Goal: Task Accomplishment & Management: Complete application form

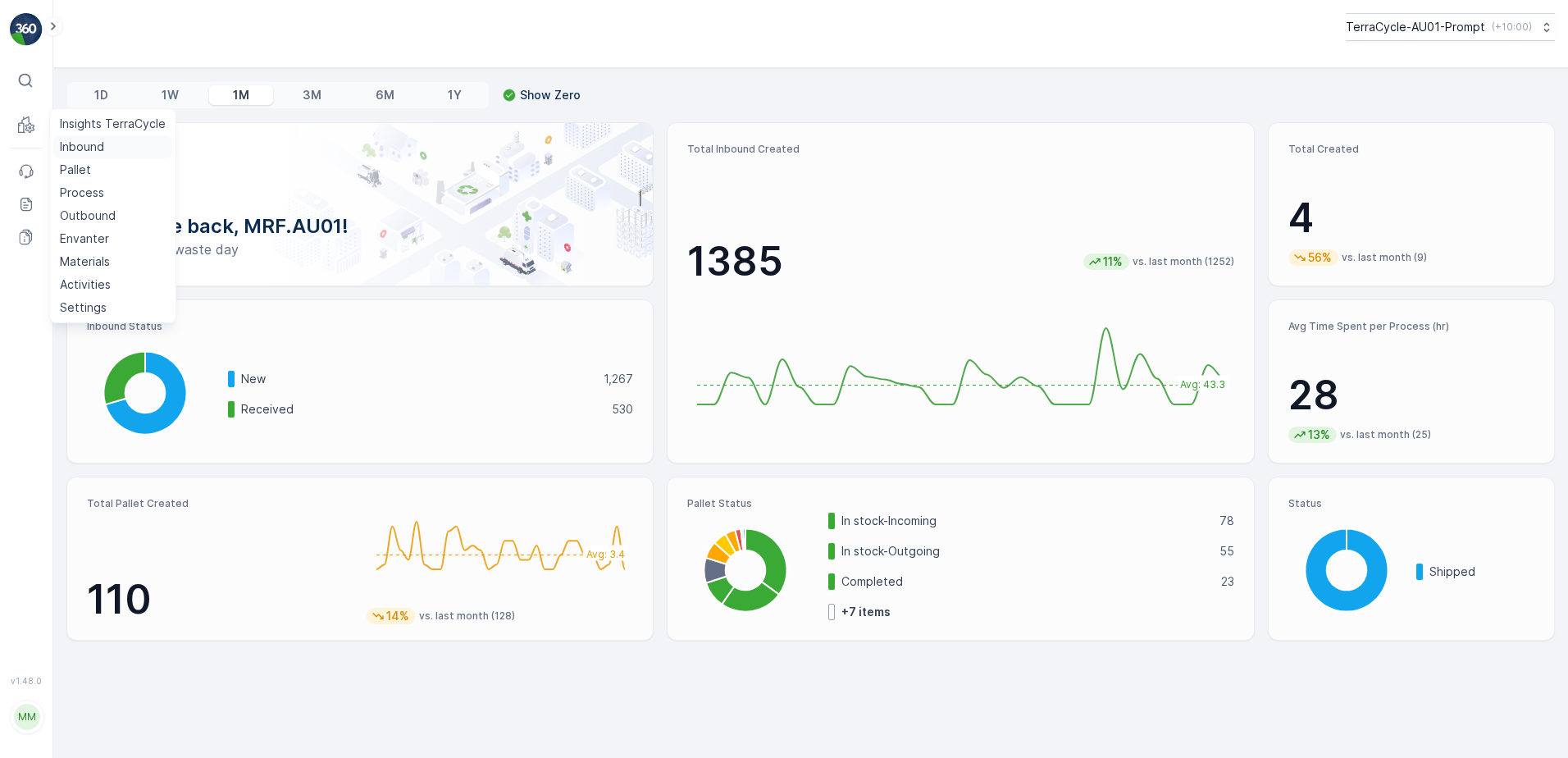
click at [95, 149] on p "Inbound" at bounding box center [82, 147] width 45 height 16
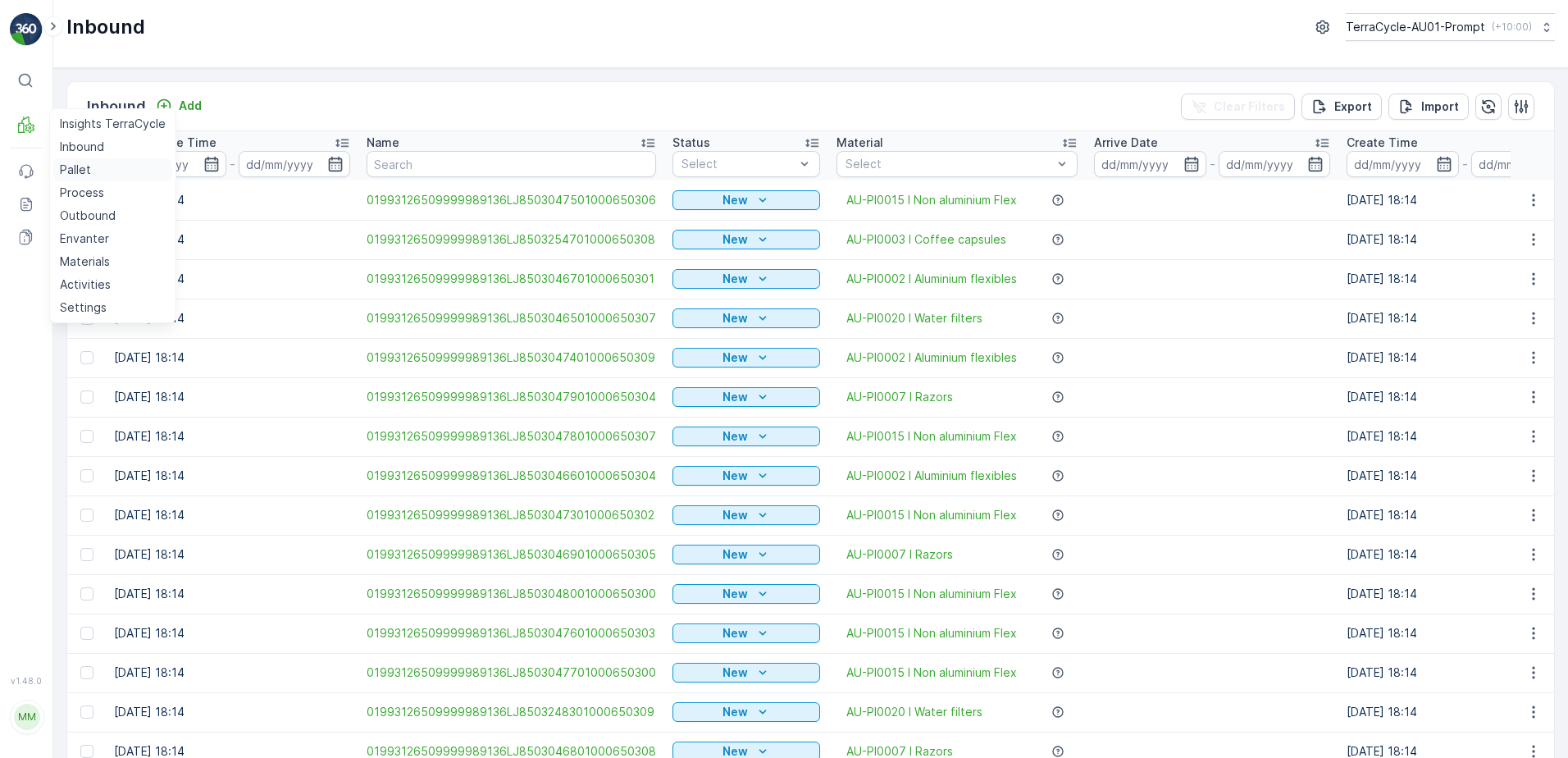
click at [97, 171] on link "Pallet" at bounding box center [112, 170] width 119 height 23
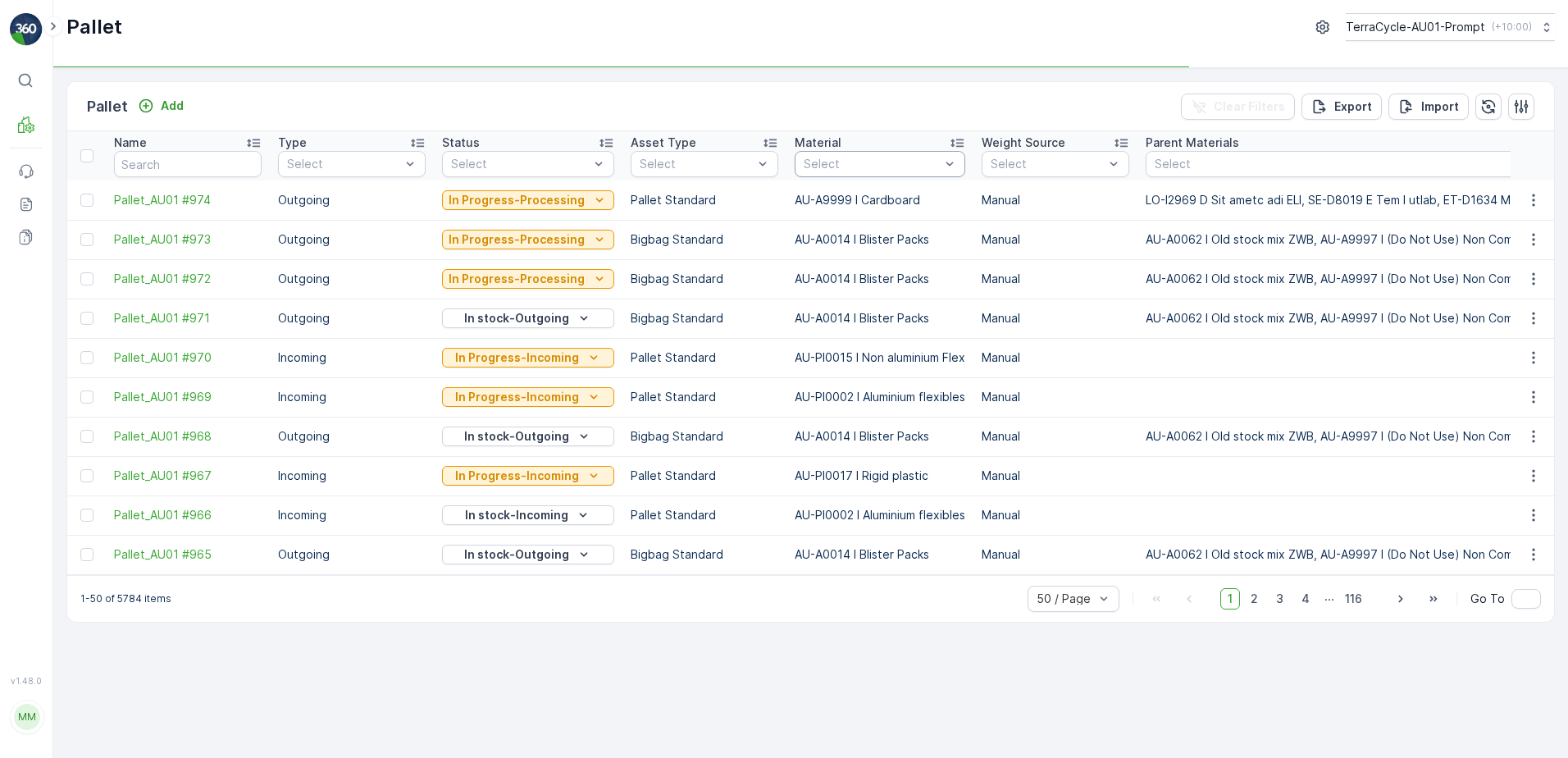
click at [842, 155] on div "Select" at bounding box center [880, 165] width 170 height 27
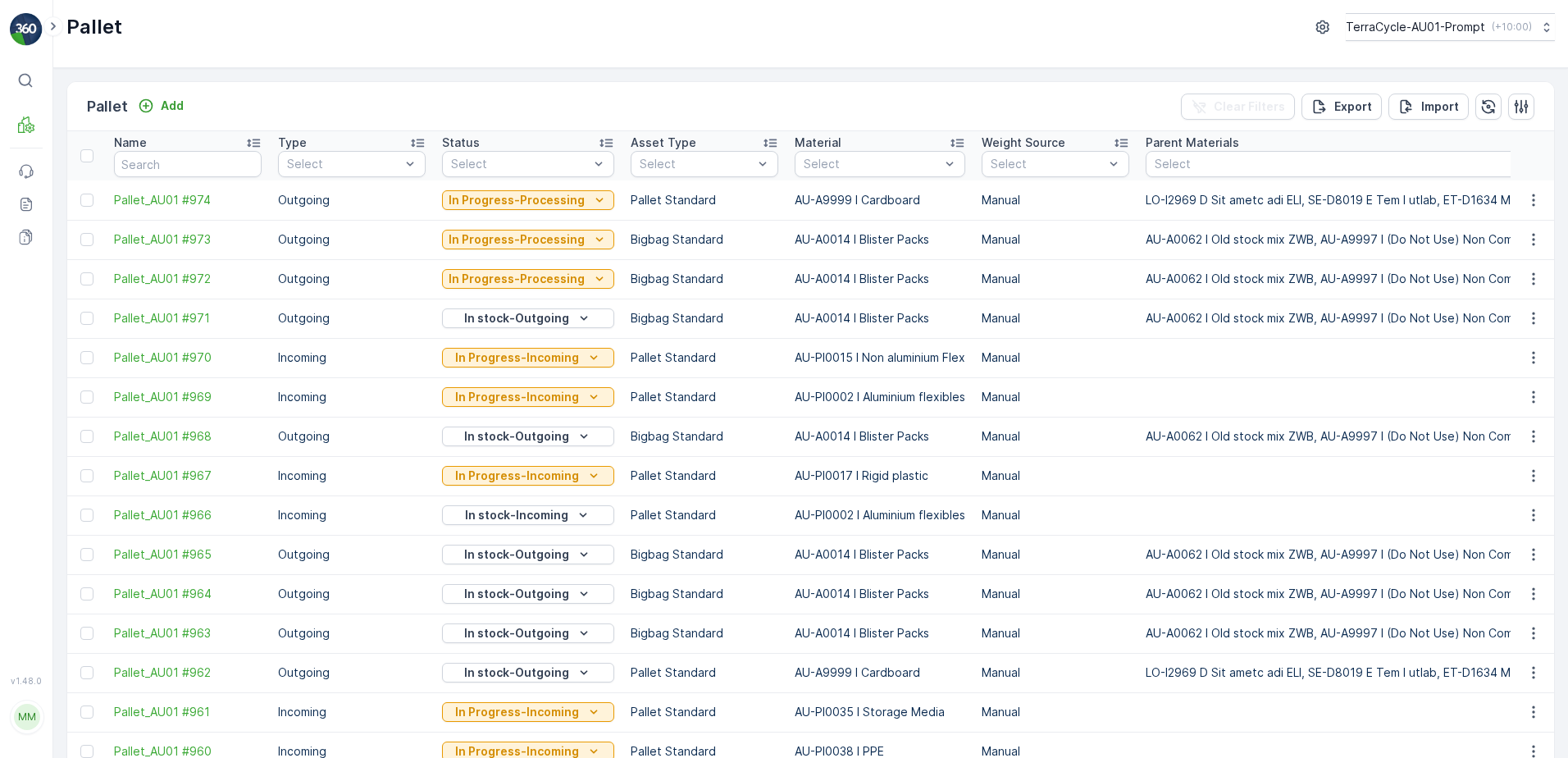
click at [840, 155] on div "Select" at bounding box center [880, 165] width 170 height 27
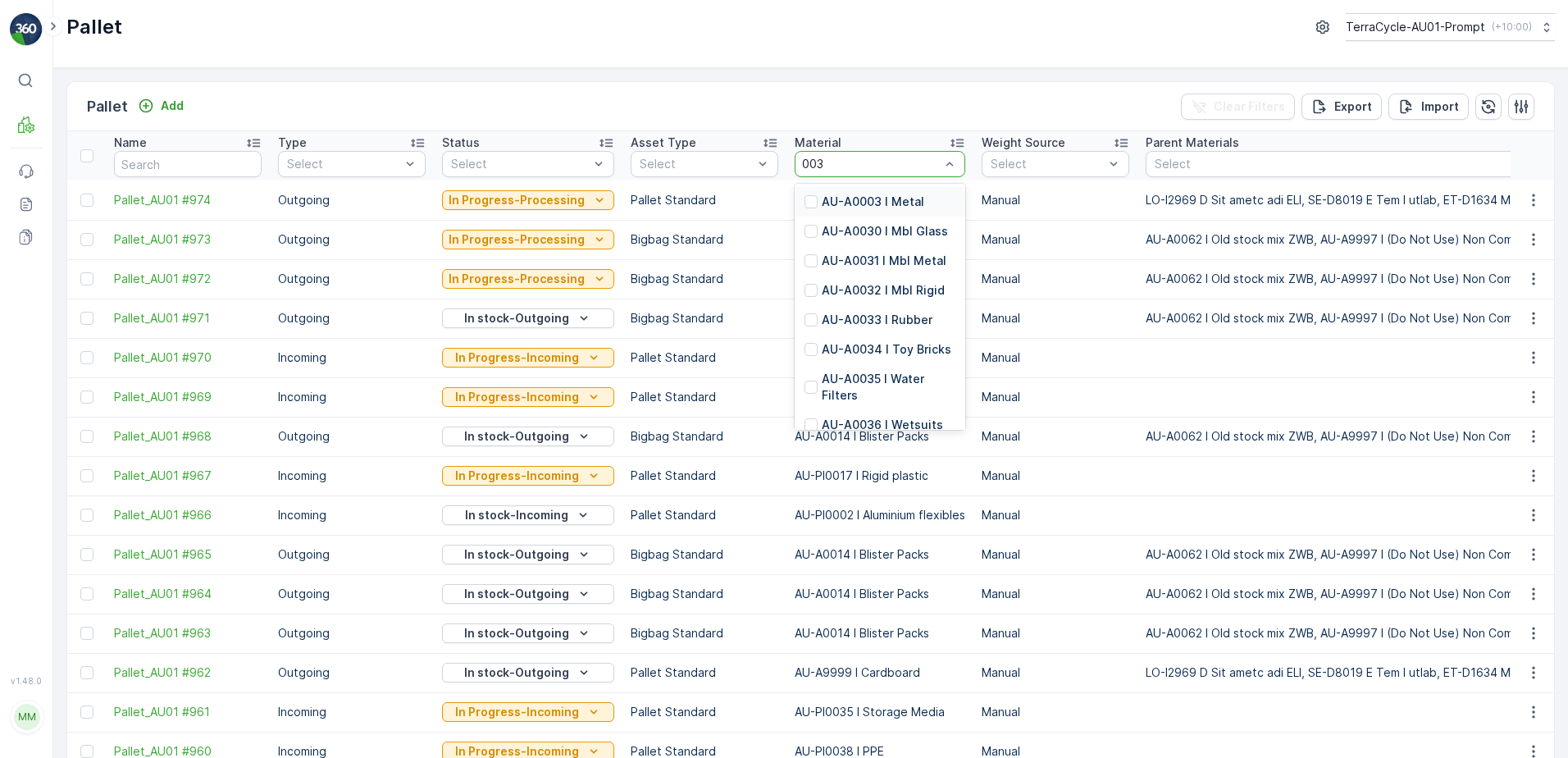
type input "0036"
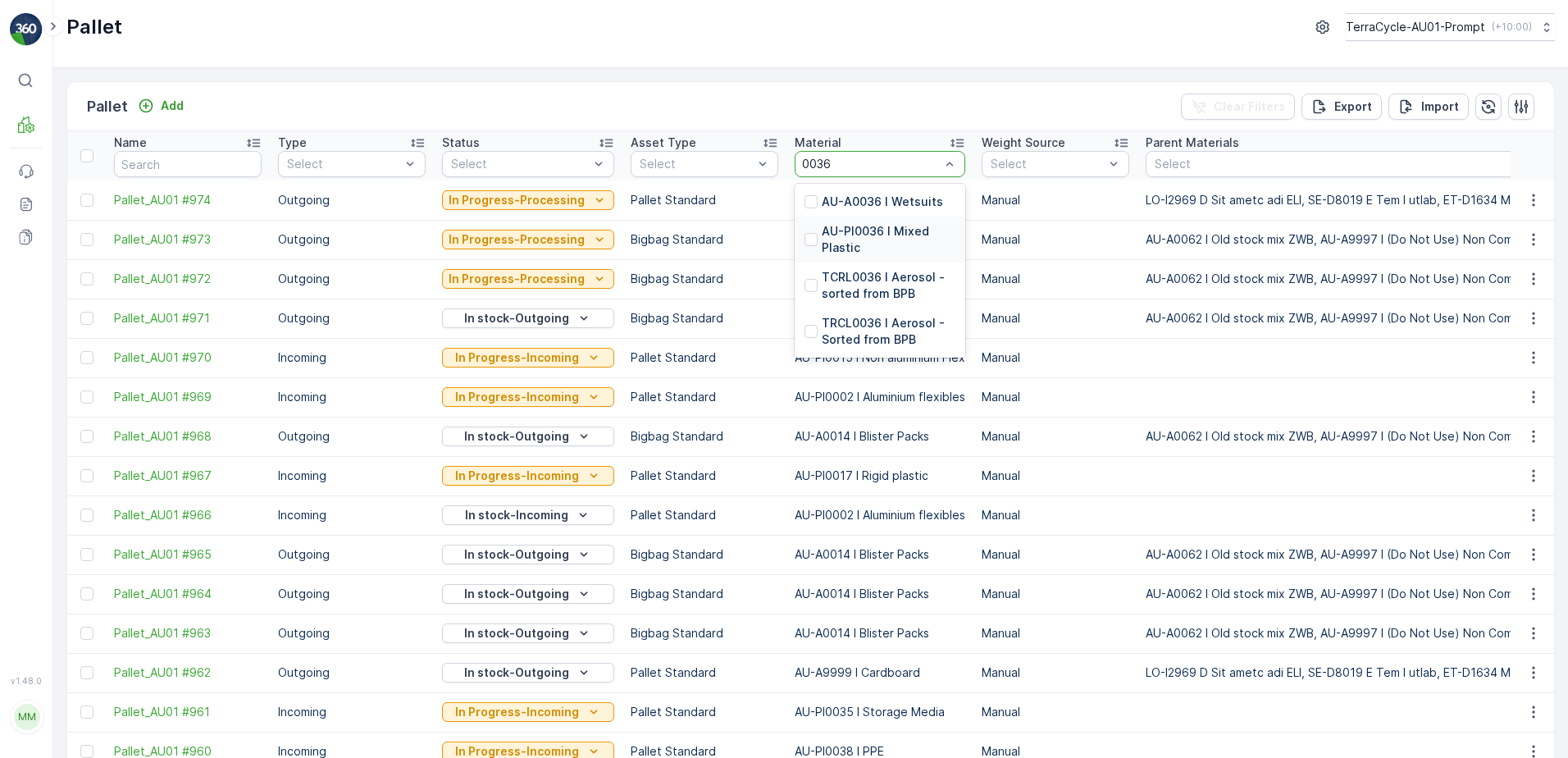
click at [903, 234] on p "AU-PI0036 I Mixed Plastic" at bounding box center [888, 239] width 133 height 32
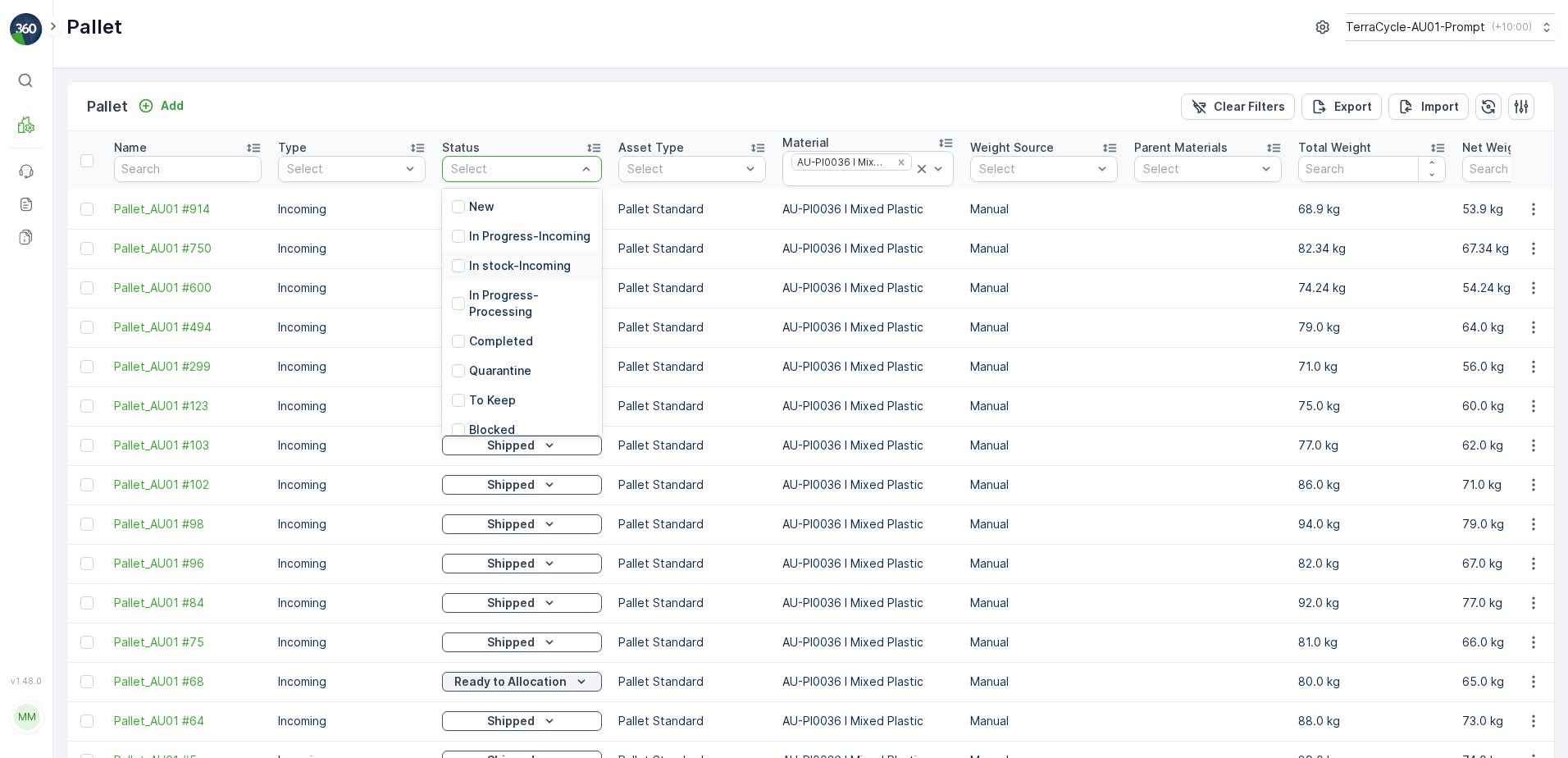
click at [551, 274] on p "In stock-Incoming" at bounding box center [520, 266] width 102 height 16
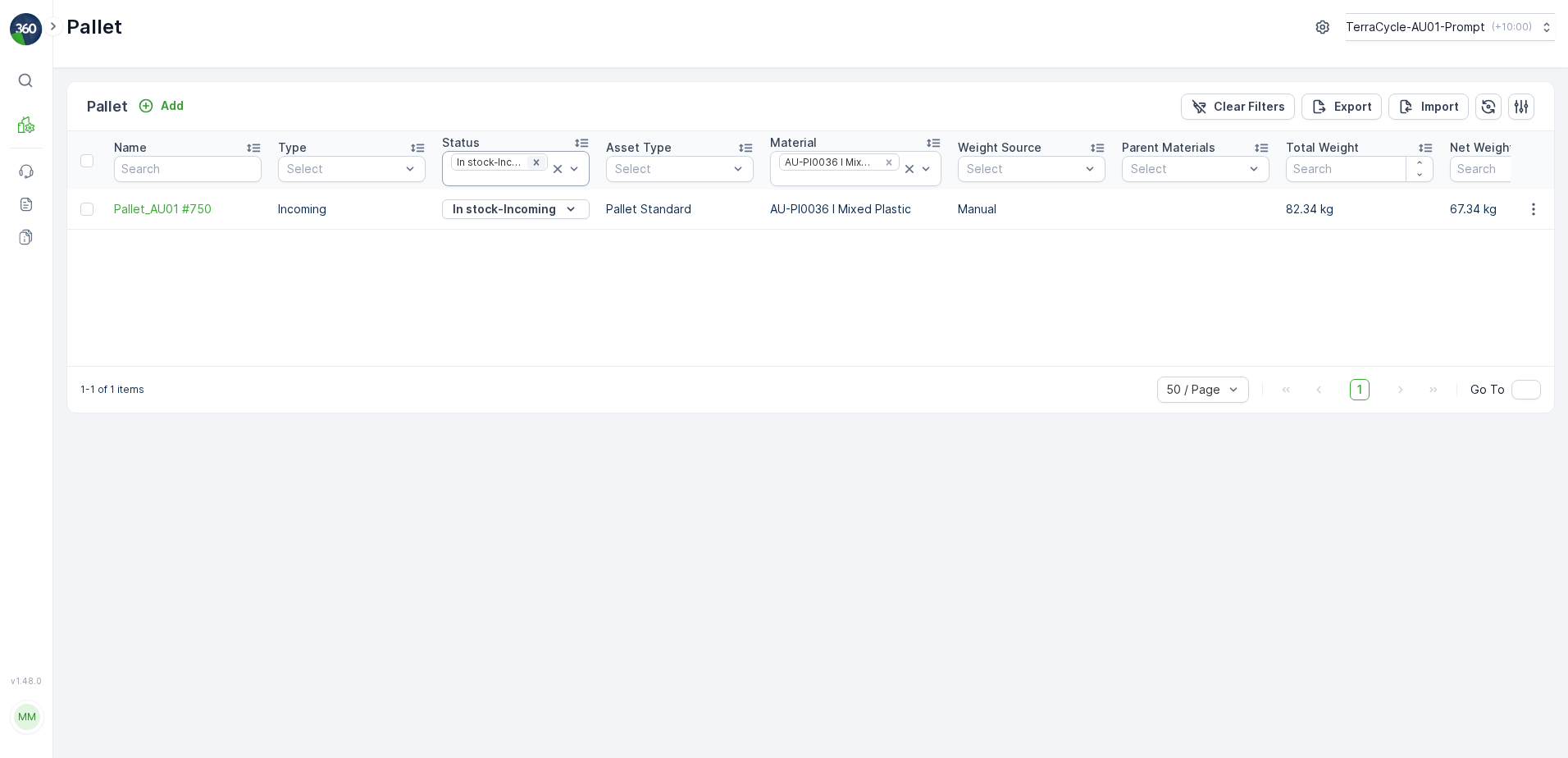
click at [539, 164] on icon "Remove In stock-Incoming" at bounding box center [537, 162] width 6 height 6
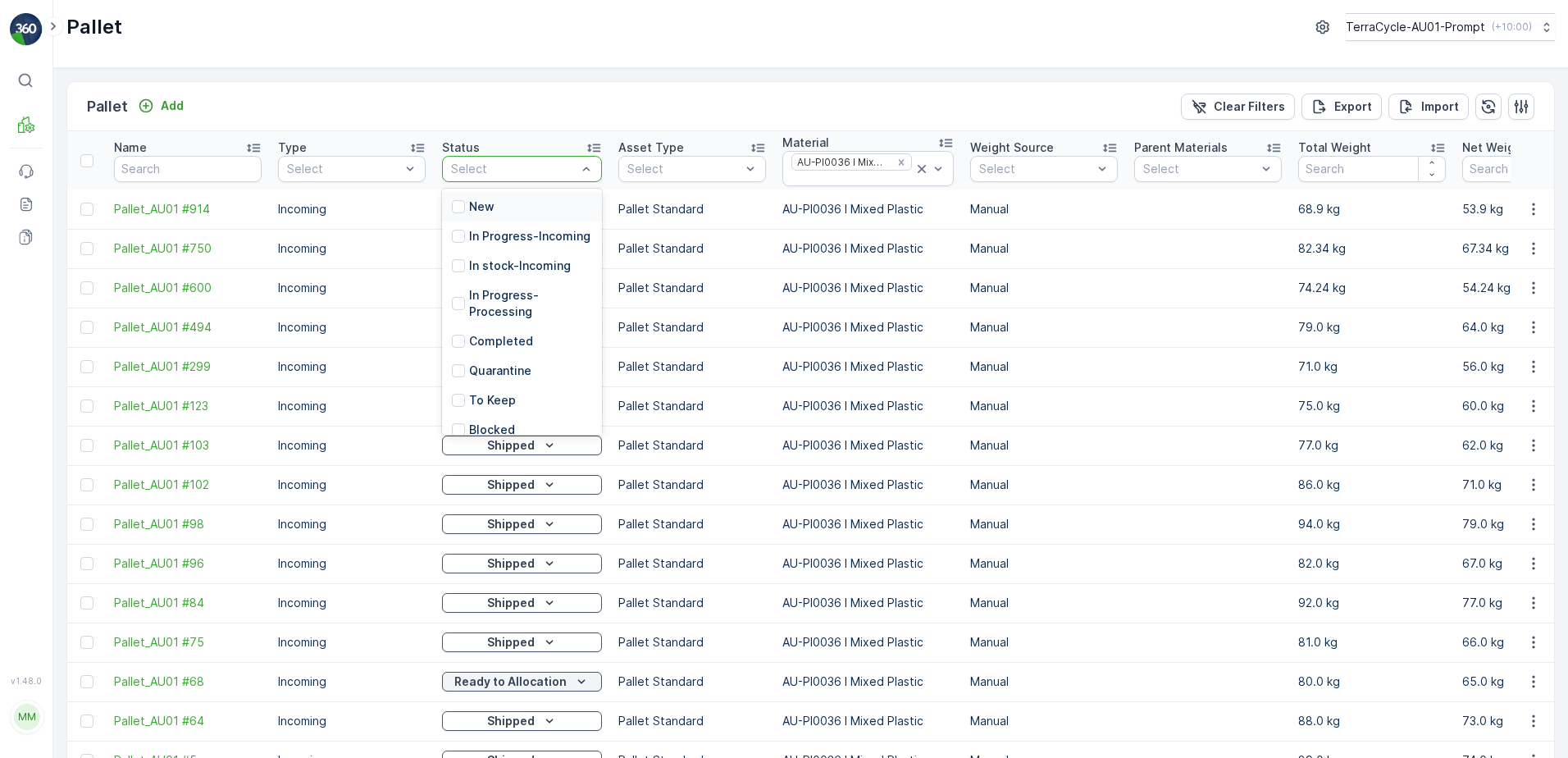
click at [514, 163] on div at bounding box center [513, 170] width 129 height 13
click at [534, 316] on p "Ready to Allocation" at bounding box center [525, 311] width 111 height 16
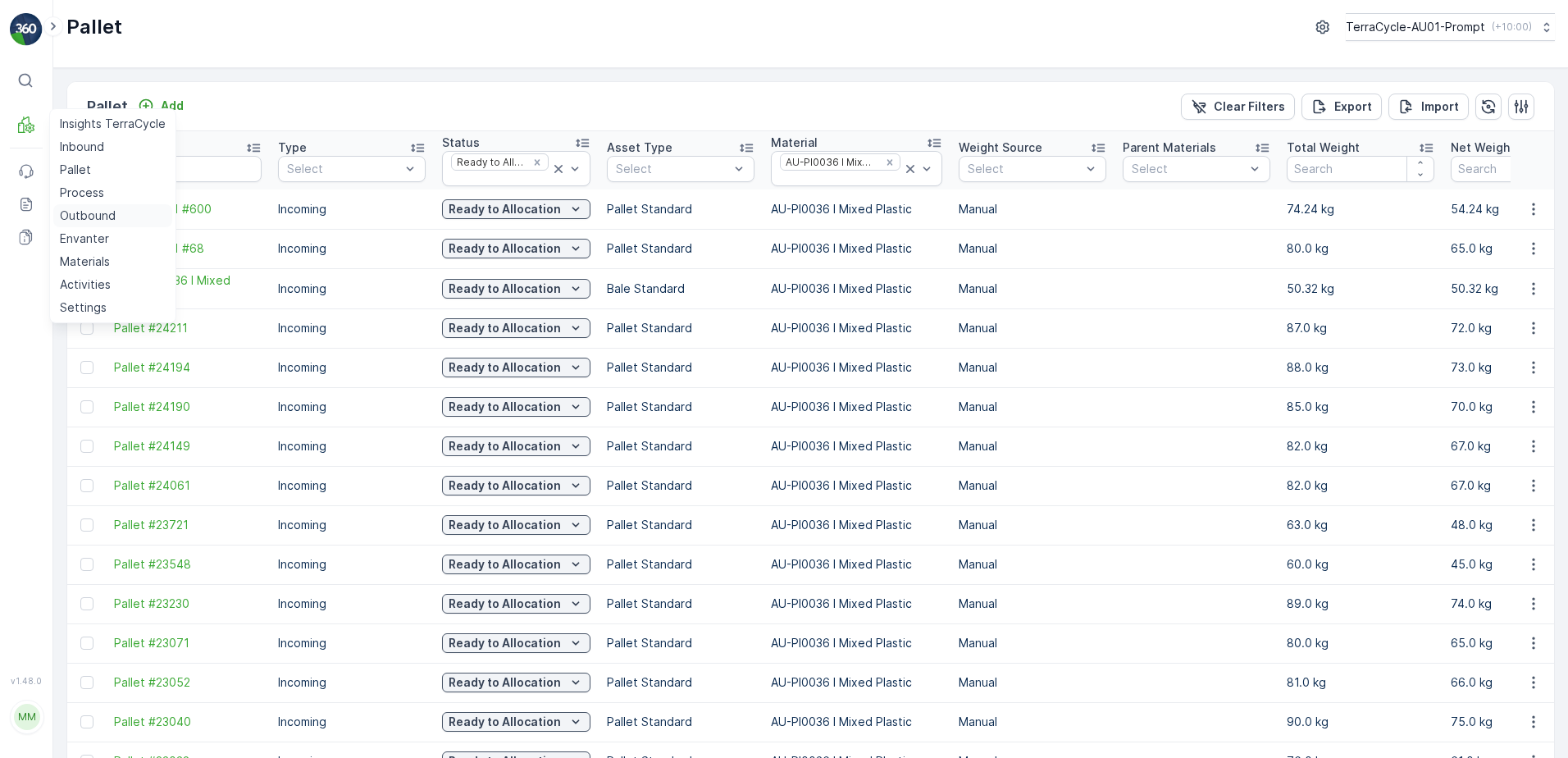
click at [95, 218] on p "Outbound" at bounding box center [88, 215] width 56 height 16
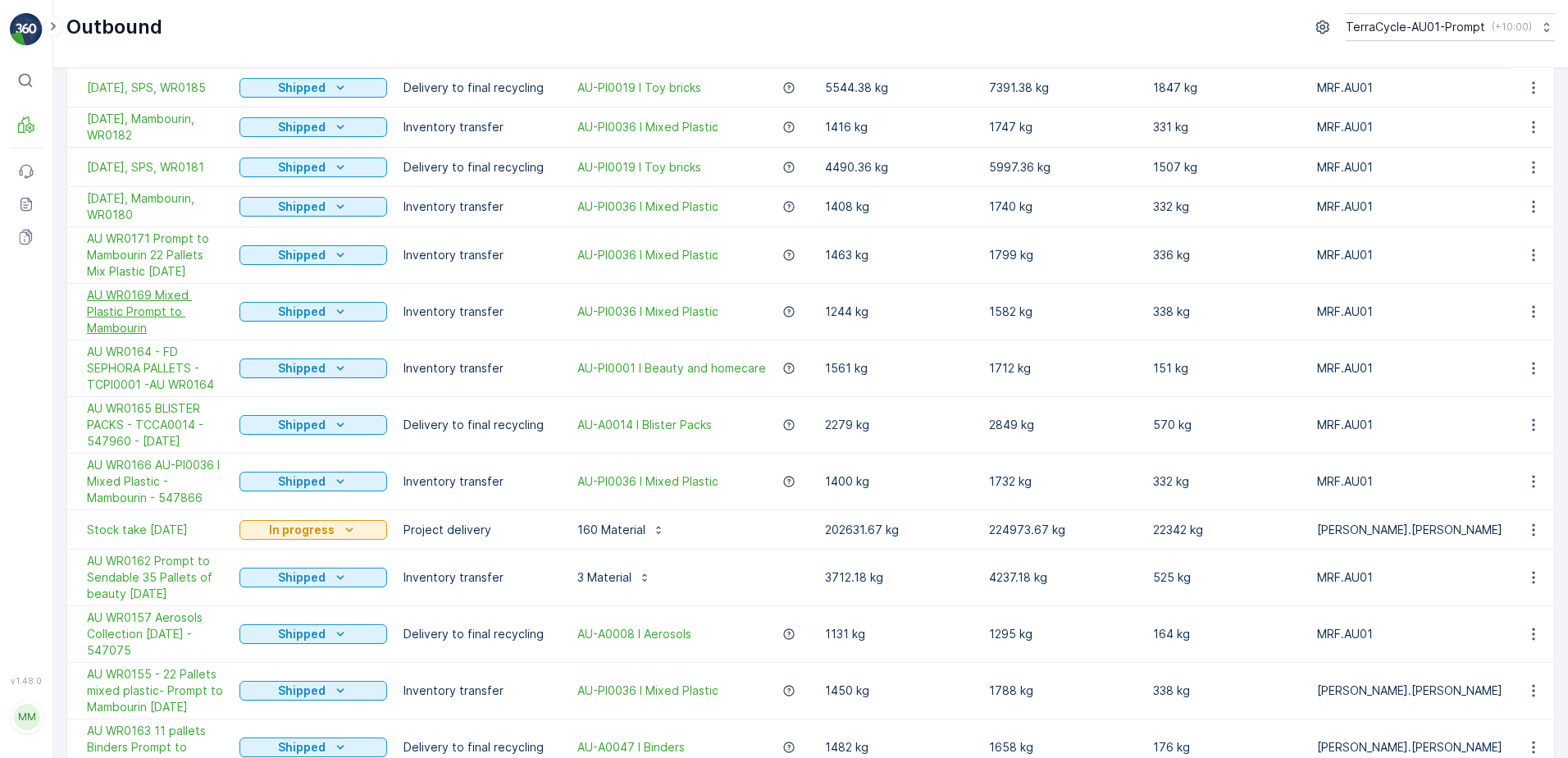
scroll to position [492, 0]
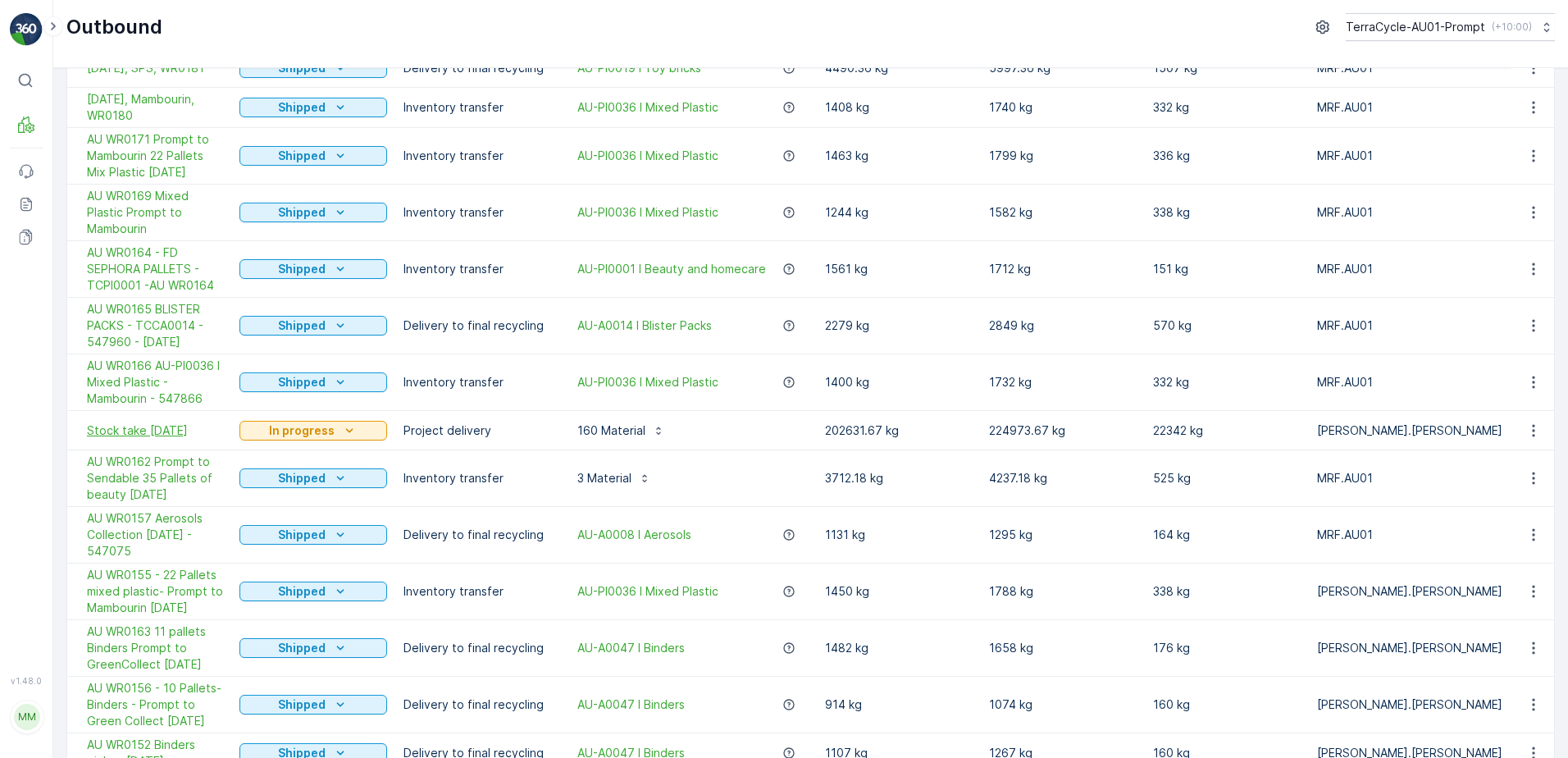
click at [164, 439] on span "Stock take [DATE]" at bounding box center [154, 430] width 136 height 16
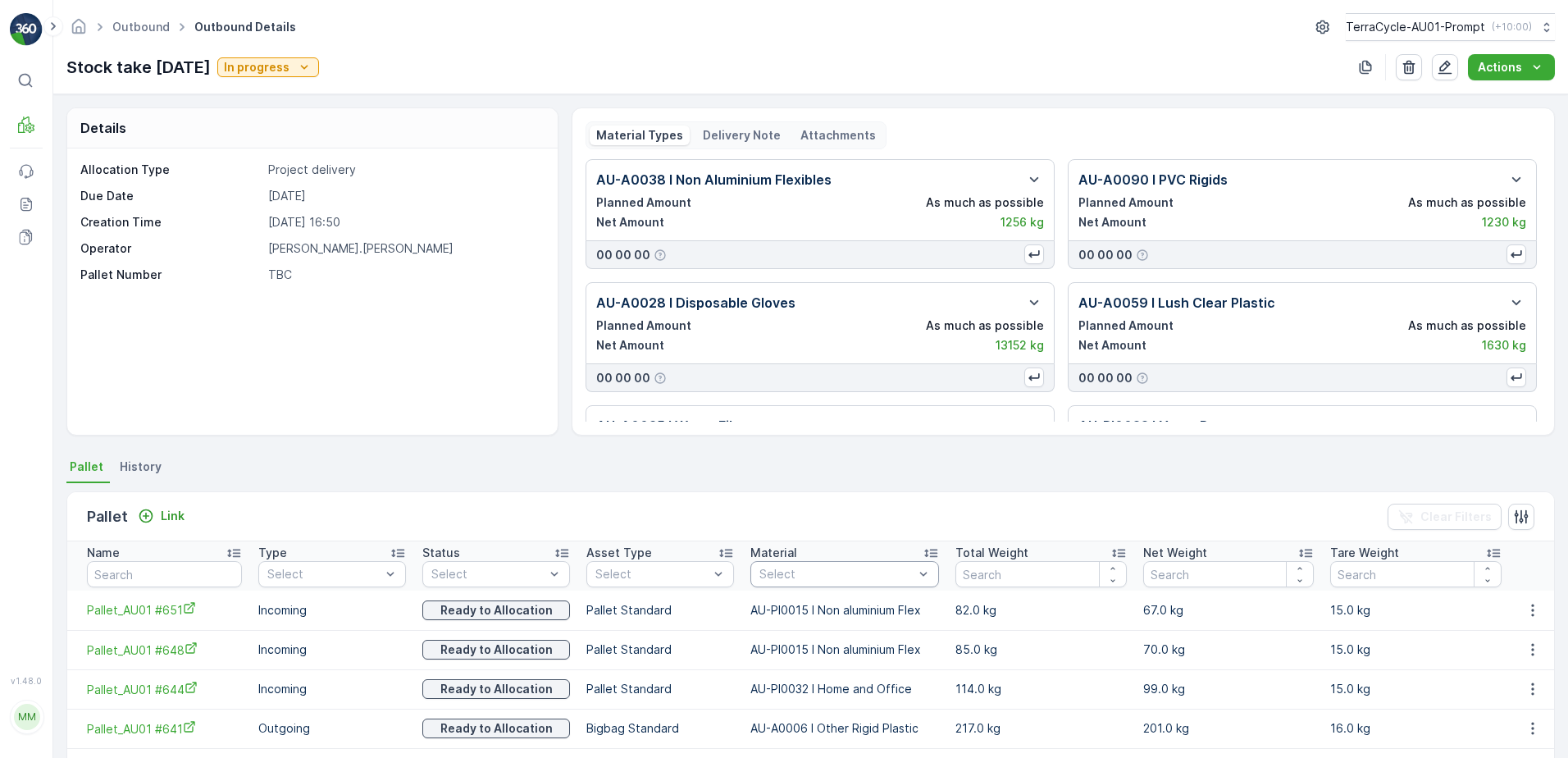
click at [810, 573] on div at bounding box center [836, 574] width 157 height 13
type input "0036"
click at [902, 631] on span "AU-PI0036 I Mixed Plastic" at bounding box center [831, 637] width 141 height 13
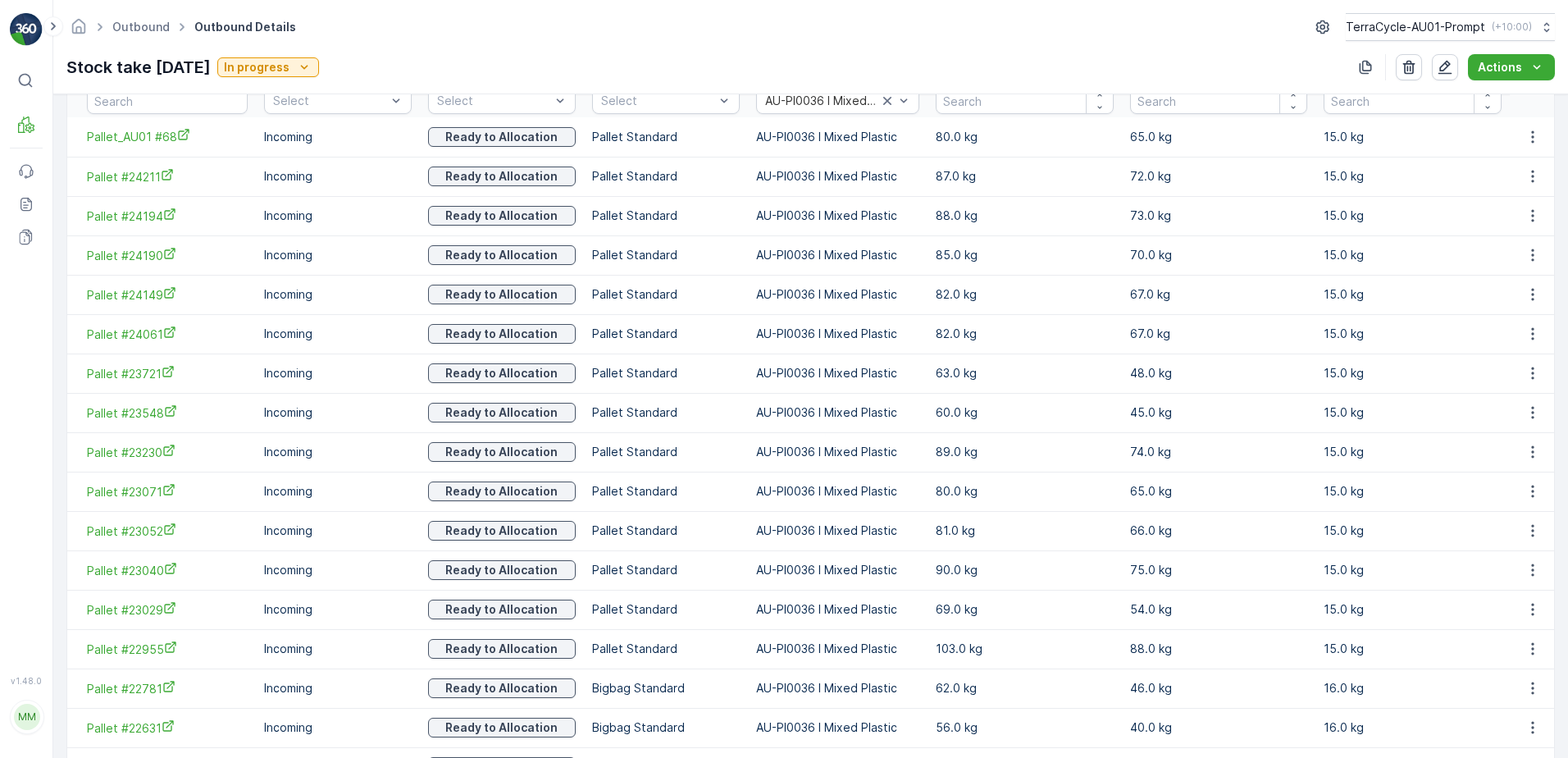
scroll to position [146, 0]
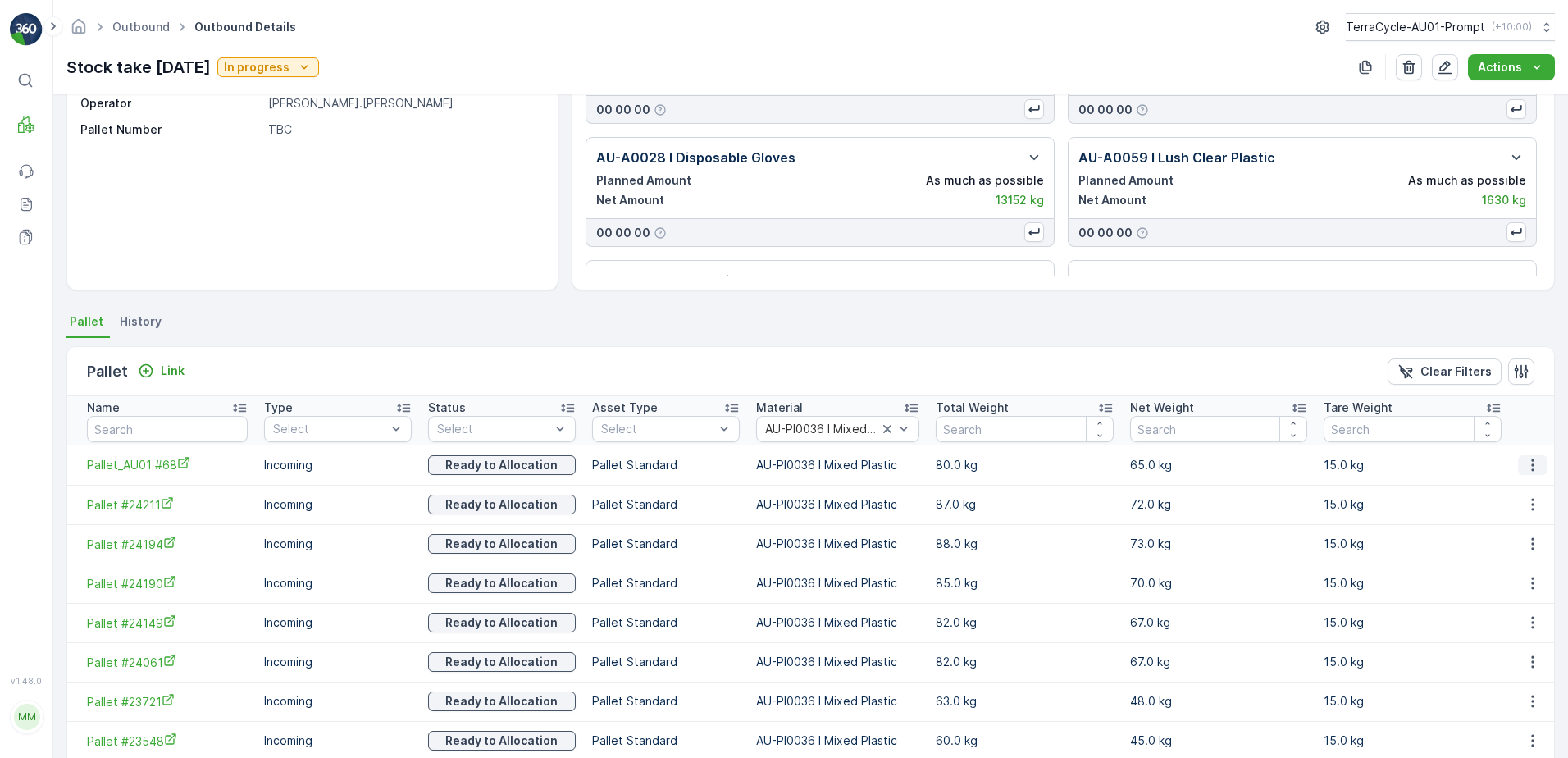
click at [1535, 467] on icon "button" at bounding box center [1533, 465] width 16 height 16
click at [1526, 519] on span "Unlink Pallet" at bounding box center [1500, 520] width 67 height 16
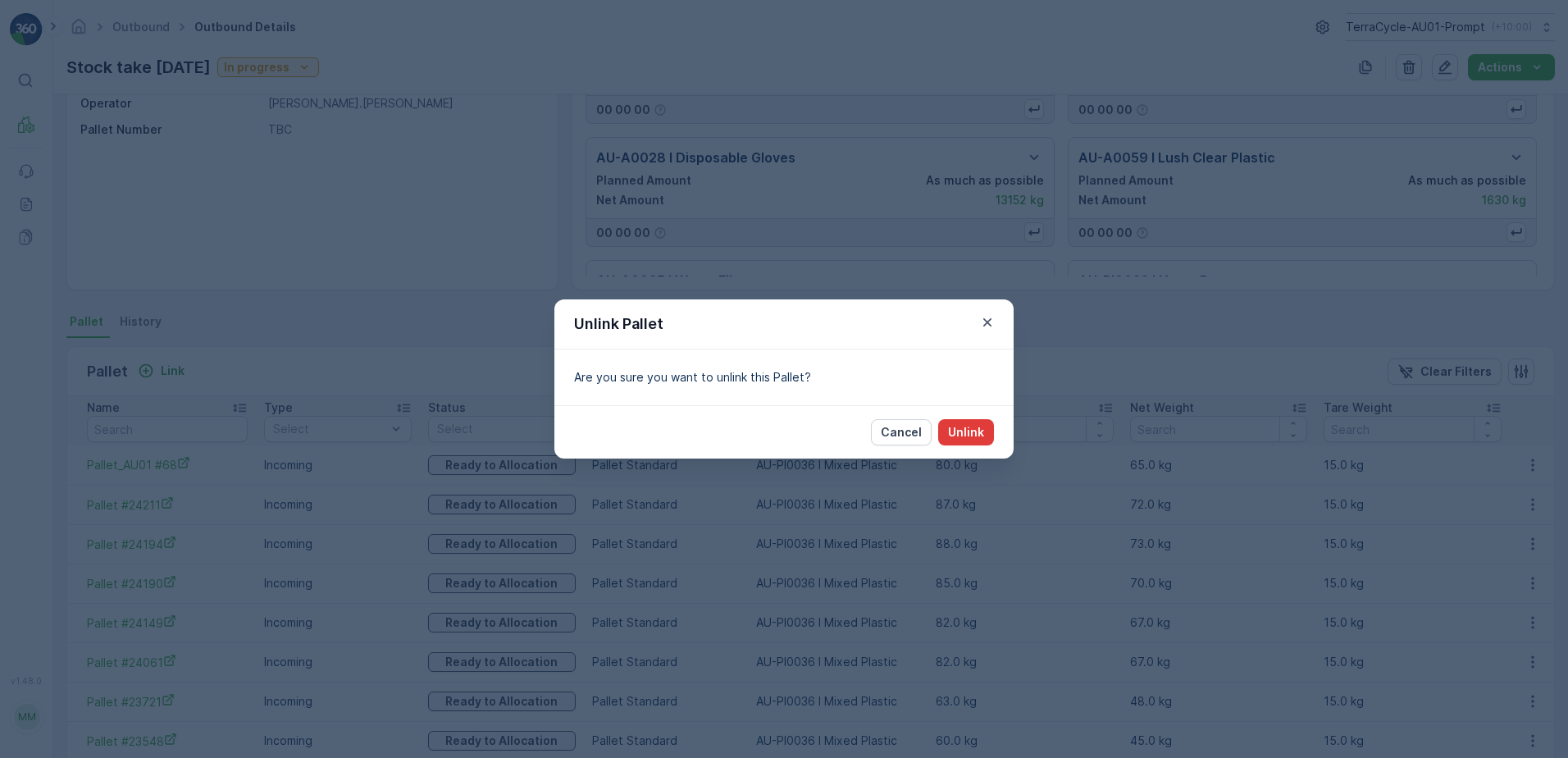
click at [979, 433] on p "Unlink" at bounding box center [966, 431] width 36 height 16
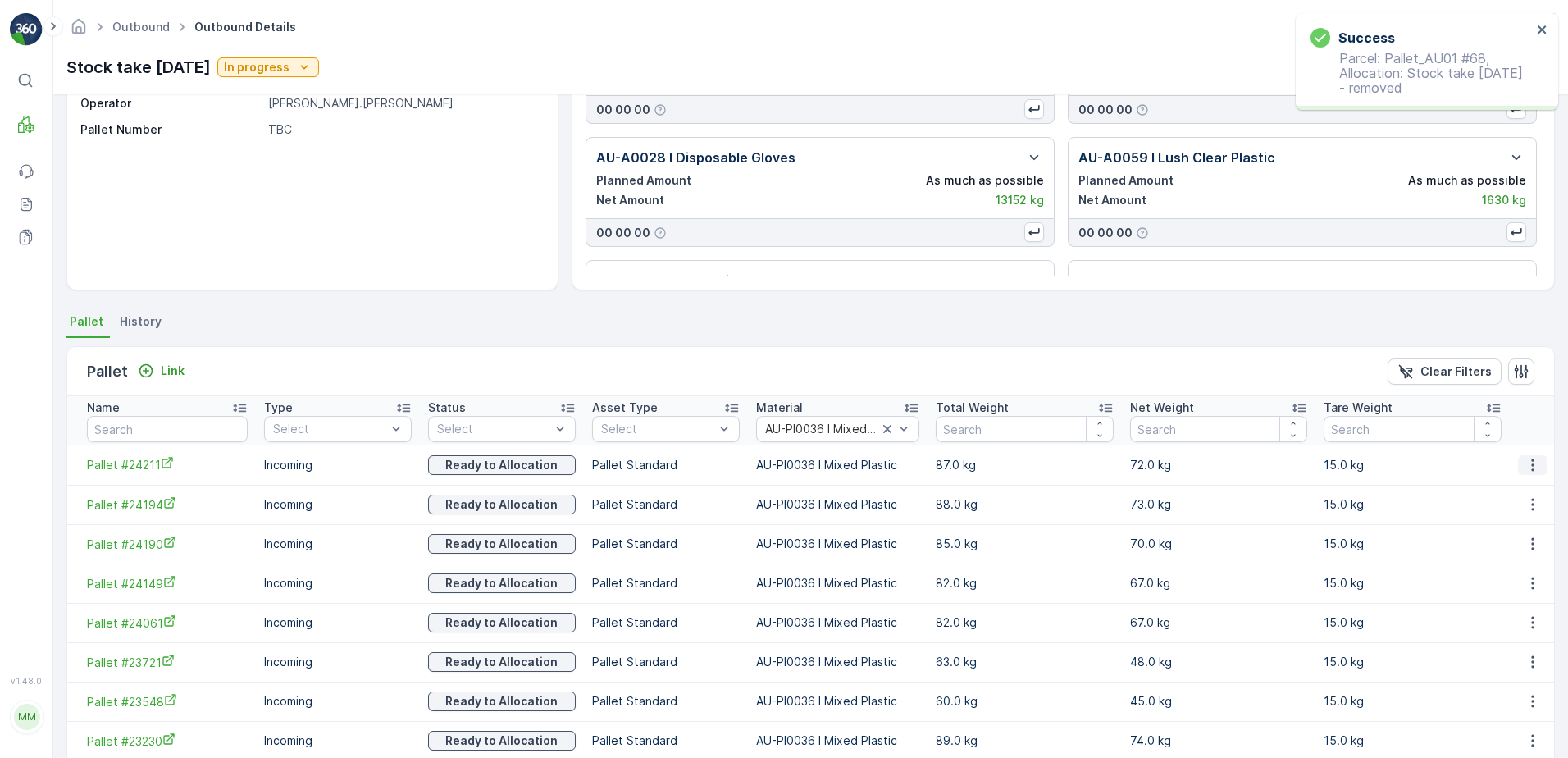
click at [1526, 470] on icon "button" at bounding box center [1533, 465] width 16 height 16
click at [1521, 521] on span "Unlink Pallet" at bounding box center [1500, 520] width 67 height 16
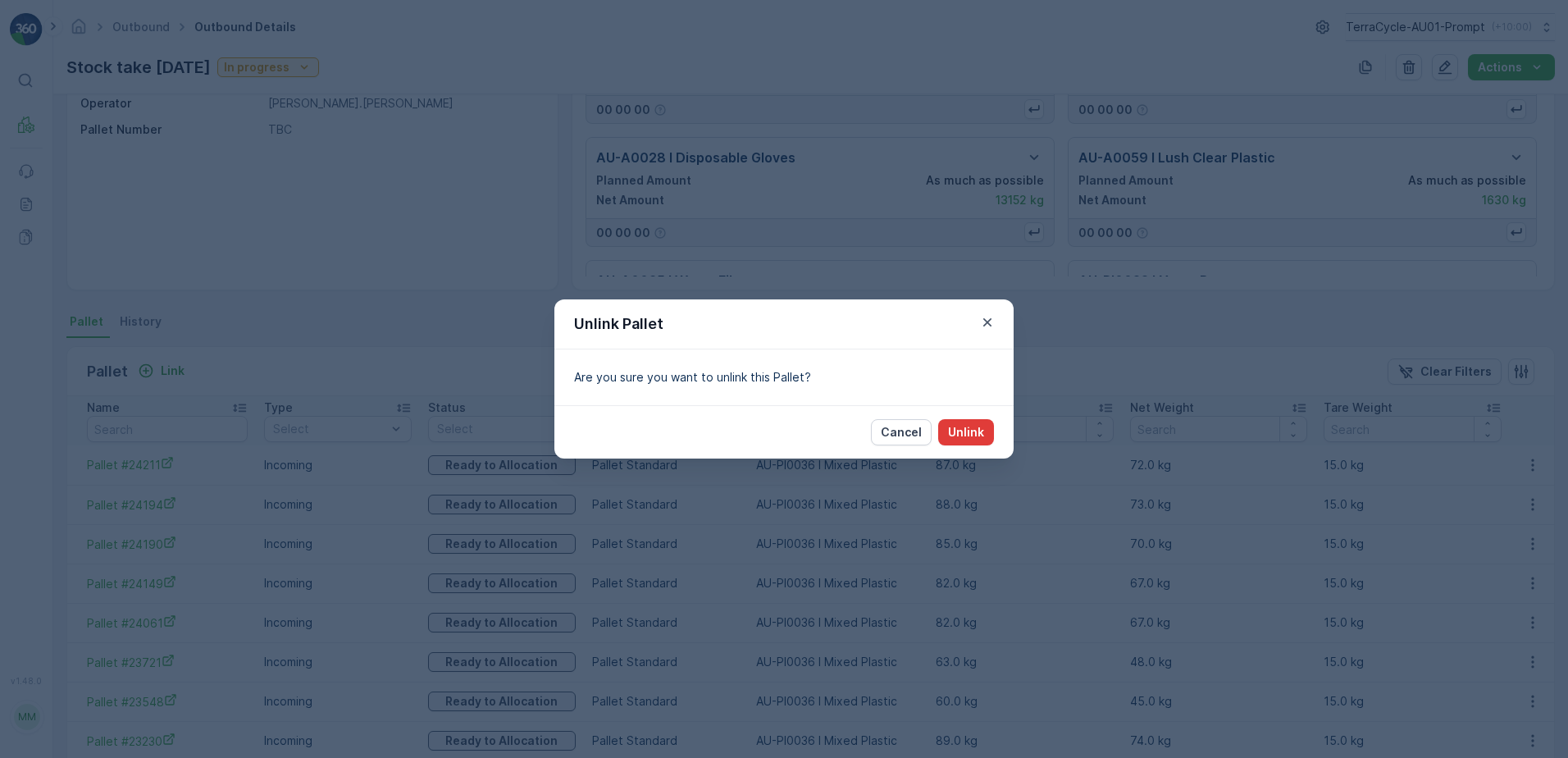
click at [970, 438] on p "Unlink" at bounding box center [966, 431] width 36 height 16
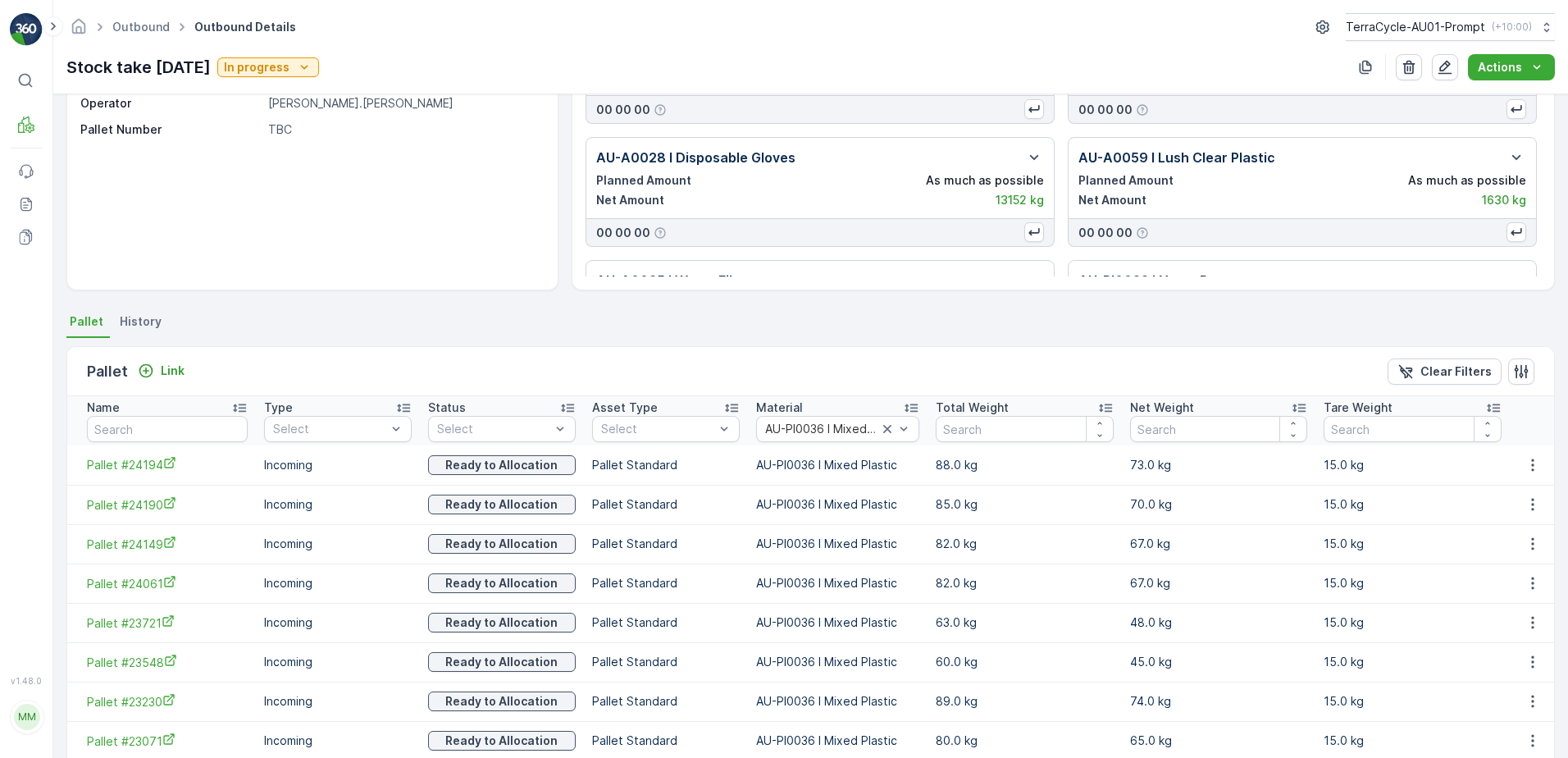
click at [1522, 475] on td at bounding box center [1532, 465] width 45 height 39
click at [1527, 466] on icon "button" at bounding box center [1533, 465] width 16 height 16
click at [1518, 517] on span "Unlink Pallet" at bounding box center [1500, 520] width 67 height 16
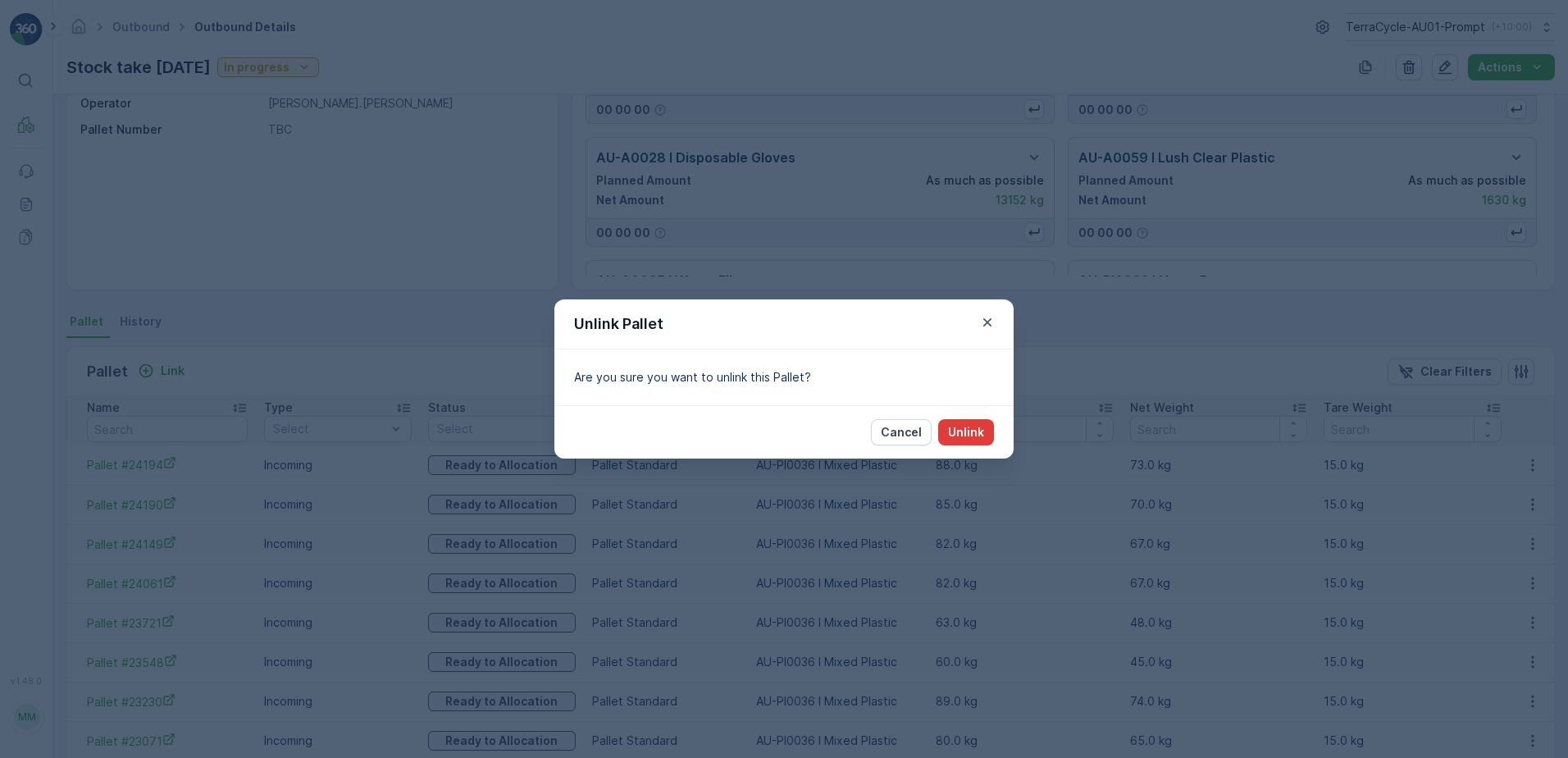
click at [973, 431] on p "Unlink" at bounding box center [966, 431] width 36 height 16
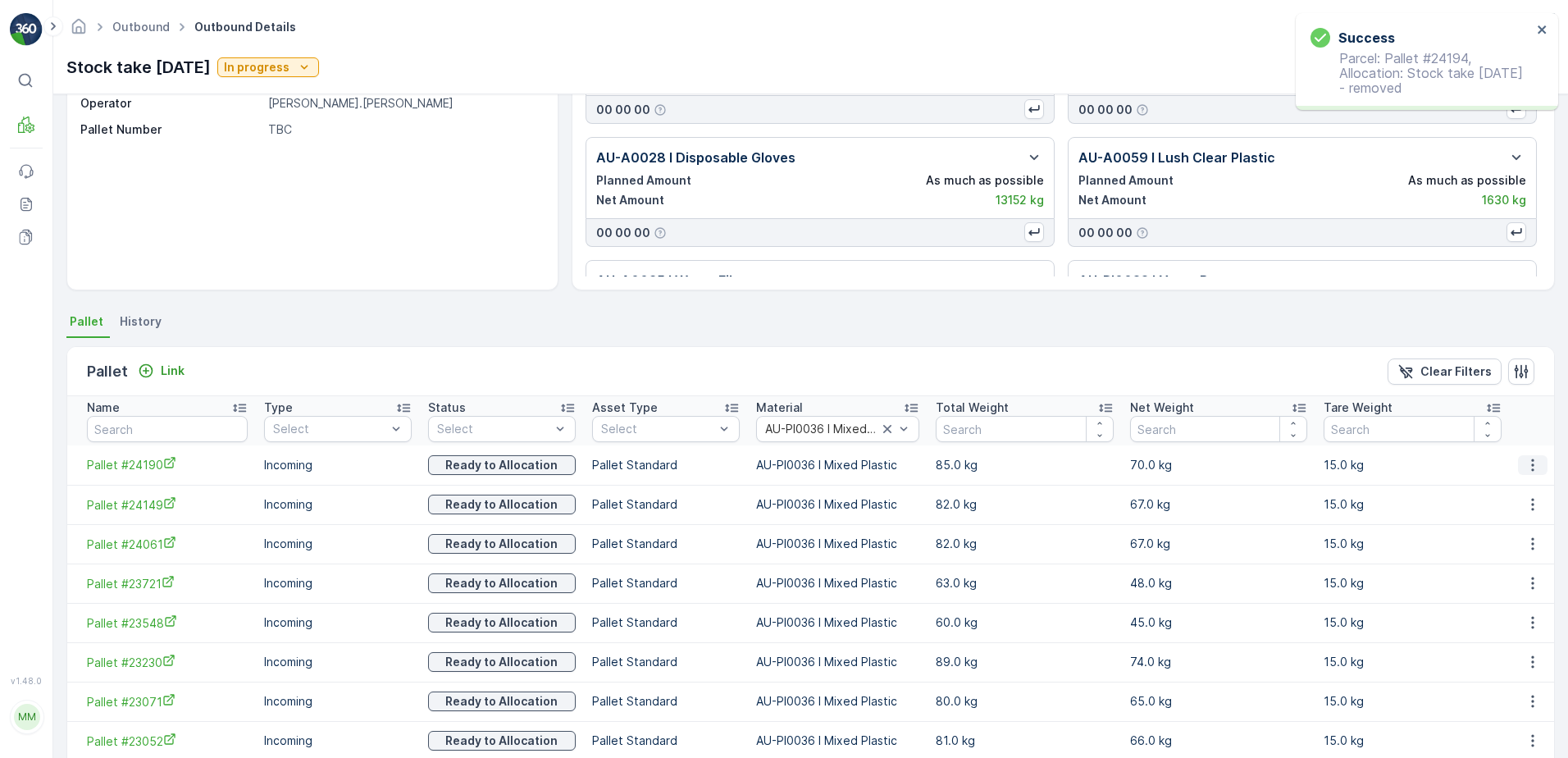
click at [1525, 464] on icon "button" at bounding box center [1533, 465] width 16 height 16
click at [1523, 516] on span "Unlink Pallet" at bounding box center [1500, 520] width 67 height 16
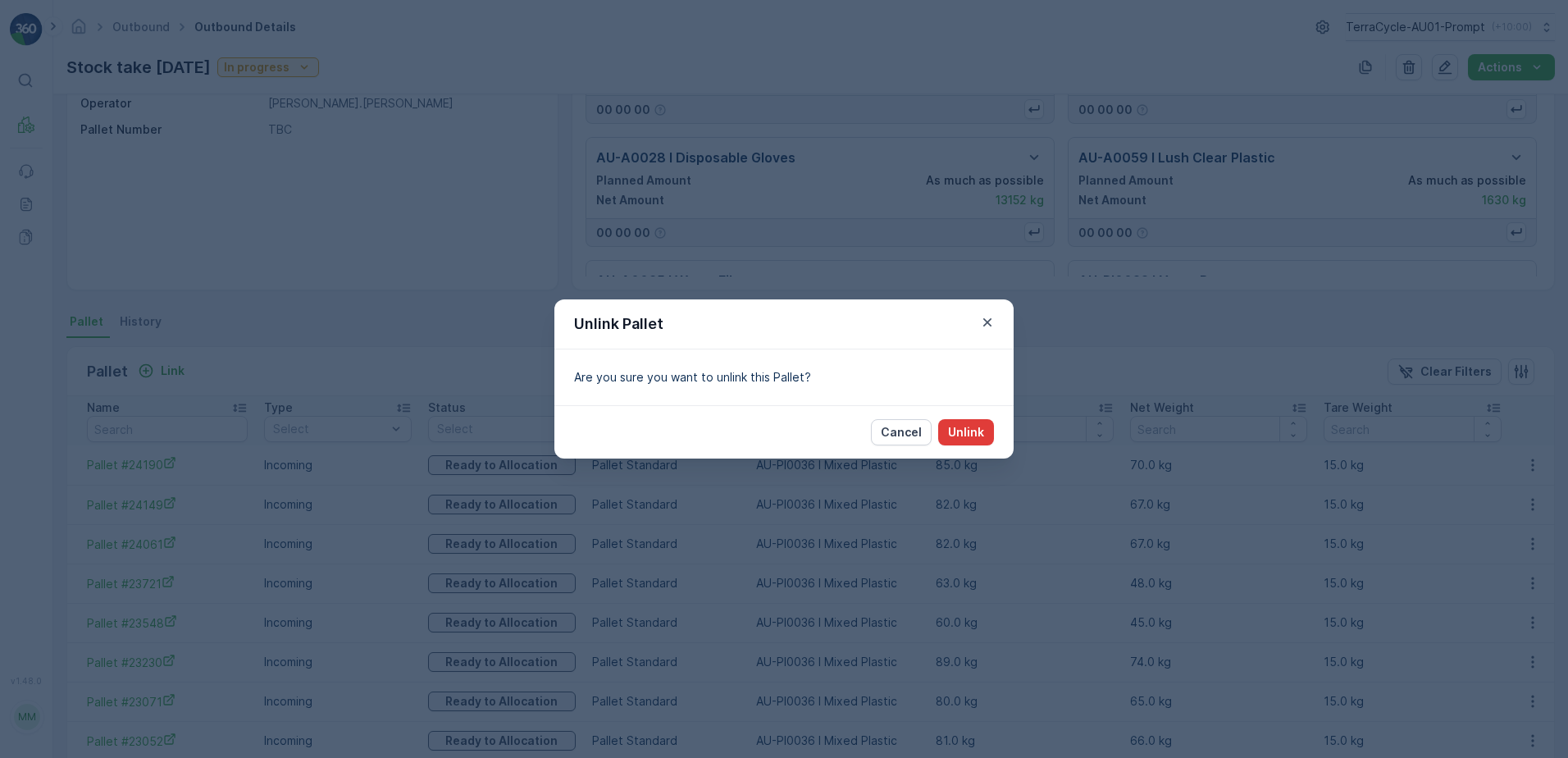
click at [984, 435] on button "Unlink" at bounding box center [966, 432] width 56 height 27
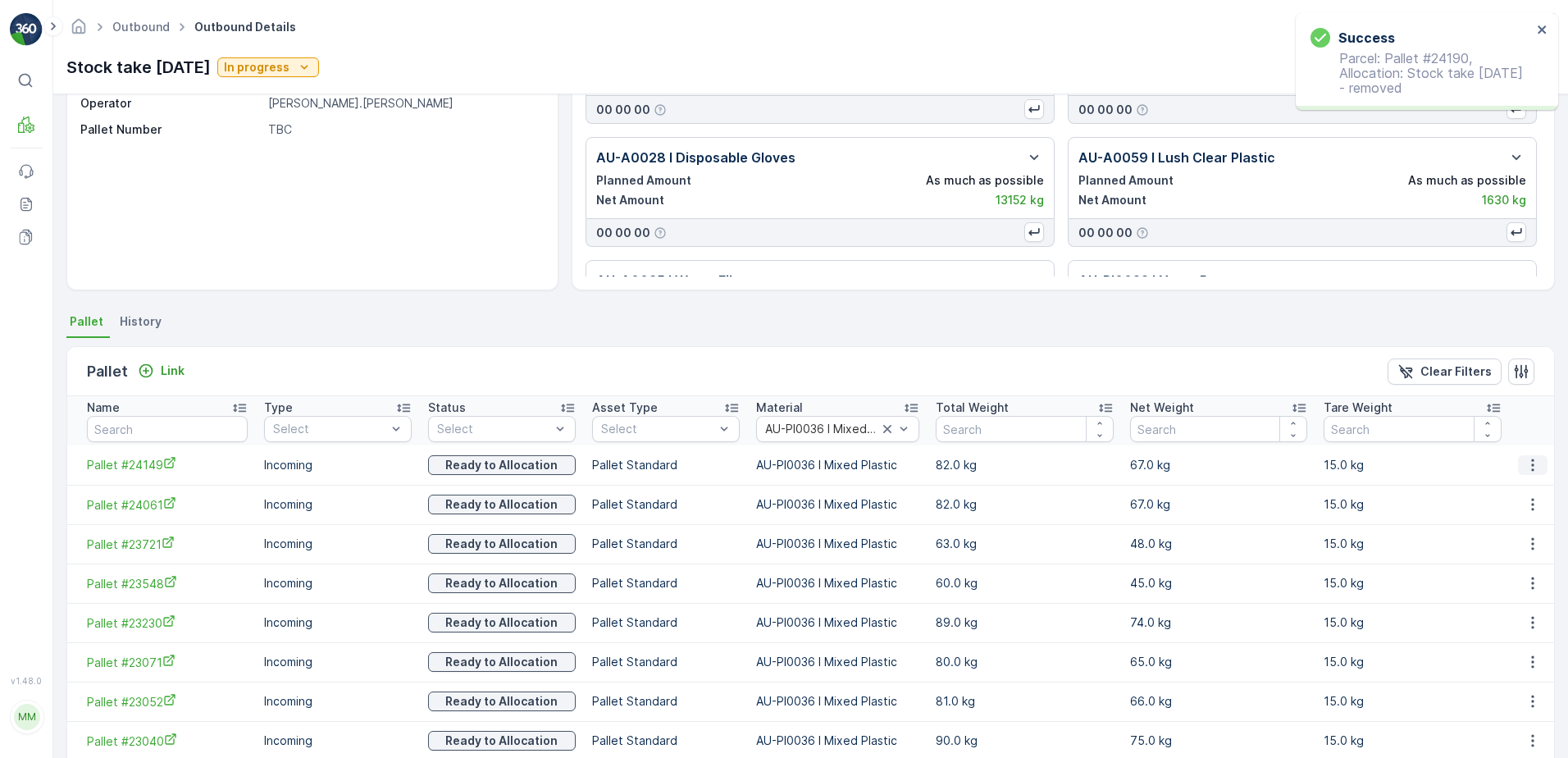
click at [1526, 466] on icon "button" at bounding box center [1533, 465] width 16 height 16
click at [1519, 517] on span "Unlink Pallet" at bounding box center [1500, 520] width 67 height 16
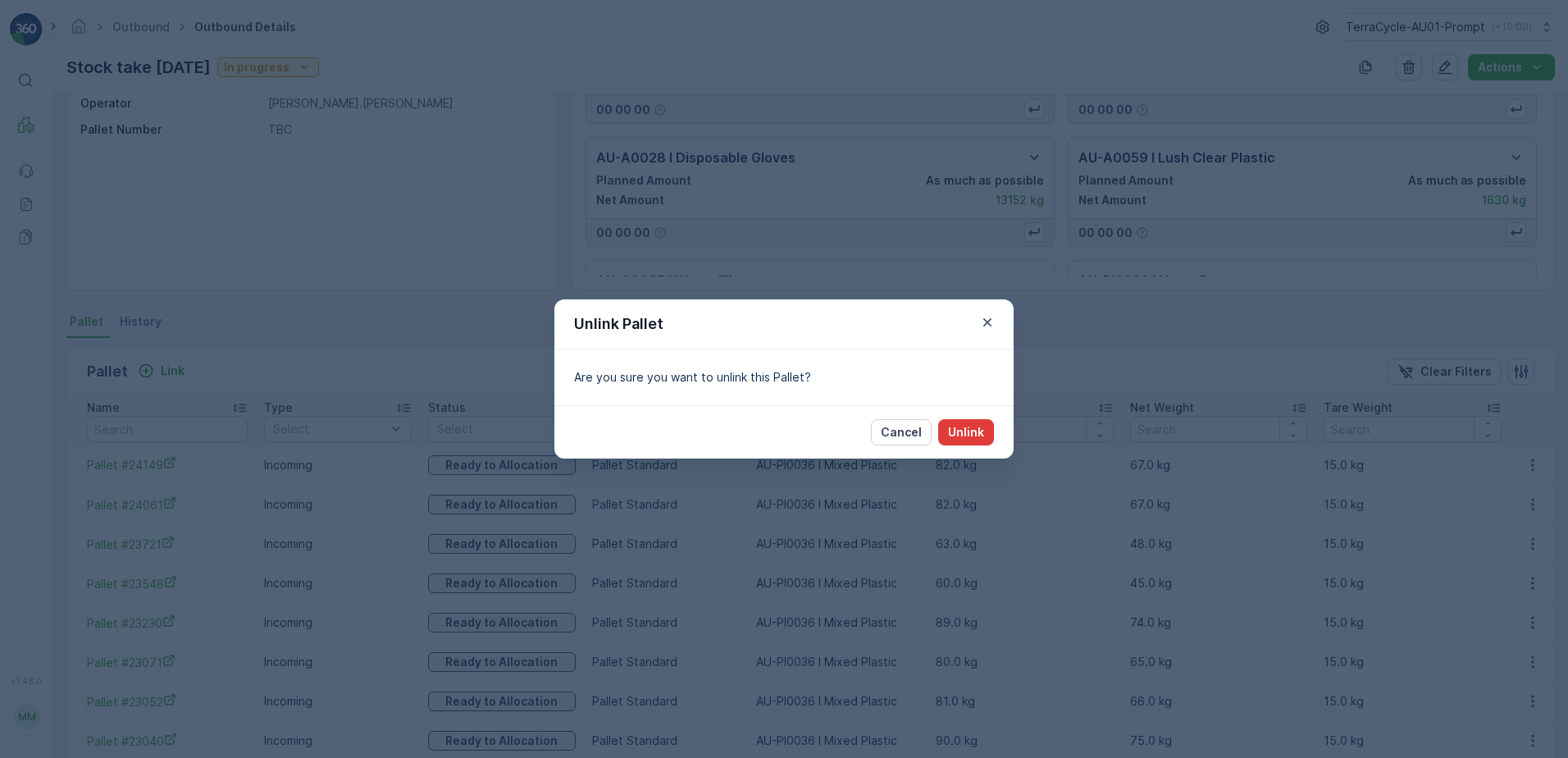
click at [980, 432] on p "Unlink" at bounding box center [966, 431] width 36 height 16
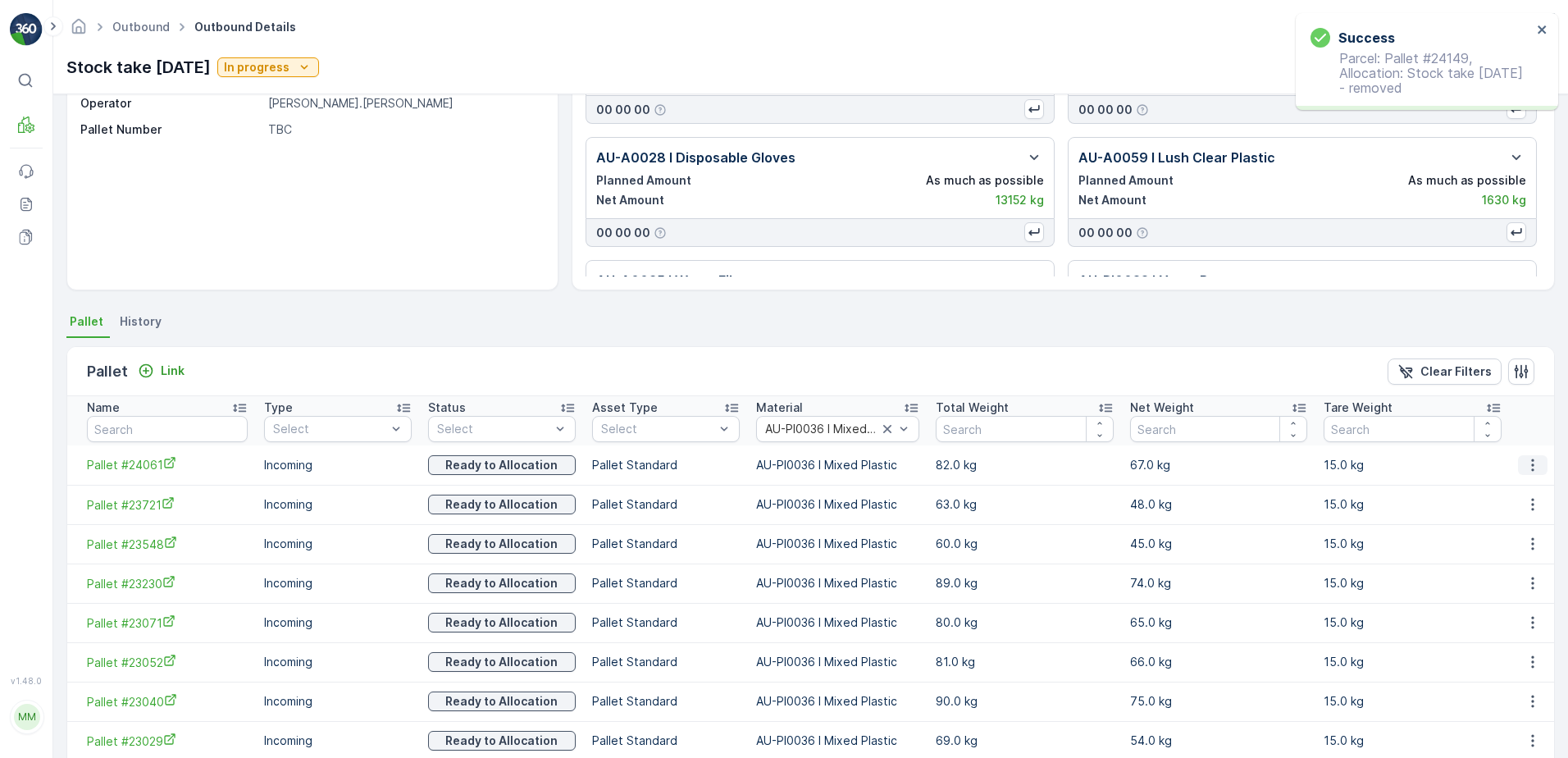
click at [1534, 469] on icon "button" at bounding box center [1533, 465] width 16 height 16
click at [1512, 513] on span "Unlink Pallet" at bounding box center [1500, 520] width 67 height 16
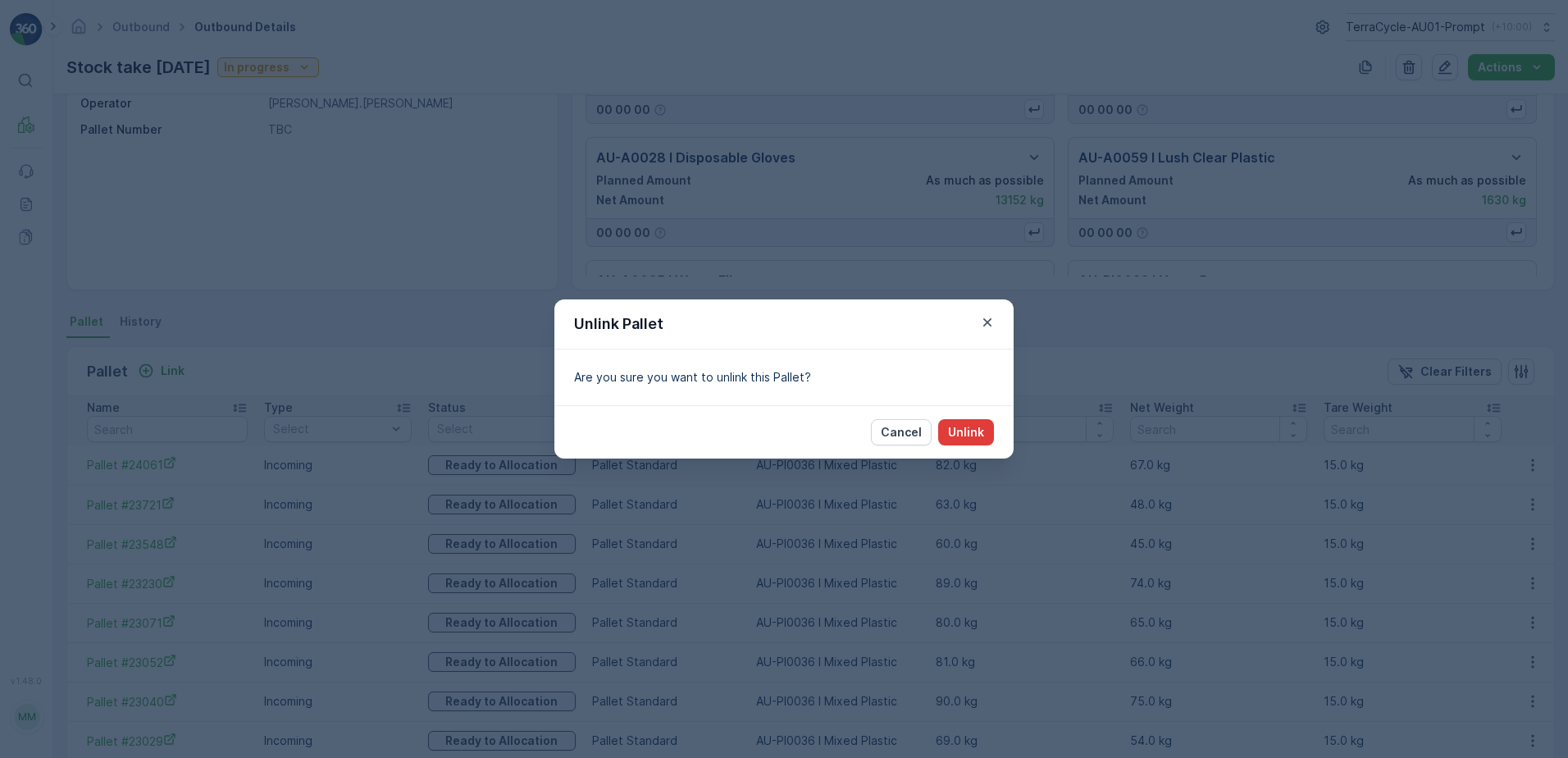
click at [962, 429] on p "Unlink" at bounding box center [966, 431] width 36 height 16
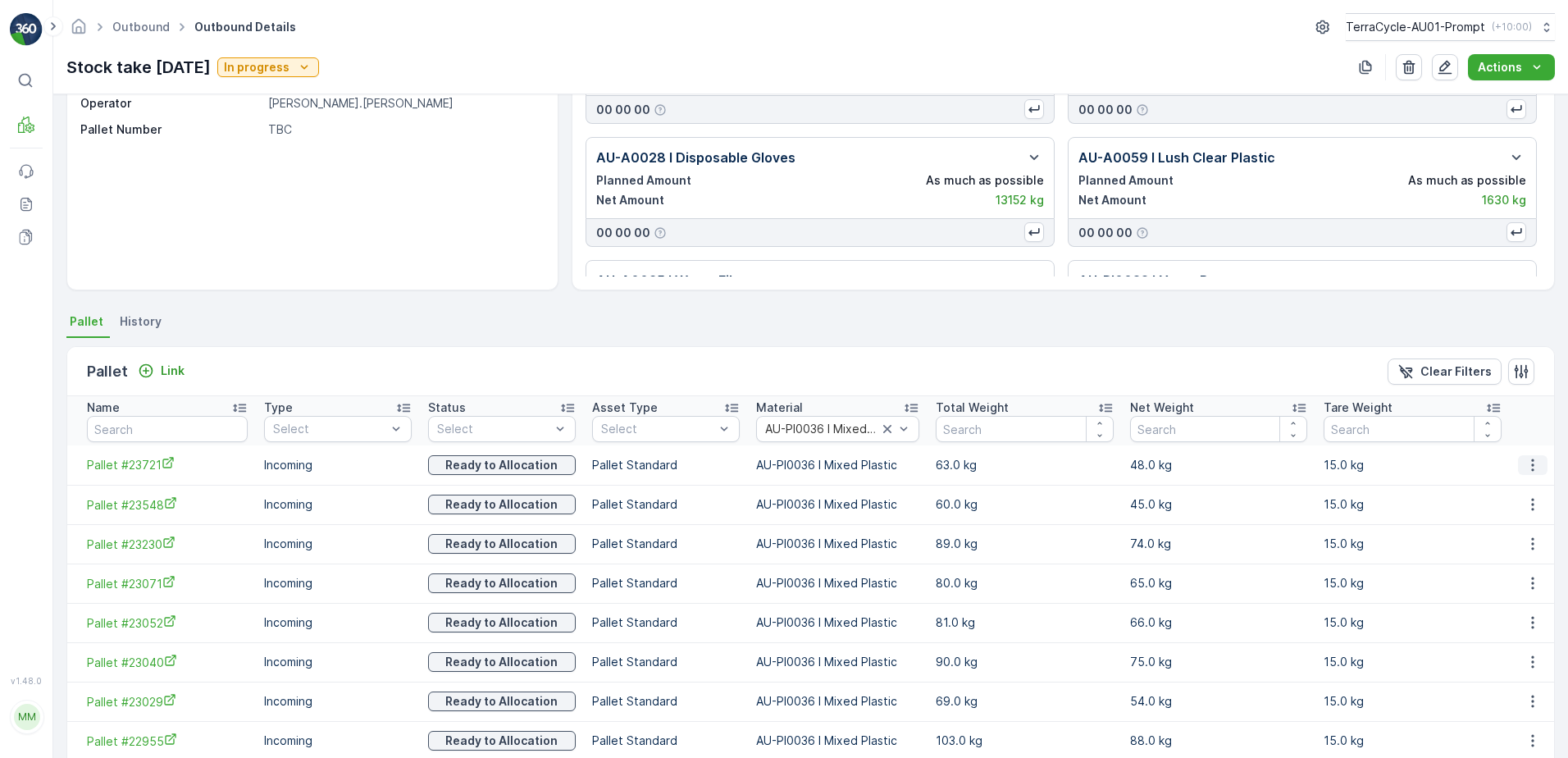
click at [1525, 468] on icon "button" at bounding box center [1533, 465] width 16 height 16
click at [1515, 523] on span "Unlink Pallet" at bounding box center [1500, 520] width 67 height 16
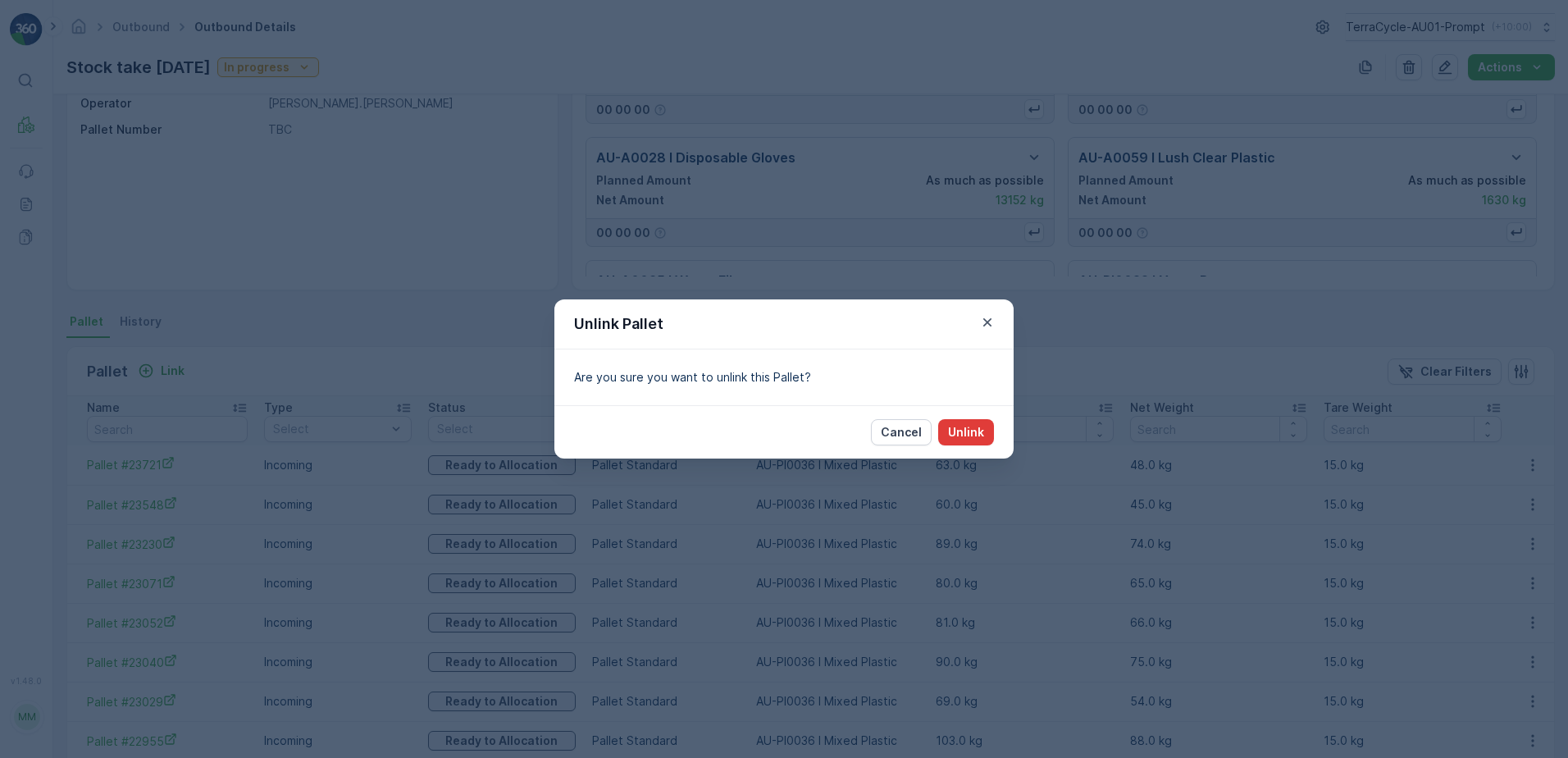
click at [985, 431] on button "Unlink" at bounding box center [966, 432] width 56 height 27
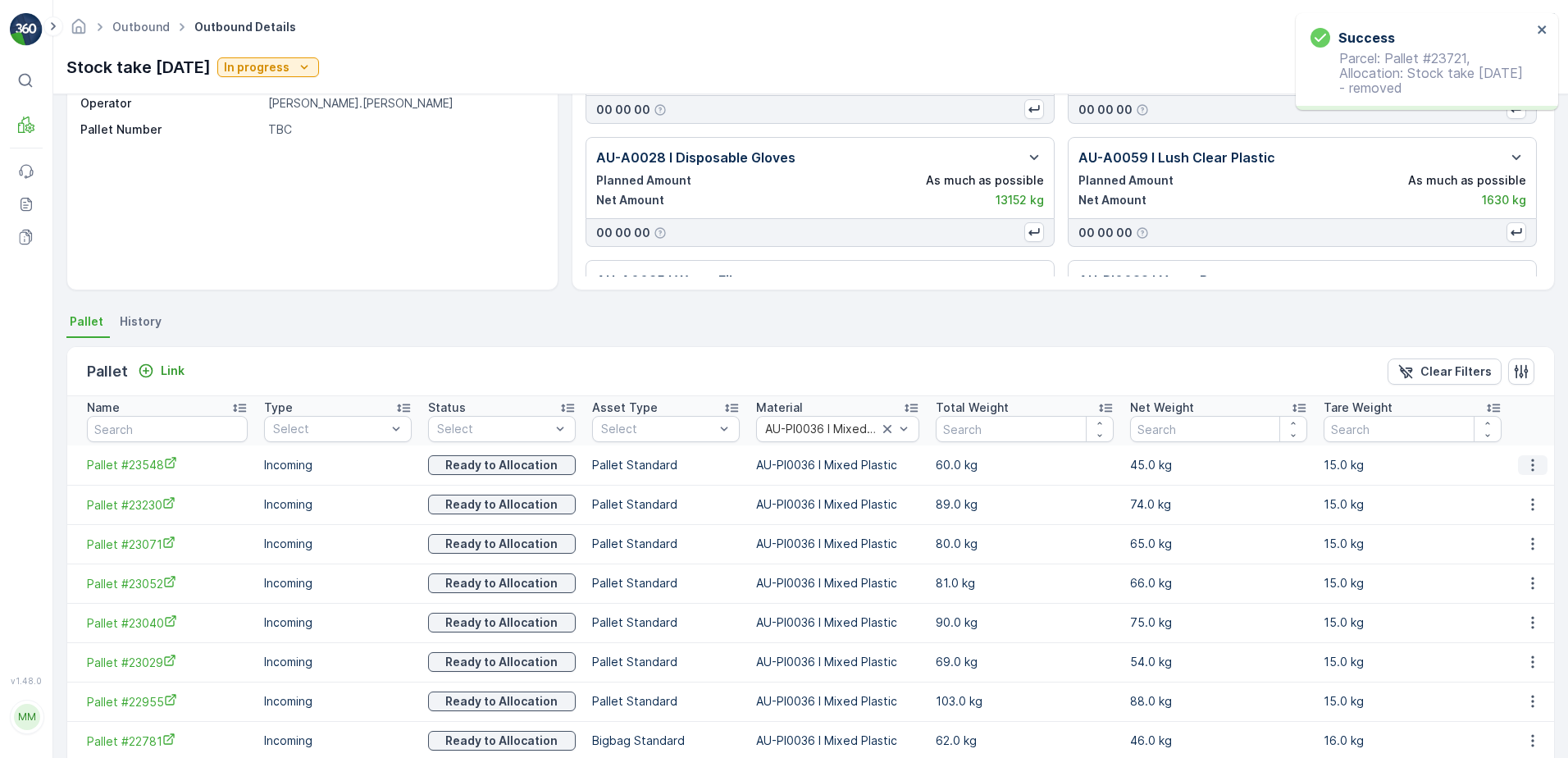
click at [1528, 467] on icon "button" at bounding box center [1533, 465] width 16 height 16
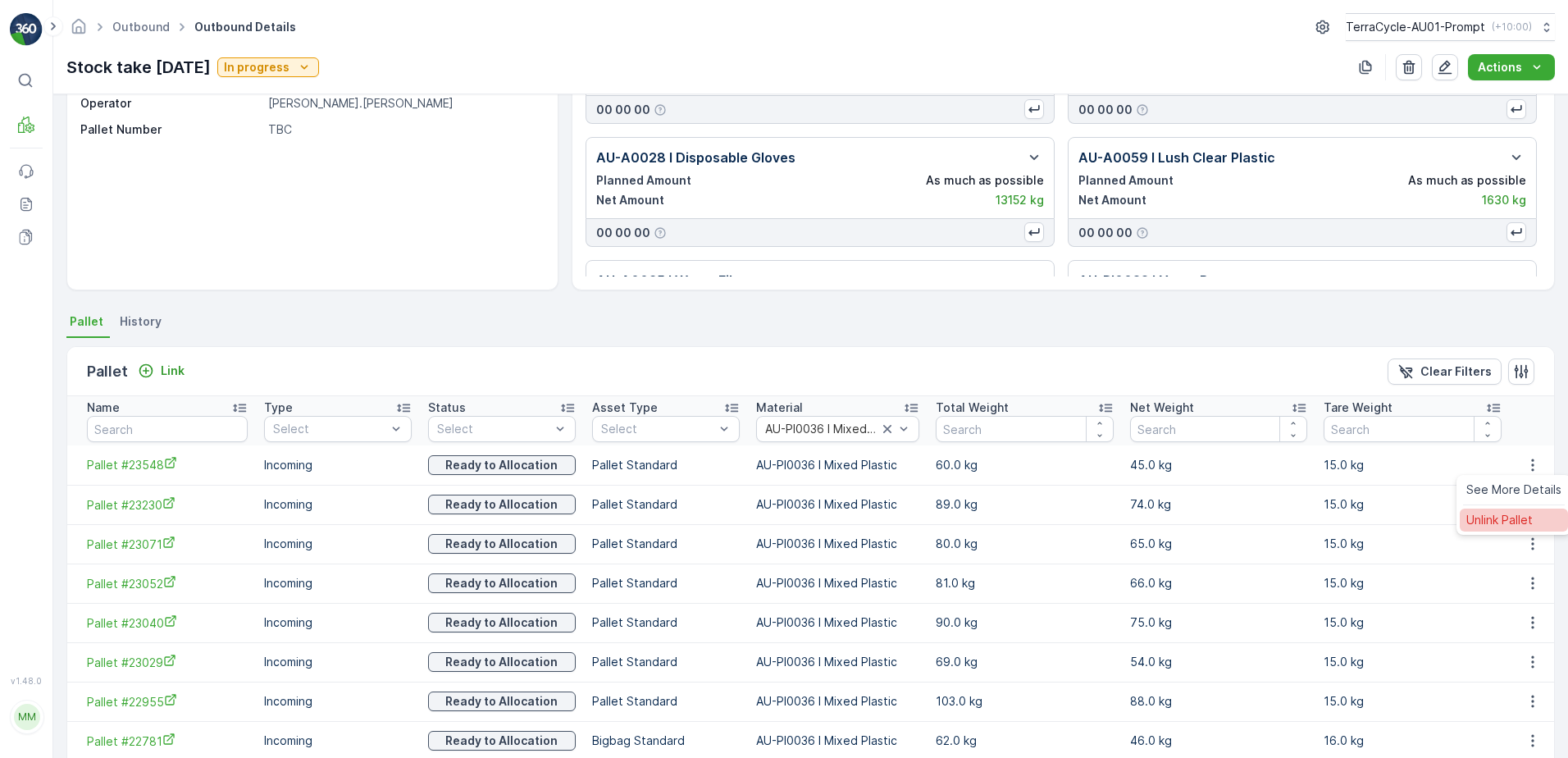
click at [1525, 520] on span "Unlink Pallet" at bounding box center [1500, 520] width 67 height 16
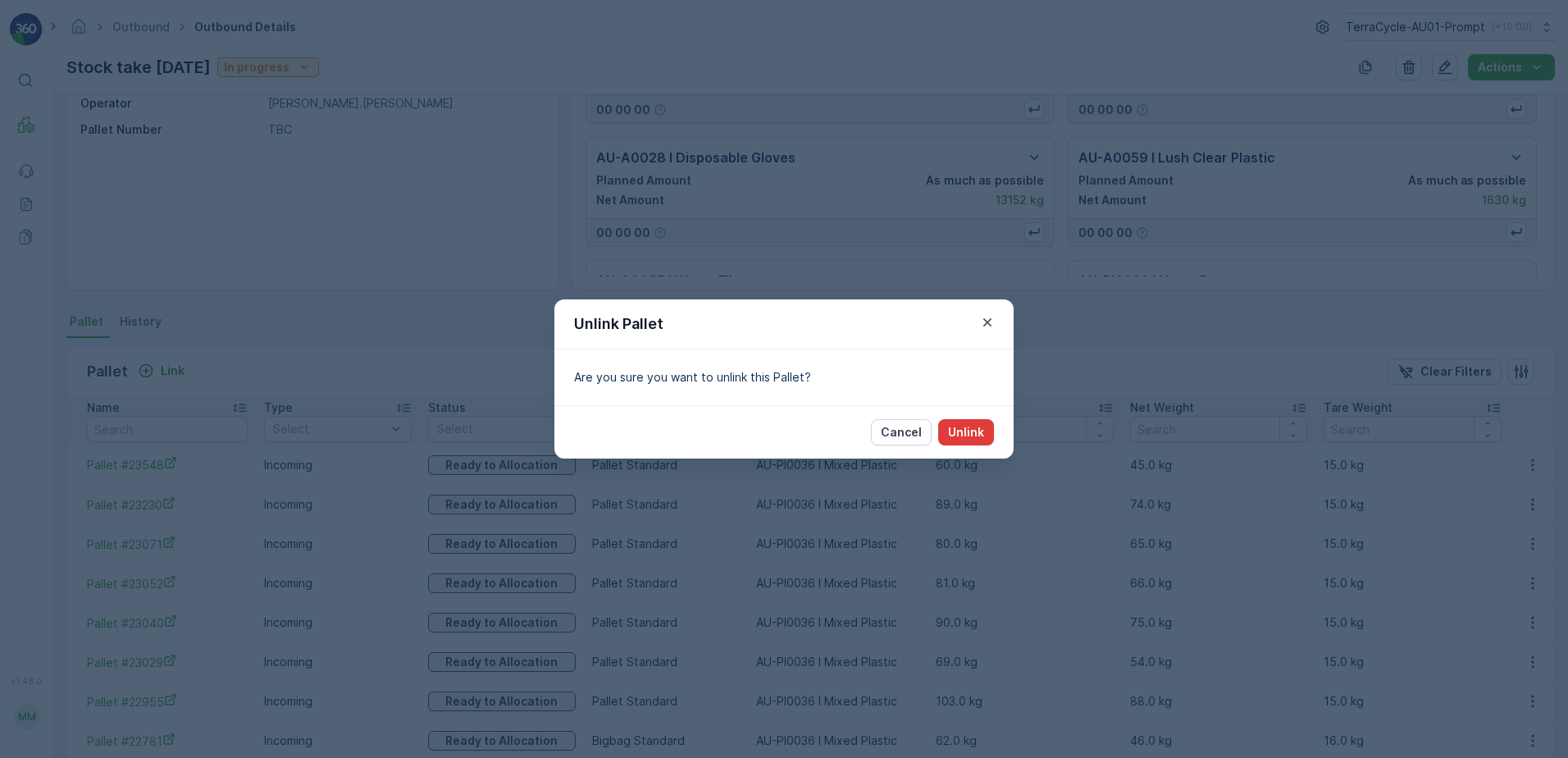
click at [983, 434] on p "Unlink" at bounding box center [966, 431] width 36 height 16
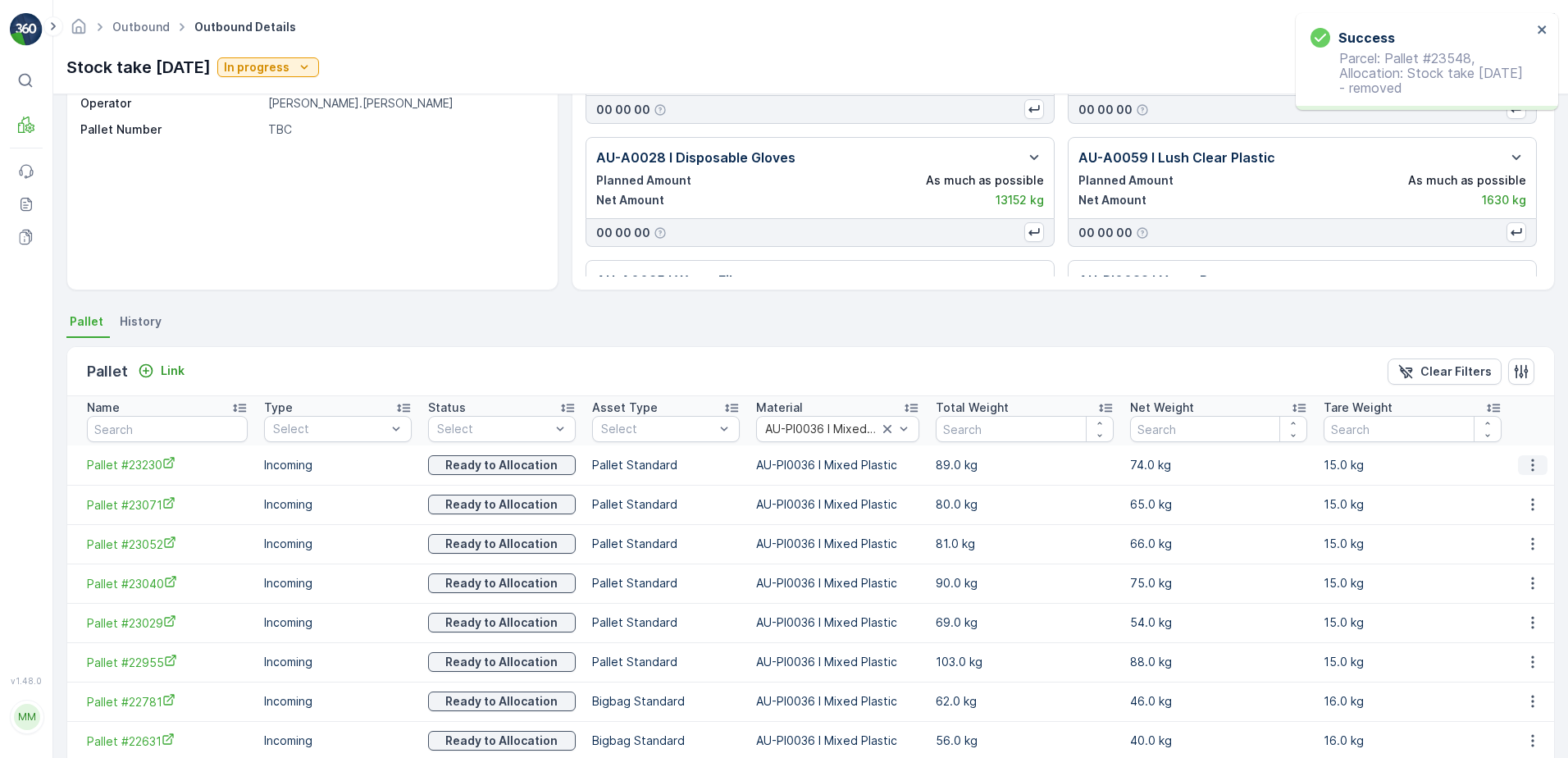
click at [1525, 464] on icon "button" at bounding box center [1533, 465] width 16 height 16
click at [1497, 514] on span "Unlink Pallet" at bounding box center [1500, 520] width 67 height 16
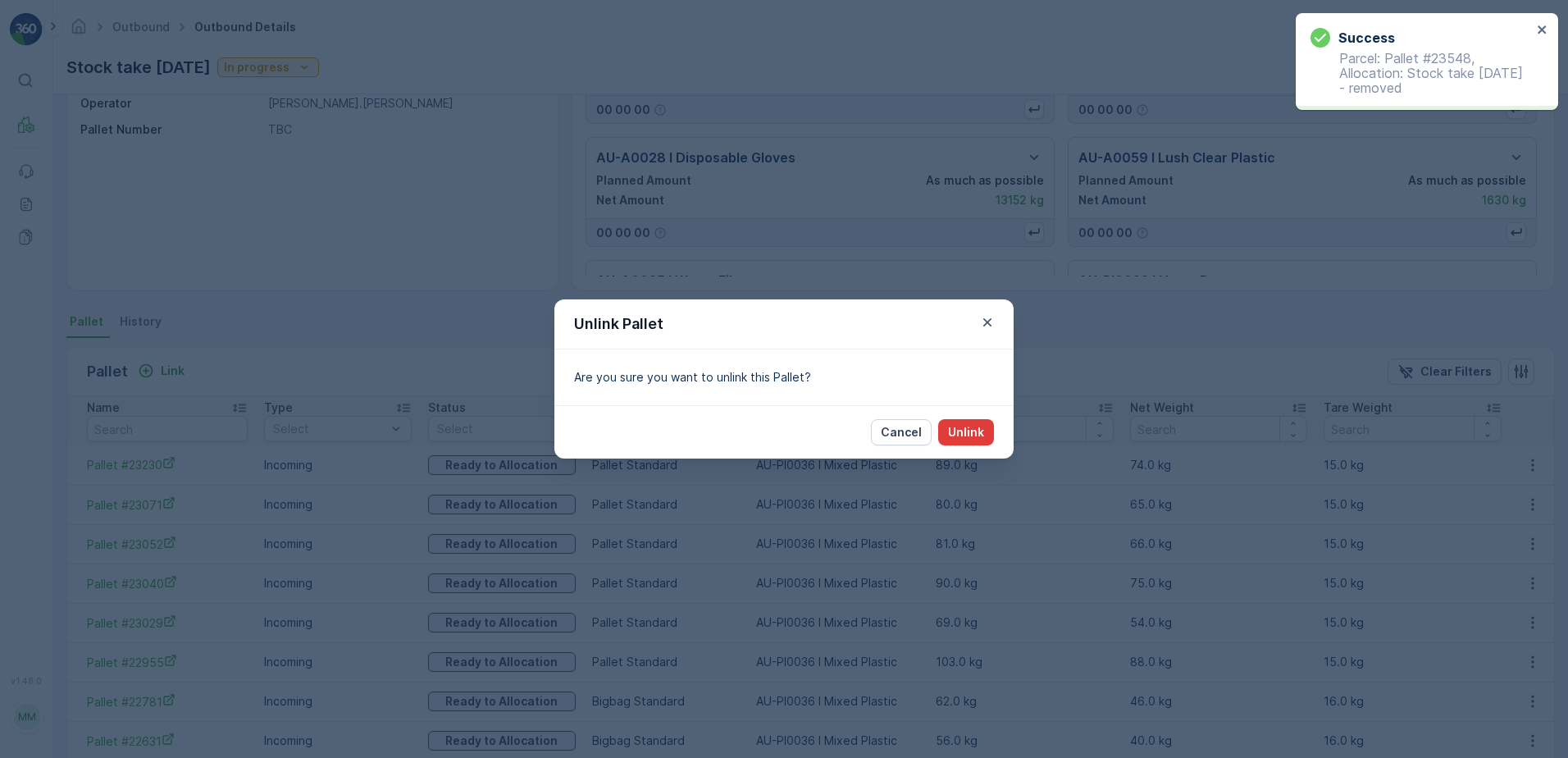
click at [969, 429] on p "Unlink" at bounding box center [966, 431] width 36 height 16
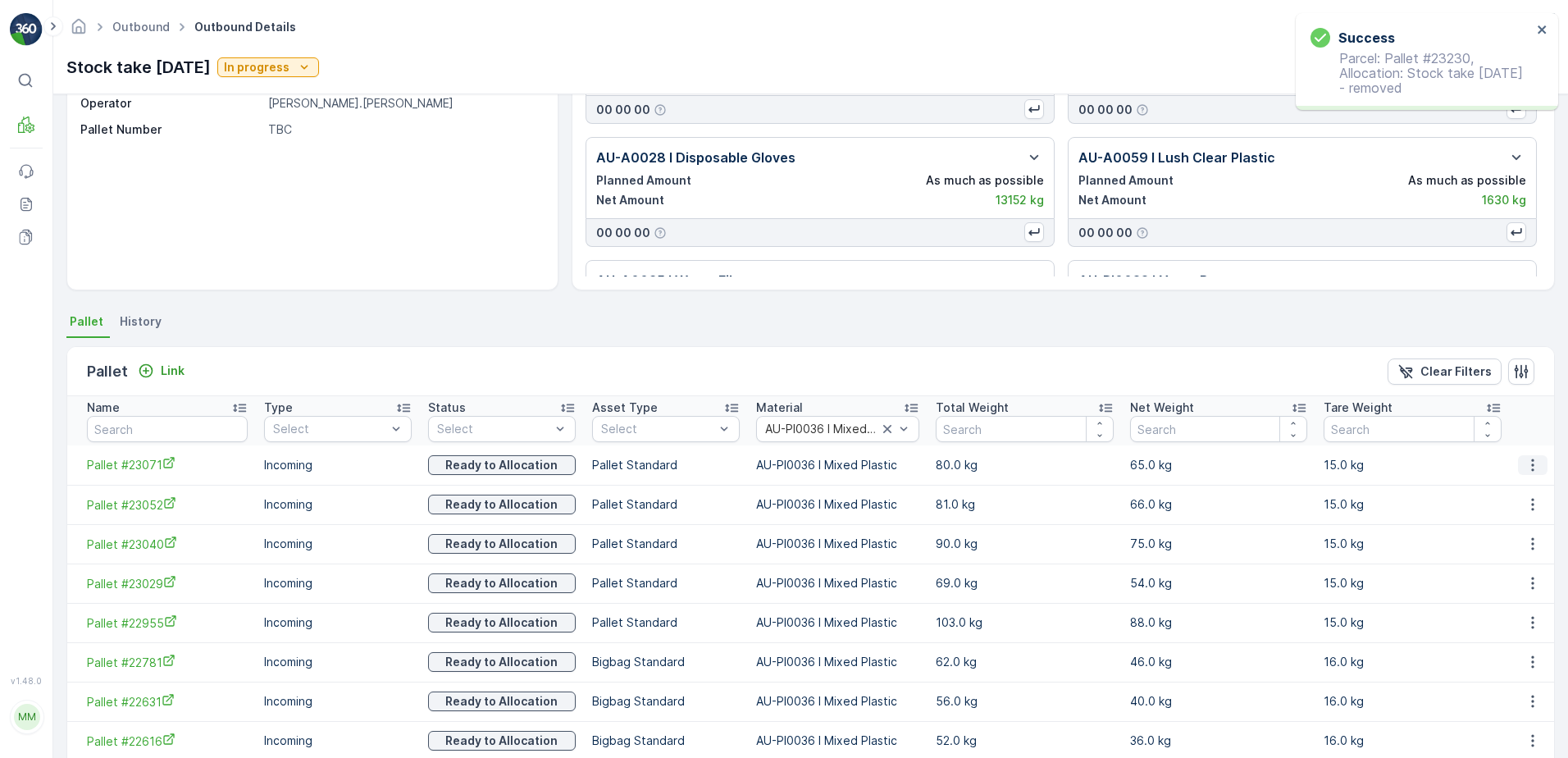
click at [1532, 466] on icon "button" at bounding box center [1533, 465] width 16 height 16
click at [1515, 509] on div "Unlink Pallet" at bounding box center [1515, 520] width 109 height 23
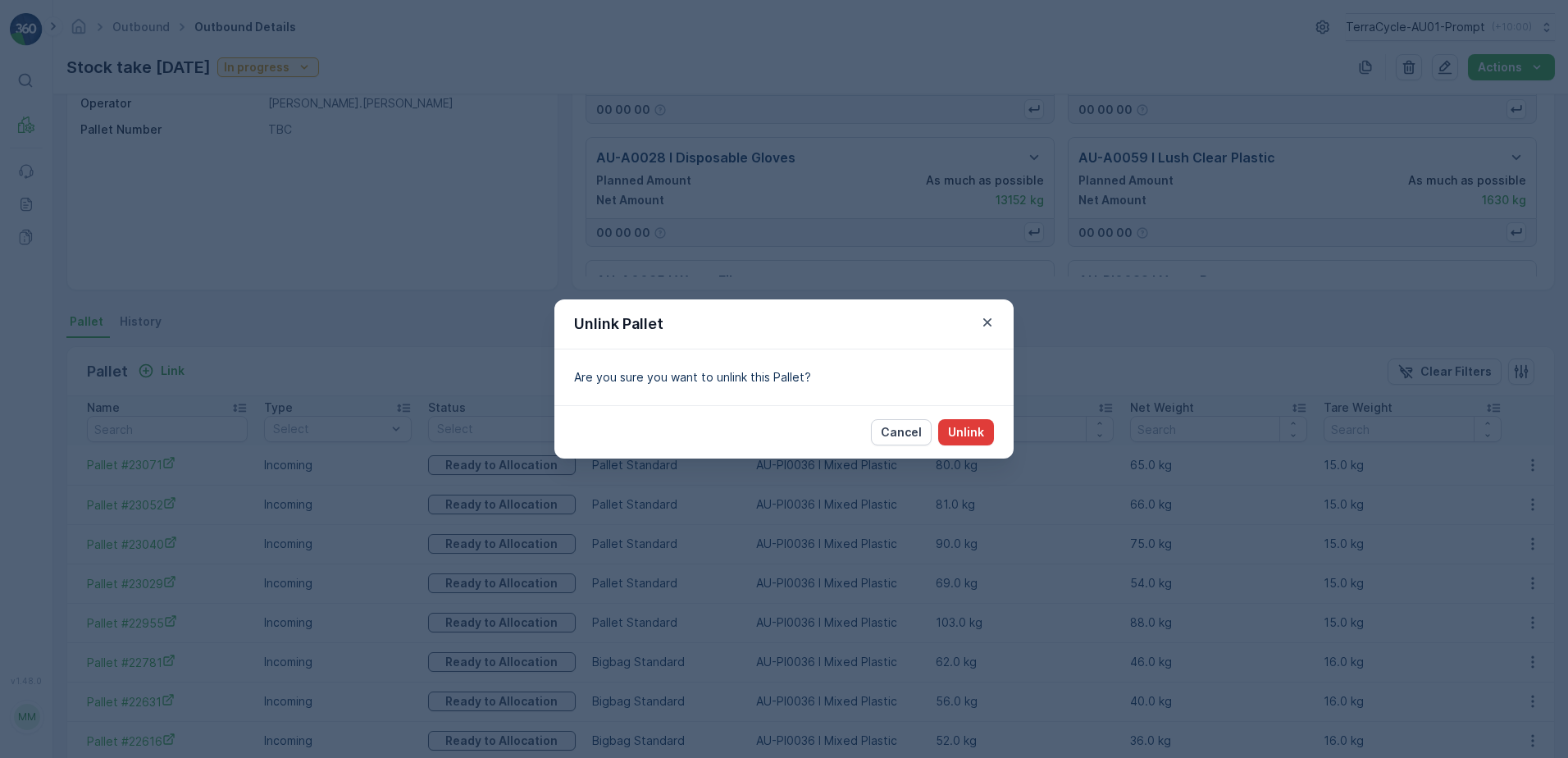
click at [965, 435] on p "Unlink" at bounding box center [966, 431] width 36 height 16
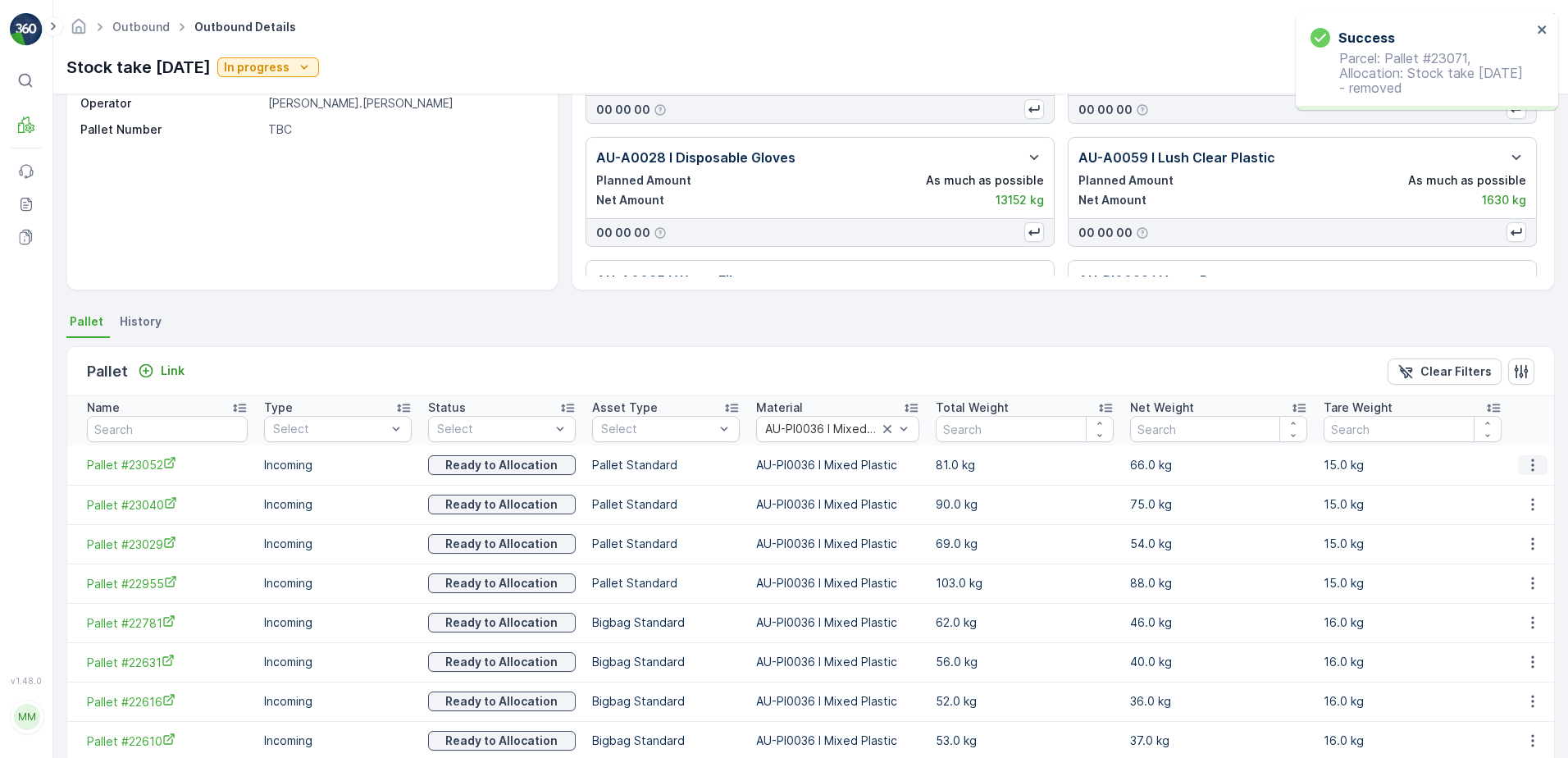
click at [1532, 469] on icon "button" at bounding box center [1533, 465] width 3 height 12
click at [1492, 513] on span "Unlink Pallet" at bounding box center [1500, 520] width 67 height 16
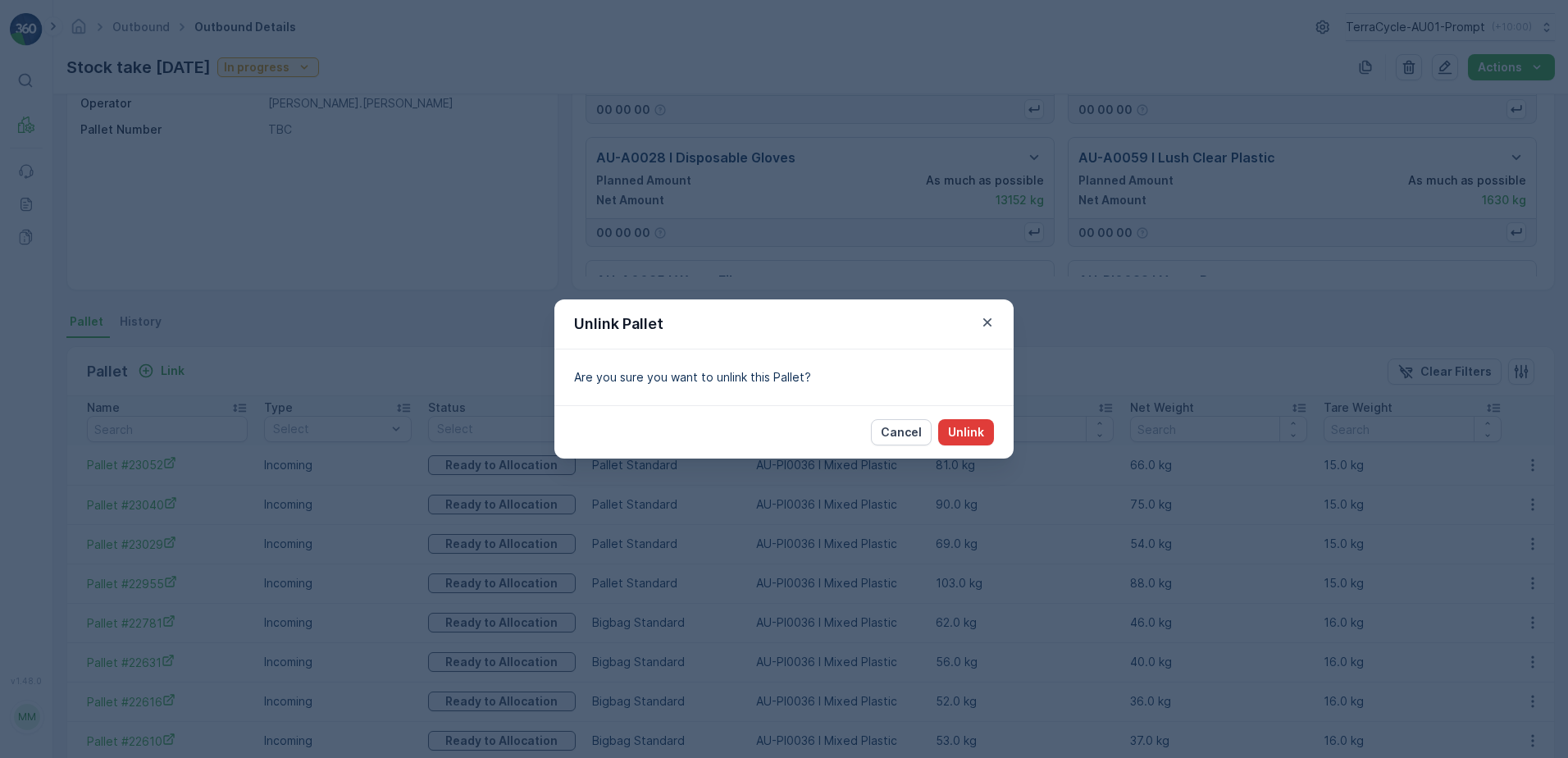
click at [973, 429] on p "Unlink" at bounding box center [966, 431] width 36 height 16
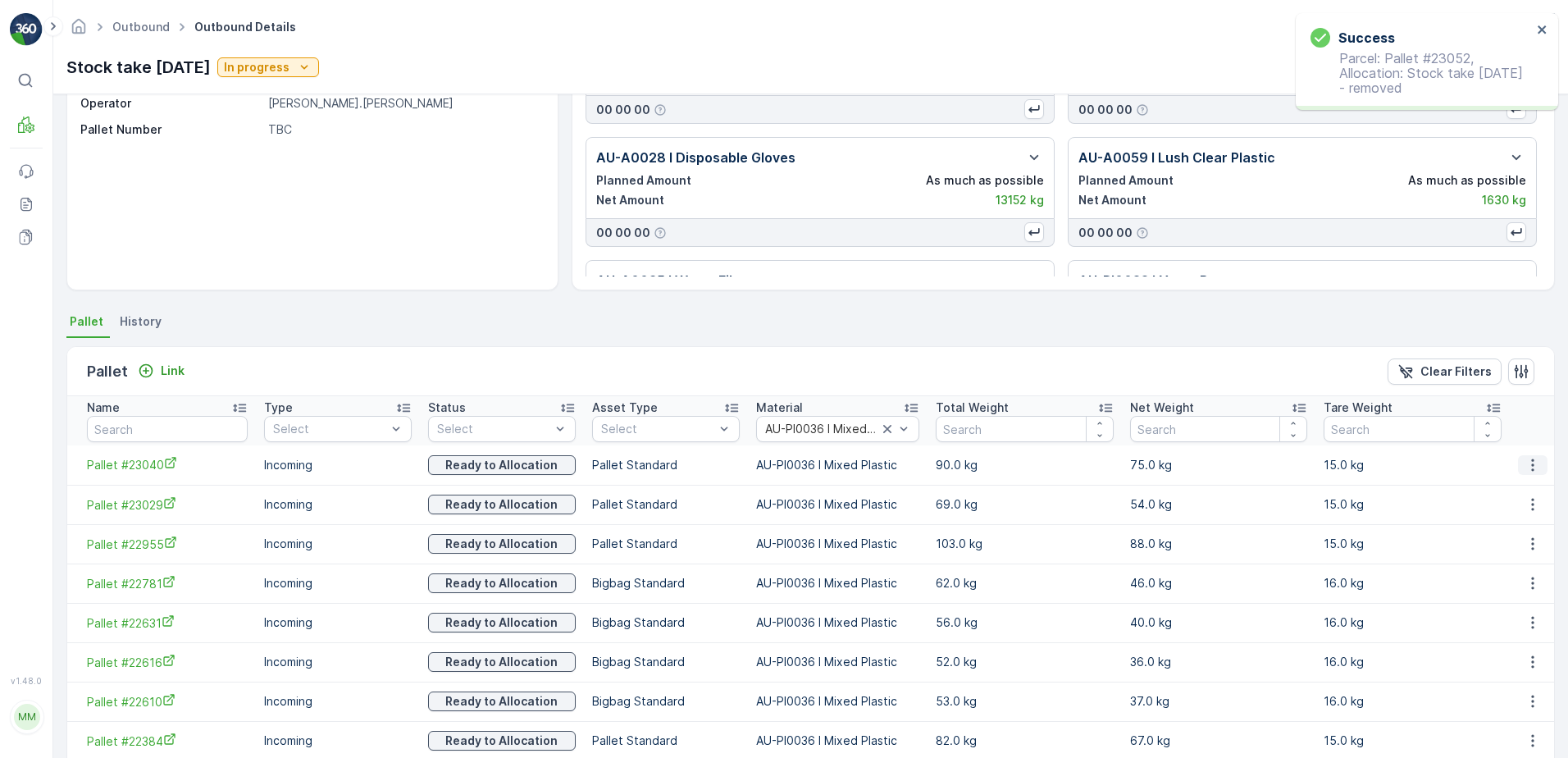
click at [1532, 466] on icon "button" at bounding box center [1533, 465] width 3 height 12
click at [1506, 513] on span "Unlink Pallet" at bounding box center [1500, 520] width 67 height 16
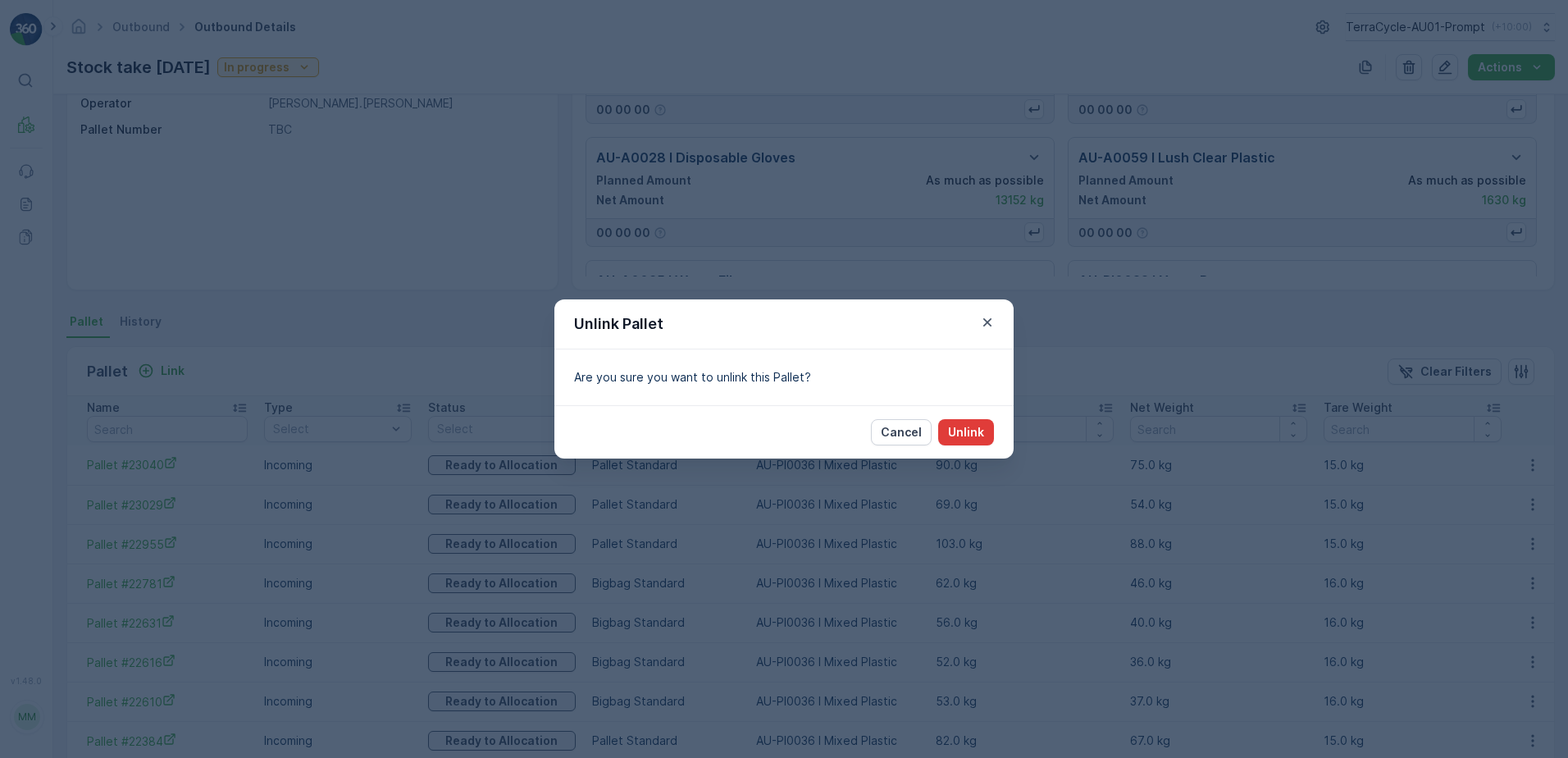
click at [965, 429] on p "Unlink" at bounding box center [966, 431] width 36 height 16
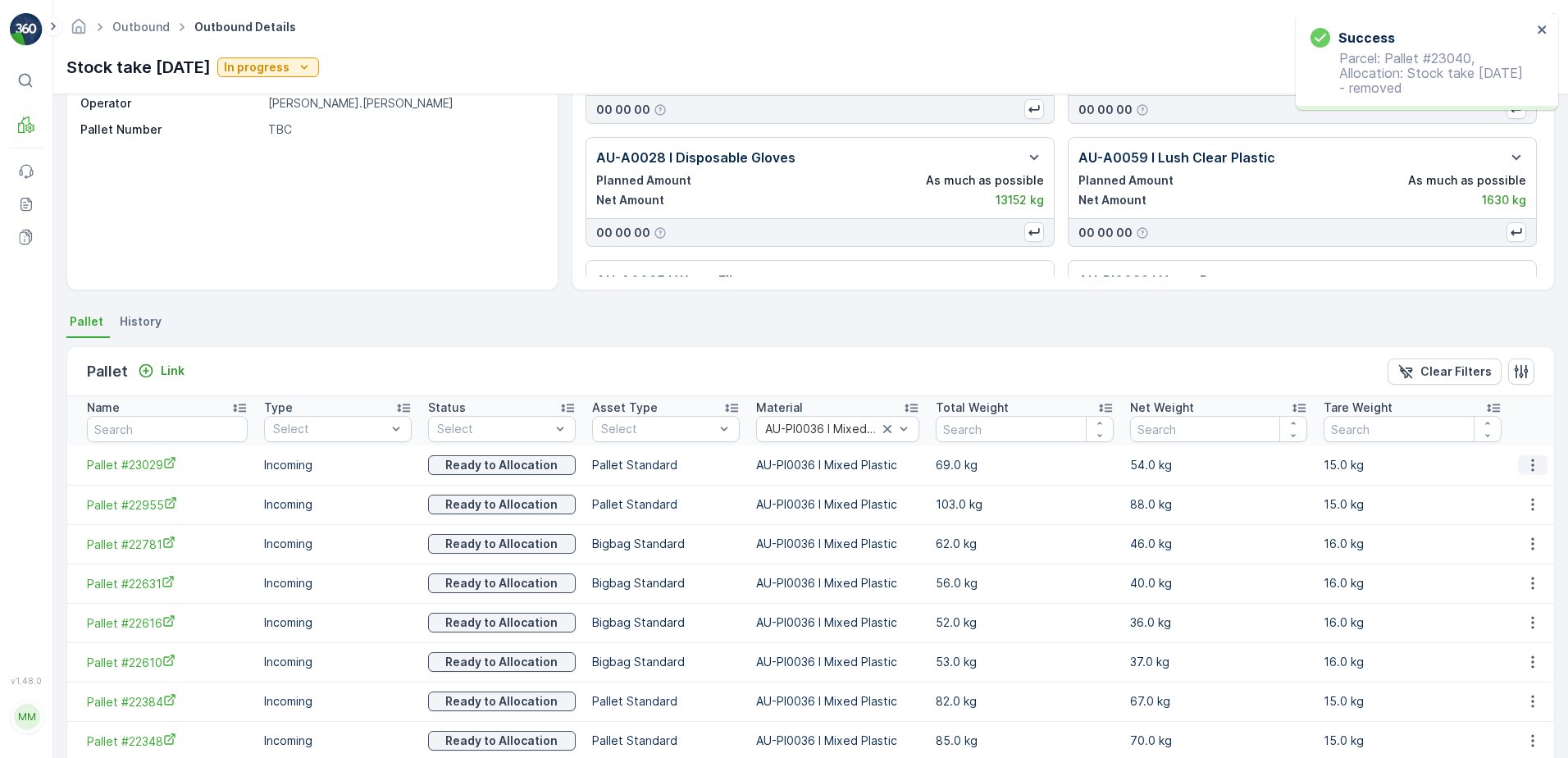
click at [1530, 467] on icon "button" at bounding box center [1533, 465] width 16 height 16
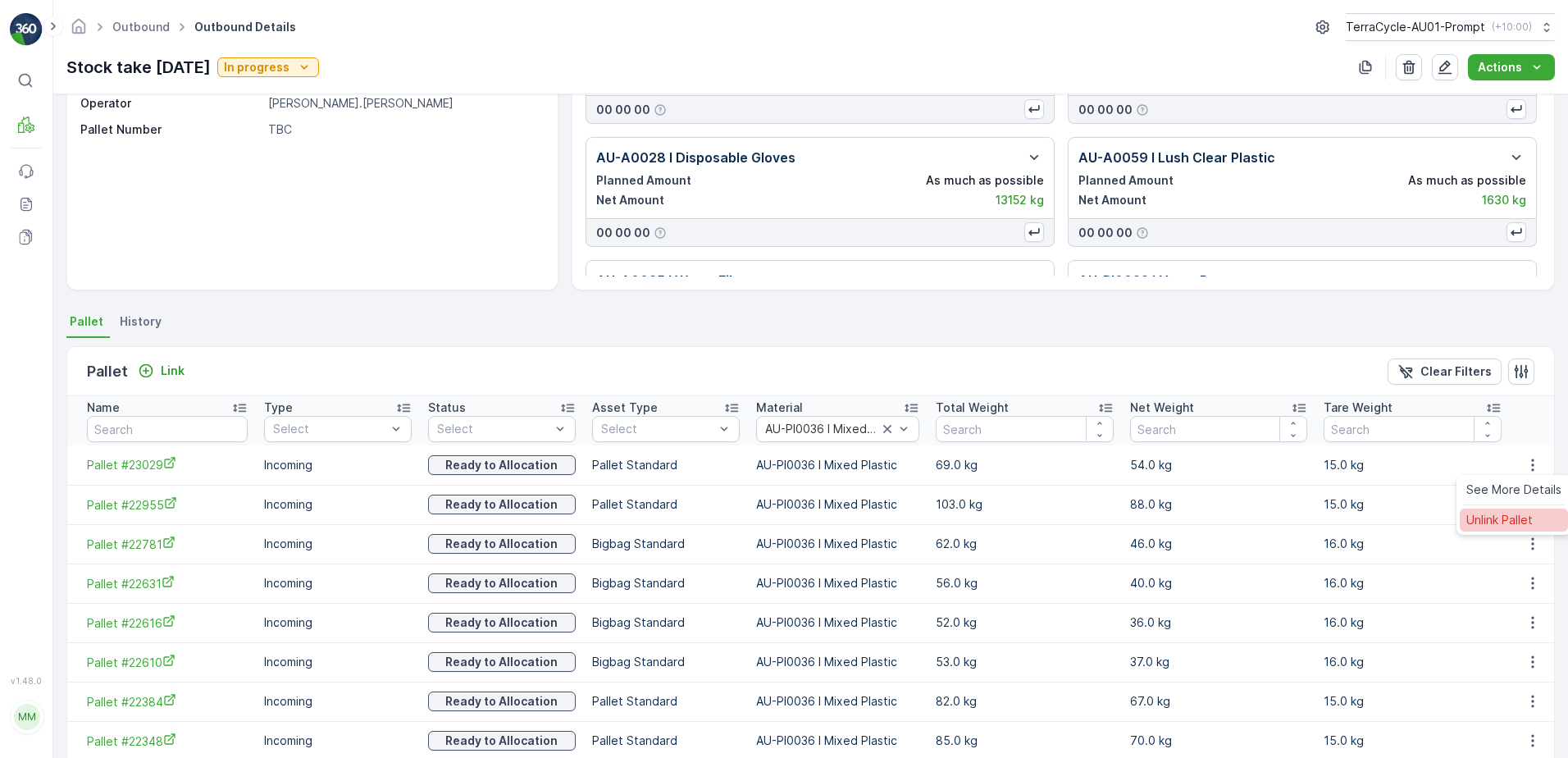
click at [1502, 524] on span "Unlink Pallet" at bounding box center [1500, 520] width 67 height 16
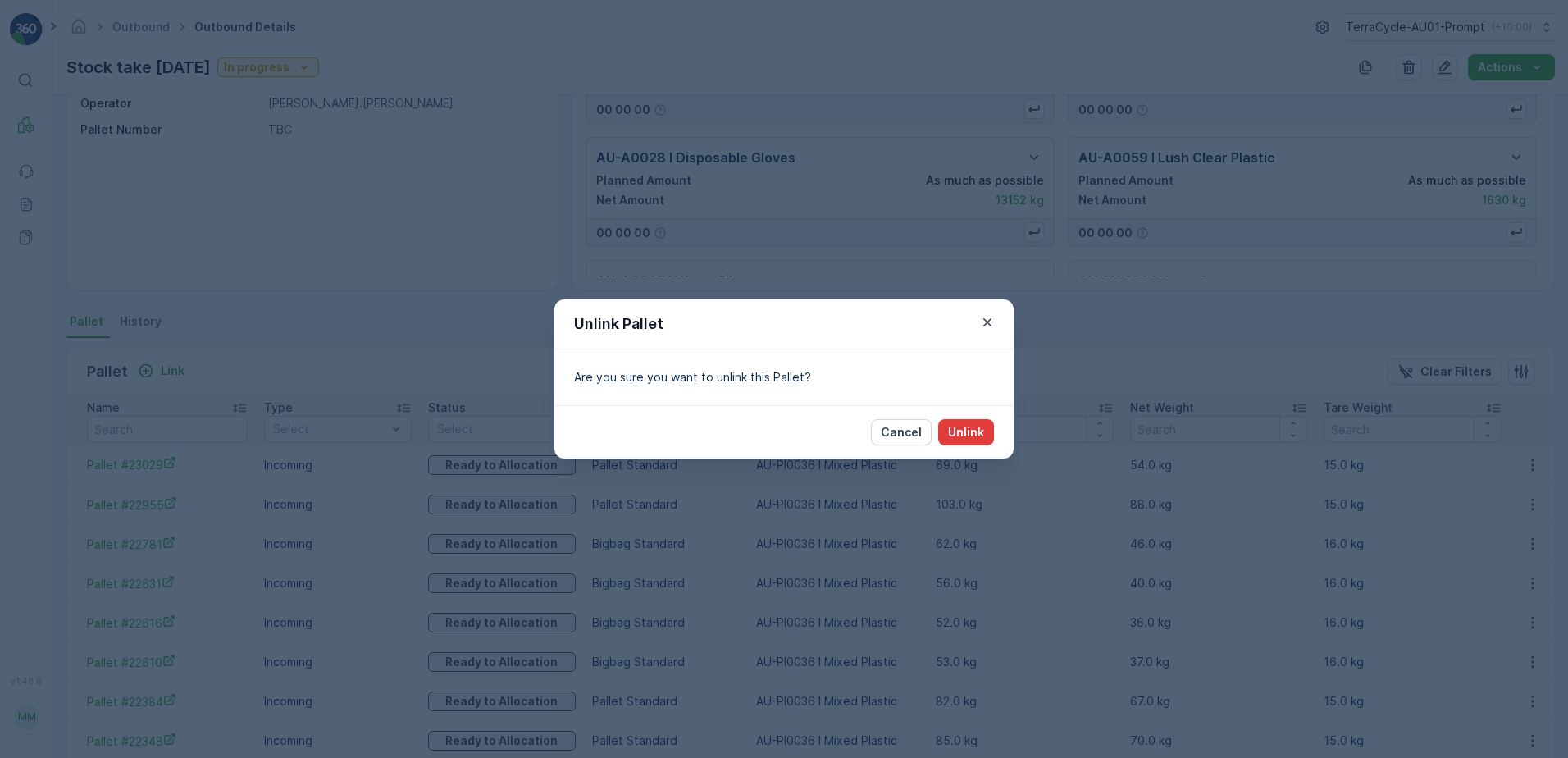
click at [975, 429] on p "Unlink" at bounding box center [966, 431] width 36 height 16
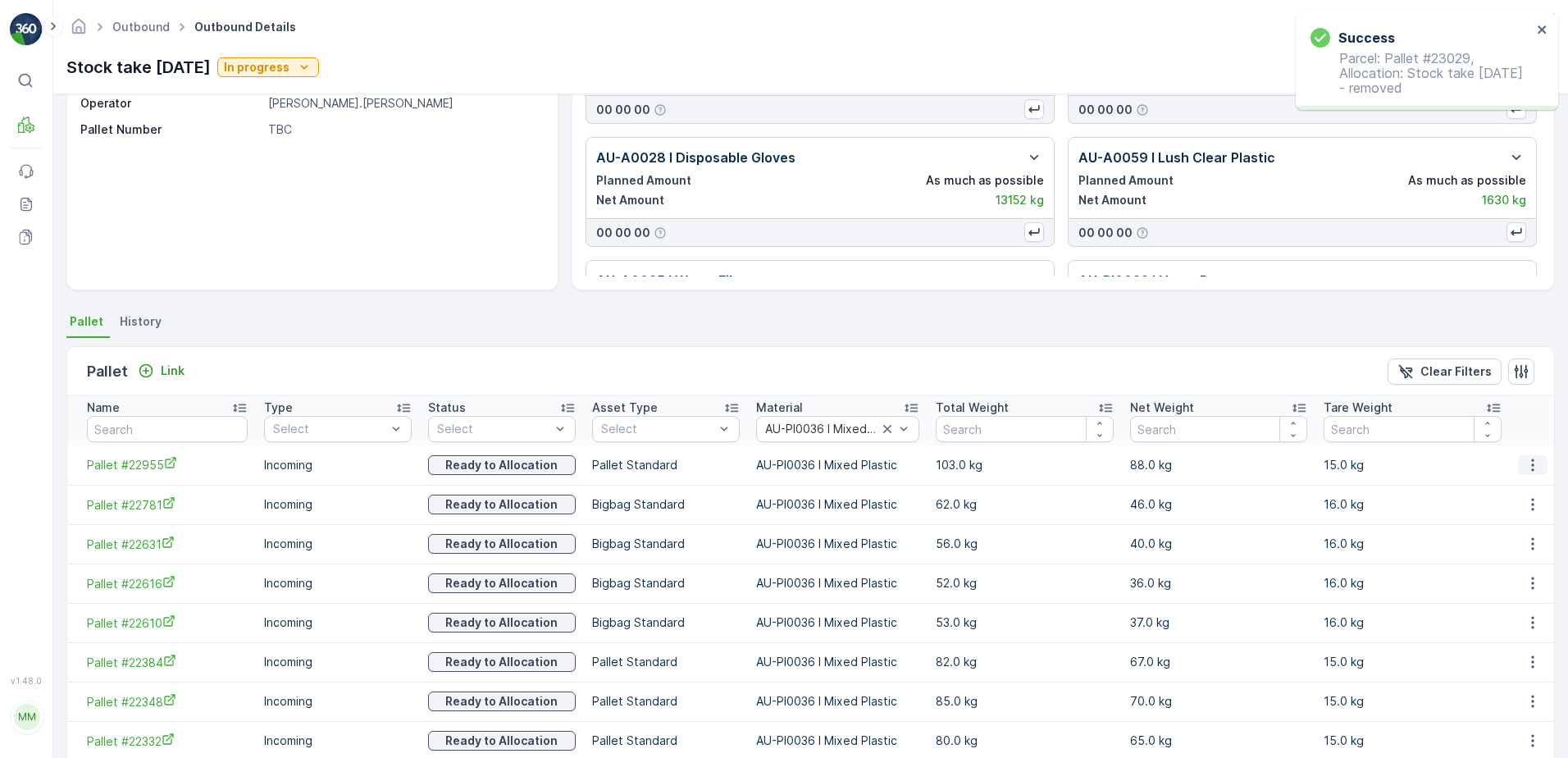
click at [1532, 469] on icon "button" at bounding box center [1533, 465] width 16 height 16
click at [1514, 519] on span "Unlink Pallet" at bounding box center [1500, 520] width 67 height 16
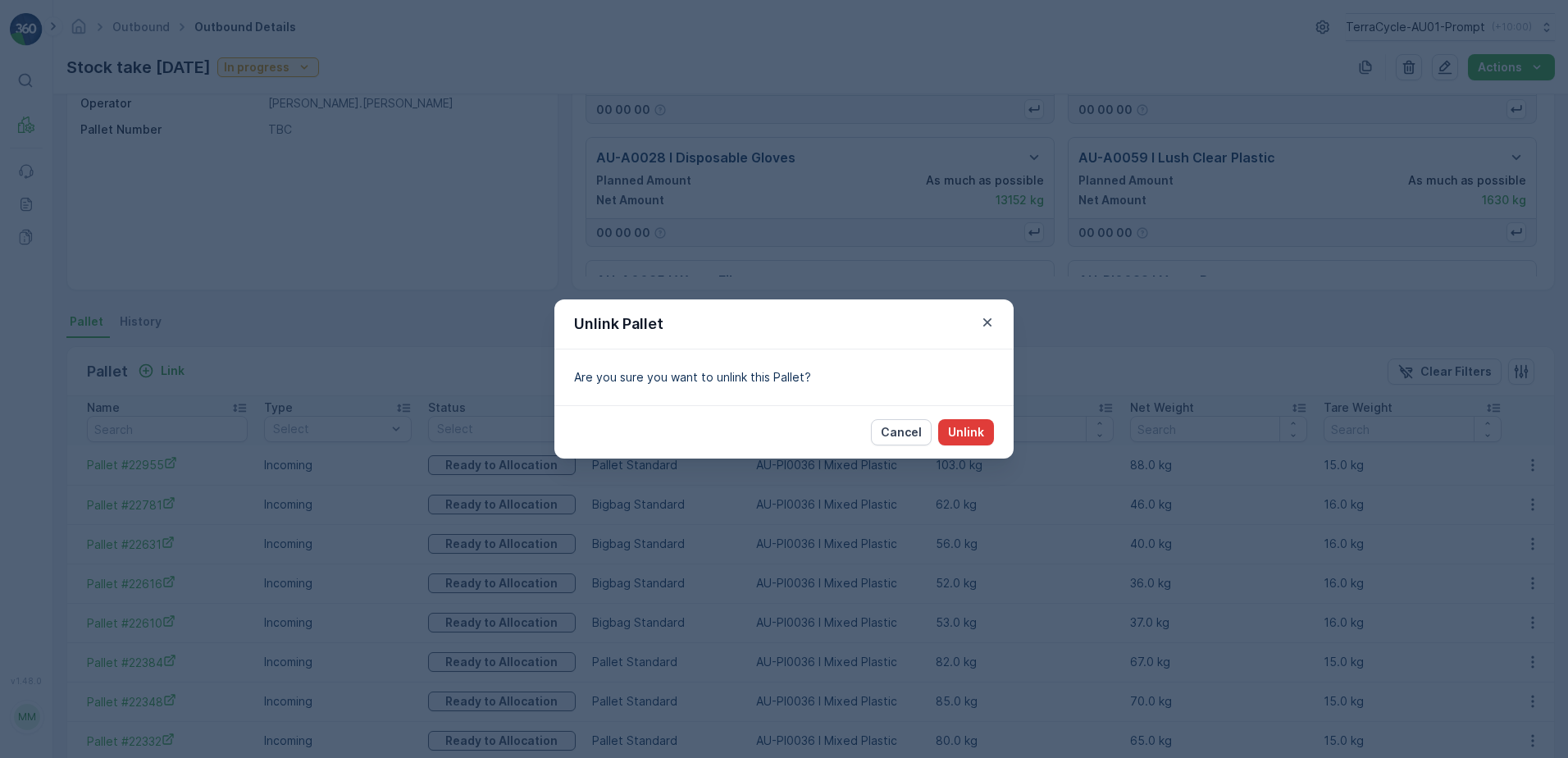
click at [956, 429] on p "Unlink" at bounding box center [966, 431] width 36 height 16
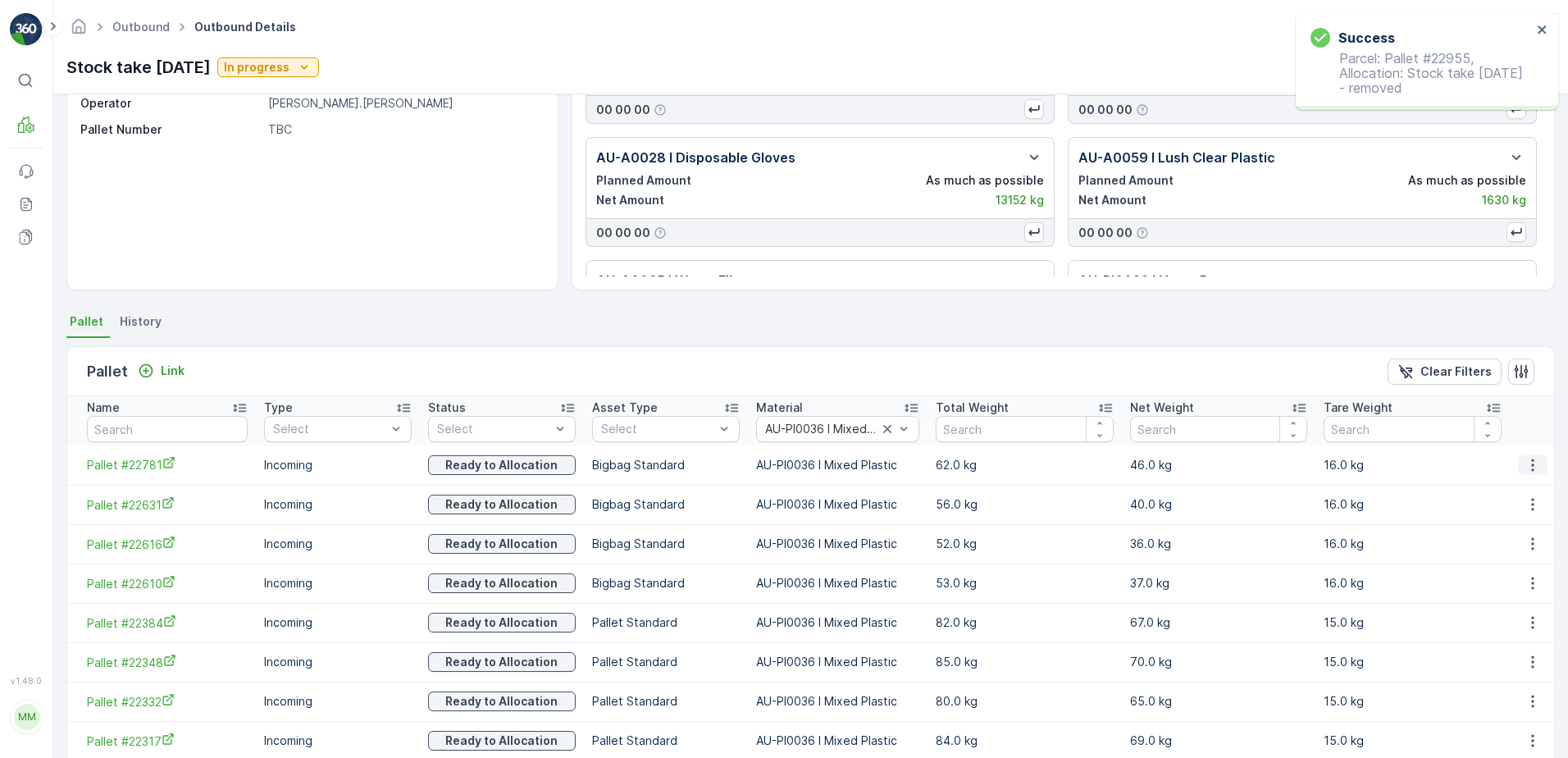
click at [1526, 464] on icon "button" at bounding box center [1533, 465] width 16 height 16
click at [1511, 513] on span "Unlink Pallet" at bounding box center [1500, 520] width 67 height 16
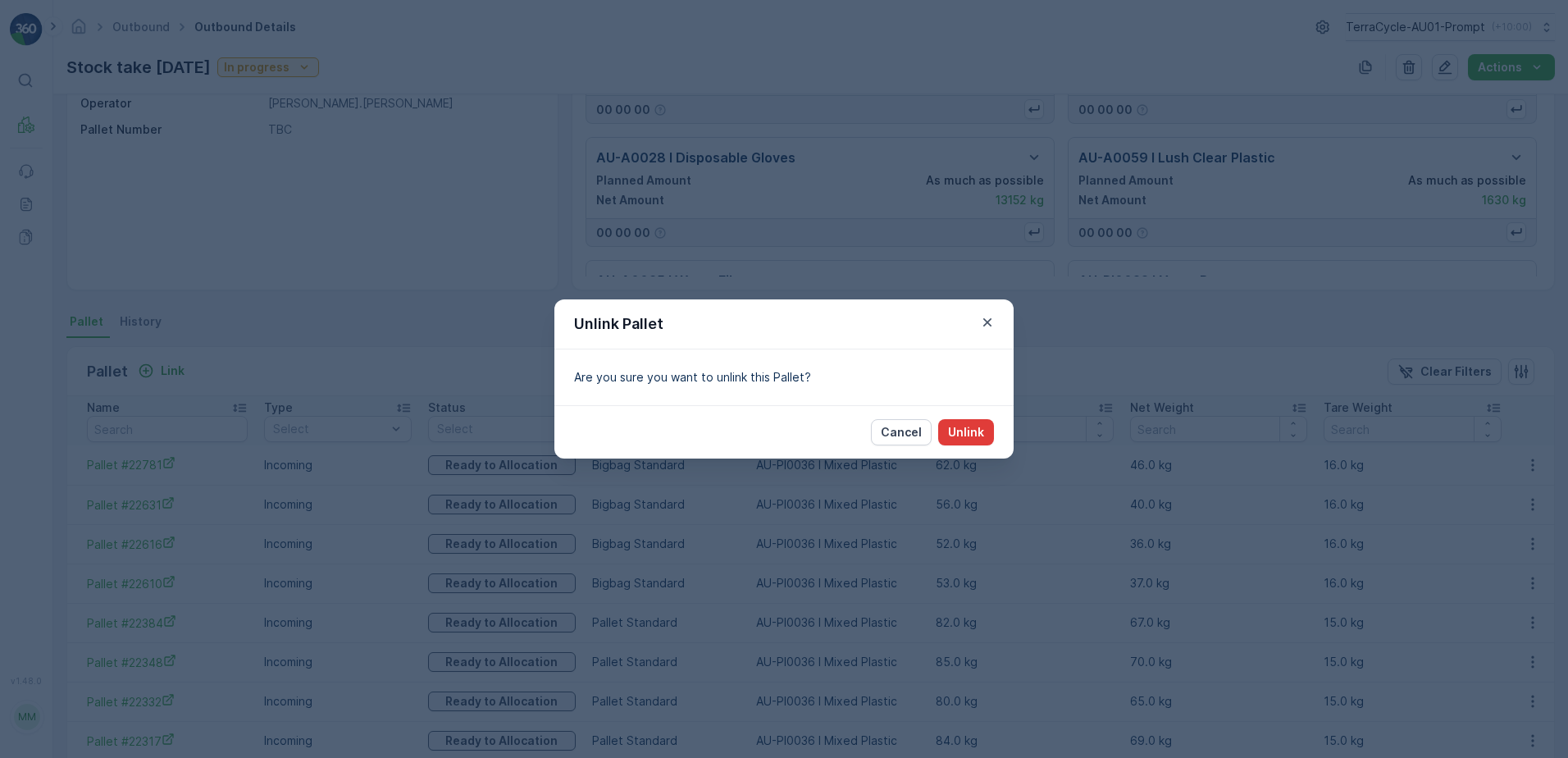
click at [975, 428] on p "Unlink" at bounding box center [966, 431] width 36 height 16
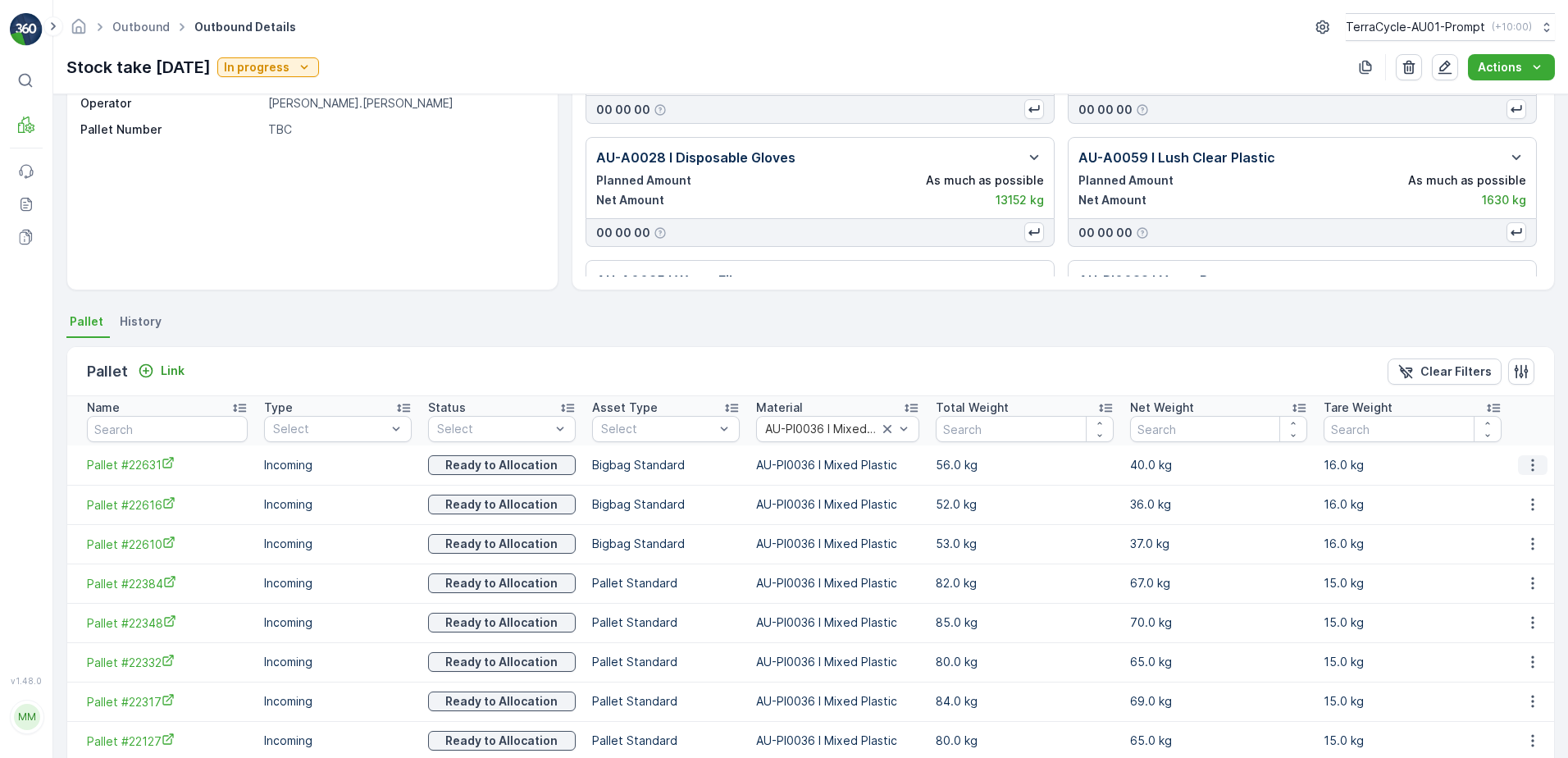
click at [1526, 466] on icon "button" at bounding box center [1533, 465] width 16 height 16
click at [1523, 517] on span "Unlink Pallet" at bounding box center [1500, 520] width 67 height 16
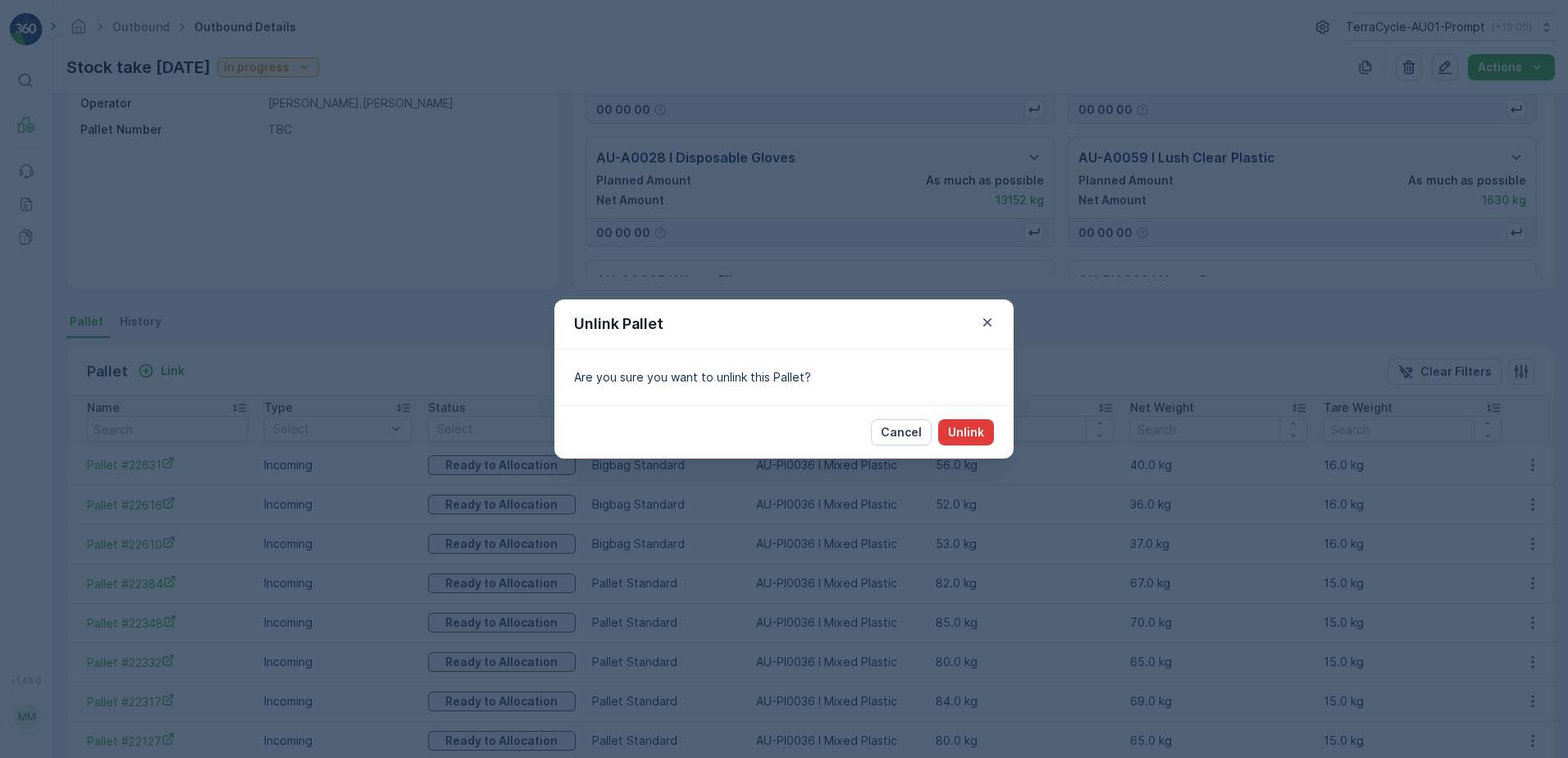
click at [971, 433] on p "Unlink" at bounding box center [966, 431] width 36 height 16
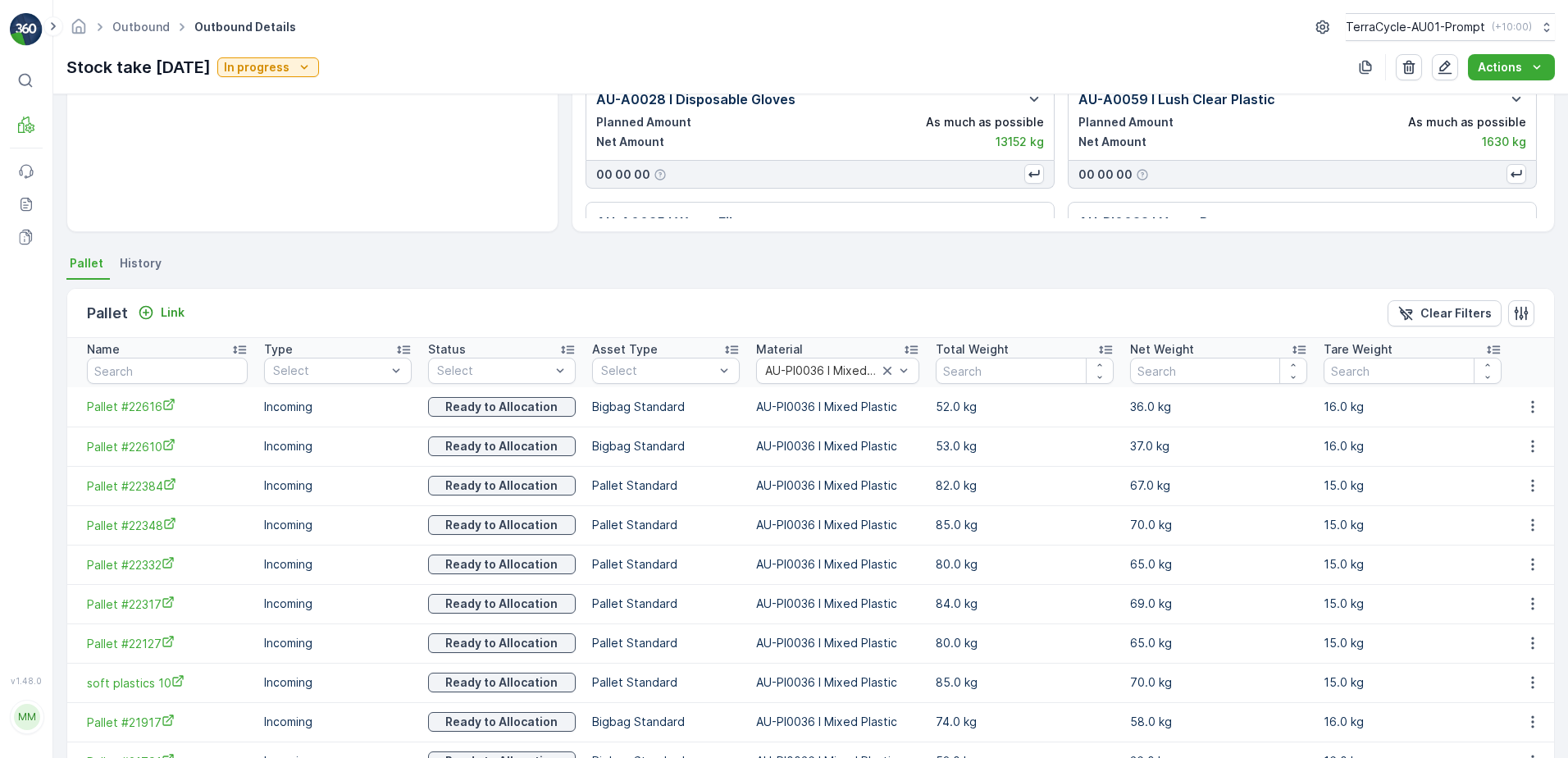
scroll to position [335, 0]
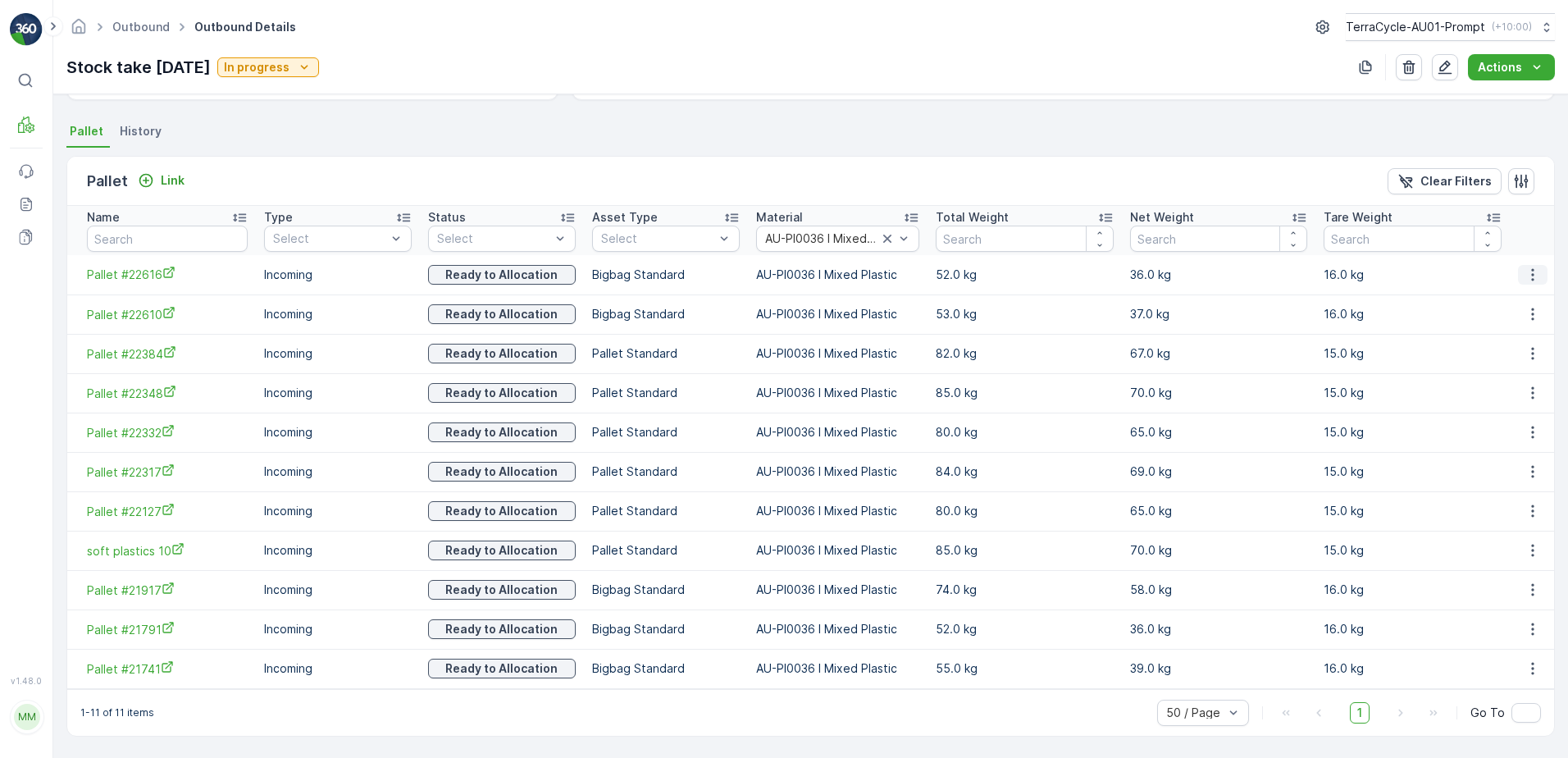
click at [1525, 275] on icon "button" at bounding box center [1533, 274] width 16 height 16
click at [1475, 329] on span "Unlink Pallet" at bounding box center [1500, 329] width 67 height 16
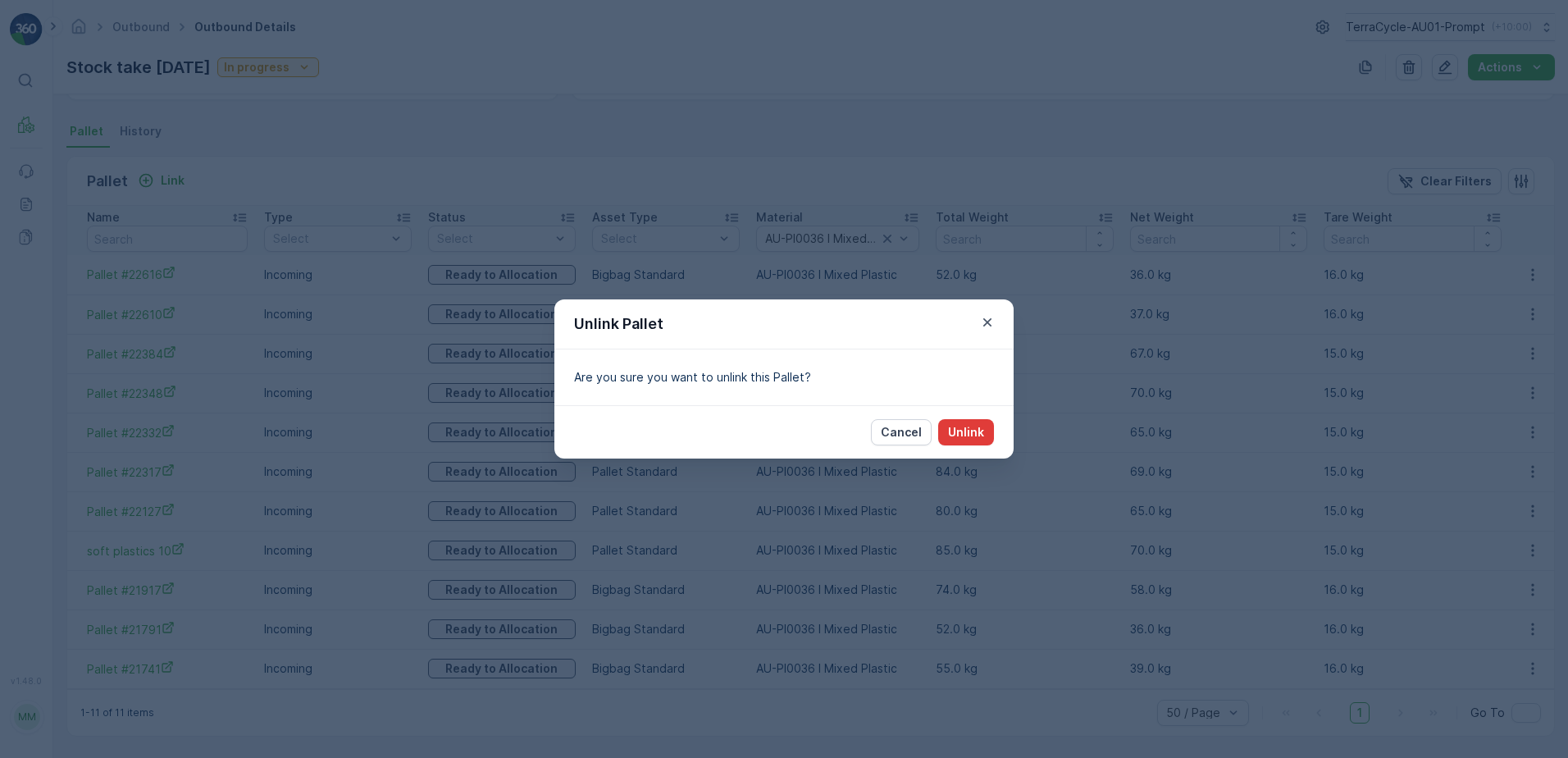
click at [983, 424] on button "Unlink" at bounding box center [966, 432] width 56 height 27
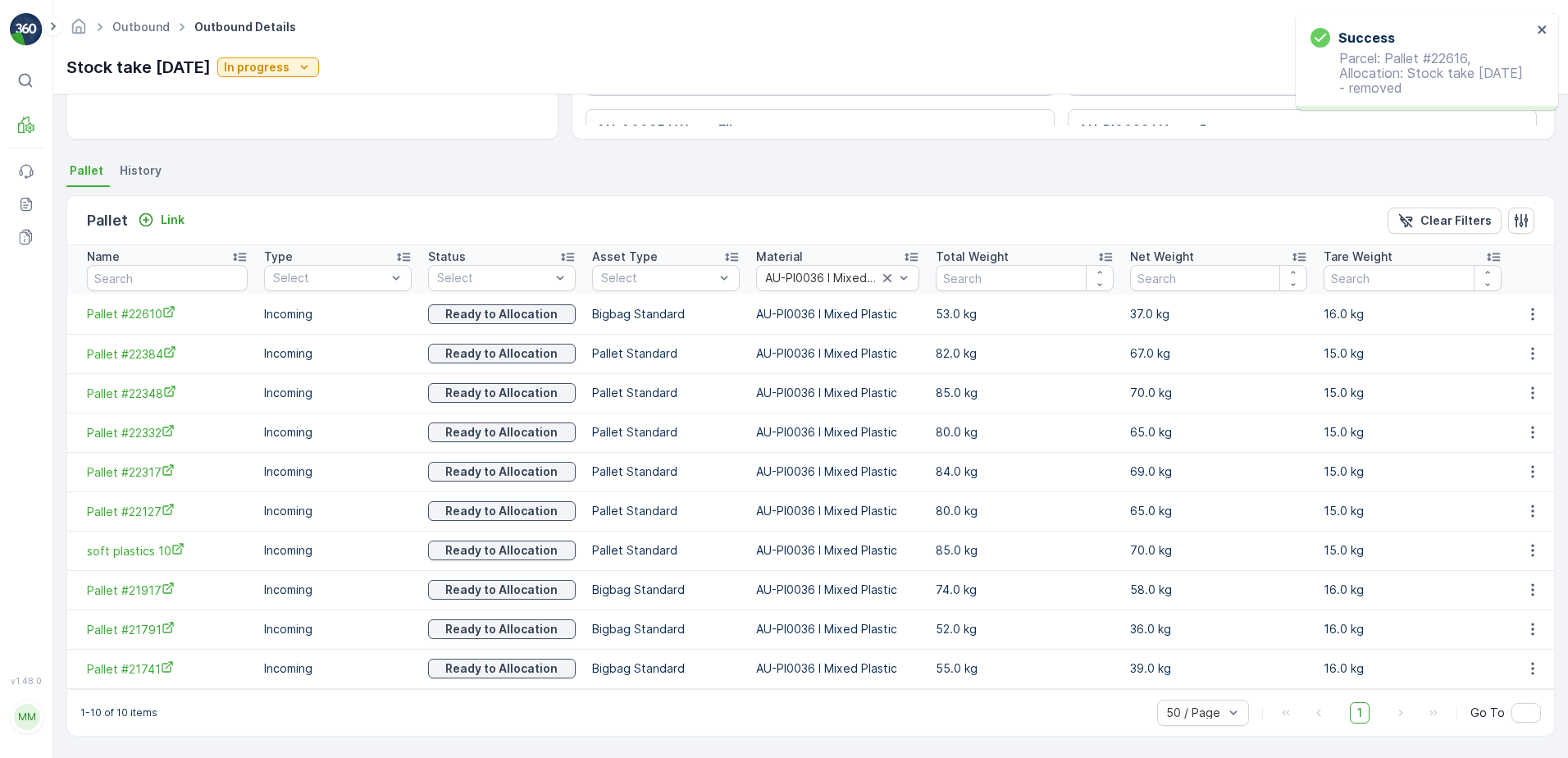
scroll to position [296, 0]
click at [1528, 316] on icon "button" at bounding box center [1533, 313] width 16 height 16
click at [1508, 371] on span "Unlink Pallet" at bounding box center [1500, 369] width 67 height 16
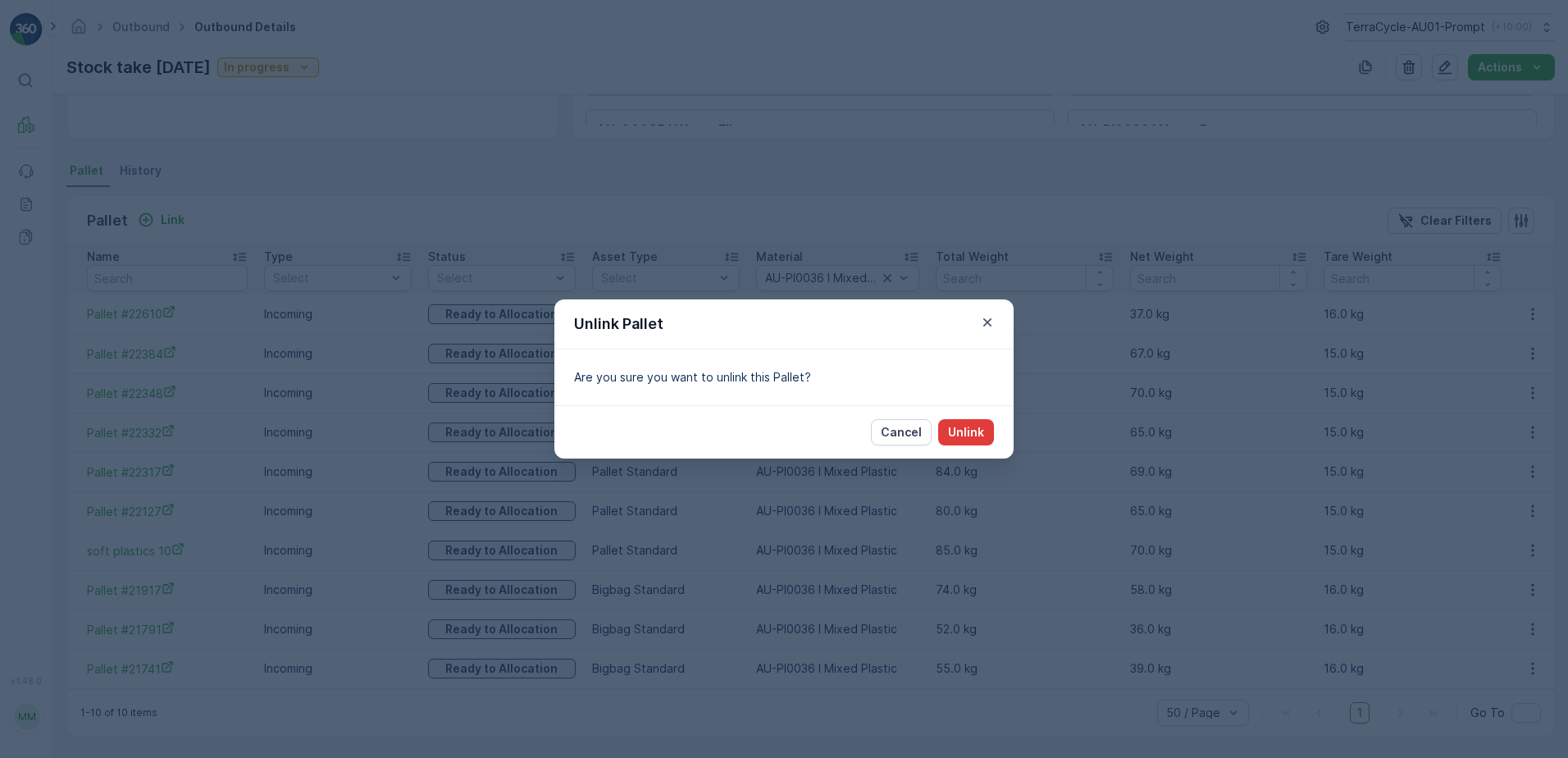
click at [967, 422] on button "Unlink" at bounding box center [966, 432] width 56 height 27
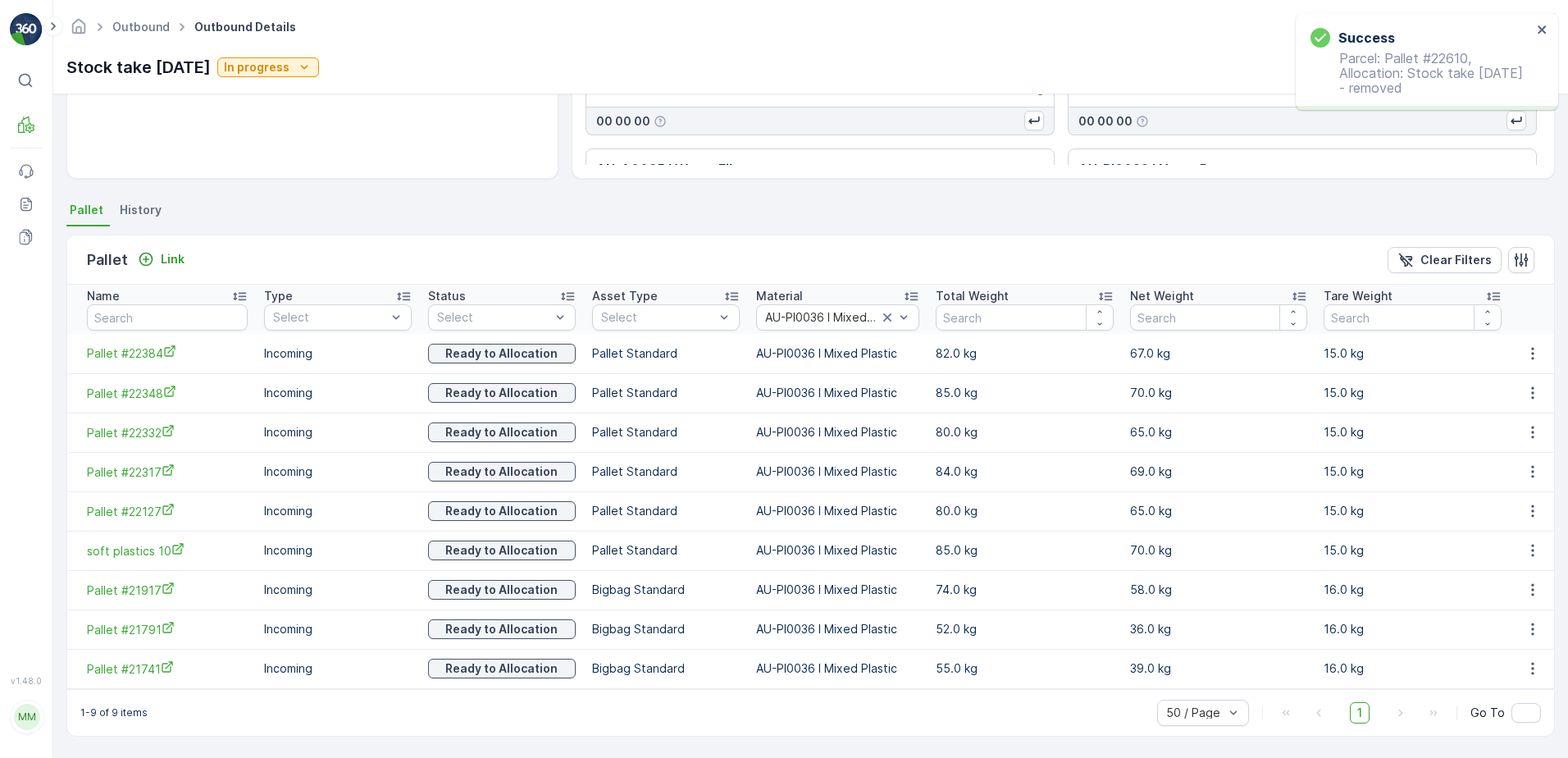
scroll to position [257, 0]
click at [1534, 352] on icon "button" at bounding box center [1533, 353] width 16 height 16
click at [1511, 401] on span "Unlink Pallet" at bounding box center [1500, 408] width 67 height 16
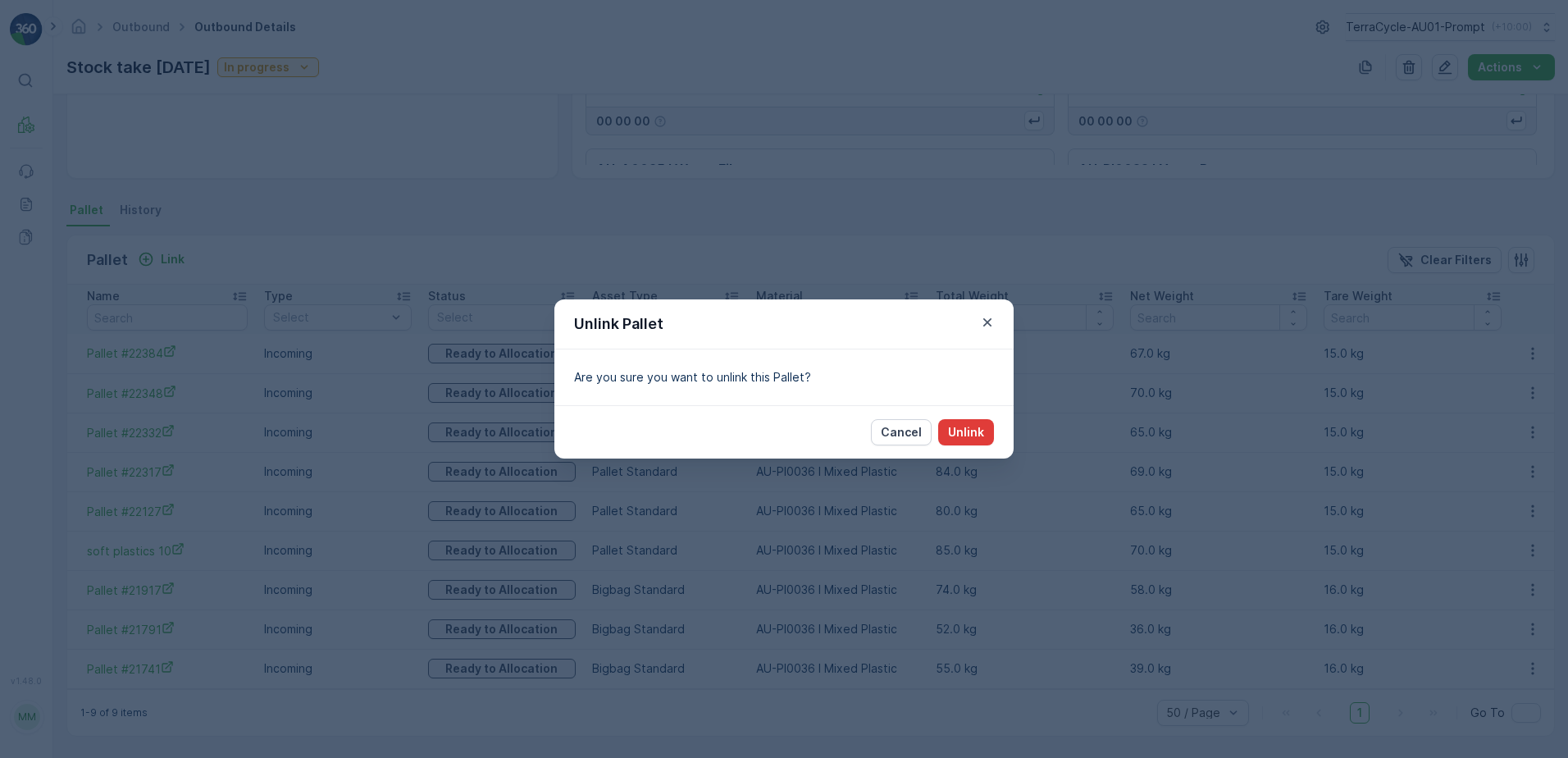
click at [982, 430] on p "Unlink" at bounding box center [966, 431] width 36 height 16
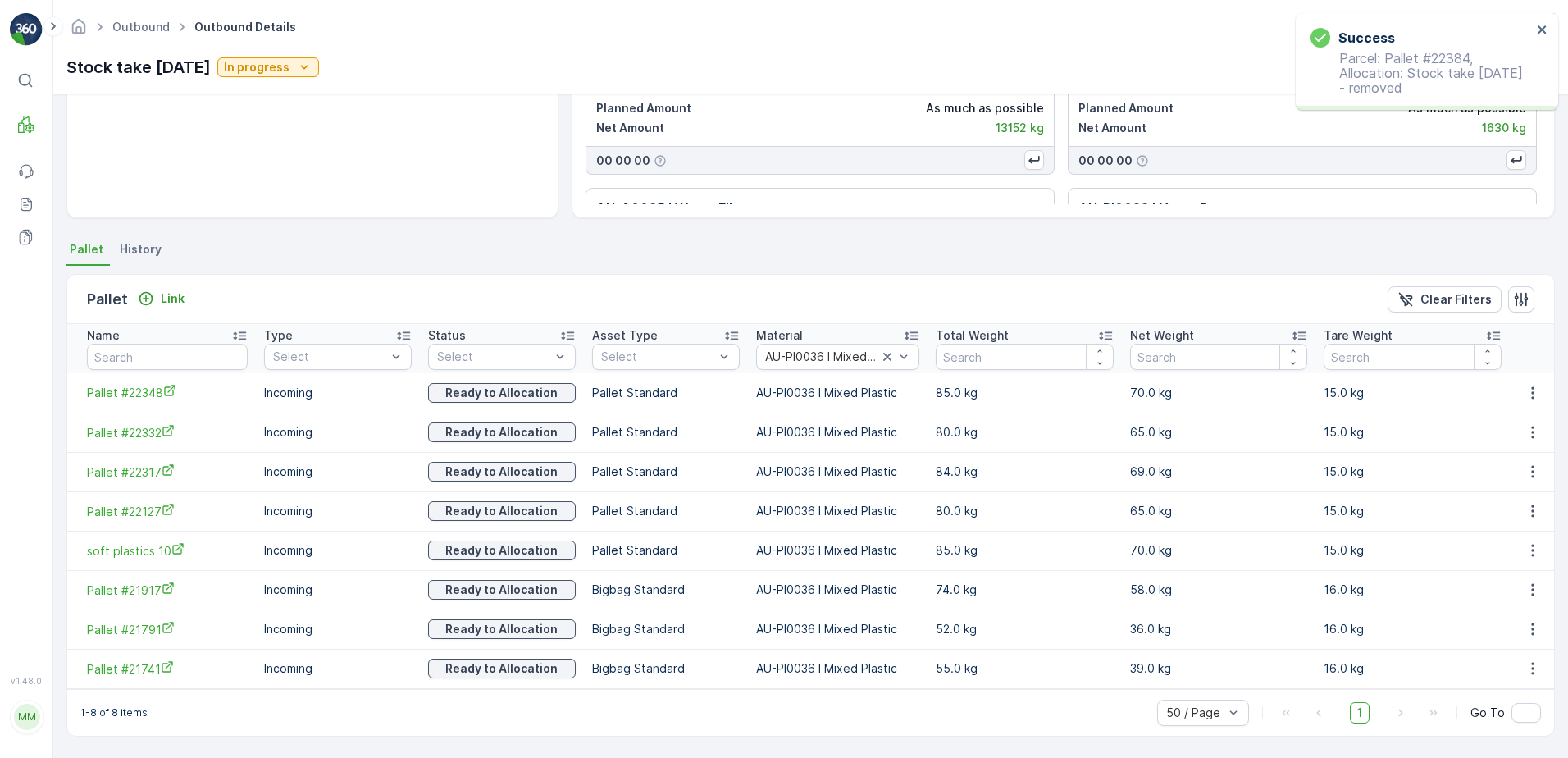
scroll to position [217, 0]
click at [1525, 389] on icon "button" at bounding box center [1533, 392] width 16 height 16
click at [1508, 448] on span "Unlink Pallet" at bounding box center [1500, 448] width 67 height 16
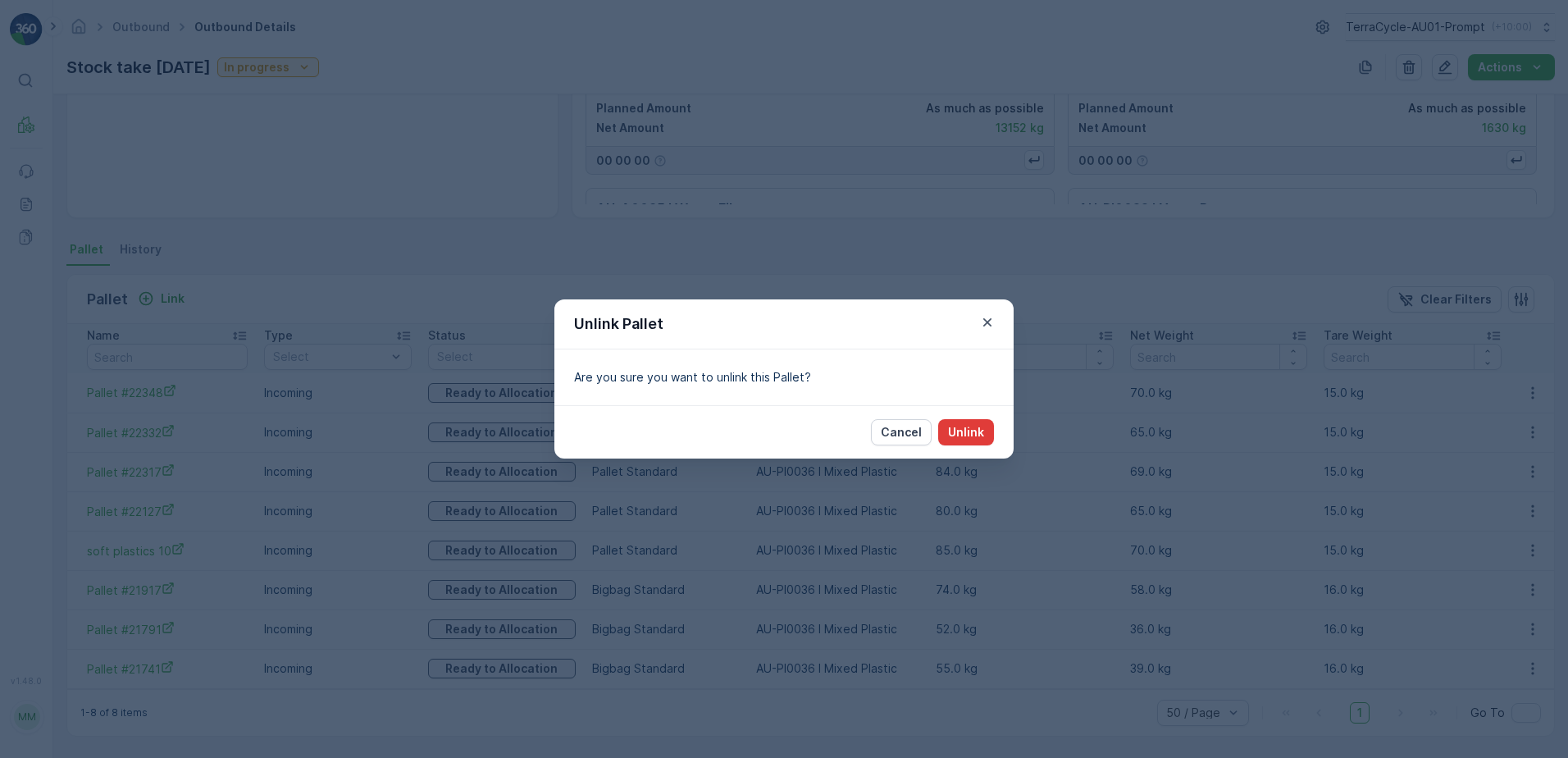
click at [968, 429] on p "Unlink" at bounding box center [966, 431] width 36 height 16
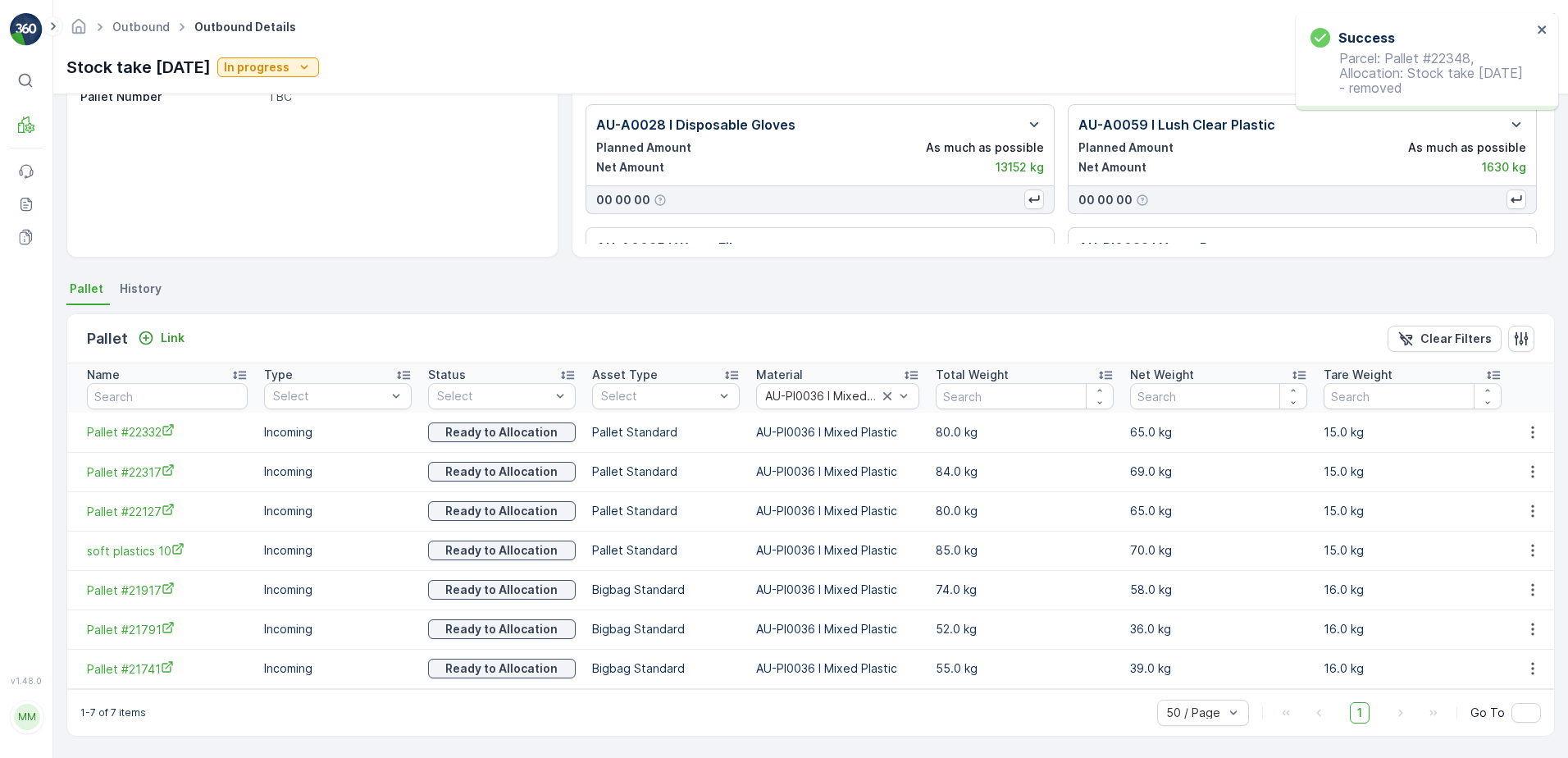
scroll to position [178, 0]
click at [1525, 431] on icon "button" at bounding box center [1533, 431] width 16 height 16
click at [1522, 479] on span "Unlink Pallet" at bounding box center [1500, 487] width 67 height 16
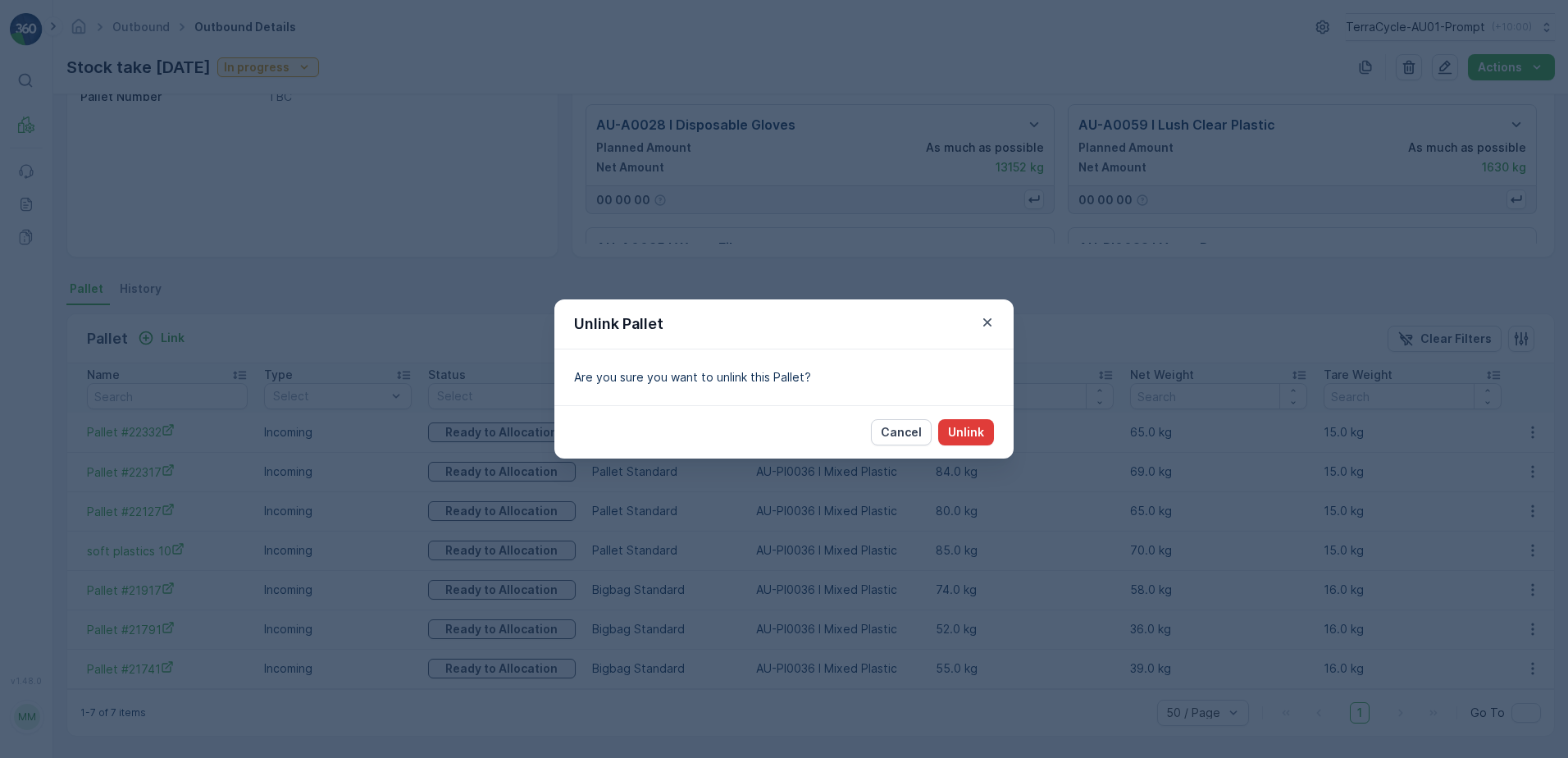
click at [982, 425] on p "Unlink" at bounding box center [966, 431] width 36 height 16
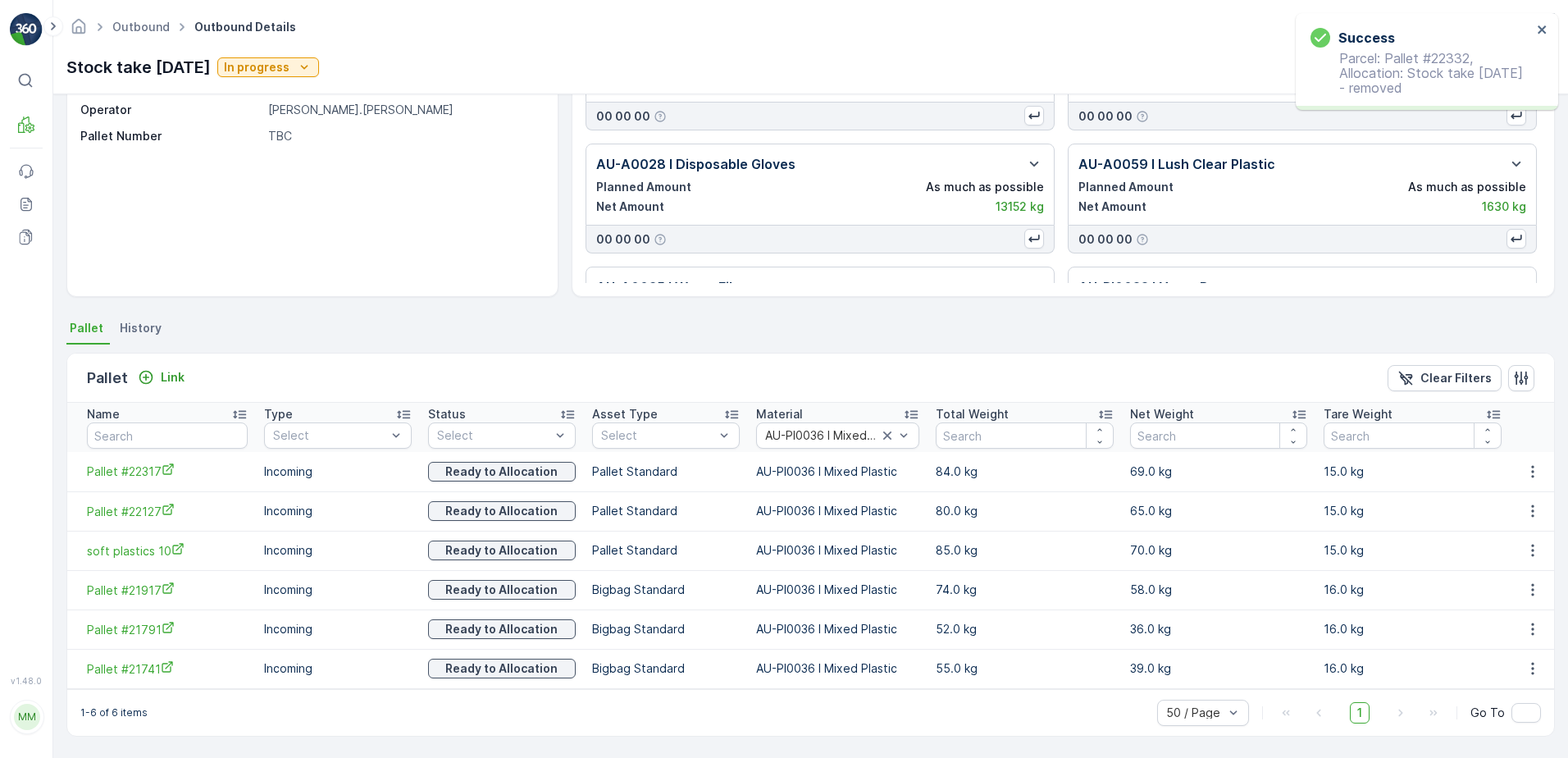
scroll to position [139, 0]
click at [1530, 469] on icon "button" at bounding box center [1533, 471] width 16 height 16
click at [1520, 517] on div "Unlink Pallet" at bounding box center [1515, 527] width 109 height 23
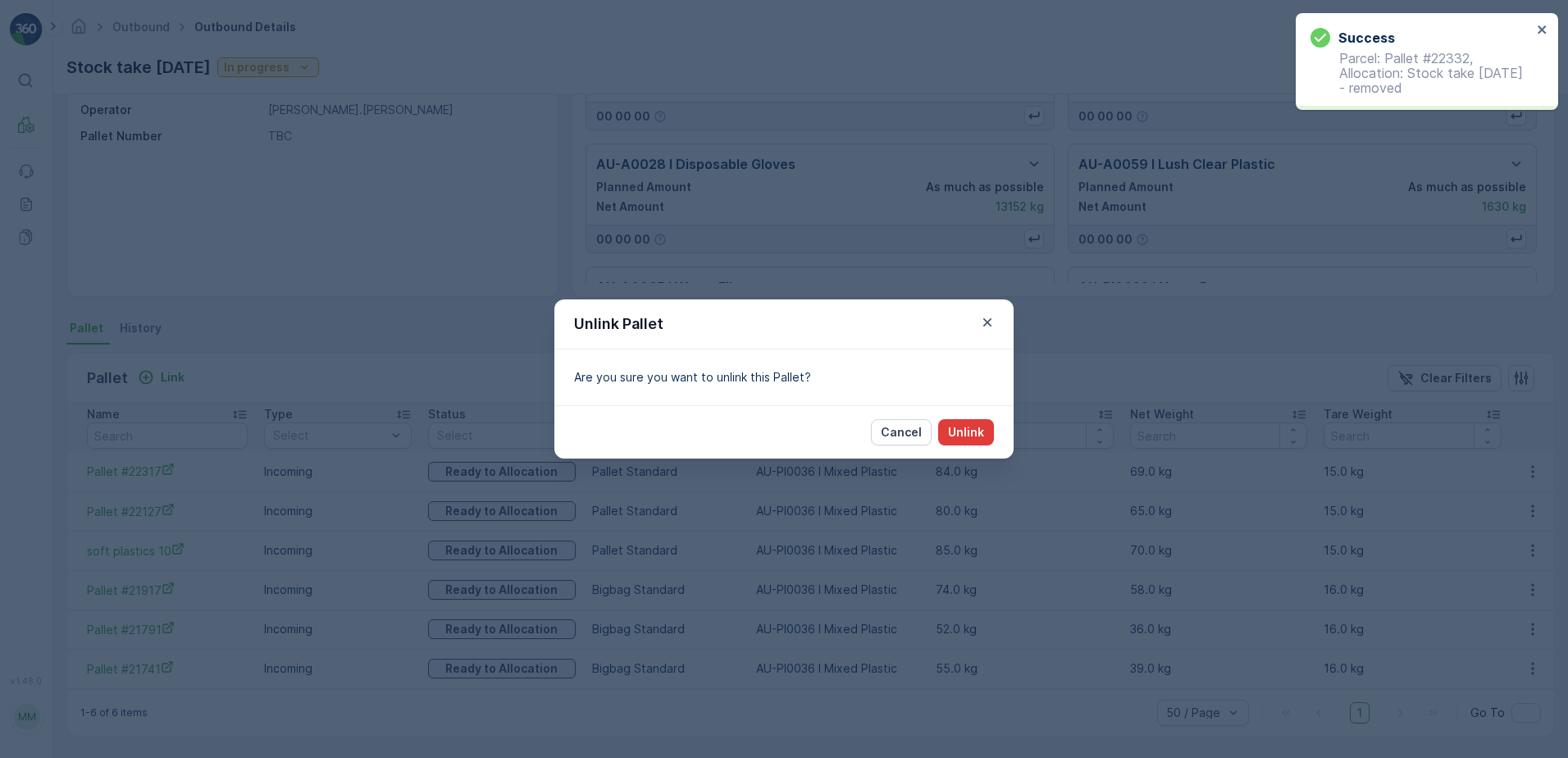
click at [978, 432] on p "Unlink" at bounding box center [966, 431] width 36 height 16
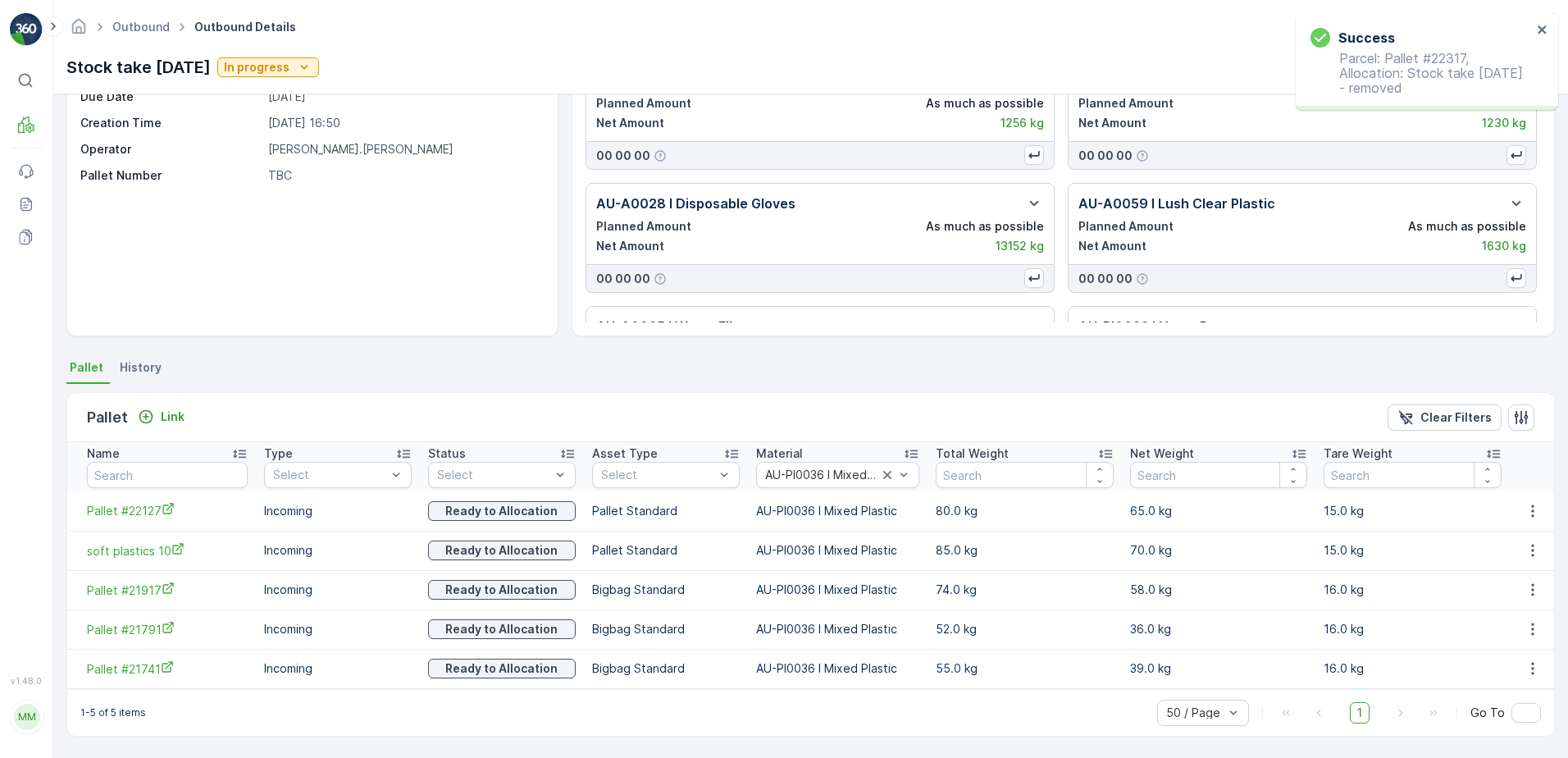
scroll to position [99, 0]
click at [1526, 513] on icon "button" at bounding box center [1533, 510] width 16 height 16
click at [1521, 561] on span "Unlink Pallet" at bounding box center [1500, 566] width 67 height 16
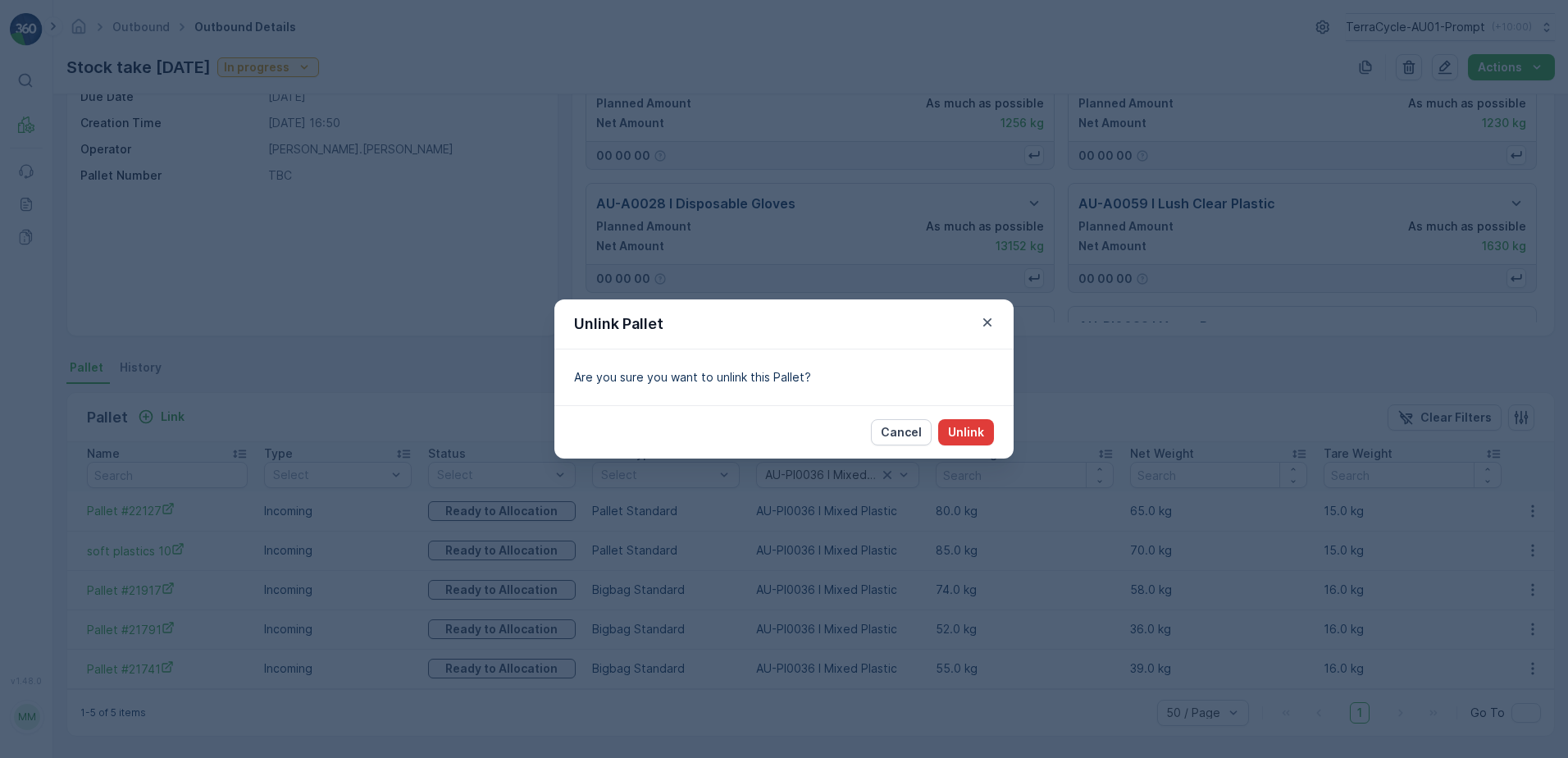
click at [972, 436] on p "Unlink" at bounding box center [966, 431] width 36 height 16
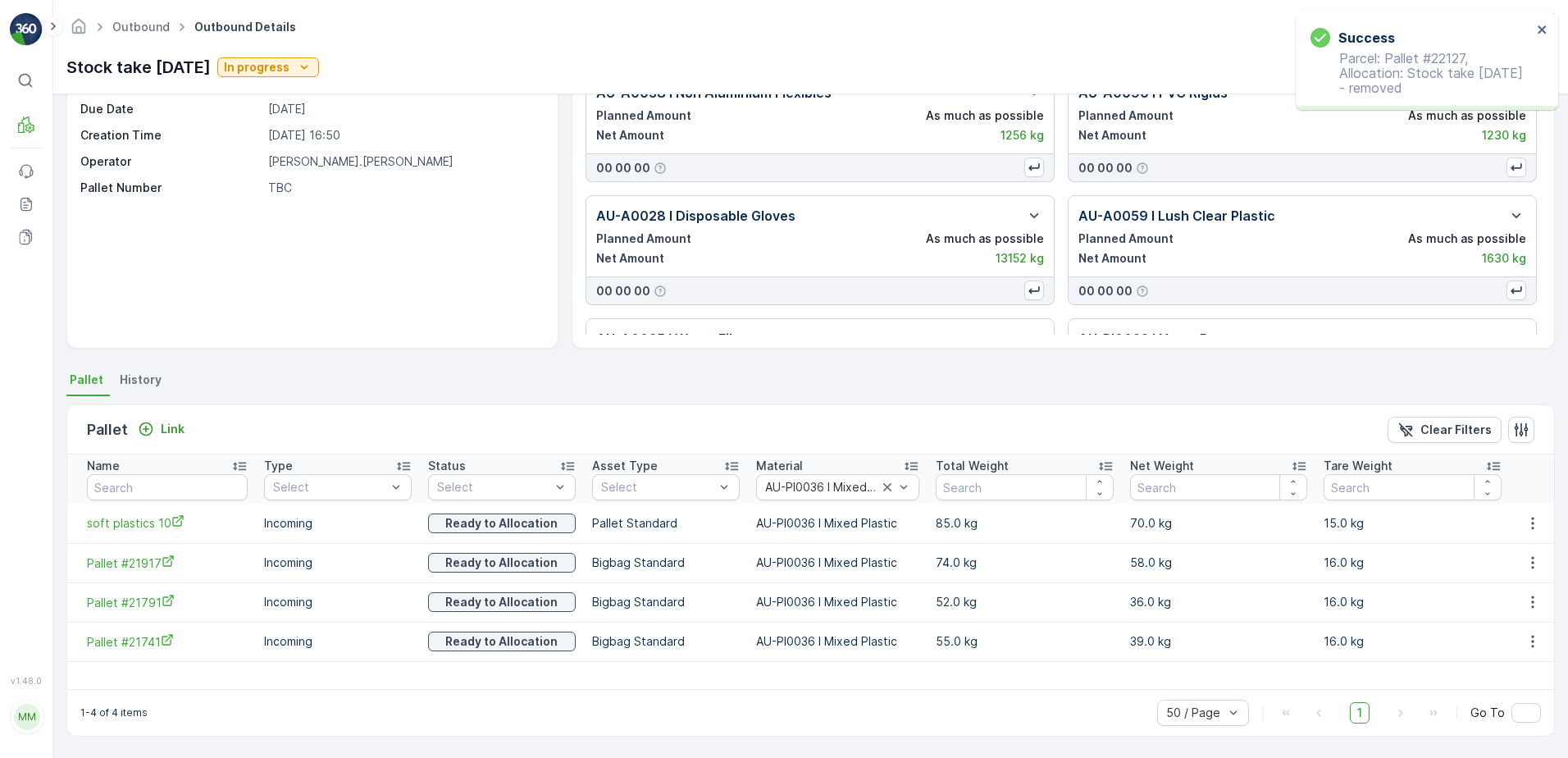
scroll to position [87, 0]
click at [1528, 529] on icon "button" at bounding box center [1533, 523] width 16 height 16
click at [1519, 570] on span "Unlink Pallet" at bounding box center [1500, 578] width 67 height 16
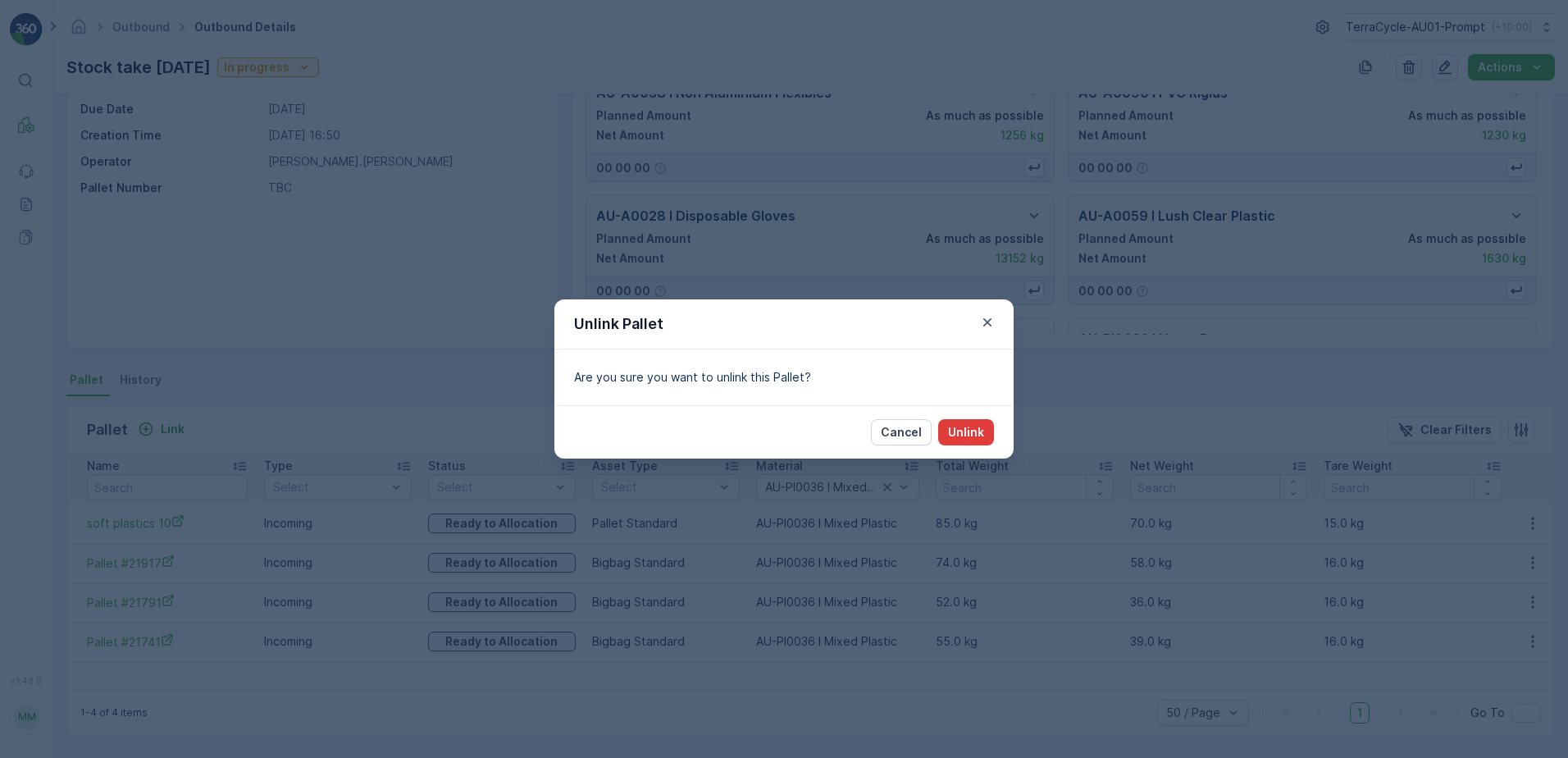
click at [987, 434] on button "Unlink" at bounding box center [966, 432] width 56 height 27
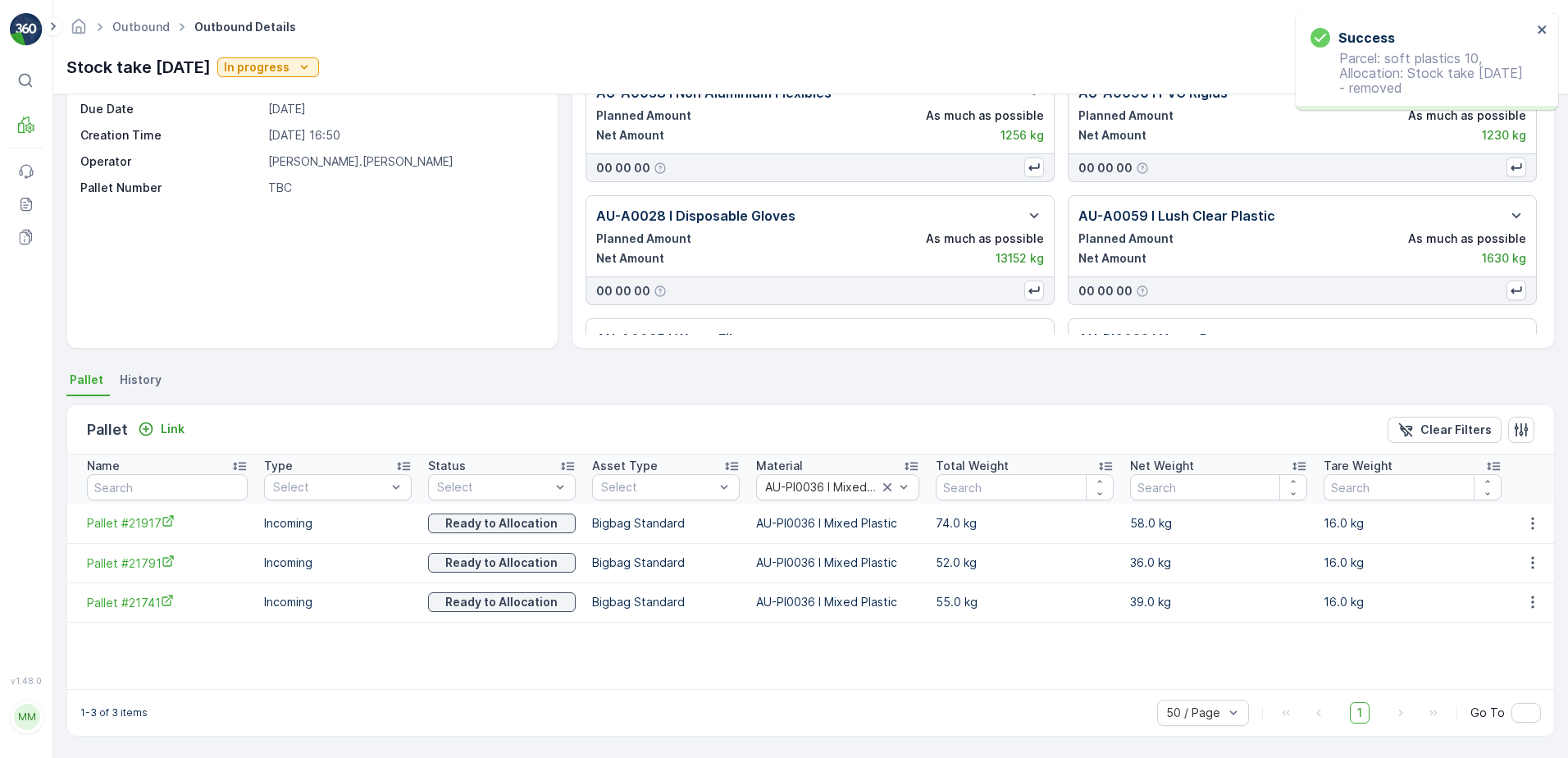
click at [1499, 505] on td "16.0 kg" at bounding box center [1413, 523] width 194 height 39
click at [1529, 526] on icon "button" at bounding box center [1533, 523] width 16 height 16
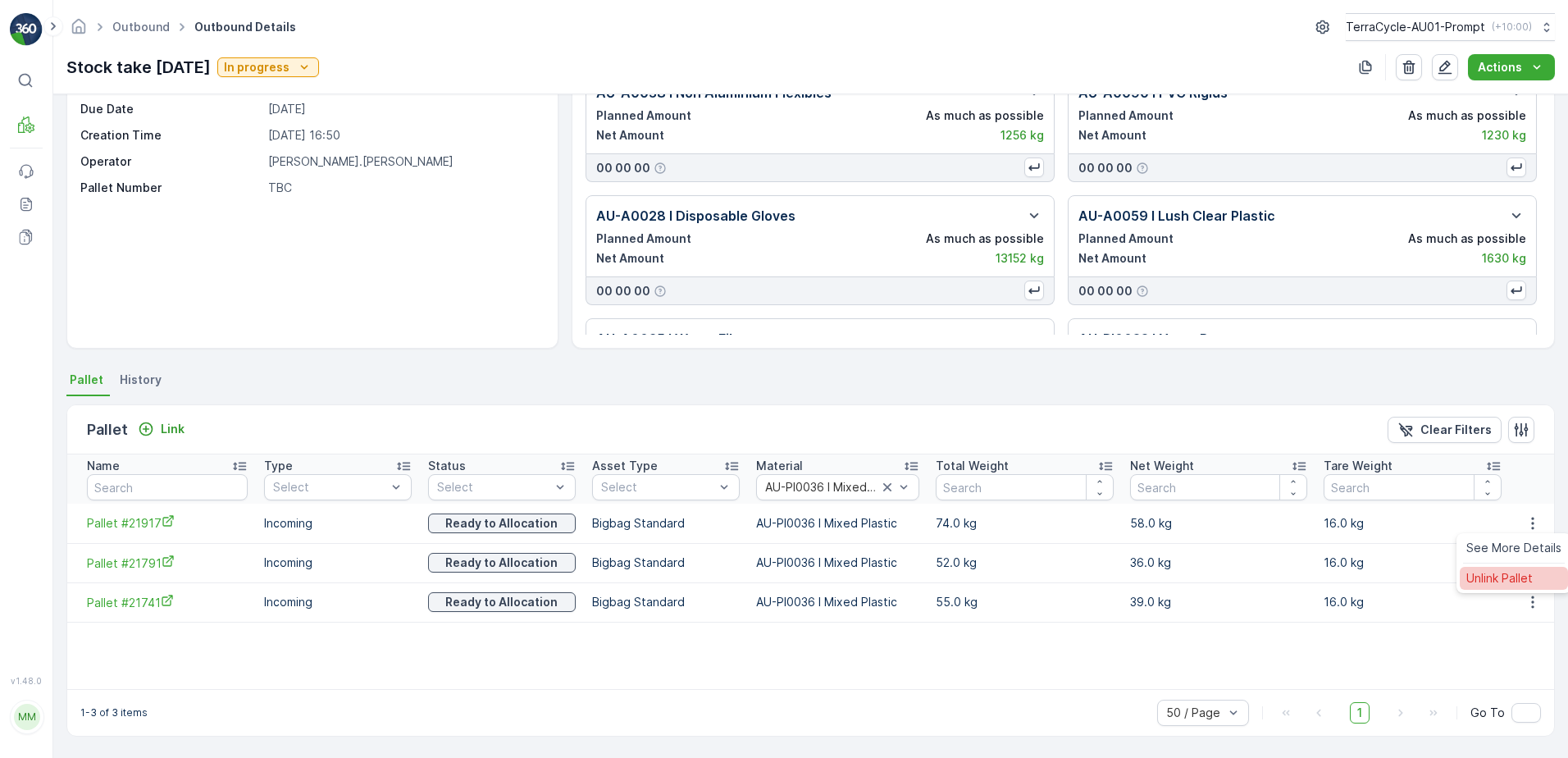
click at [1513, 573] on span "Unlink Pallet" at bounding box center [1500, 578] width 67 height 16
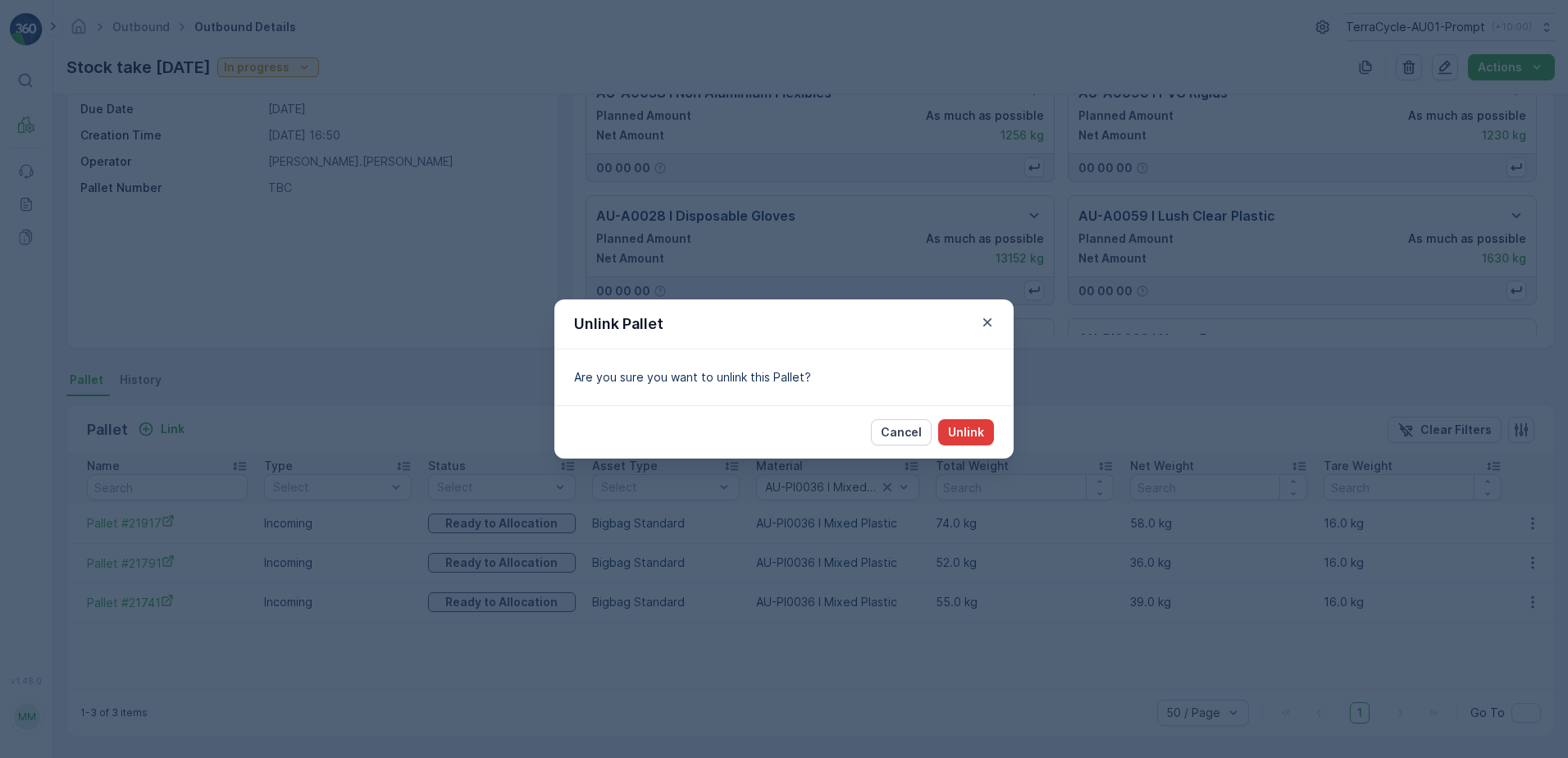
click at [960, 430] on p "Unlink" at bounding box center [966, 431] width 36 height 16
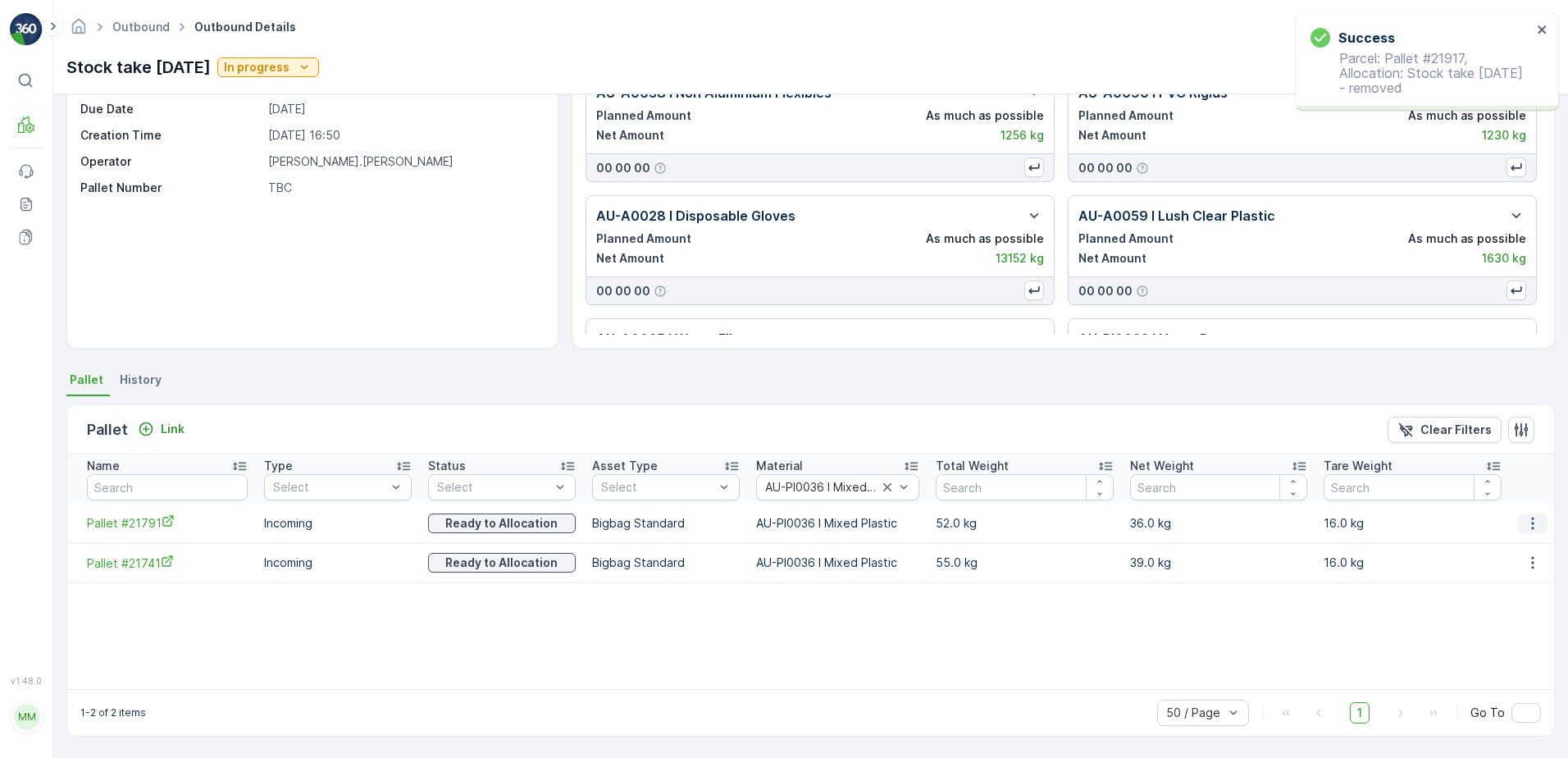
click at [1526, 528] on icon "button" at bounding box center [1533, 523] width 16 height 16
click at [1515, 576] on span "Unlink Pallet" at bounding box center [1500, 578] width 67 height 16
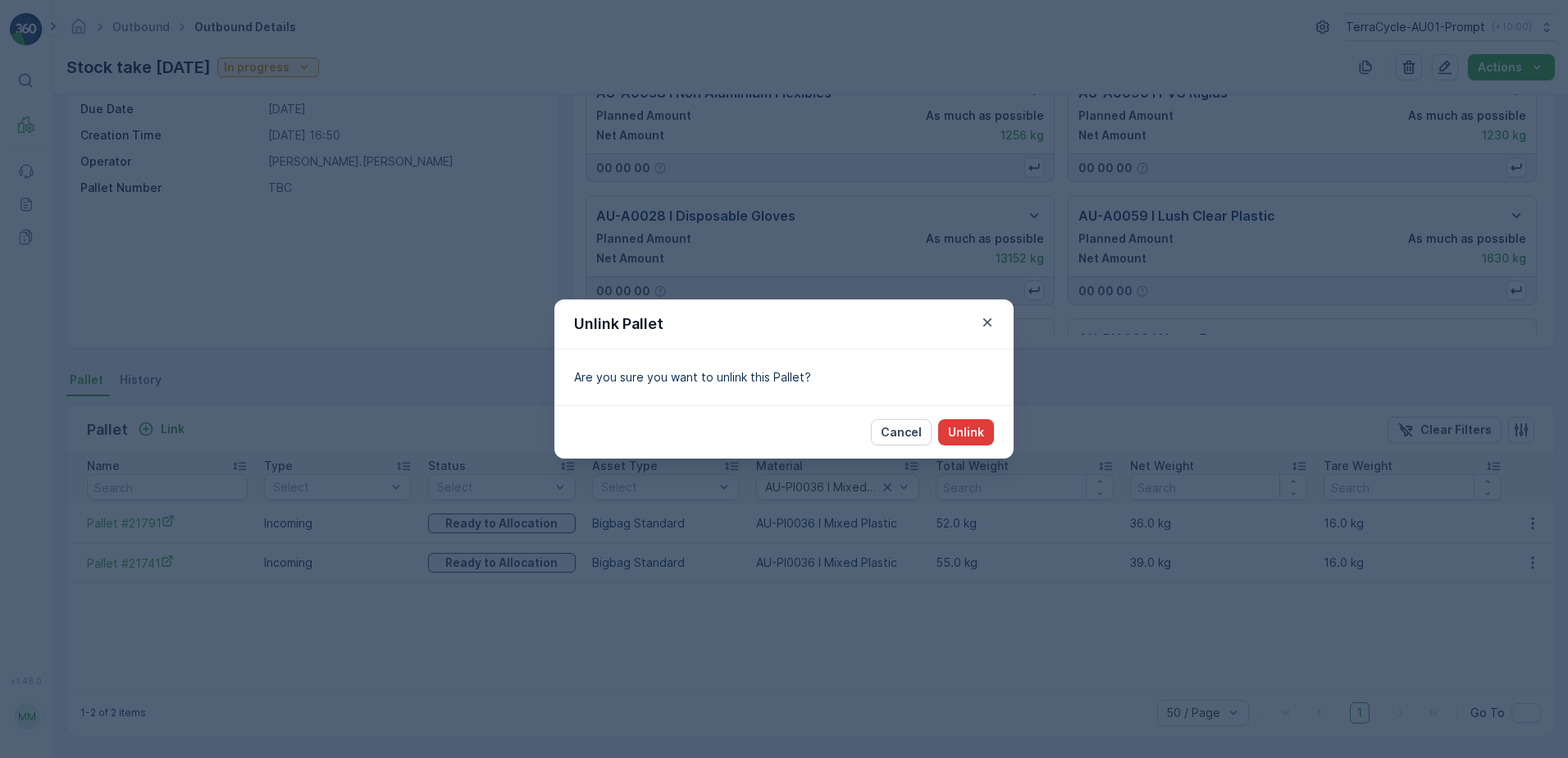
click at [969, 426] on p "Unlink" at bounding box center [966, 431] width 36 height 16
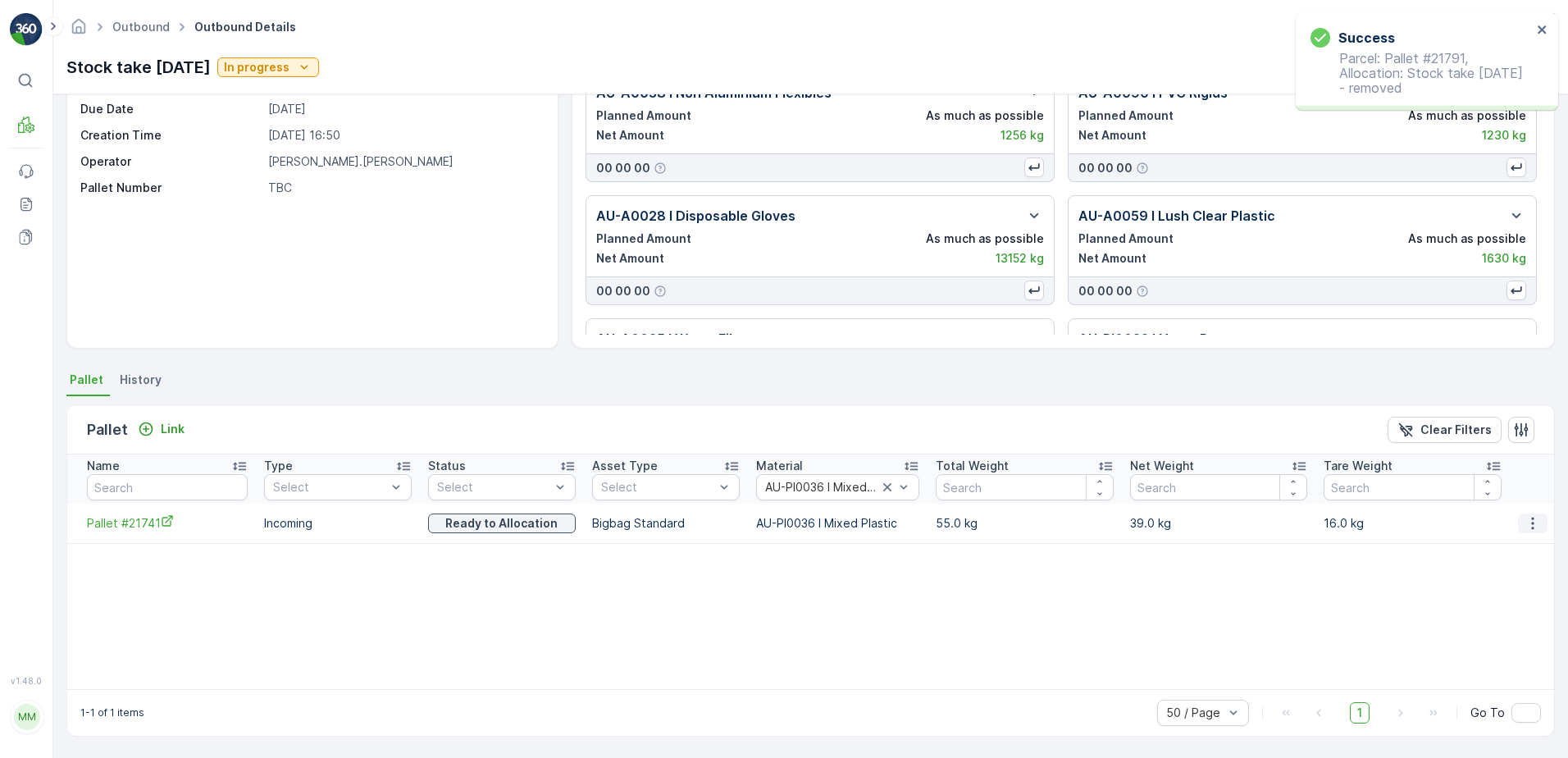
click at [1528, 522] on icon "button" at bounding box center [1533, 523] width 16 height 16
click at [1521, 576] on span "Unlink Pallet" at bounding box center [1500, 578] width 67 height 16
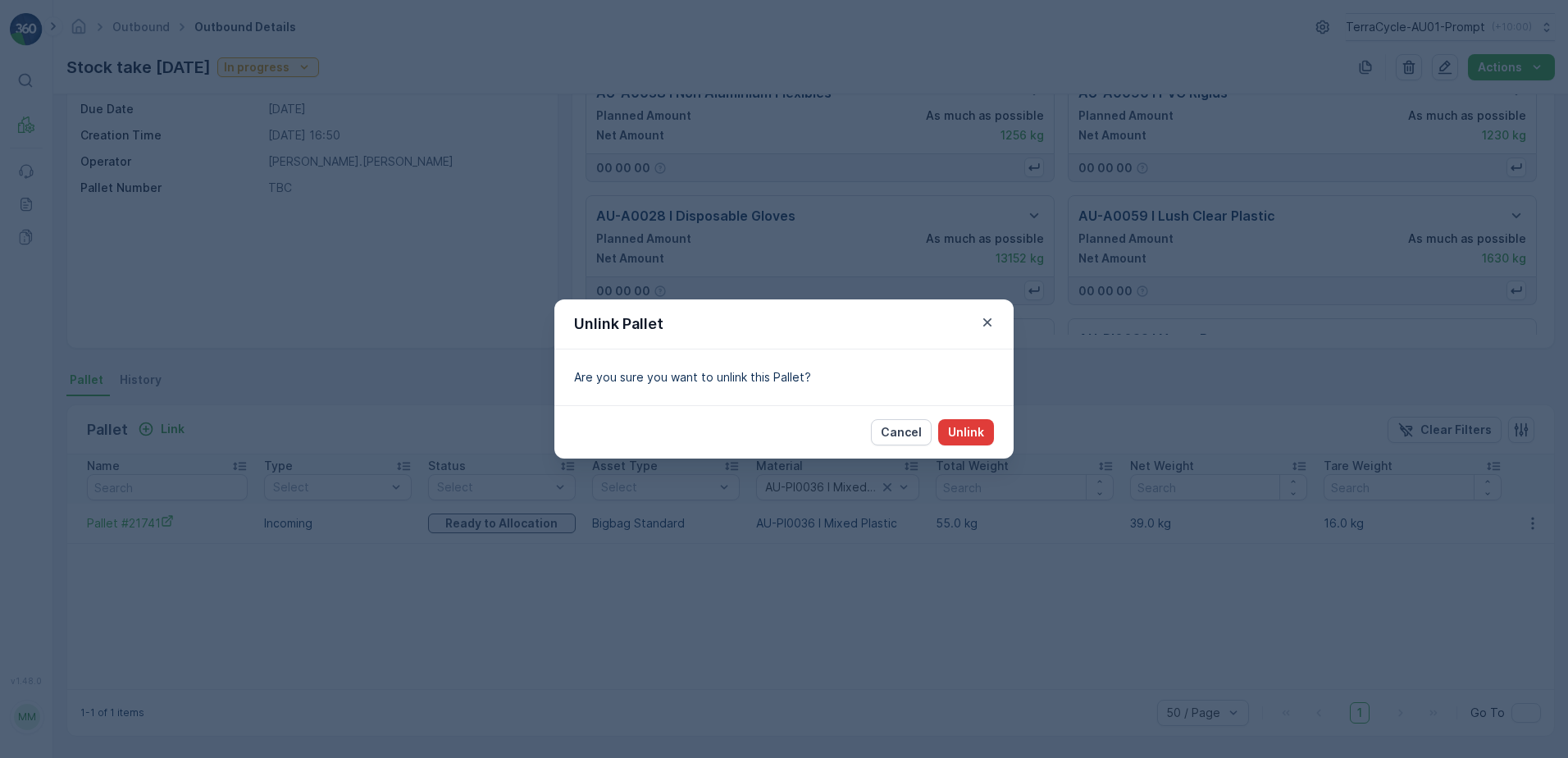
click at [970, 430] on p "Unlink" at bounding box center [966, 431] width 36 height 16
click at [966, 429] on p "Unlink" at bounding box center [966, 431] width 36 height 16
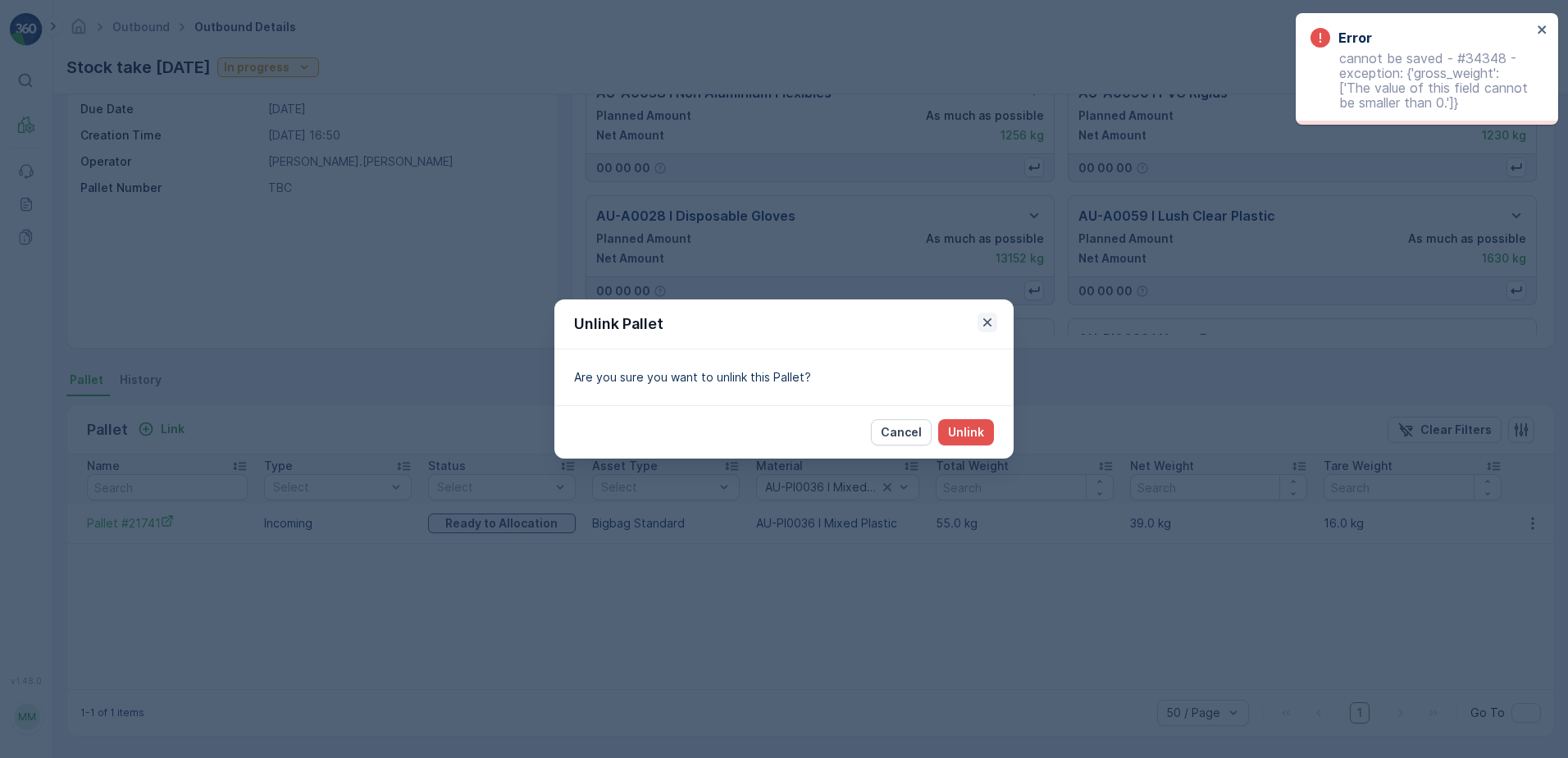
click at [987, 325] on icon "button" at bounding box center [987, 322] width 16 height 16
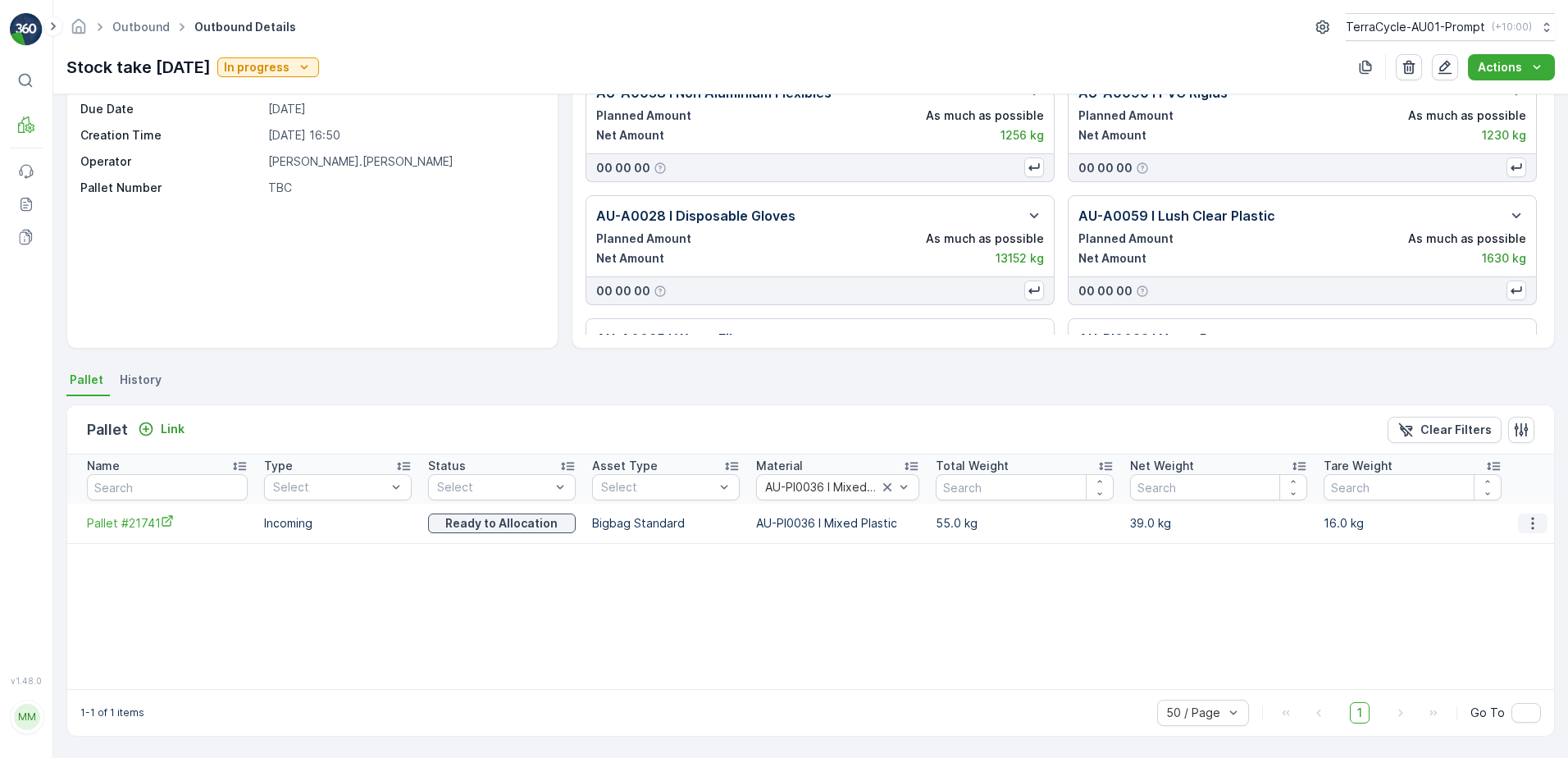
click at [1526, 520] on icon "button" at bounding box center [1533, 523] width 16 height 16
click at [1530, 580] on span "Unlink Pallet" at bounding box center [1500, 578] width 67 height 16
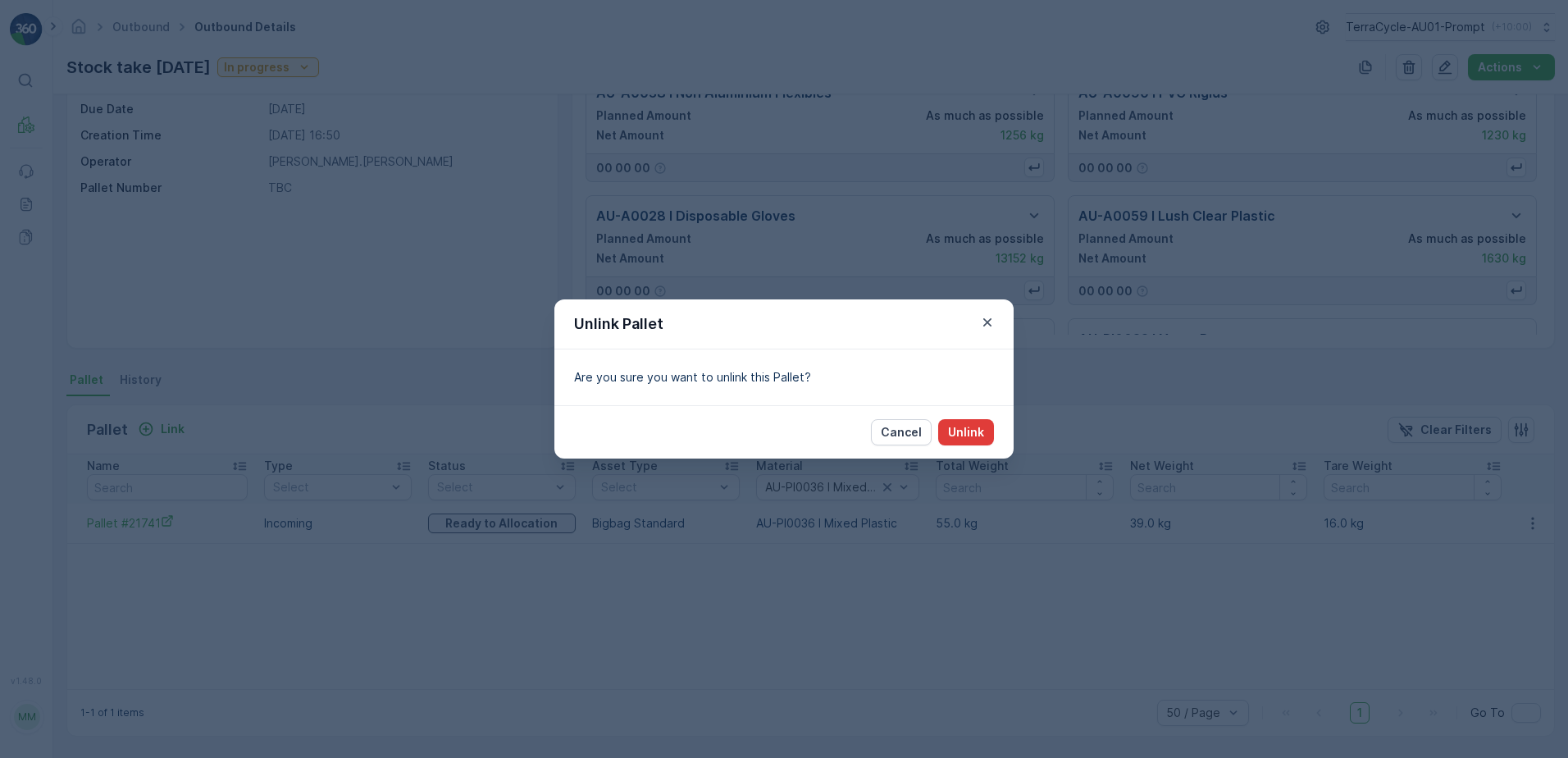
click at [971, 431] on p "Unlink" at bounding box center [966, 431] width 36 height 16
drag, startPoint x: 916, startPoint y: 429, endPoint x: 968, endPoint y: 437, distance: 52.6
click at [916, 429] on p "Cancel" at bounding box center [901, 431] width 41 height 16
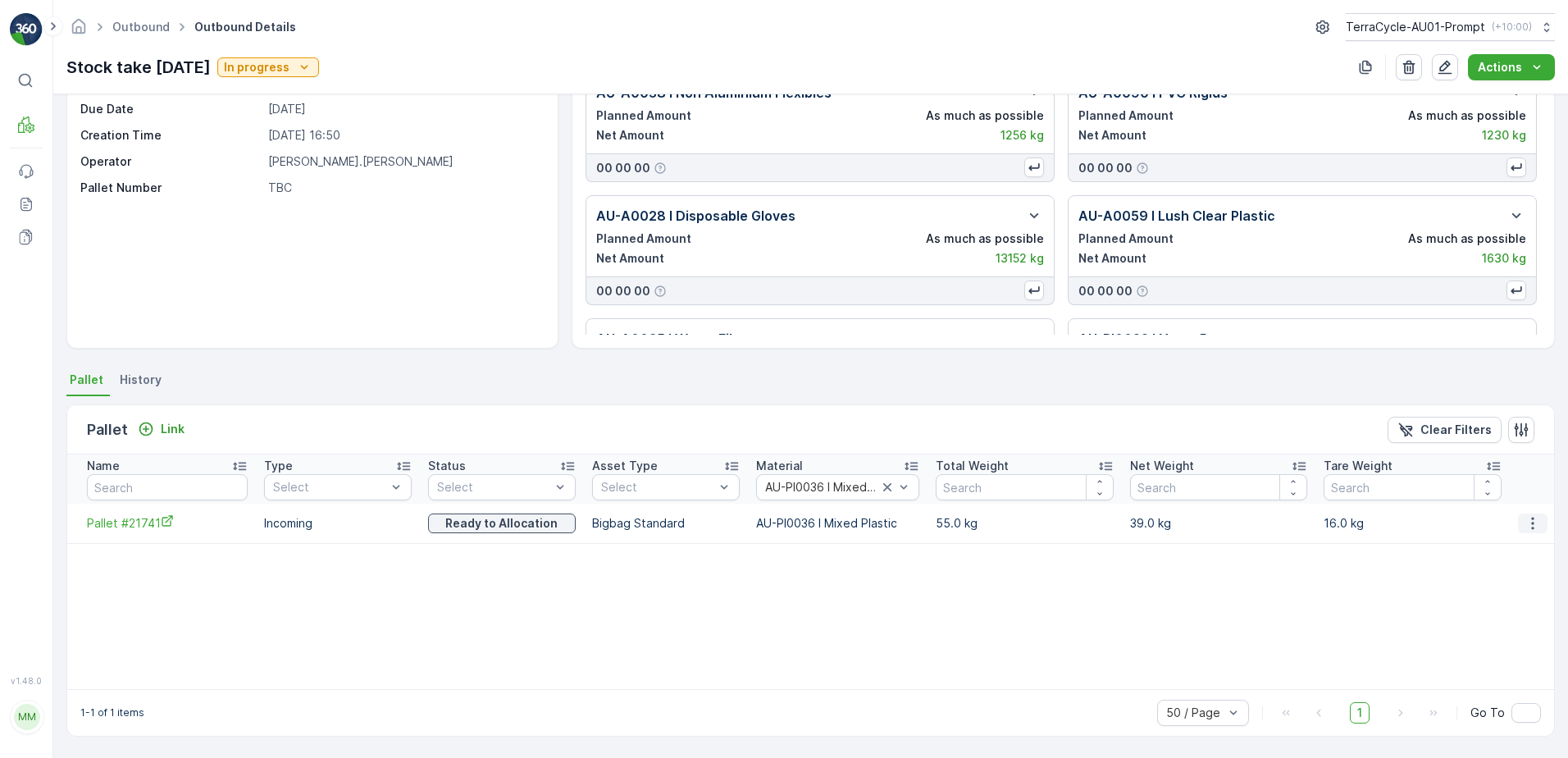
click at [1525, 521] on icon "button" at bounding box center [1533, 523] width 16 height 16
click at [1531, 551] on span "See More Details" at bounding box center [1515, 548] width 95 height 16
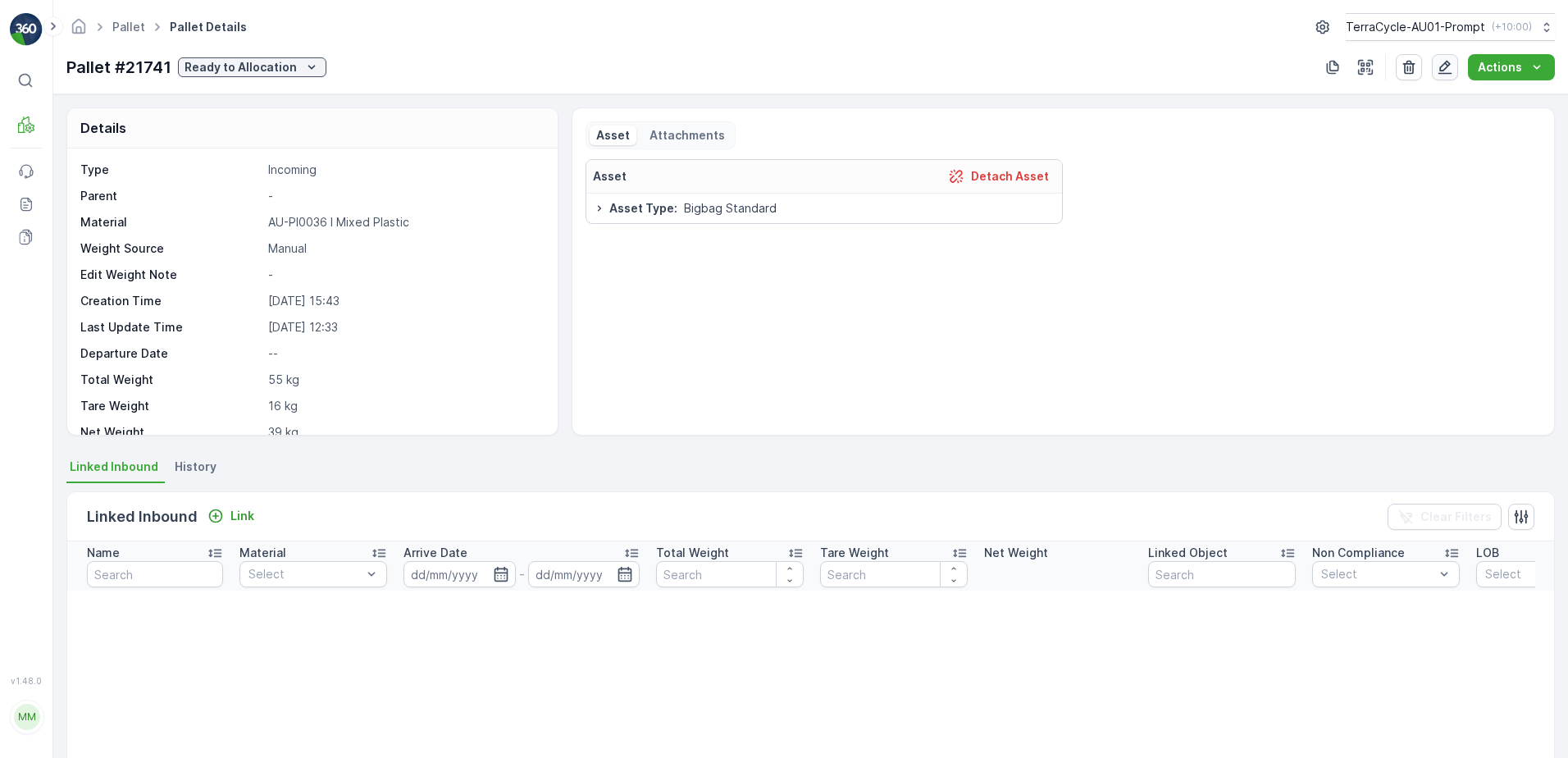
click at [1454, 71] on icon "button" at bounding box center [1445, 67] width 16 height 16
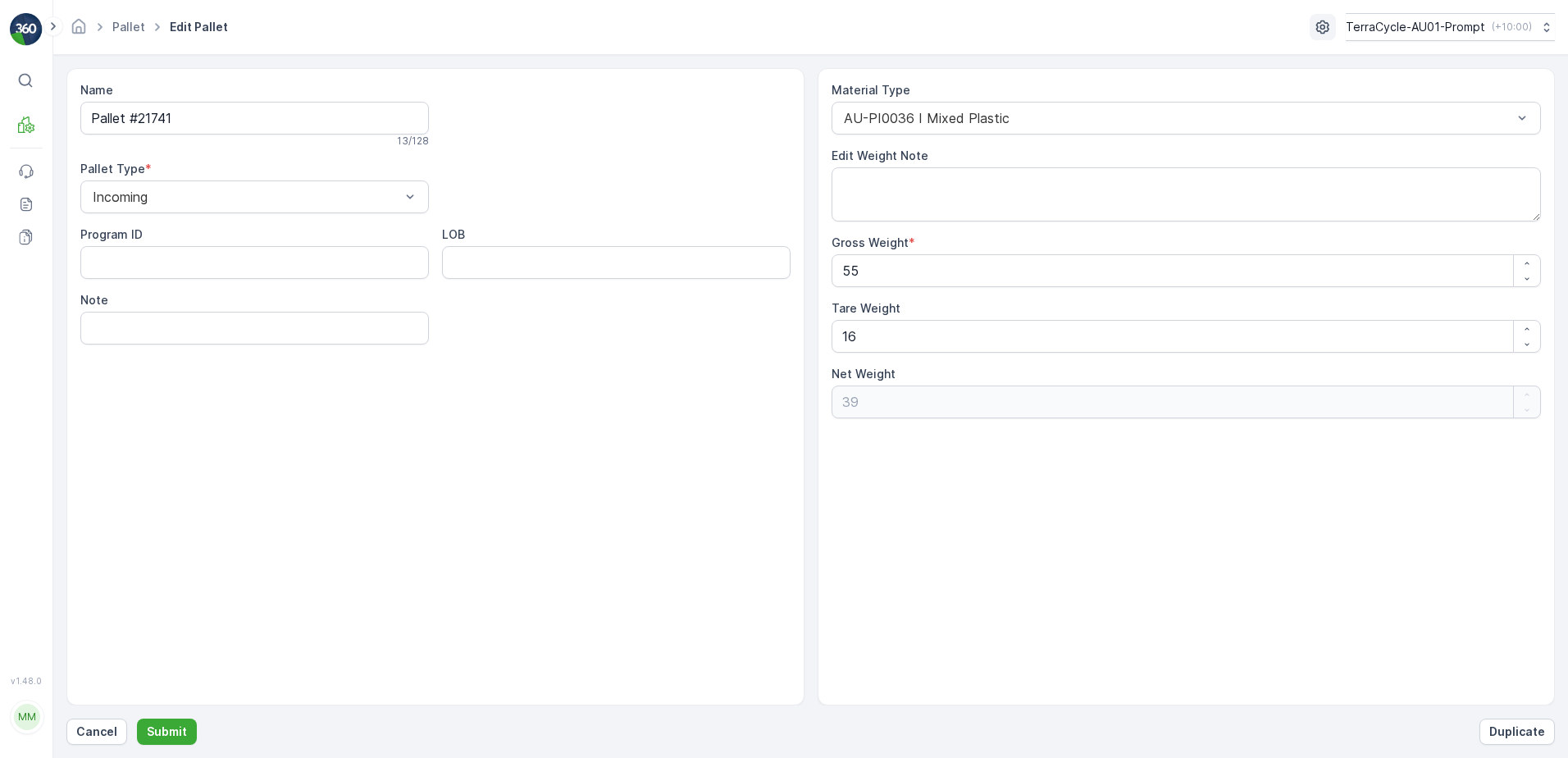
click at [1315, 27] on icon "button" at bounding box center [1322, 27] width 16 height 16
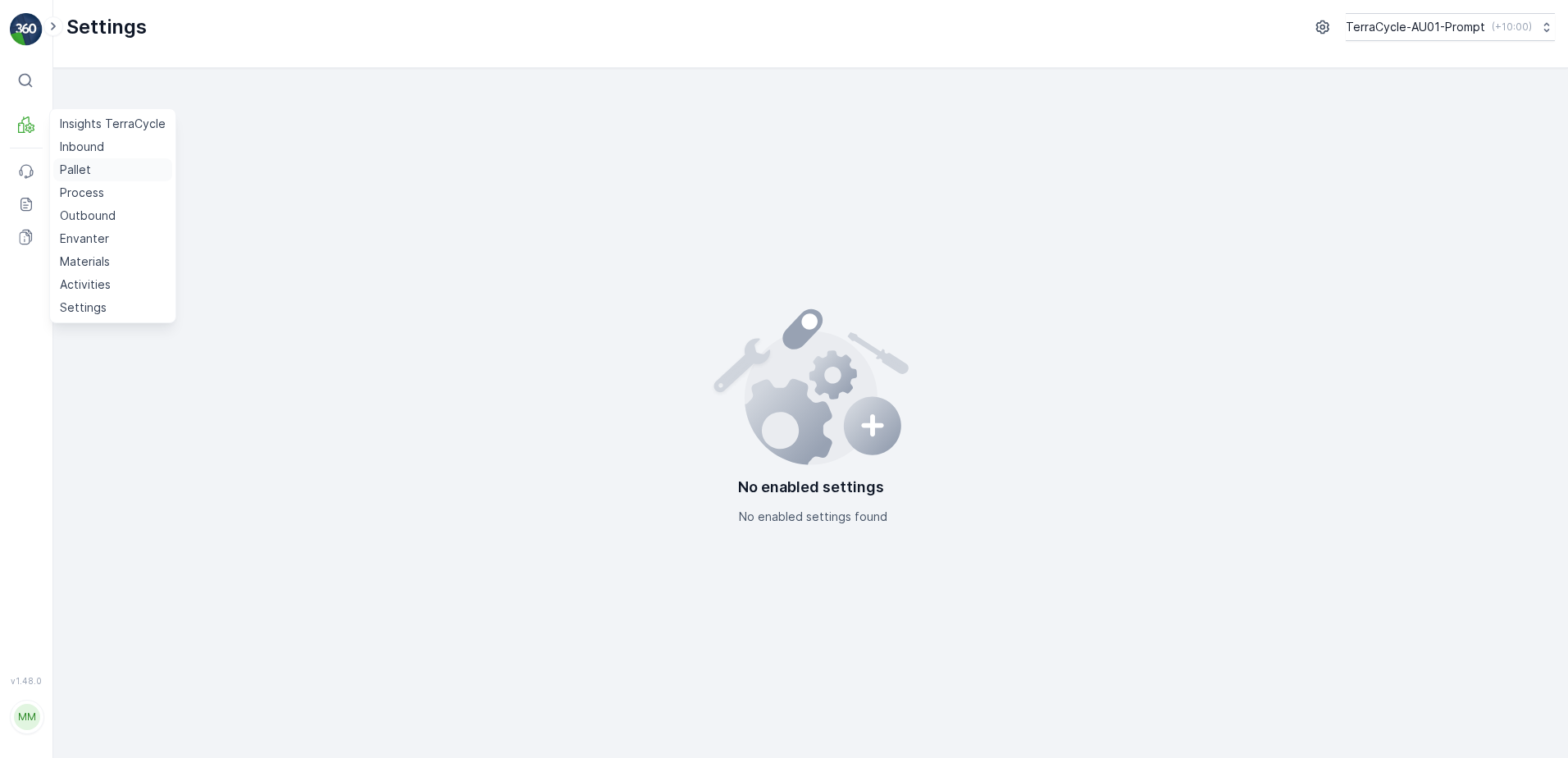
click at [108, 170] on link "Pallet" at bounding box center [112, 170] width 119 height 23
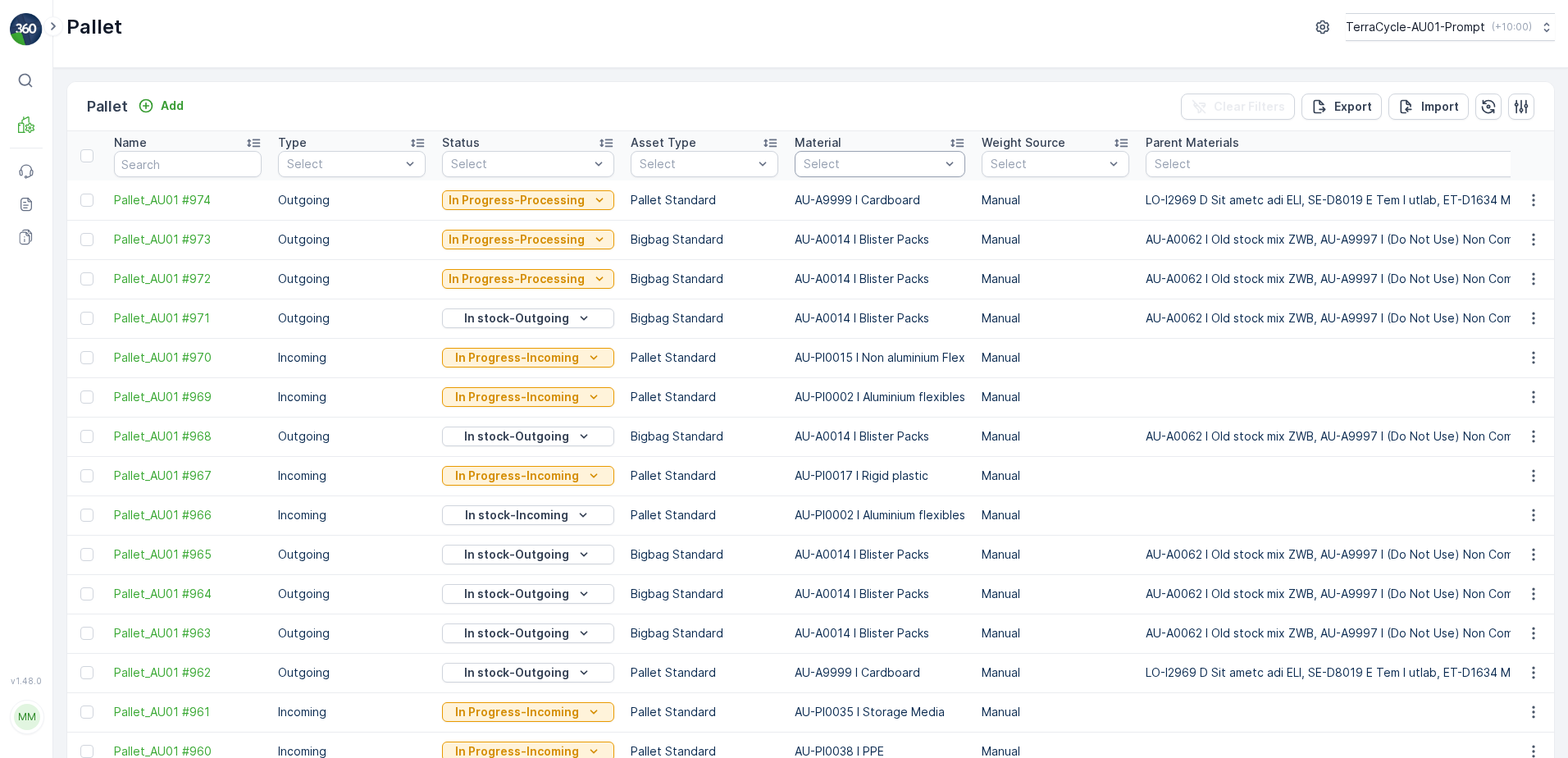
click at [861, 163] on div at bounding box center [872, 164] width 139 height 13
type input "003"
type input "6"
click at [881, 161] on div at bounding box center [872, 164] width 139 height 13
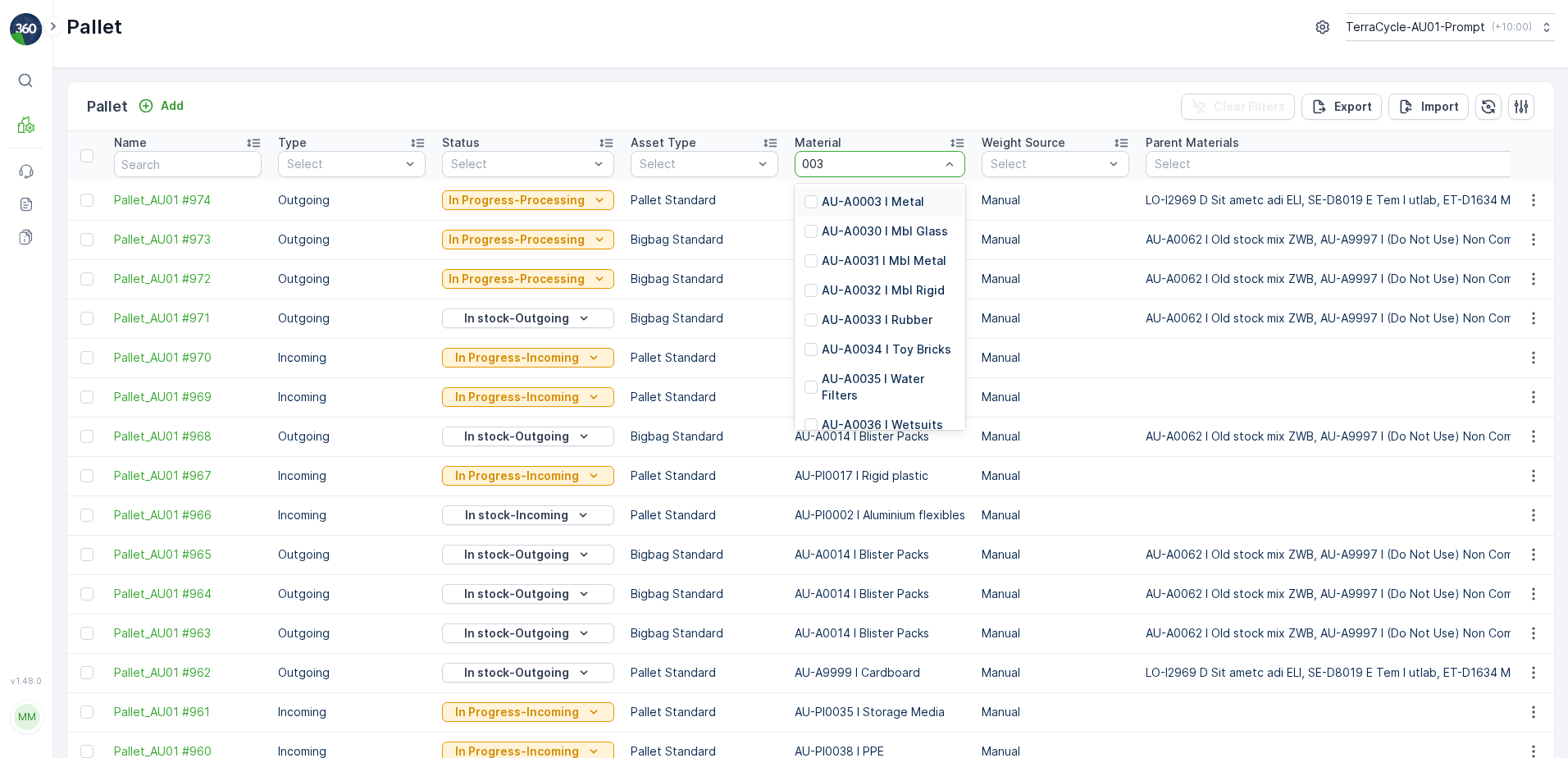
type input "0036"
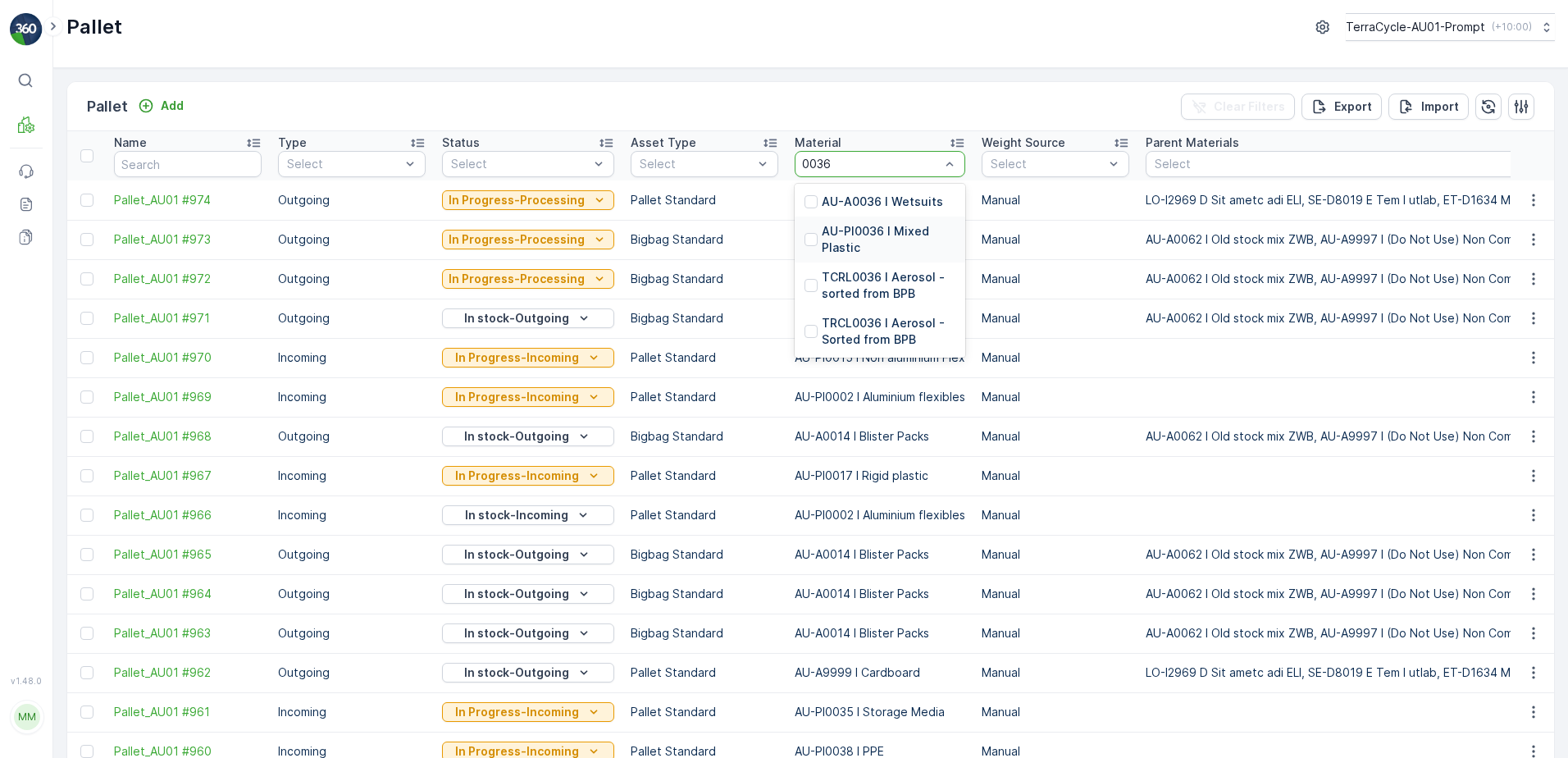
click at [877, 241] on p "AU-PI0036 I Mixed Plastic" at bounding box center [888, 239] width 133 height 32
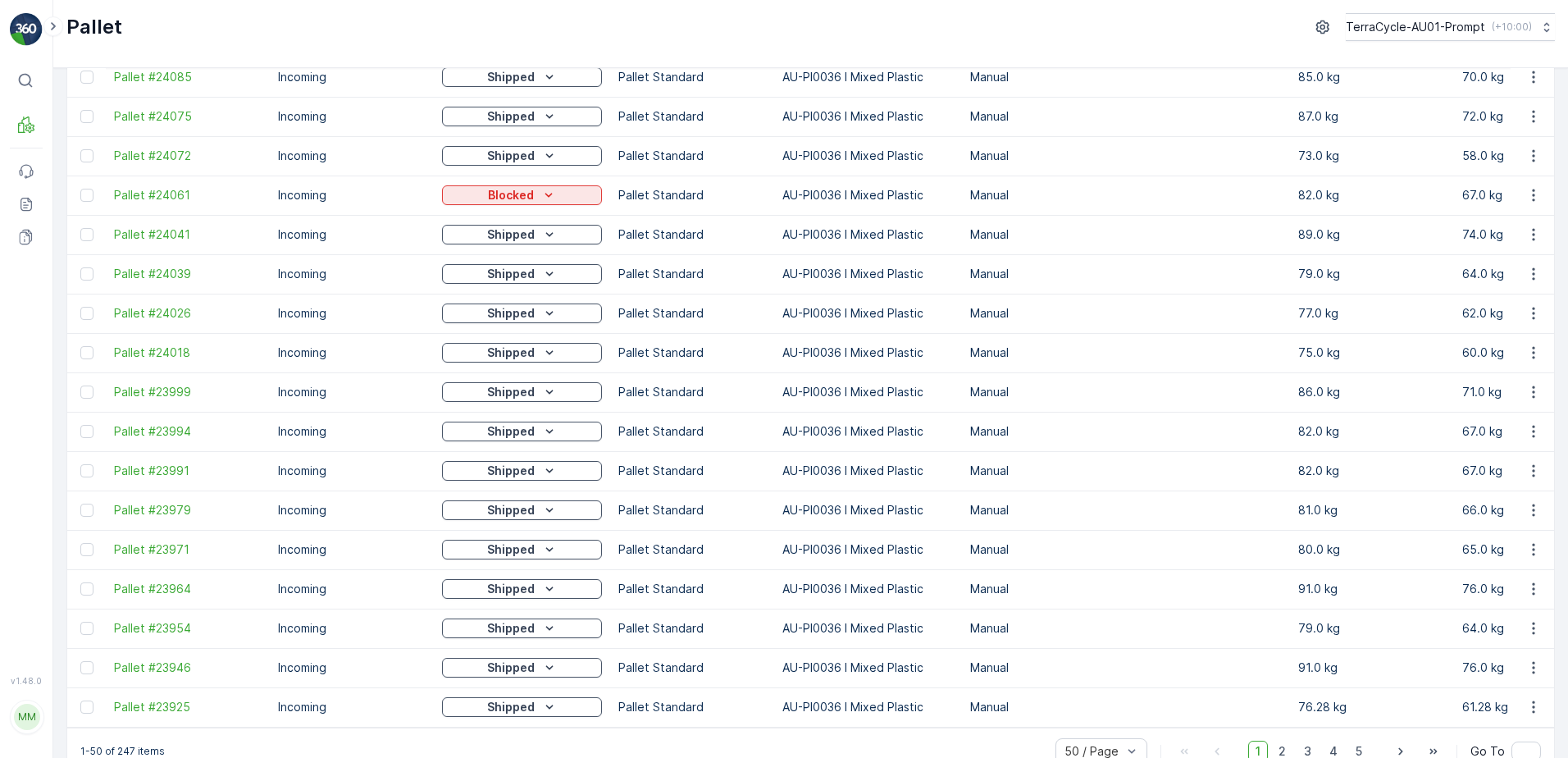
scroll to position [1471, 0]
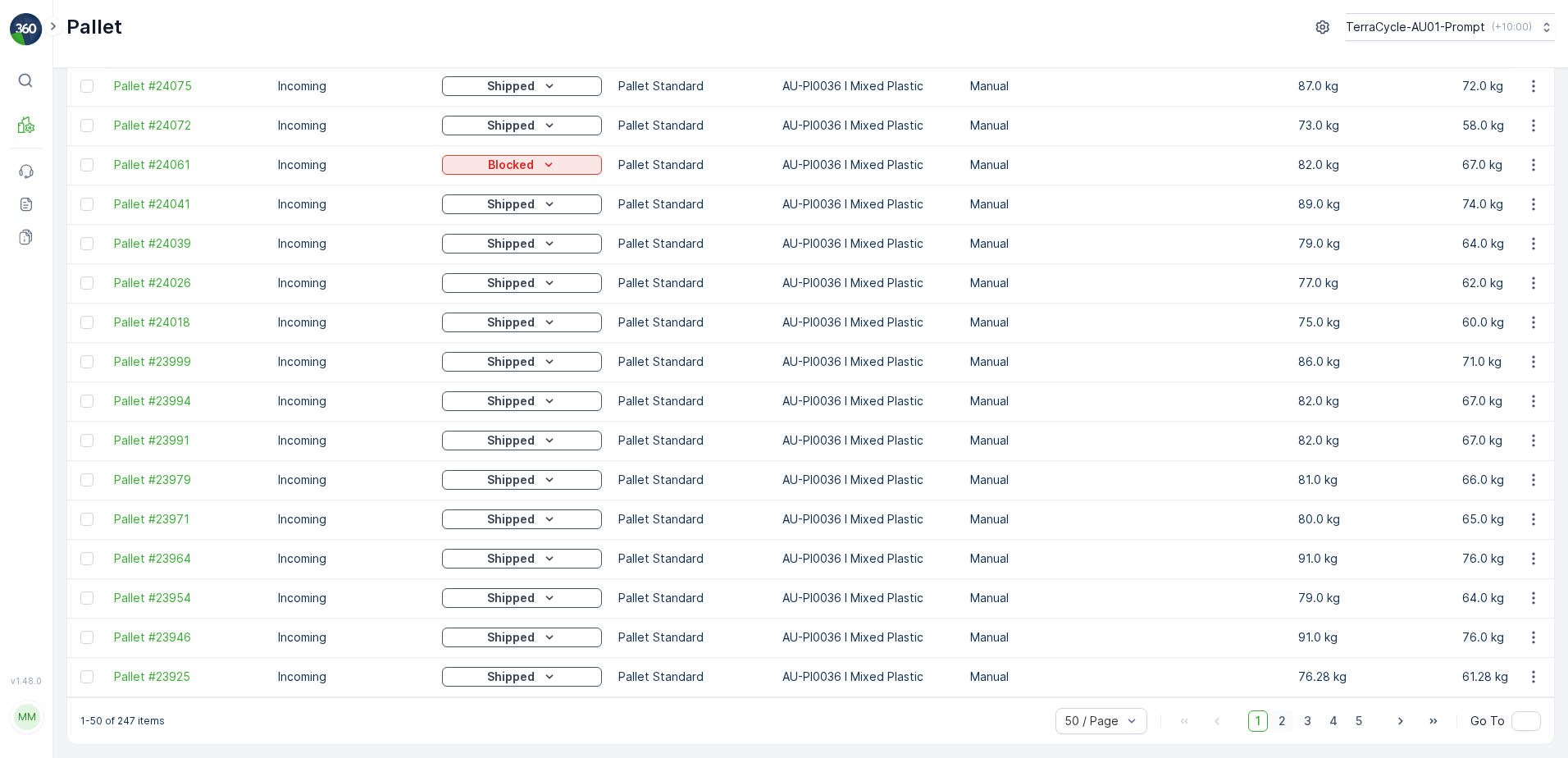
click at [1281, 720] on span "2" at bounding box center [1281, 721] width 22 height 21
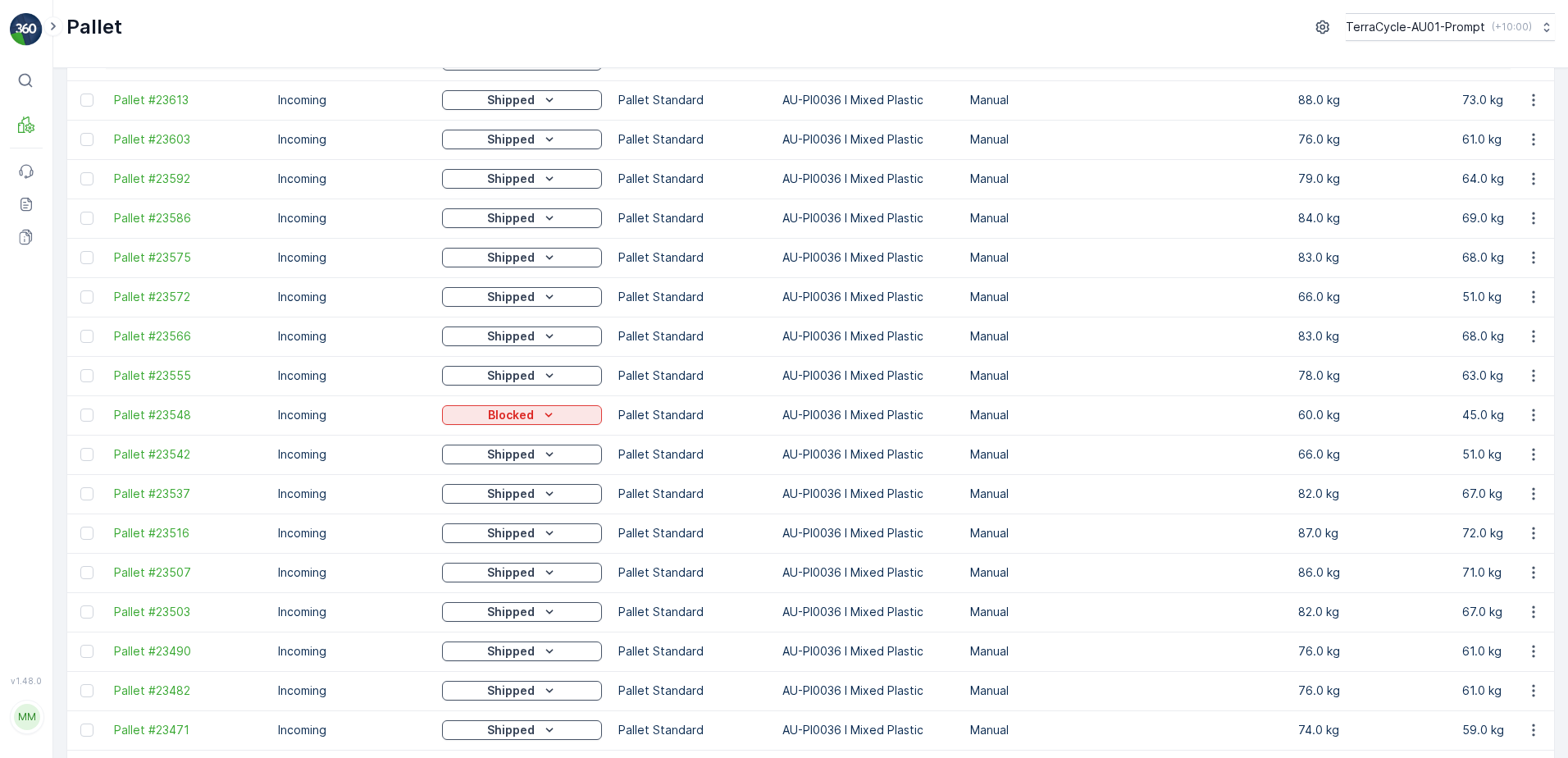
scroll to position [1470, 0]
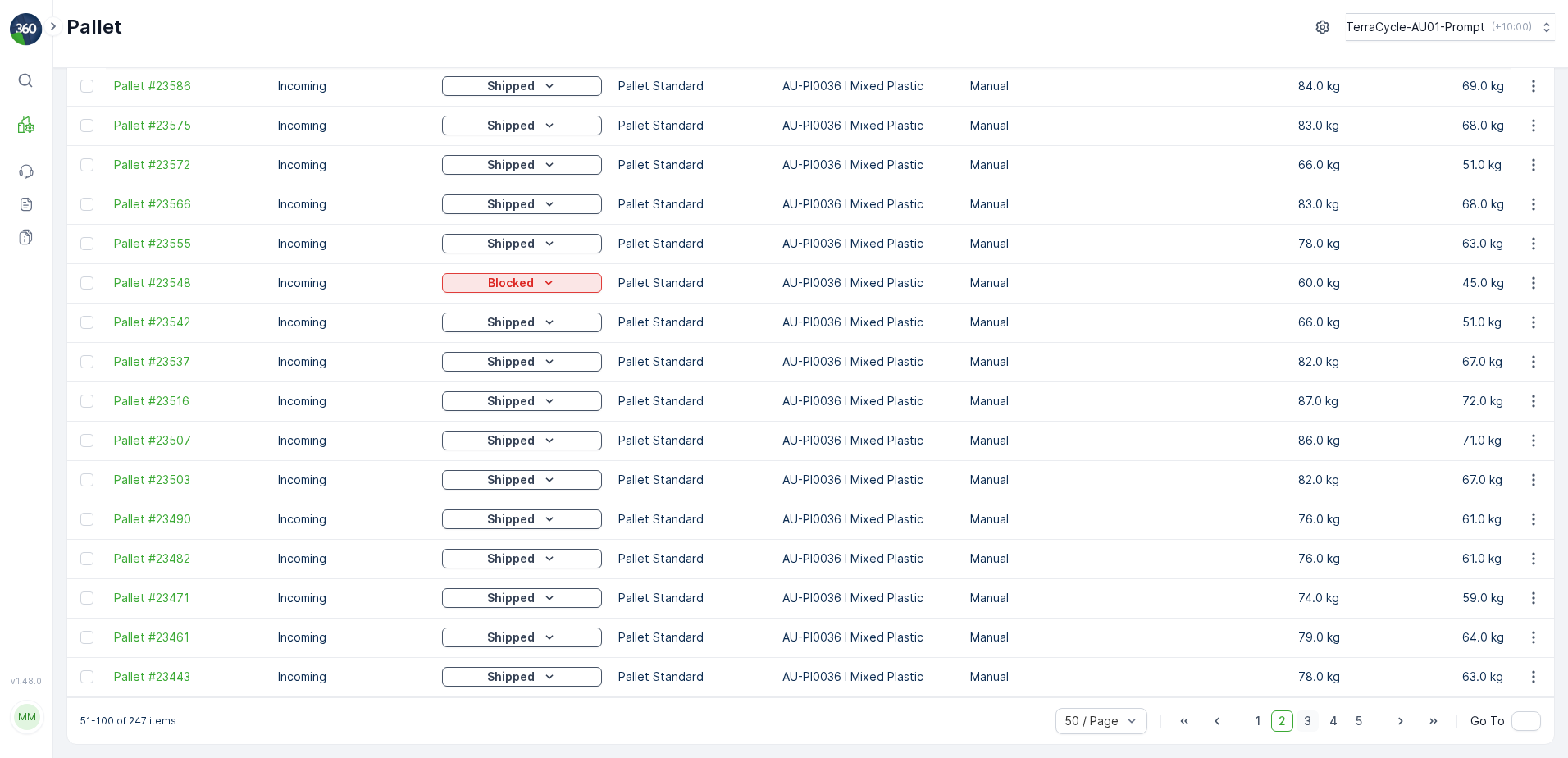
click at [1306, 726] on span "3" at bounding box center [1307, 721] width 22 height 21
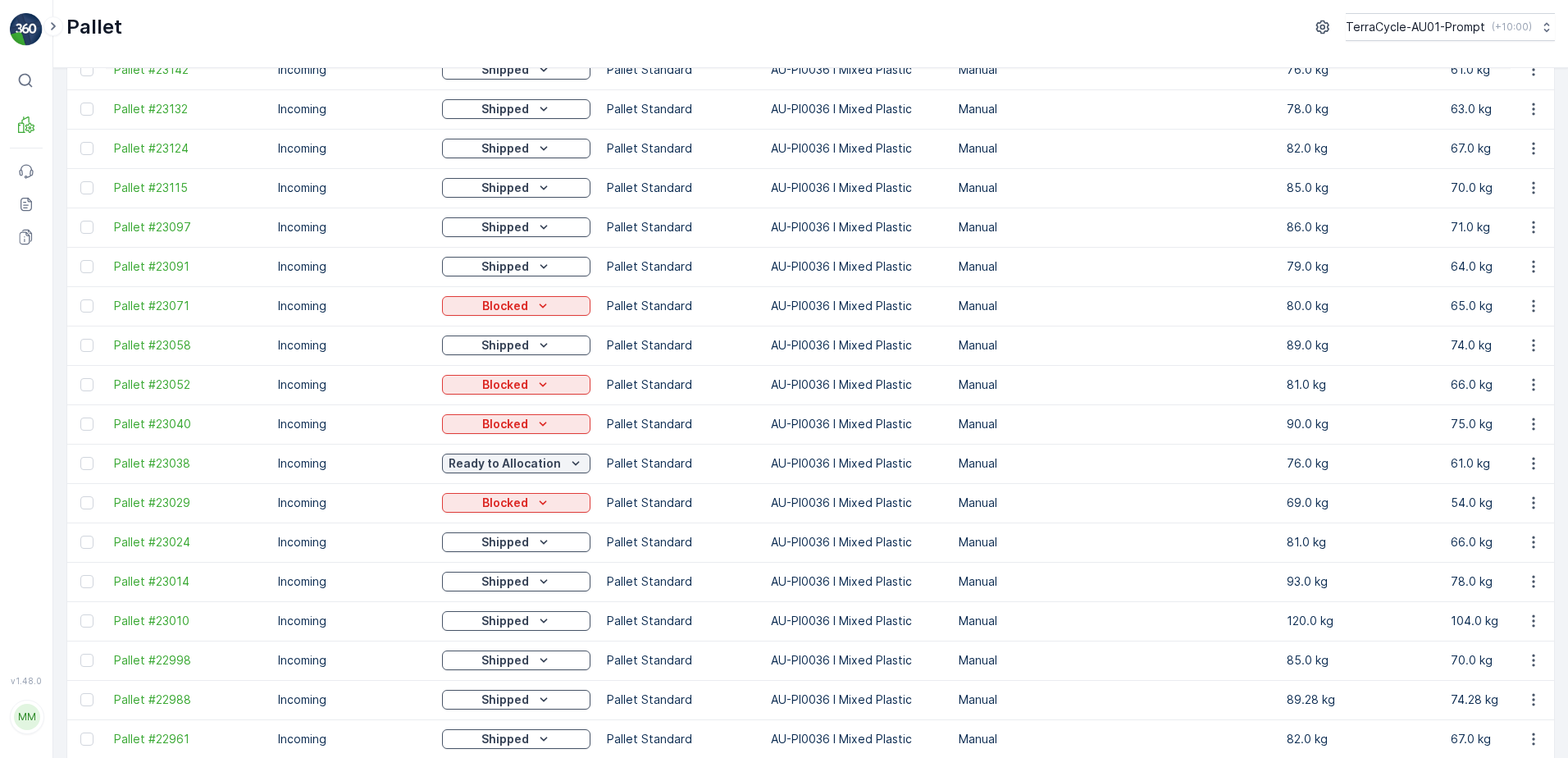
scroll to position [1470, 0]
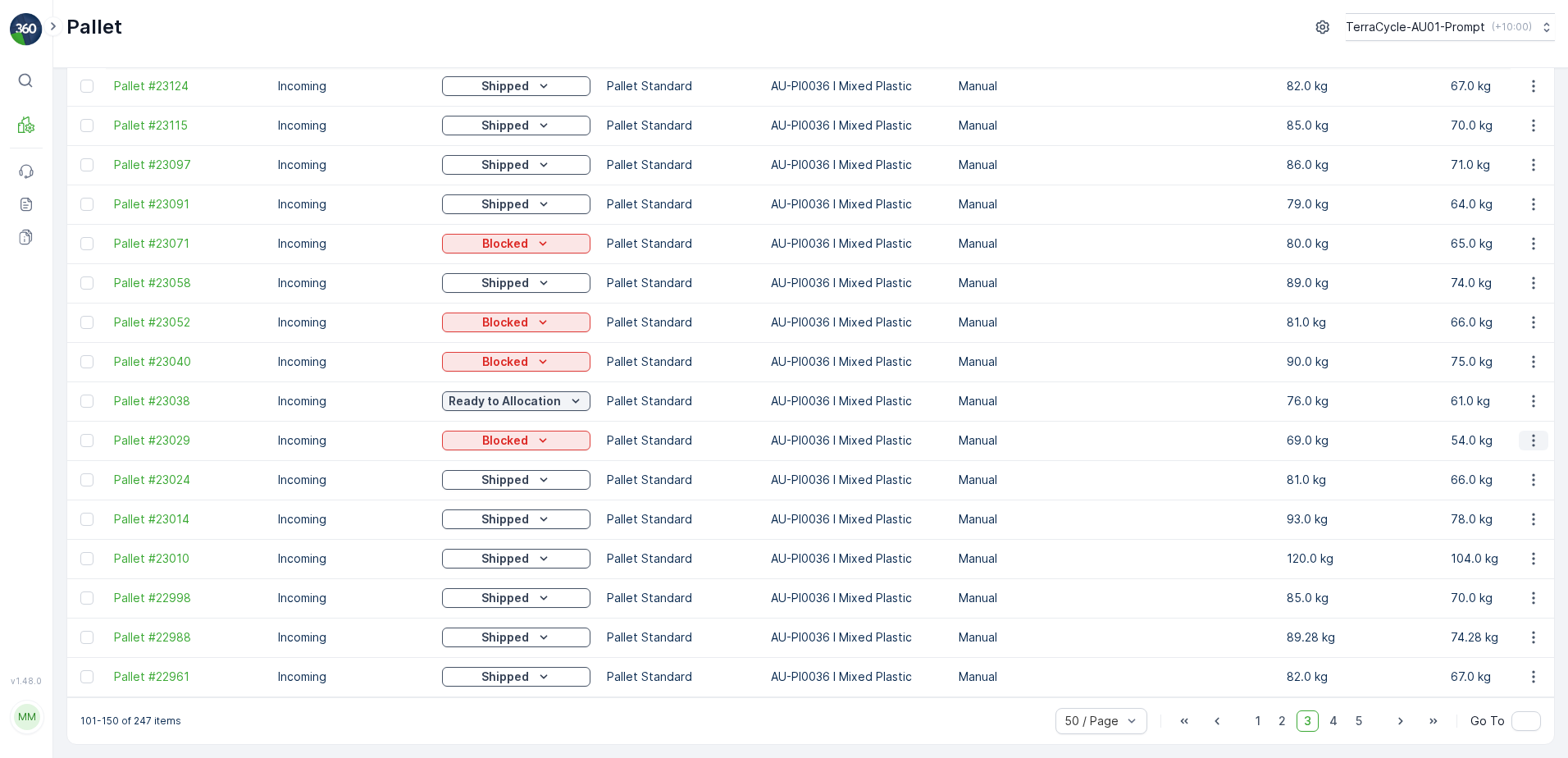
click at [1532, 432] on icon "button" at bounding box center [1534, 440] width 16 height 16
click at [1517, 453] on span "See More Details" at bounding box center [1515, 456] width 95 height 16
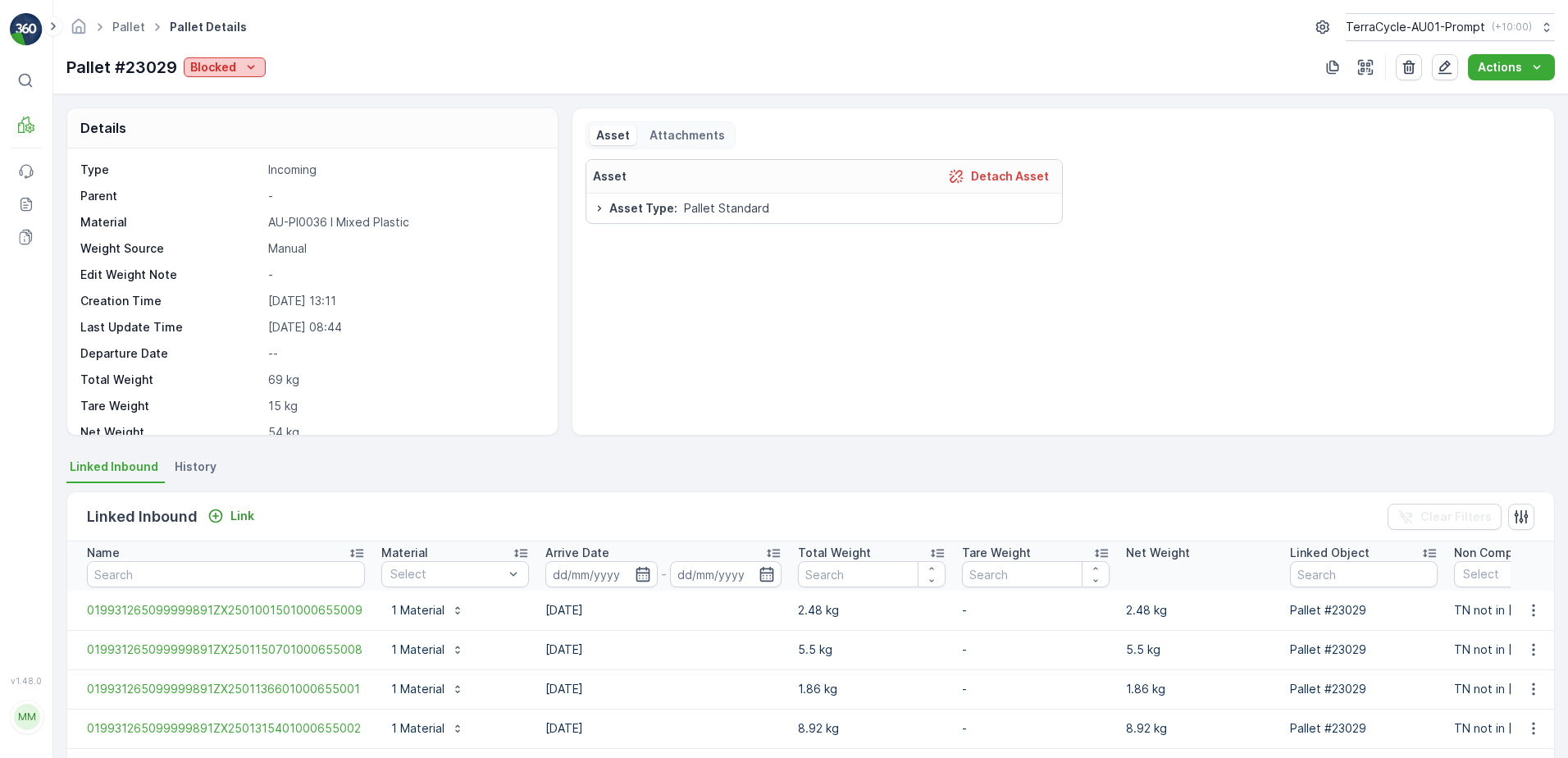
click at [249, 66] on icon "Blocked" at bounding box center [250, 67] width 16 height 16
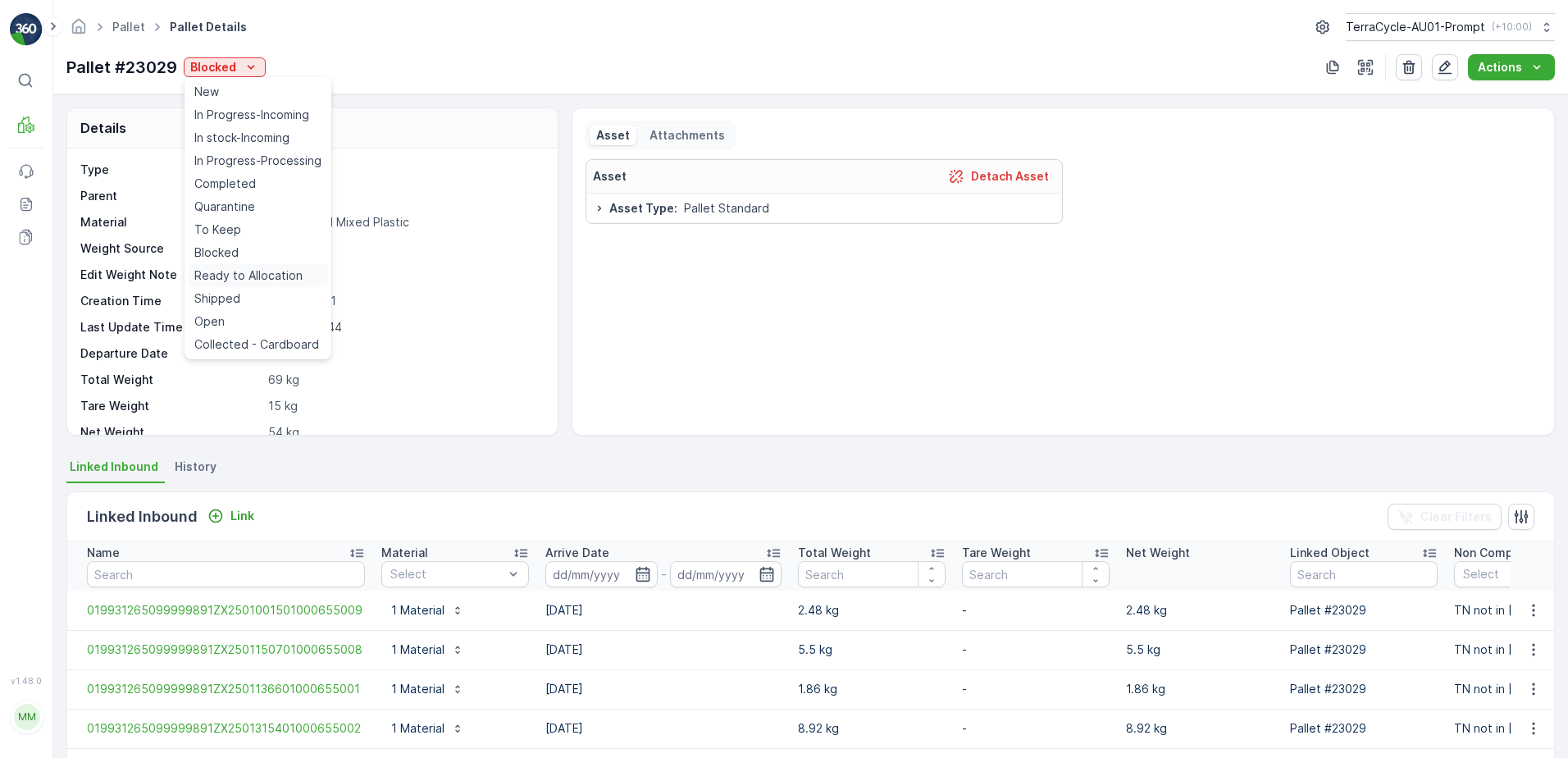
click at [260, 275] on span "Ready to Allocation" at bounding box center [248, 275] width 109 height 16
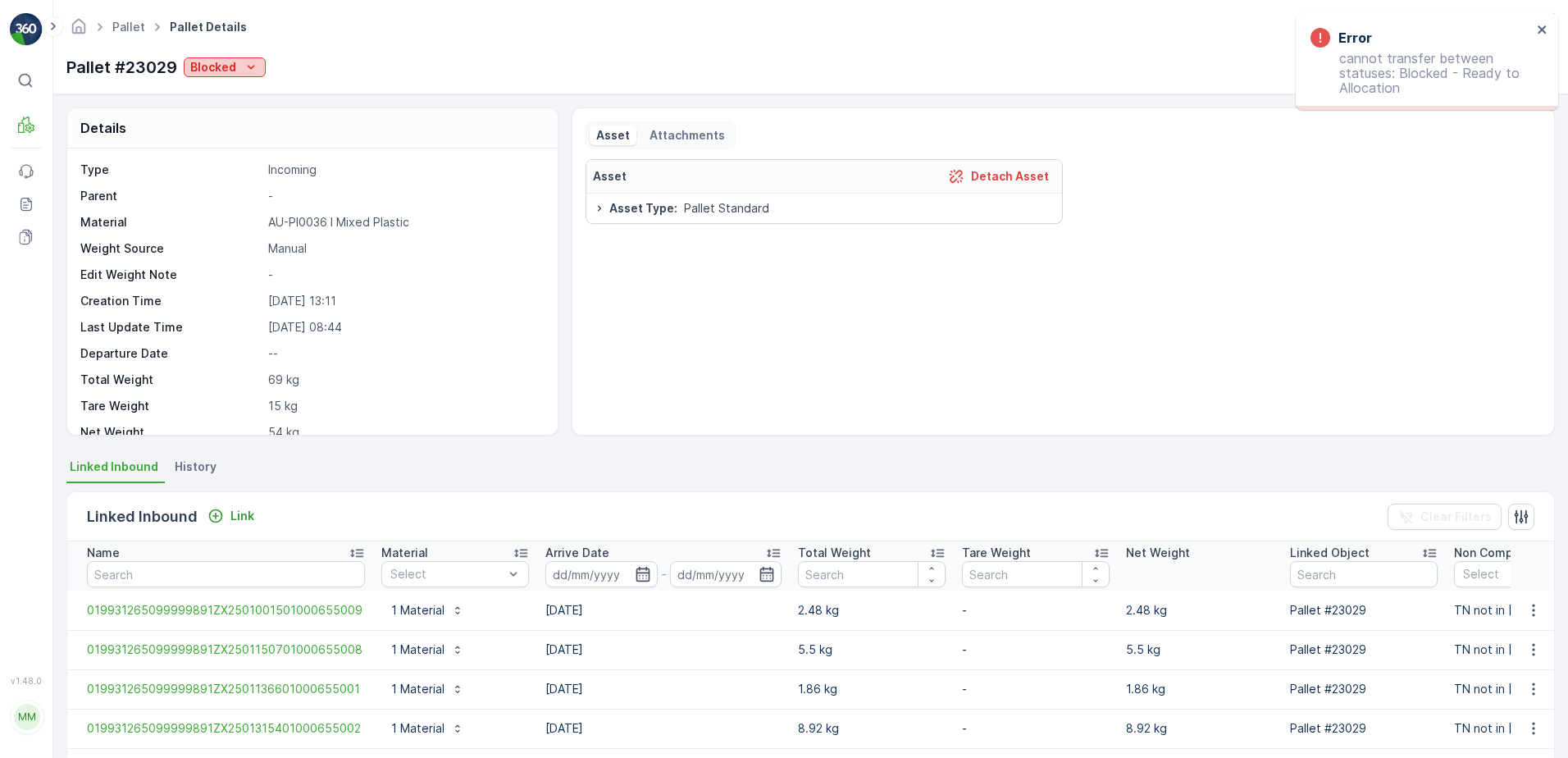
click at [252, 69] on icon "Blocked" at bounding box center [250, 67] width 16 height 16
click at [415, 69] on div "Pallet #23029 Blocked Actions" at bounding box center [811, 68] width 1489 height 27
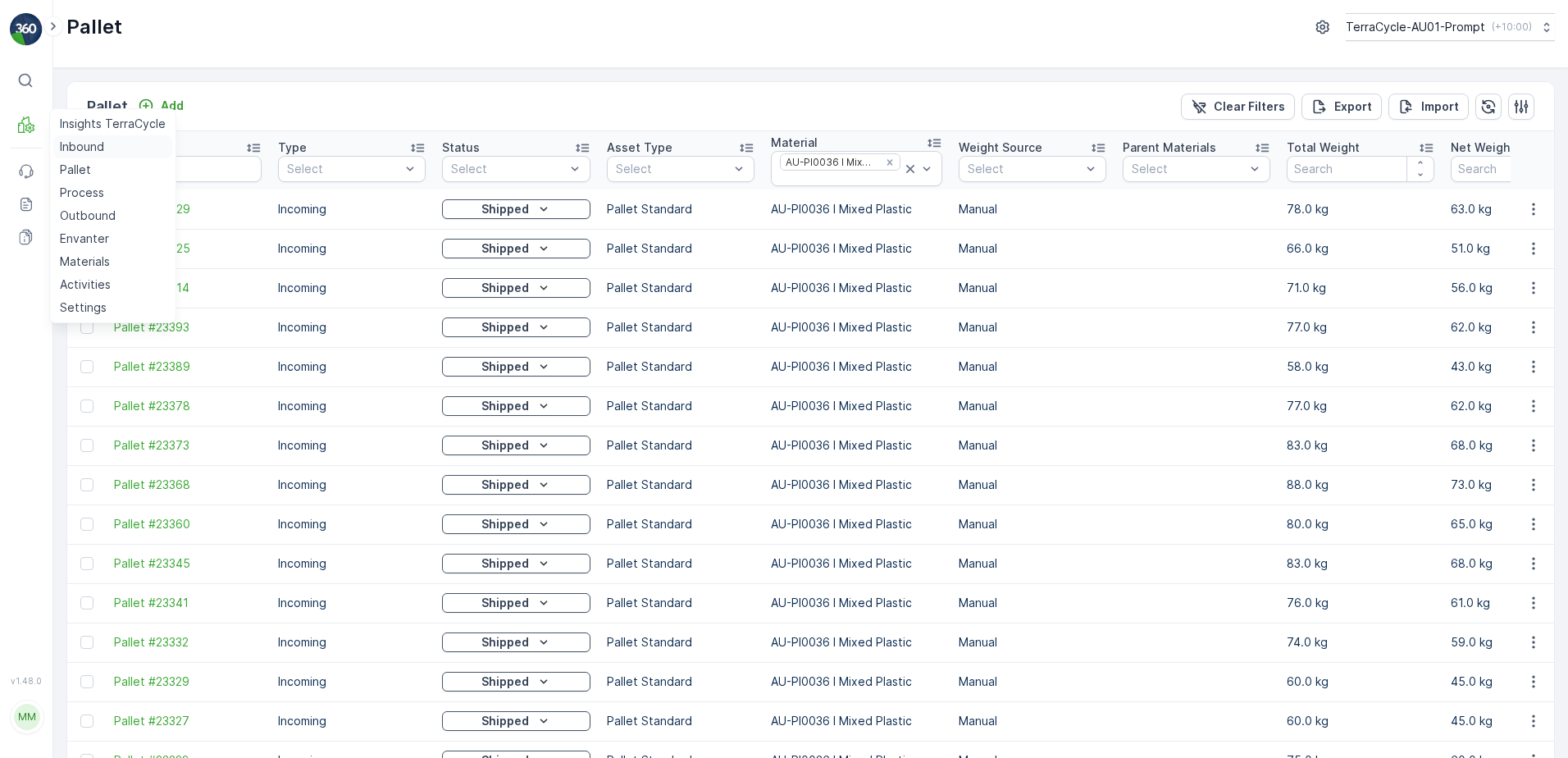
click at [80, 151] on p "Inbound" at bounding box center [82, 147] width 45 height 16
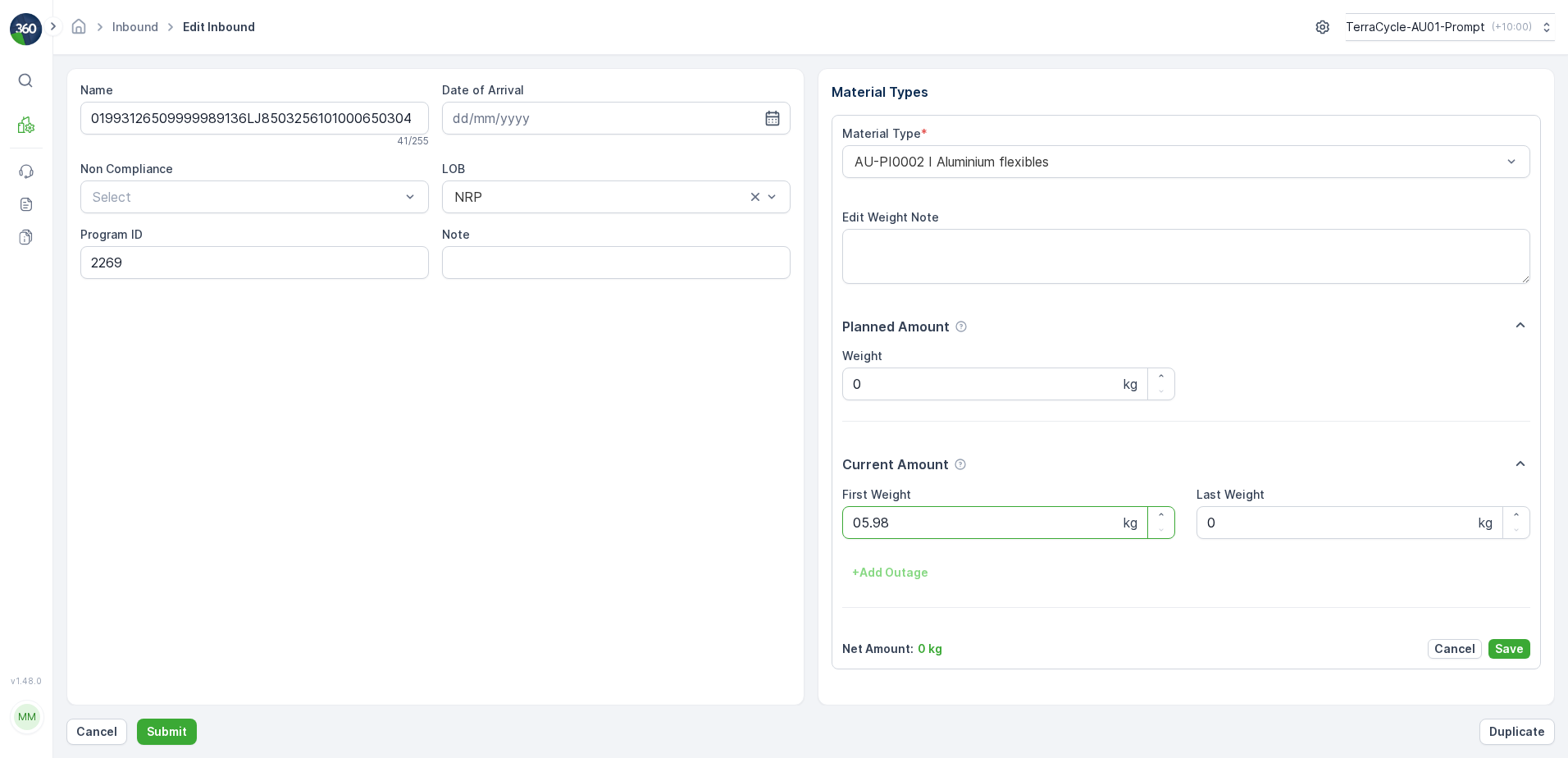
click at [137, 719] on button "Submit" at bounding box center [167, 732] width 60 height 27
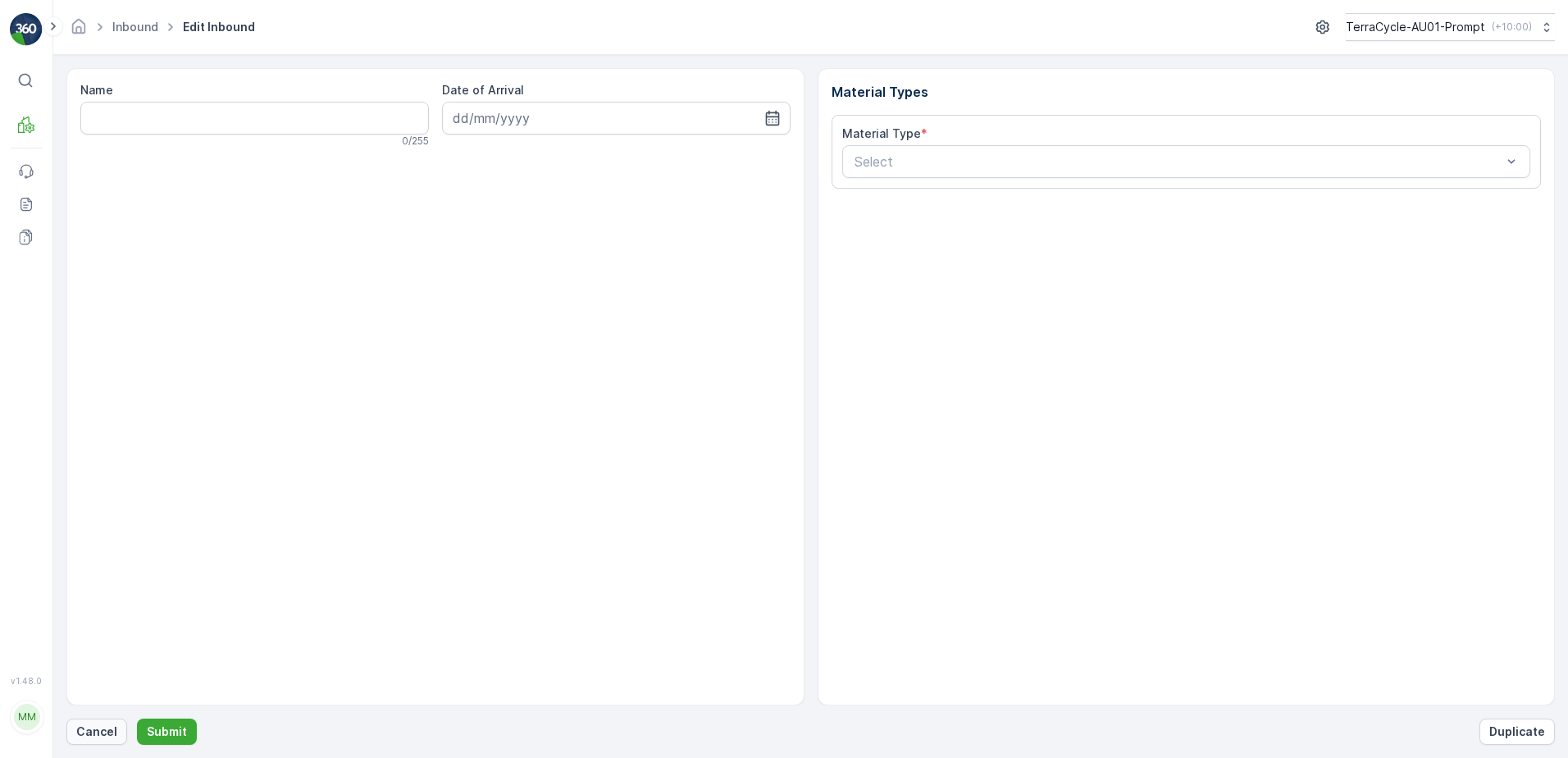
click at [103, 738] on p "Cancel" at bounding box center [96, 731] width 41 height 16
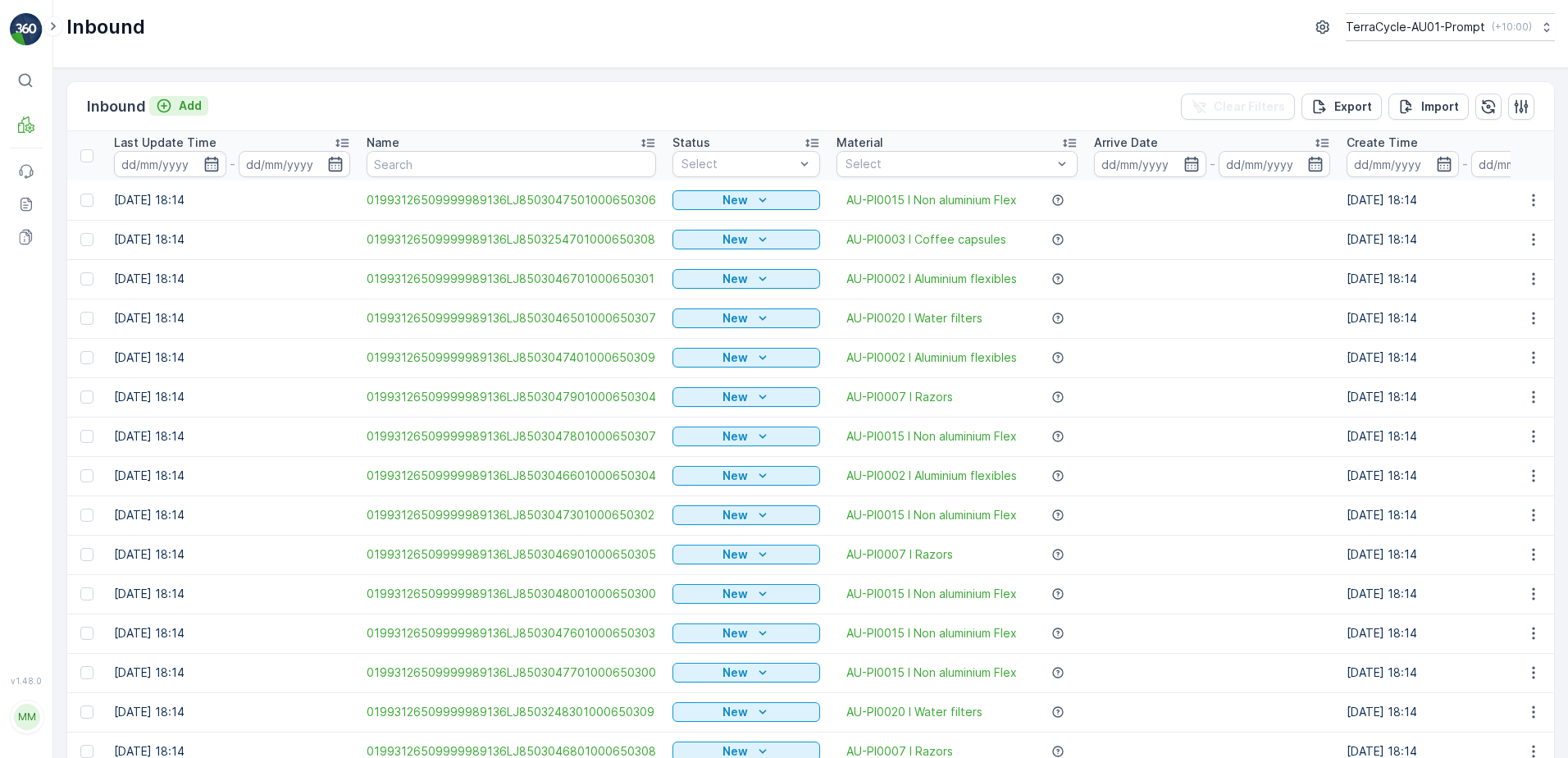
click at [199, 103] on p "Add" at bounding box center [190, 106] width 23 height 16
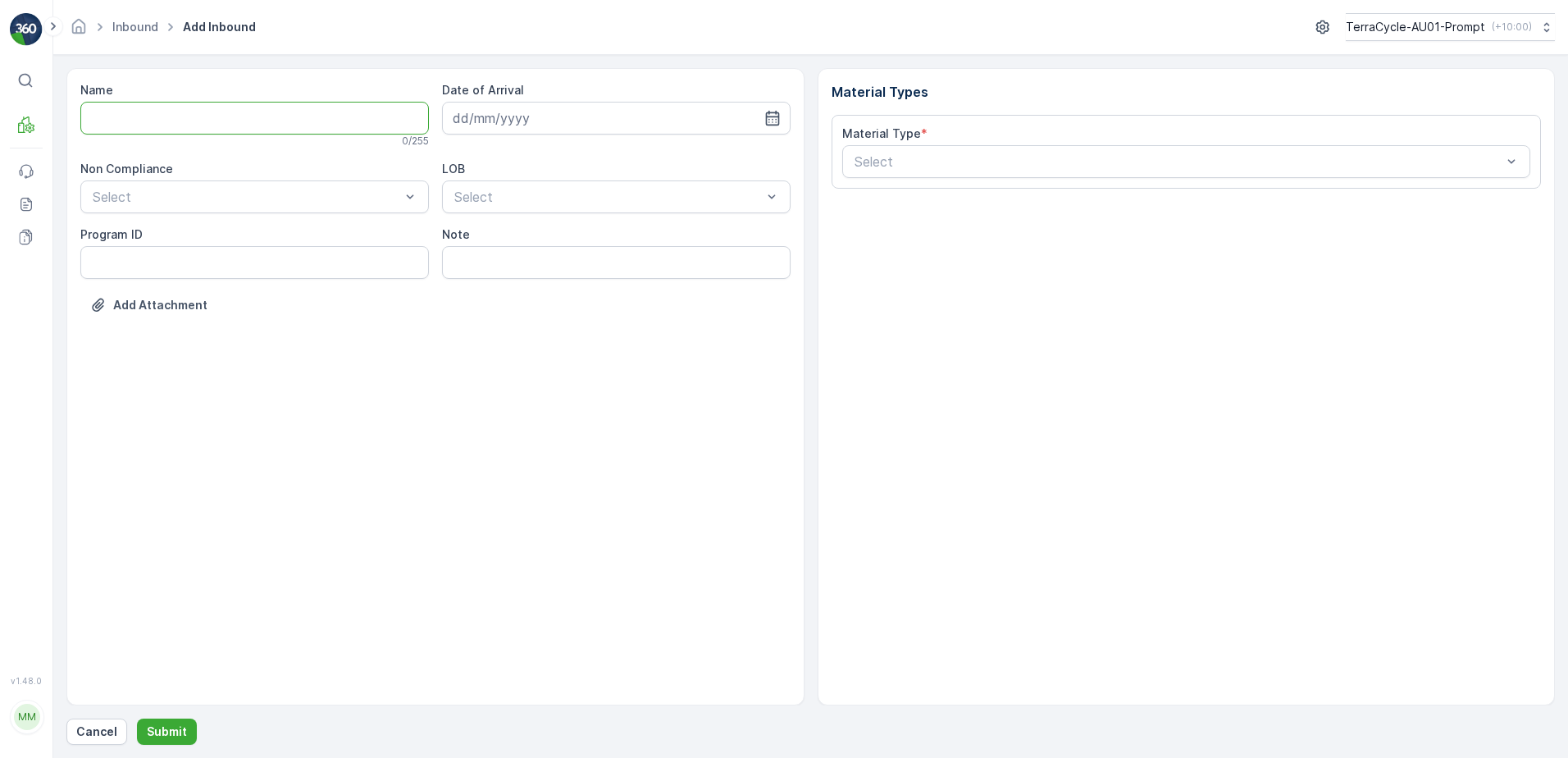
click at [200, 120] on input "Name" at bounding box center [254, 118] width 348 height 32
type input "01993126509999989136LJ8503256401000650305"
click at [137, 719] on button "Submit" at bounding box center [167, 732] width 60 height 27
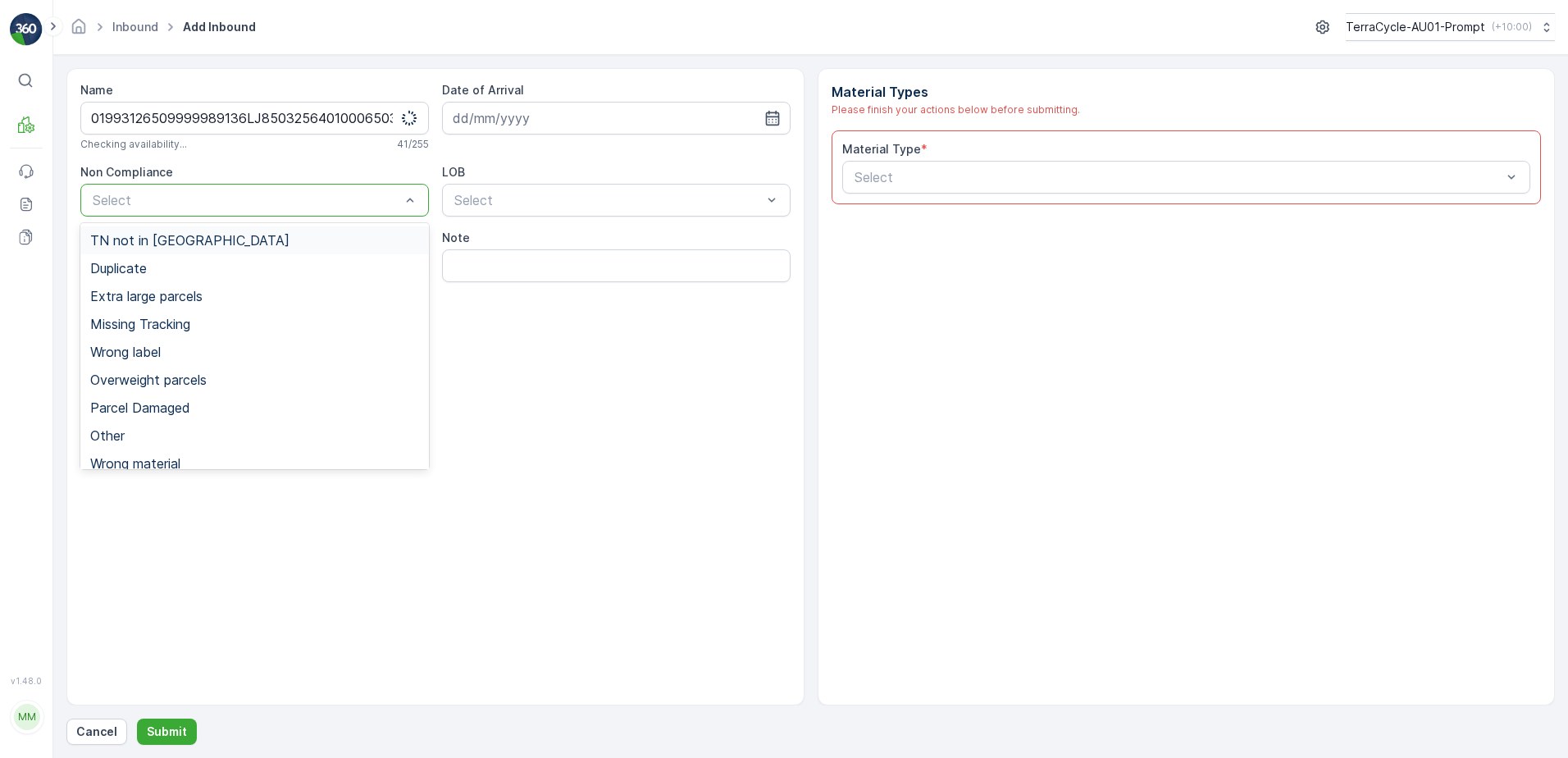
click at [236, 204] on div at bounding box center [247, 200] width 311 height 15
click at [192, 245] on span "TN not in [GEOGRAPHIC_DATA]" at bounding box center [189, 241] width 199 height 15
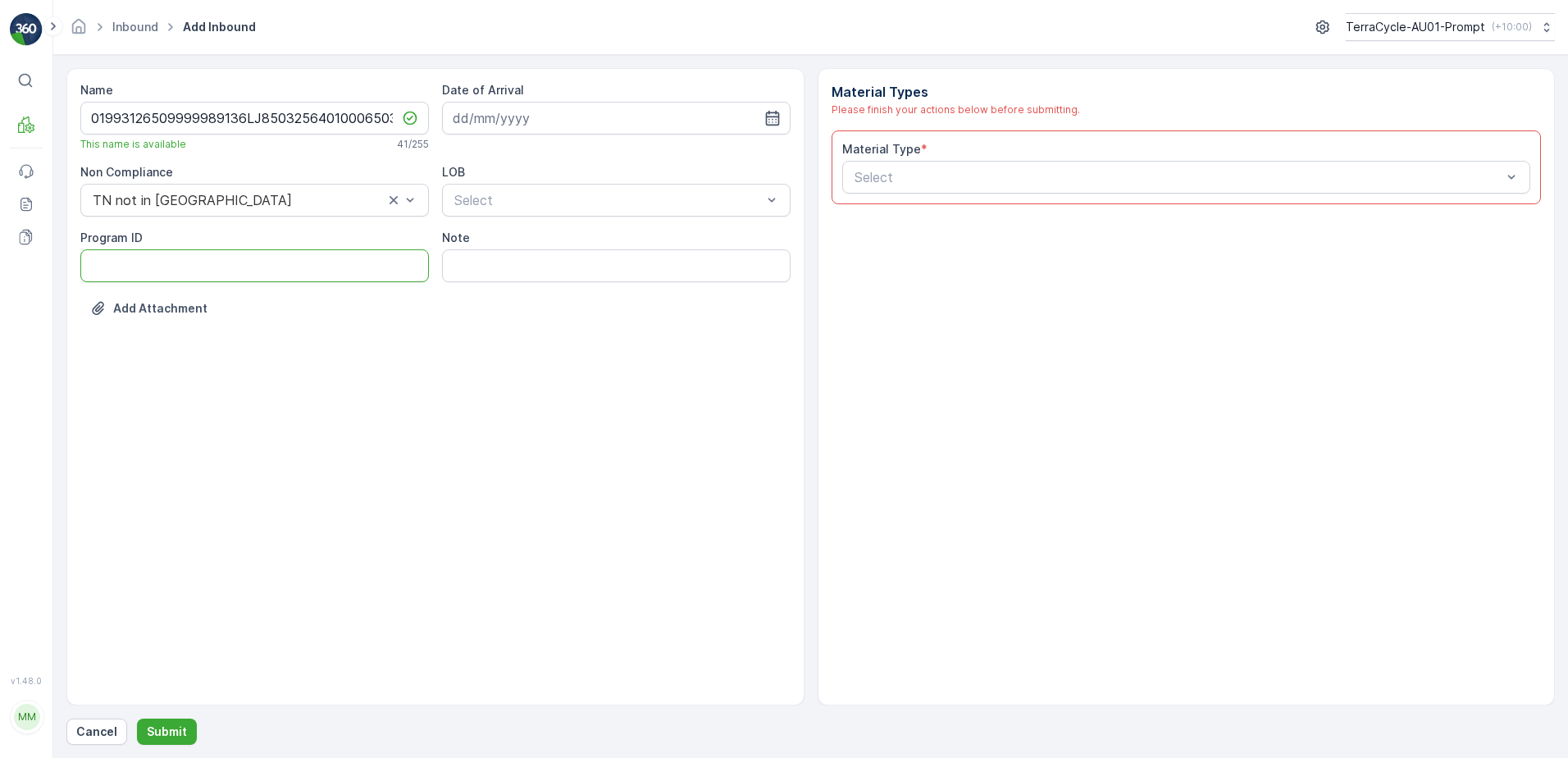
click at [182, 261] on ID "Program ID" at bounding box center [254, 266] width 348 height 32
type ID "2269"
drag, startPoint x: 535, startPoint y: 118, endPoint x: 584, endPoint y: 122, distance: 49.2
click at [539, 117] on input at bounding box center [616, 118] width 348 height 32
click at [566, 285] on div "13" at bounding box center [559, 289] width 27 height 27
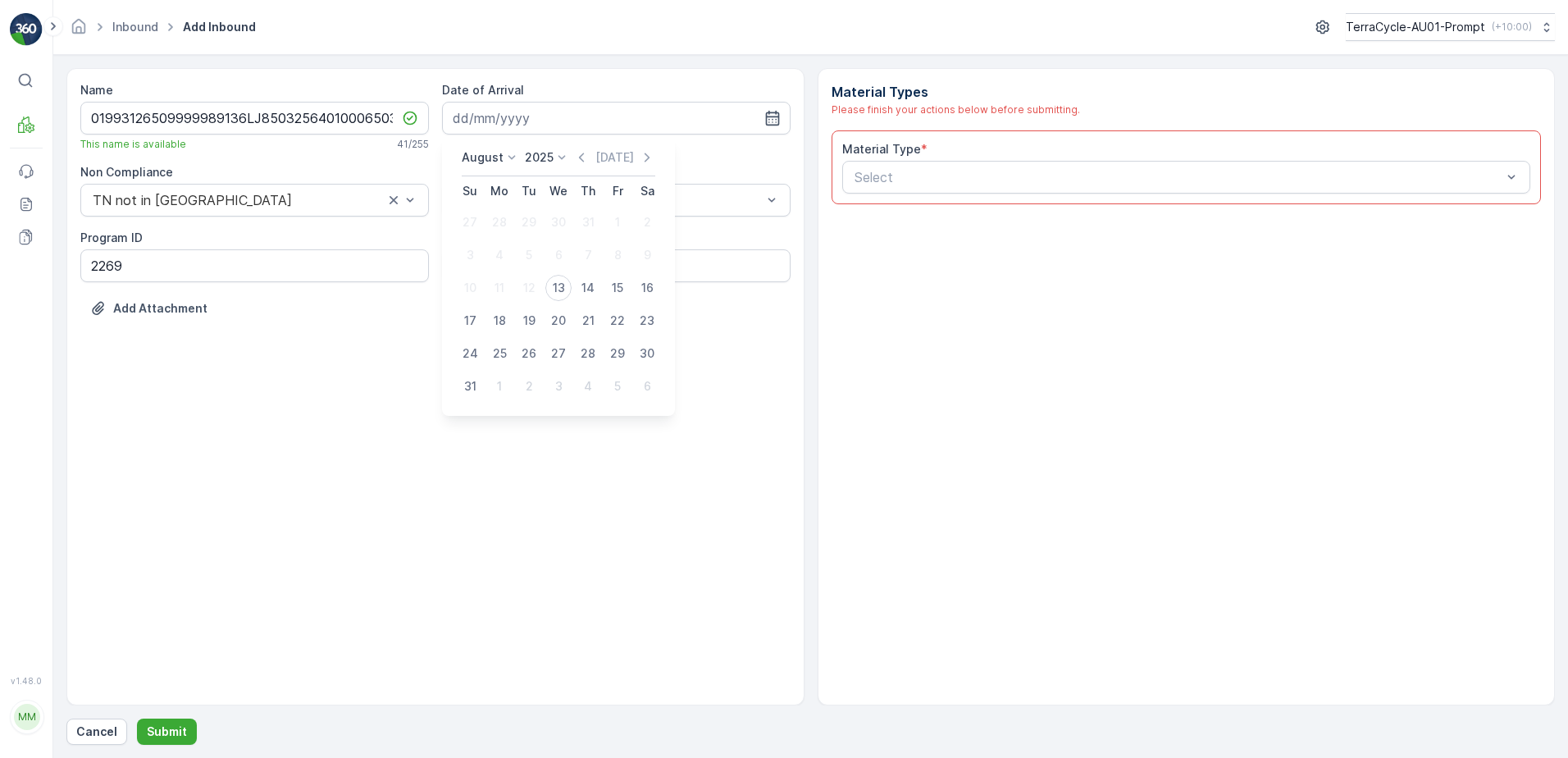
type input "[DATE]"
click at [578, 210] on div "Select" at bounding box center [616, 200] width 348 height 32
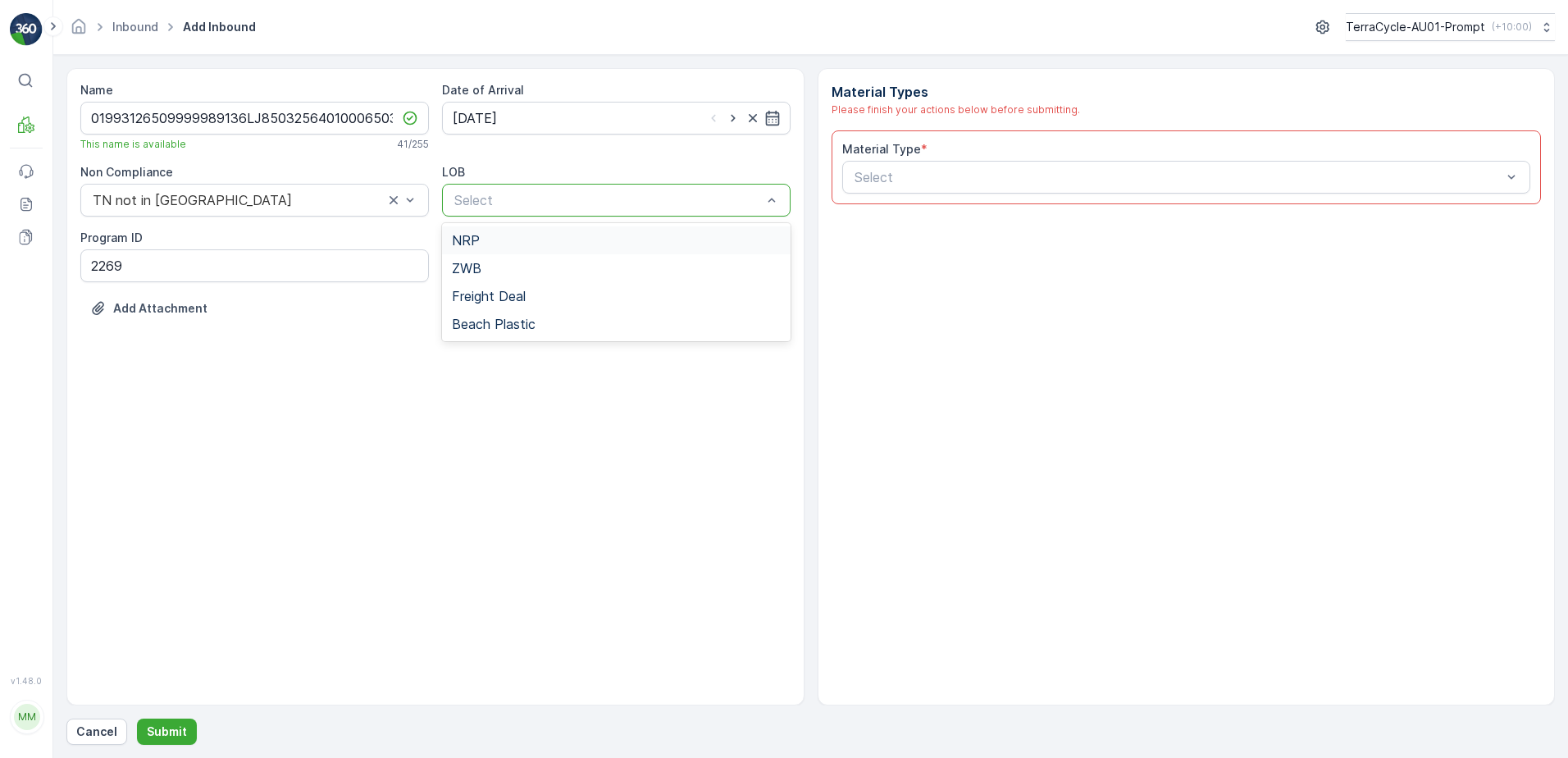
click at [553, 246] on div "NRP" at bounding box center [617, 241] width 329 height 15
click at [907, 181] on div at bounding box center [1179, 177] width 651 height 15
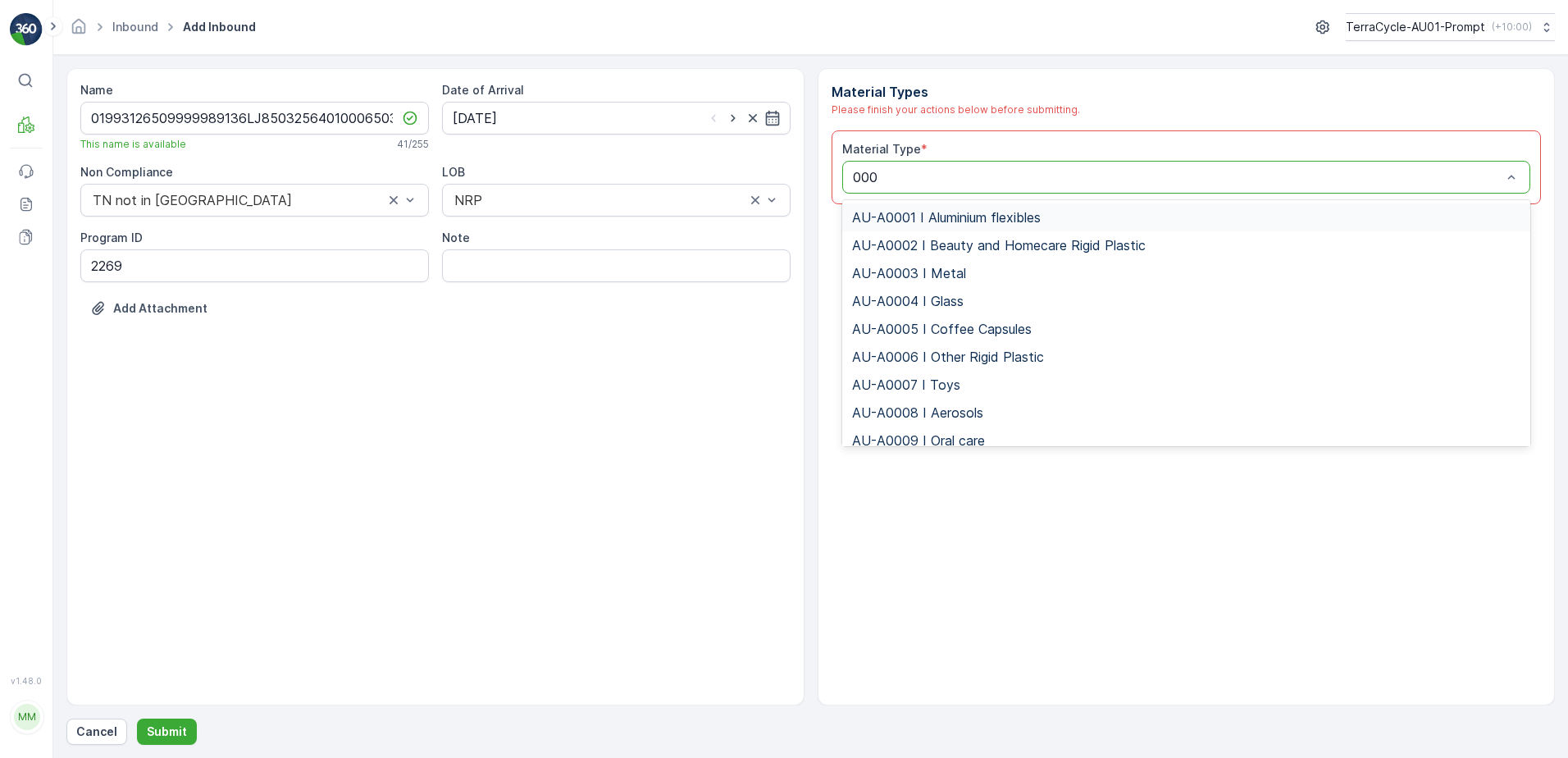
type input "0002"
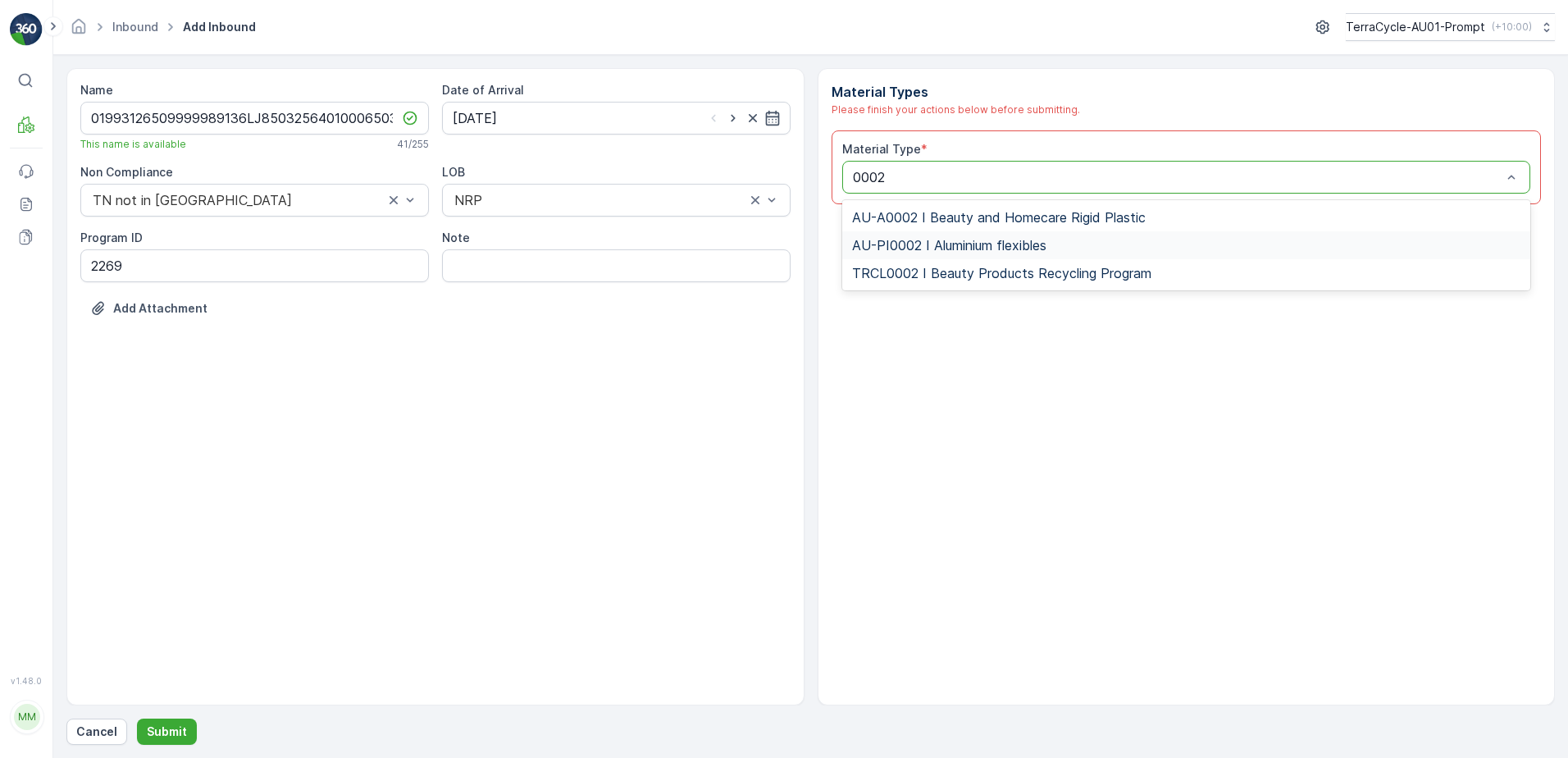
click at [987, 240] on span "AU-PI0002 I Aluminium flexibles" at bounding box center [949, 246] width 194 height 15
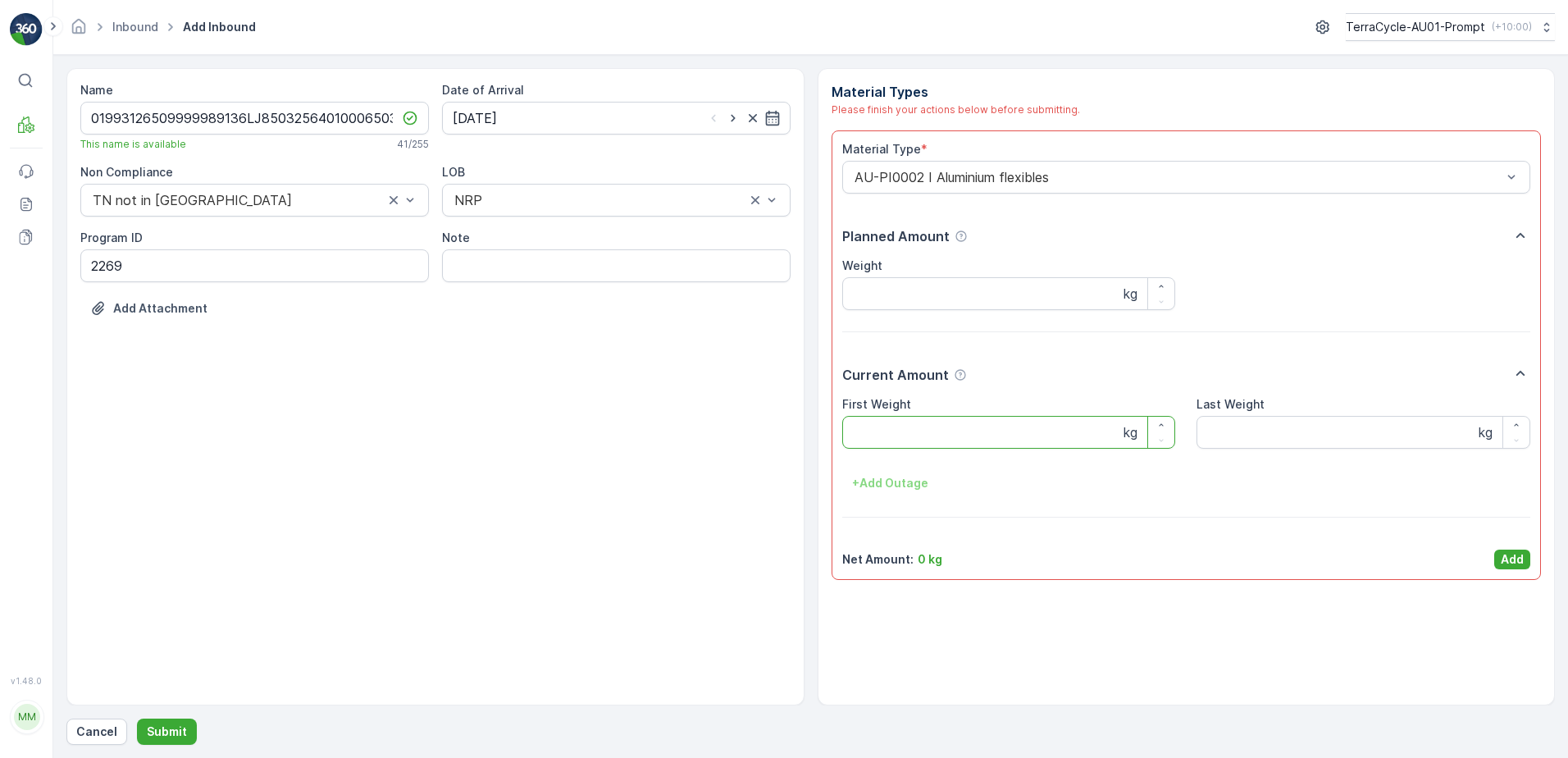
click at [963, 433] on Weight "First Weight" at bounding box center [1009, 432] width 334 height 32
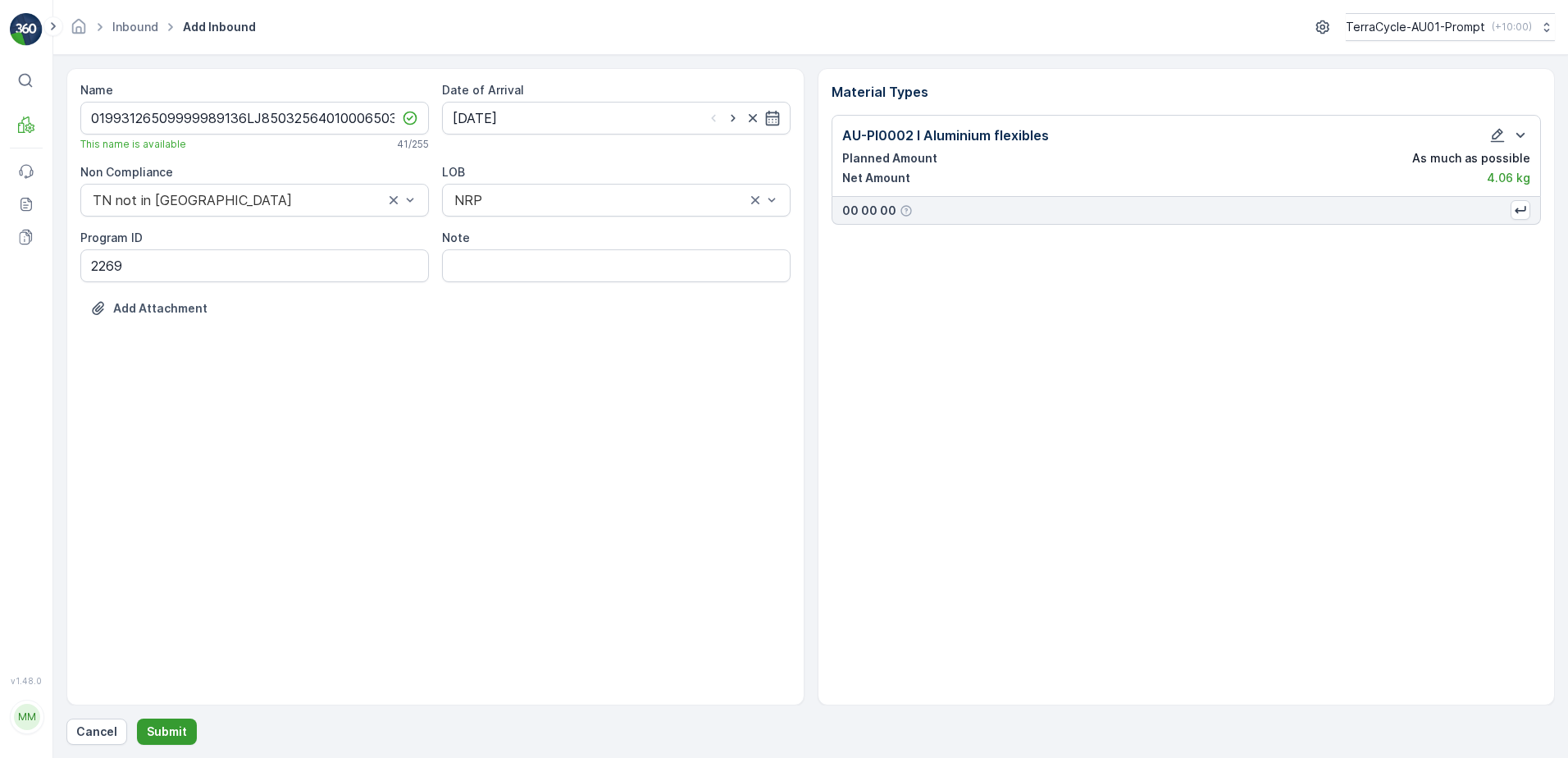
click at [177, 728] on p "Submit" at bounding box center [167, 731] width 40 height 16
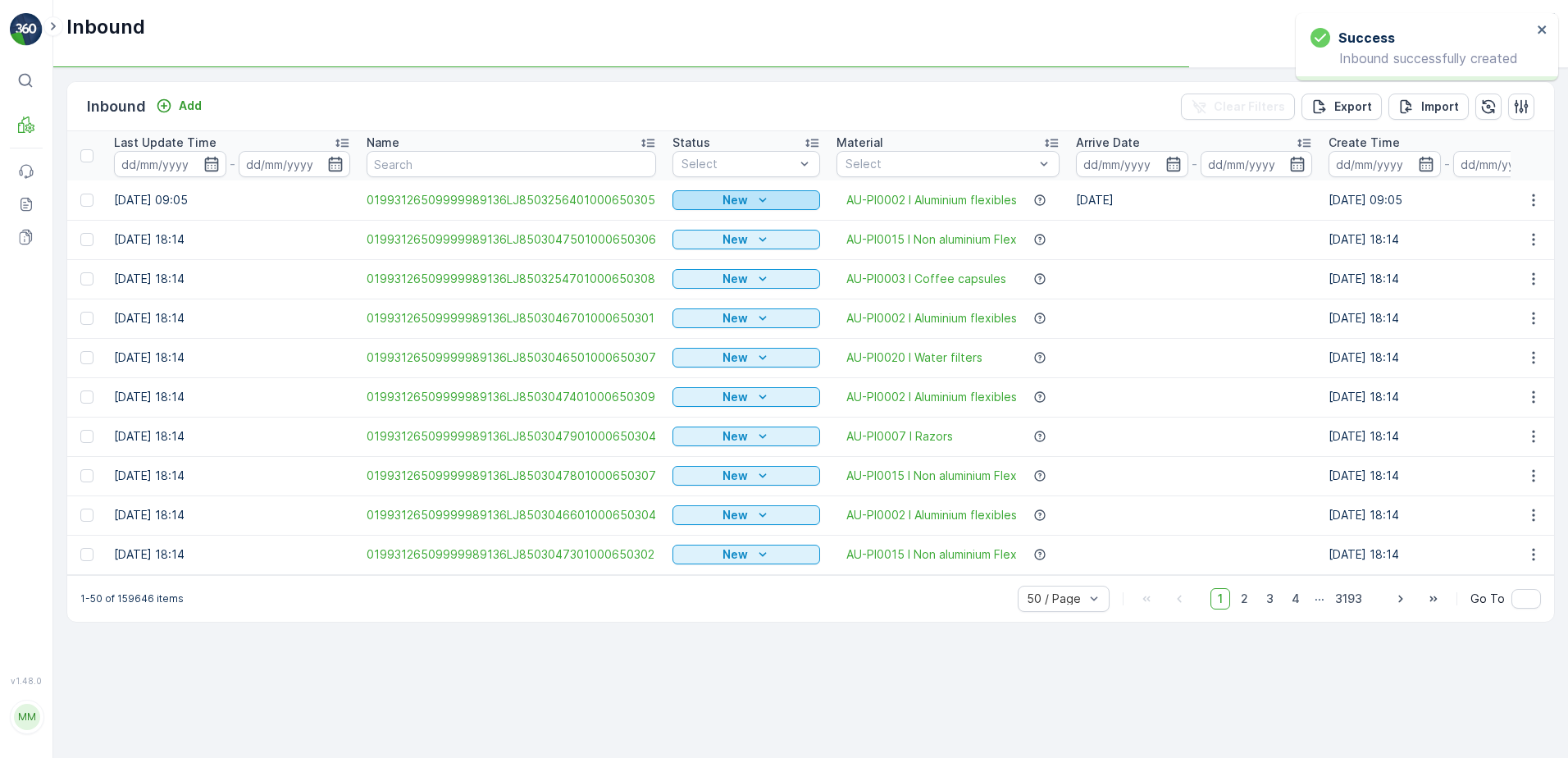
click at [770, 196] on div "New" at bounding box center [745, 200] width 134 height 16
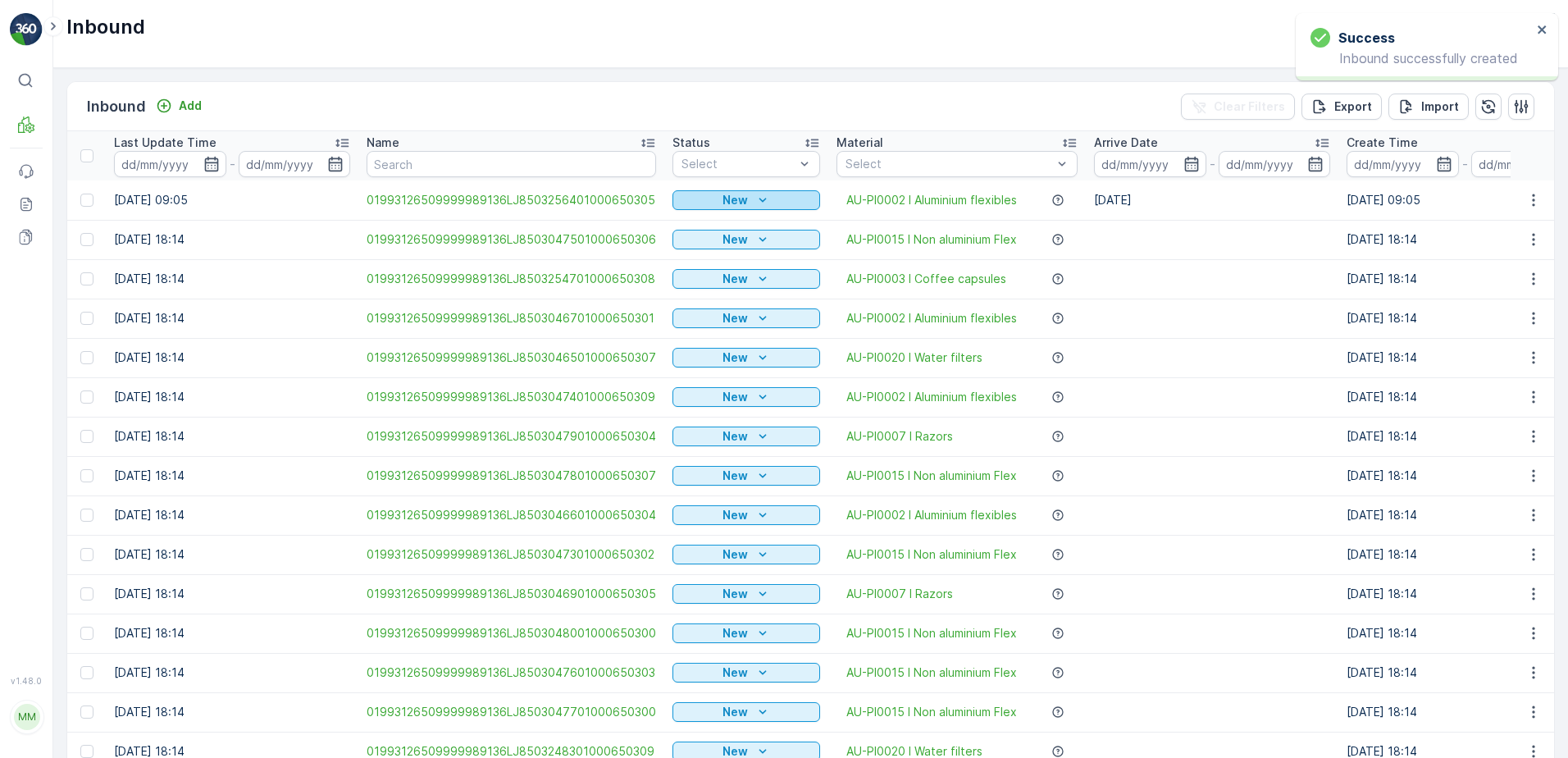
click at [760, 198] on icon "New" at bounding box center [763, 200] width 16 height 16
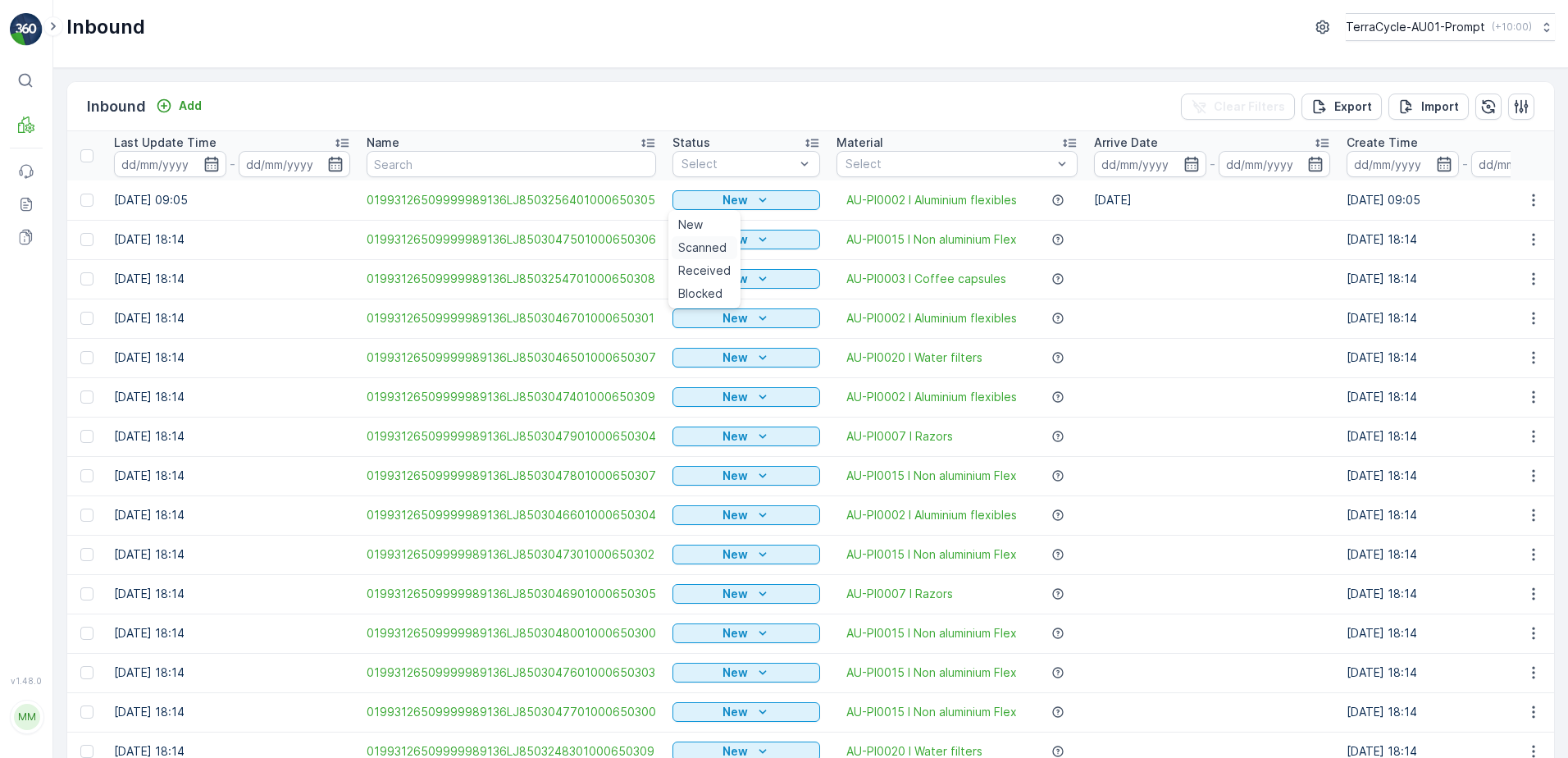
click at [696, 240] on span "Scanned" at bounding box center [703, 248] width 49 height 16
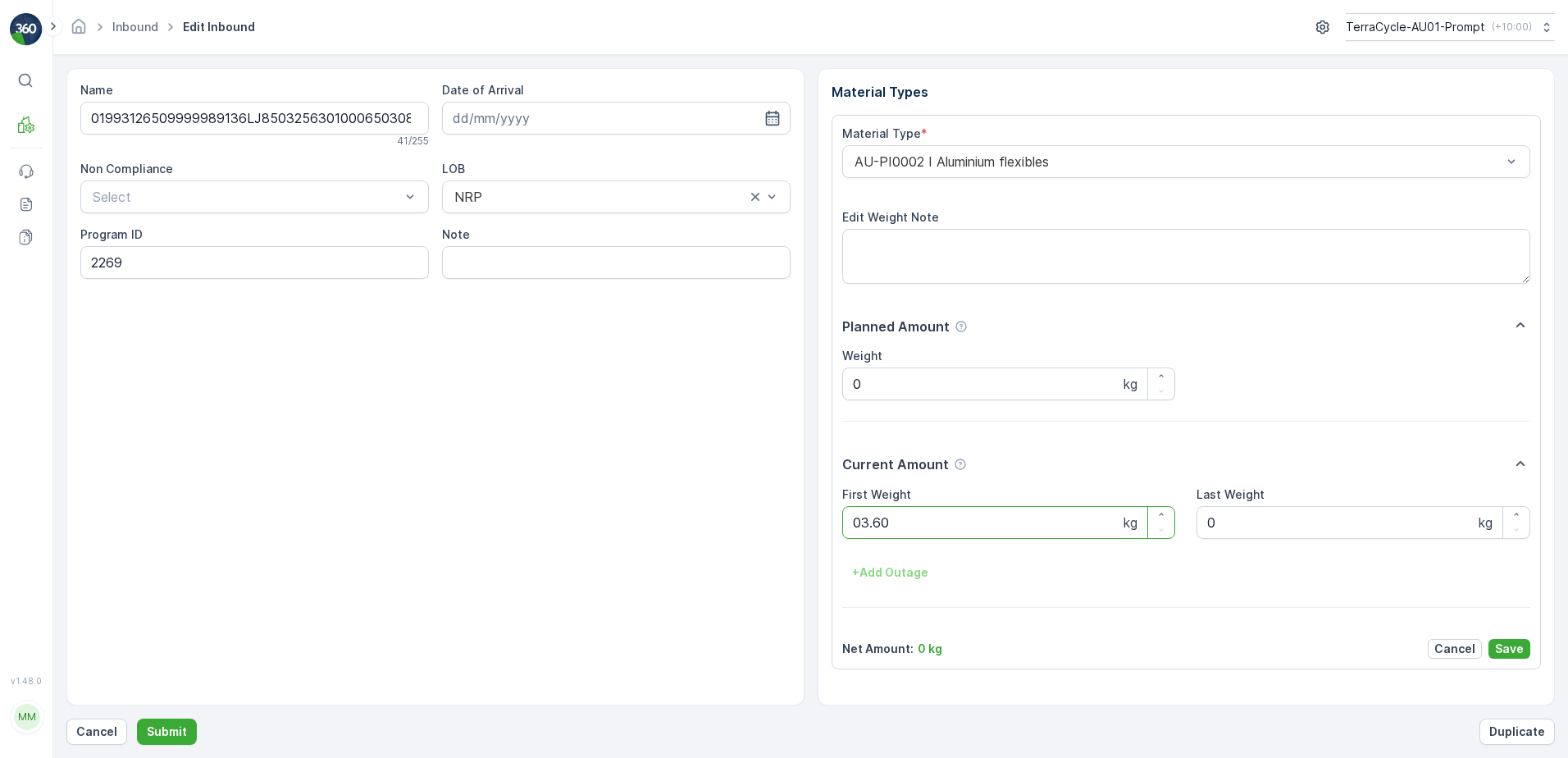
click at [137, 719] on button "Submit" at bounding box center [167, 732] width 60 height 27
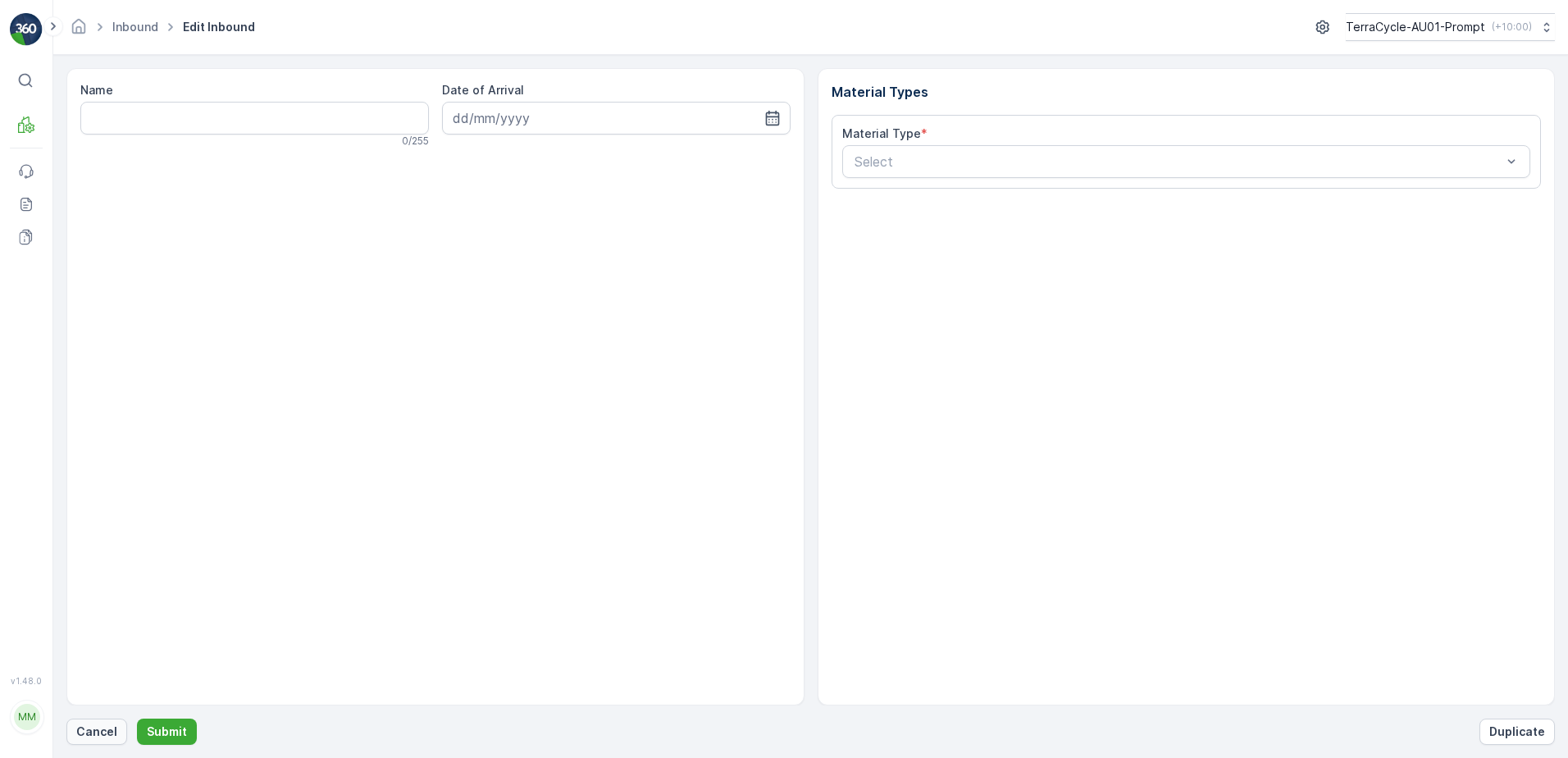
click at [105, 728] on p "Cancel" at bounding box center [96, 731] width 41 height 16
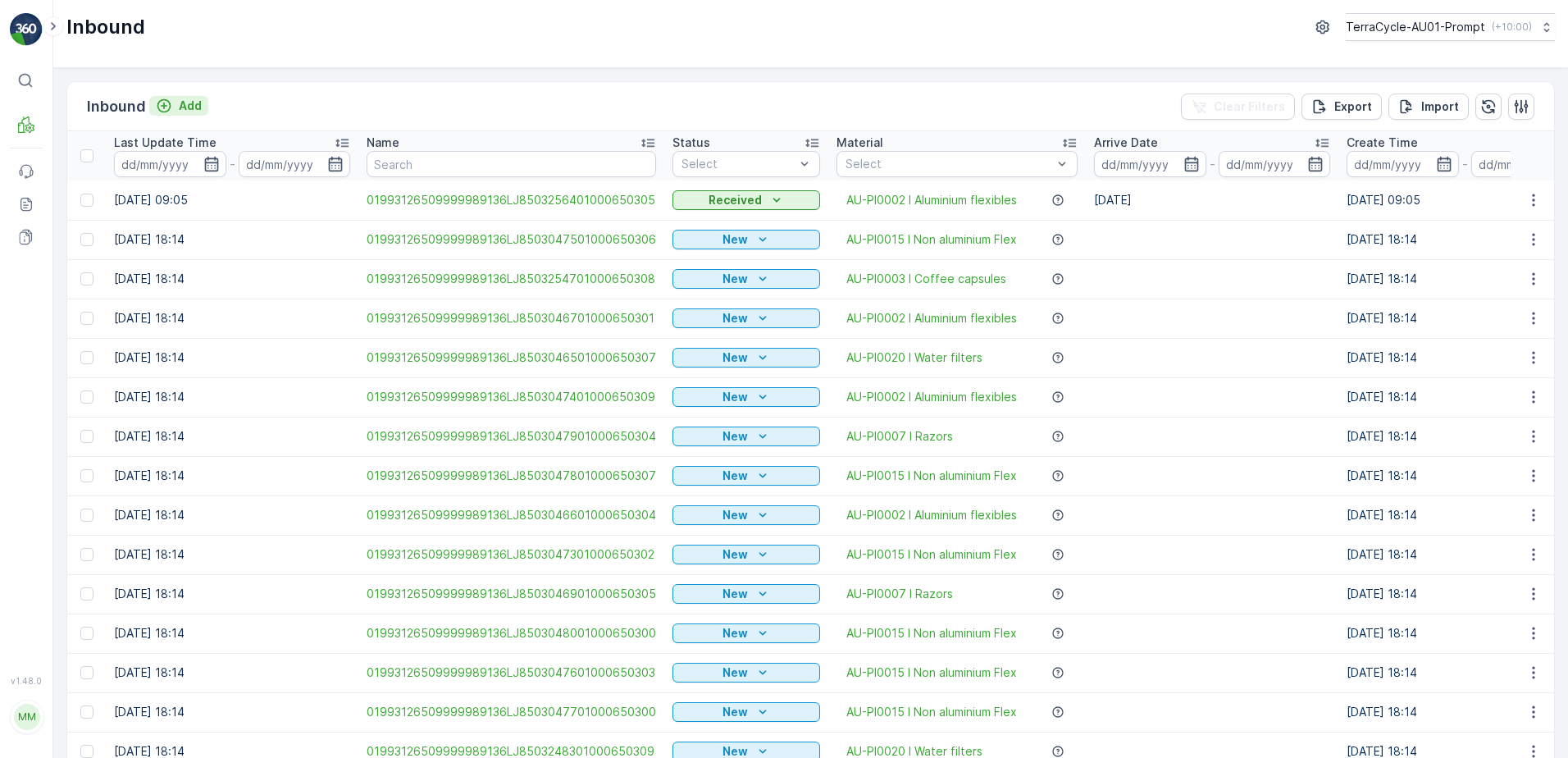
click at [198, 111] on p "Add" at bounding box center [190, 106] width 23 height 16
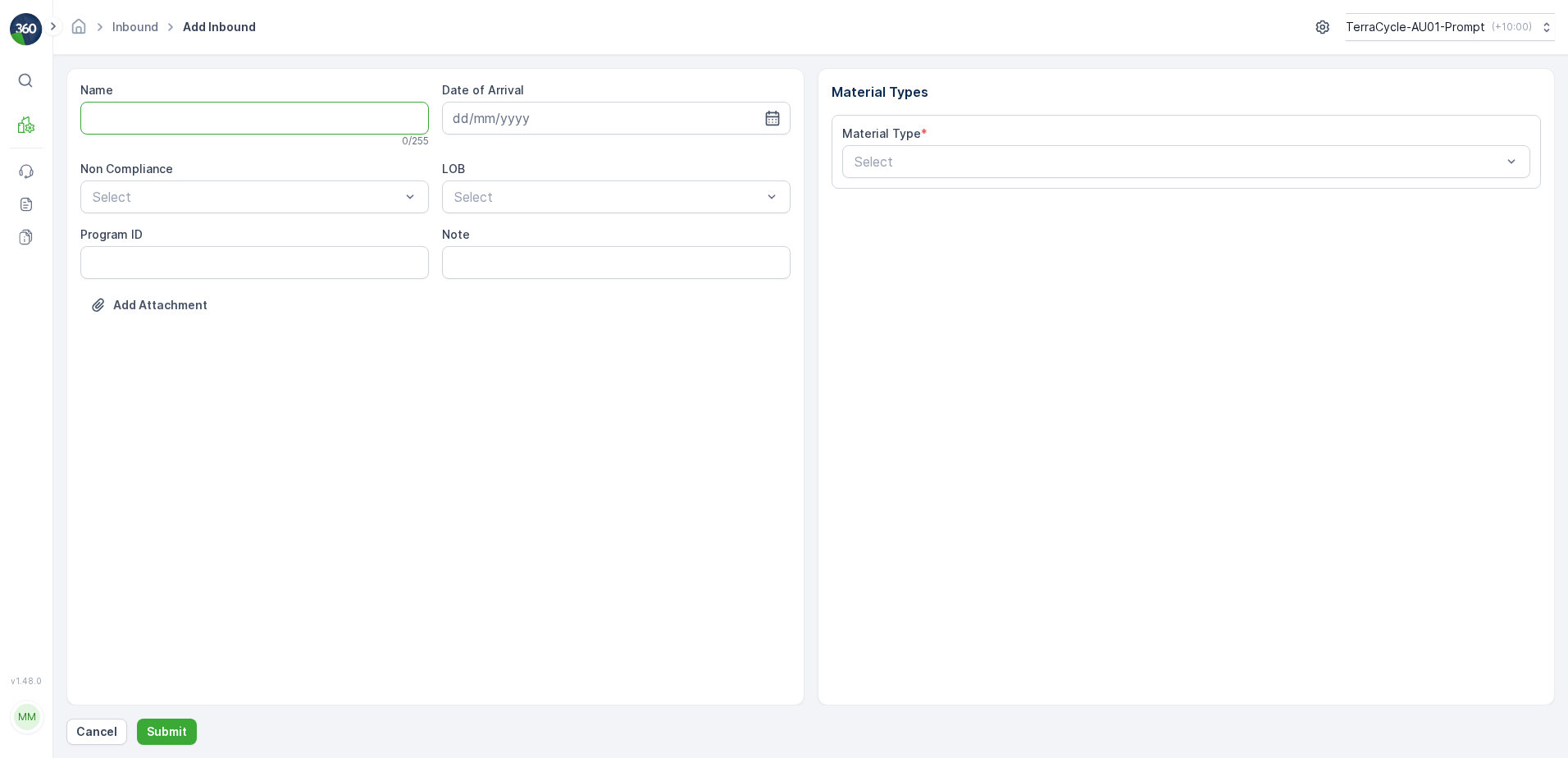
click at [208, 123] on input "Name" at bounding box center [254, 118] width 348 height 32
type input "019931265099999891ZX2001555301000650803"
click at [137, 719] on button "Submit" at bounding box center [167, 732] width 60 height 27
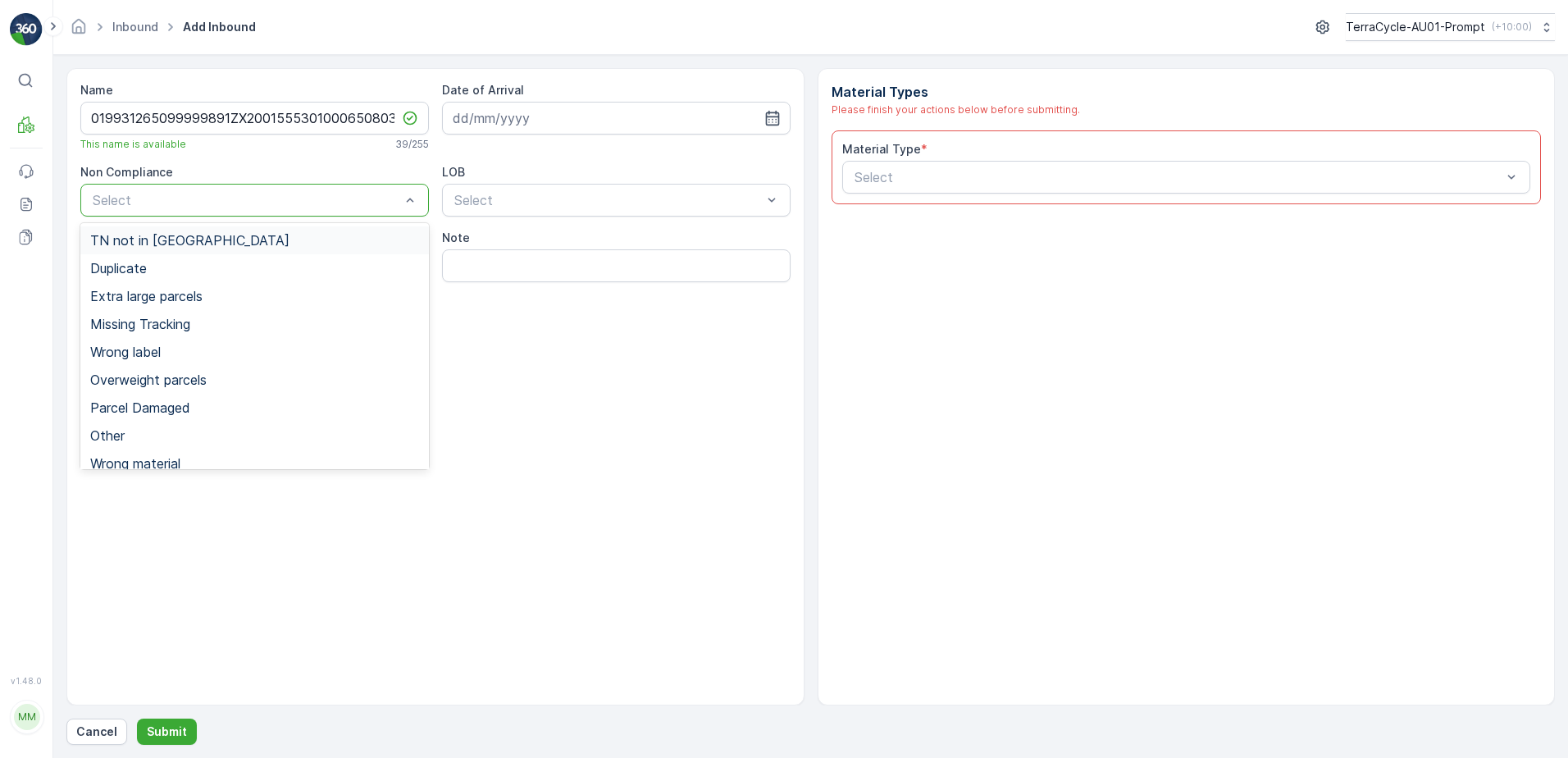
click at [213, 205] on div at bounding box center [247, 200] width 311 height 15
click at [196, 234] on div "TN not in [GEOGRAPHIC_DATA]" at bounding box center [255, 241] width 329 height 15
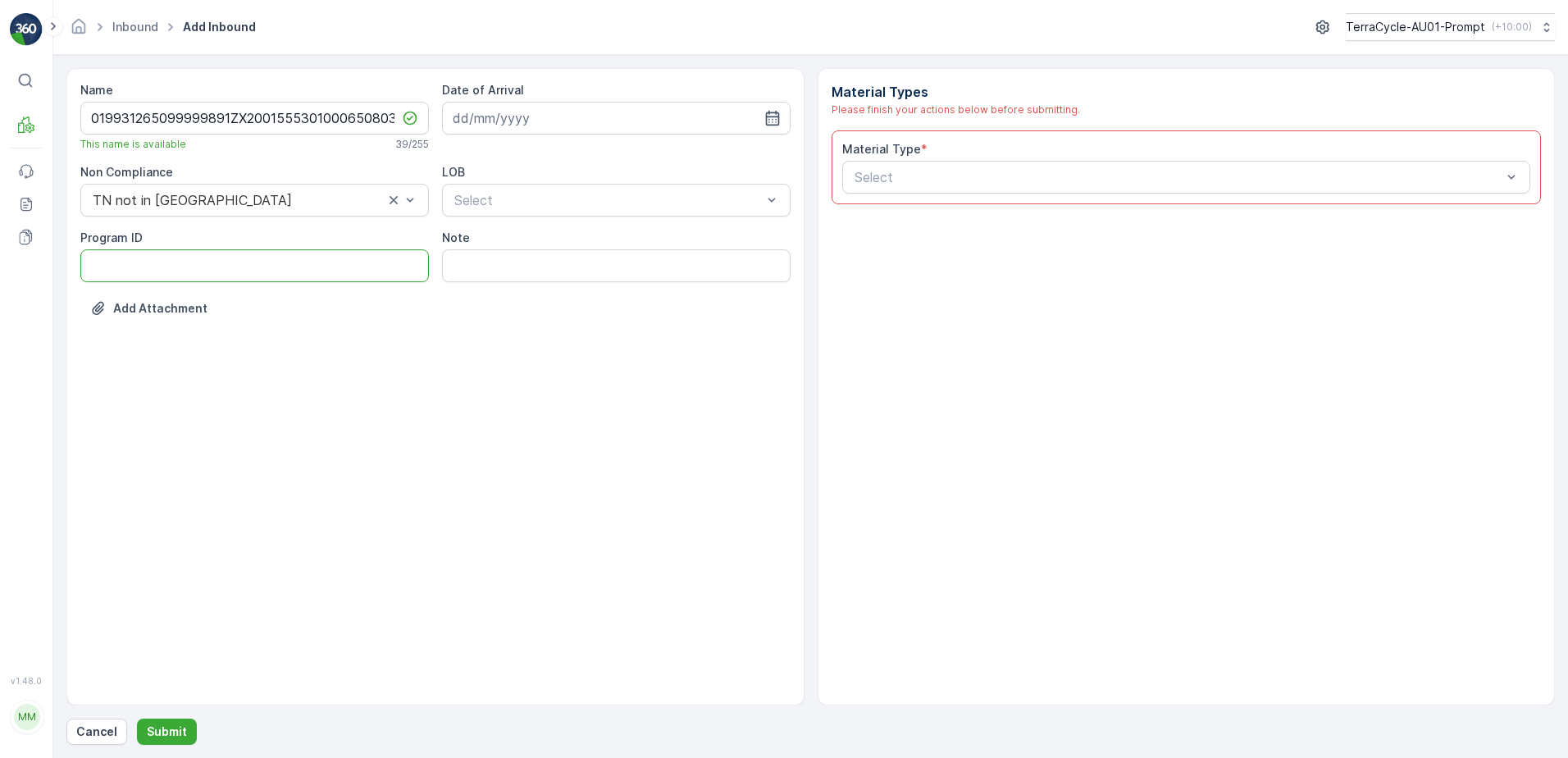
click at [155, 276] on ID "Program ID" at bounding box center [254, 266] width 348 height 32
type ID "CS111-S"
click at [545, 126] on input at bounding box center [616, 118] width 348 height 32
click at [563, 292] on div "13" at bounding box center [559, 289] width 27 height 27
type input "[DATE]"
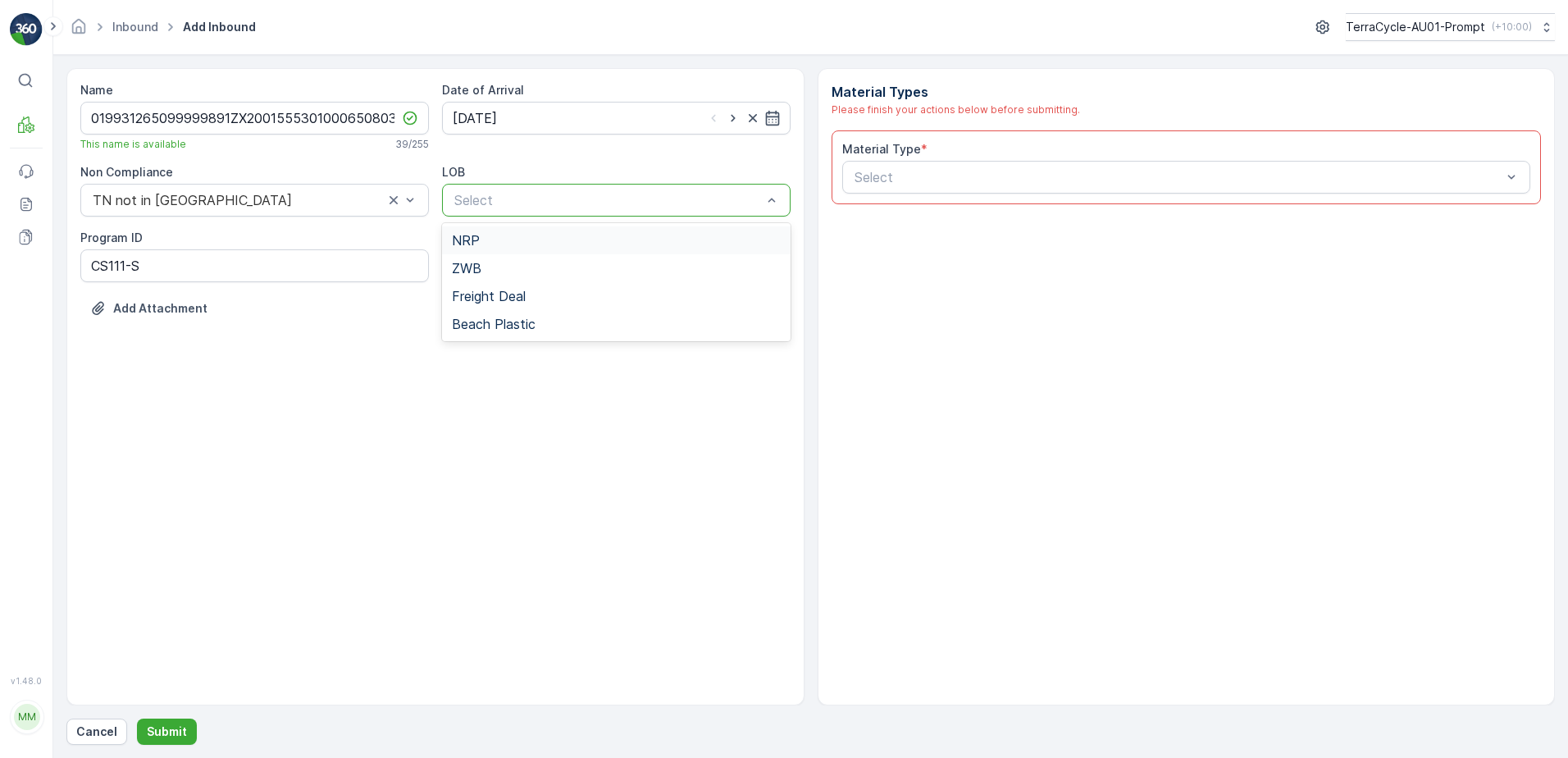
click at [601, 210] on div "Select" at bounding box center [616, 200] width 348 height 32
click at [475, 263] on span "ZWB" at bounding box center [466, 269] width 30 height 15
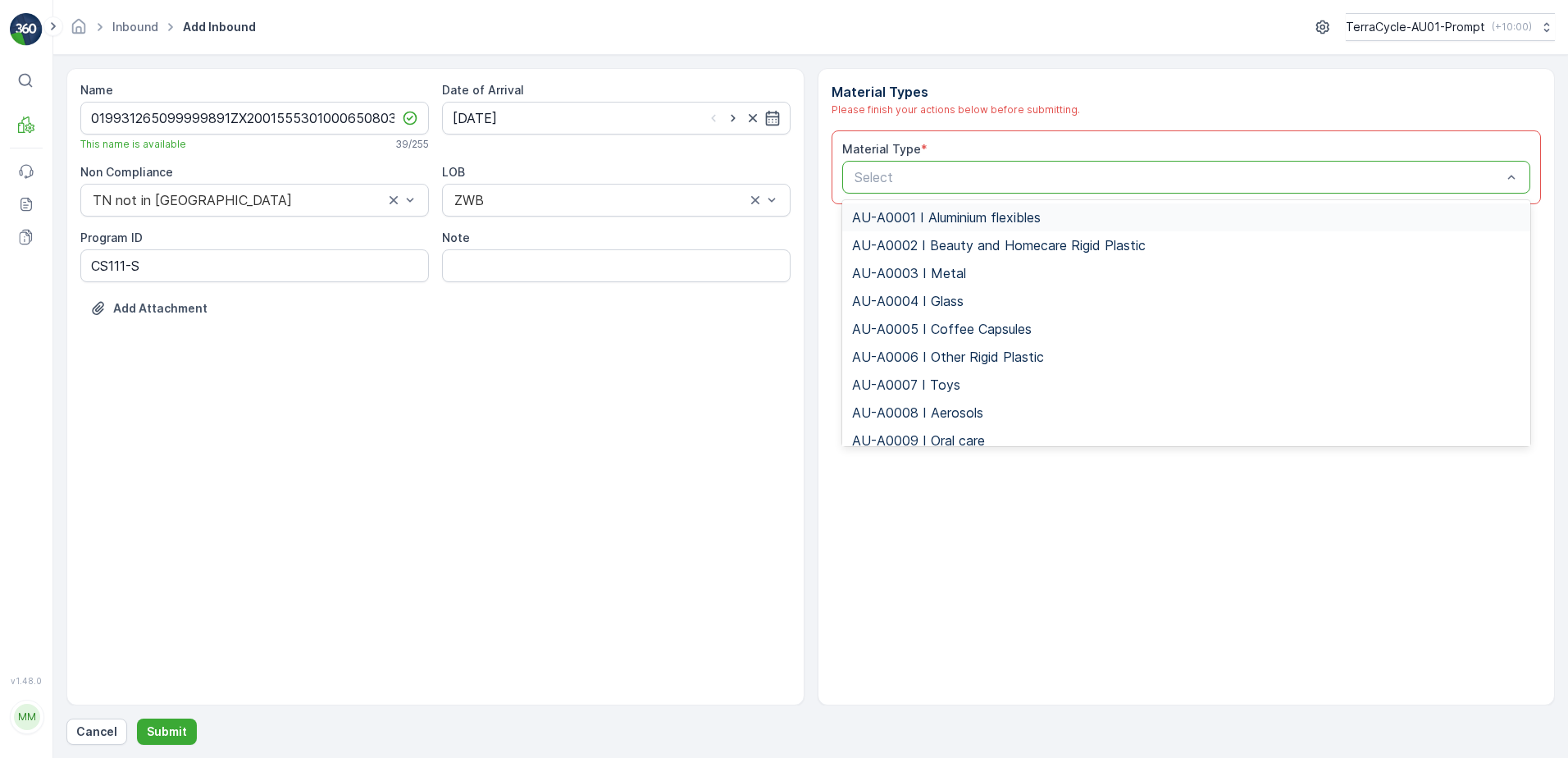
click at [921, 181] on div at bounding box center [1179, 177] width 651 height 15
type input "0016"
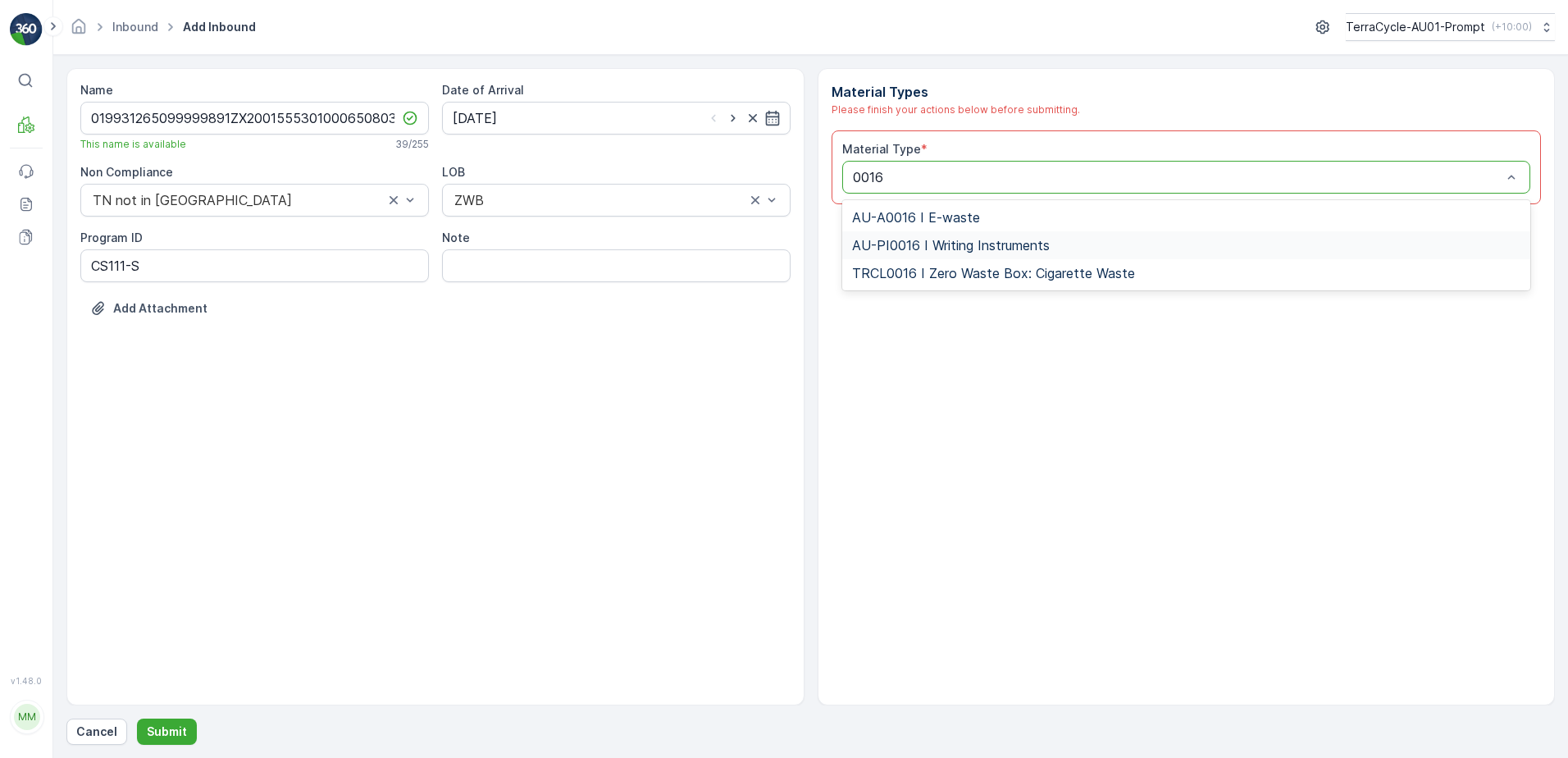
click at [1014, 246] on span "AU-PI0016 I Writing Instruments" at bounding box center [951, 246] width 198 height 15
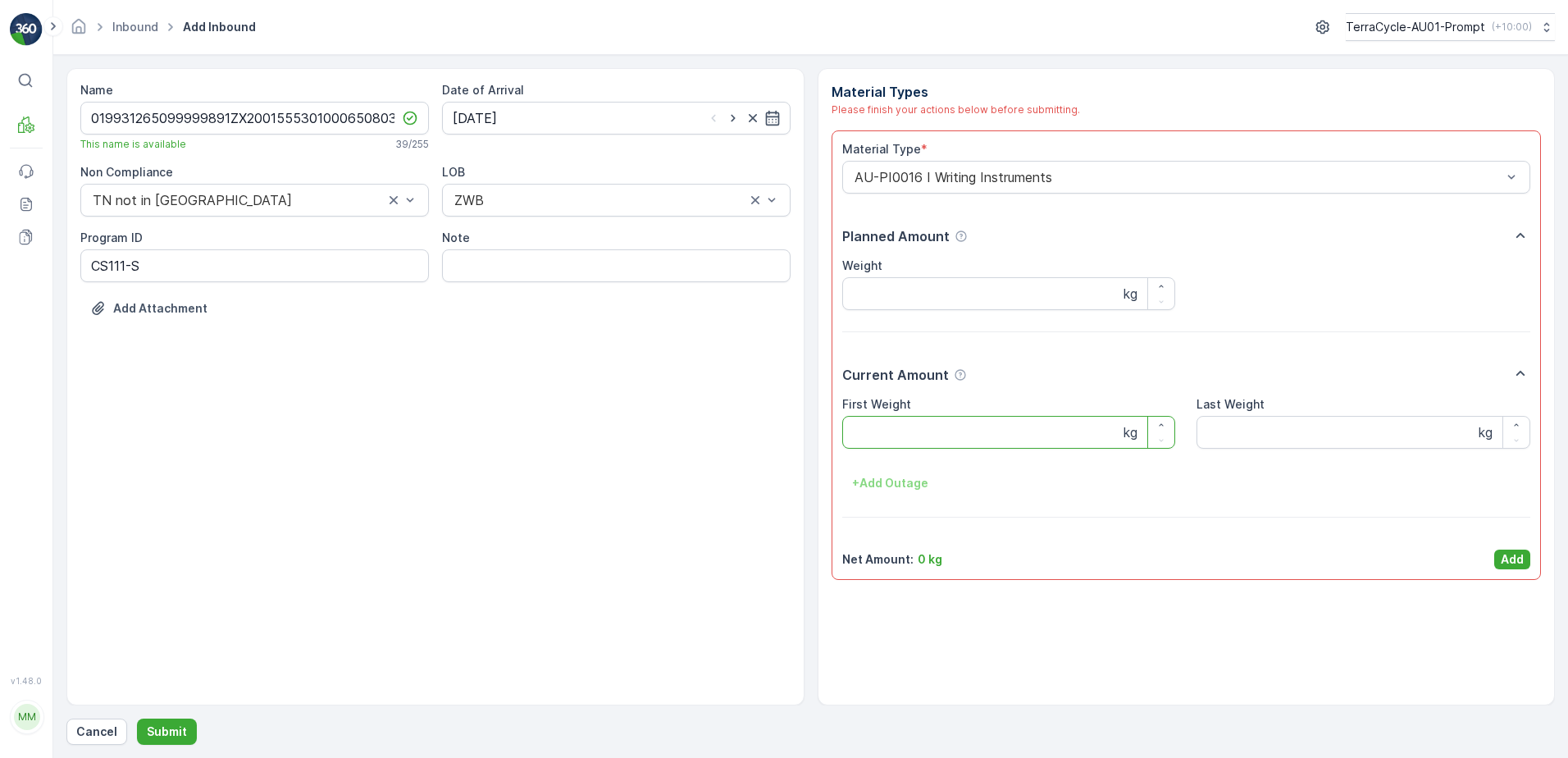
click at [934, 432] on Weight "First Weight" at bounding box center [1009, 432] width 334 height 32
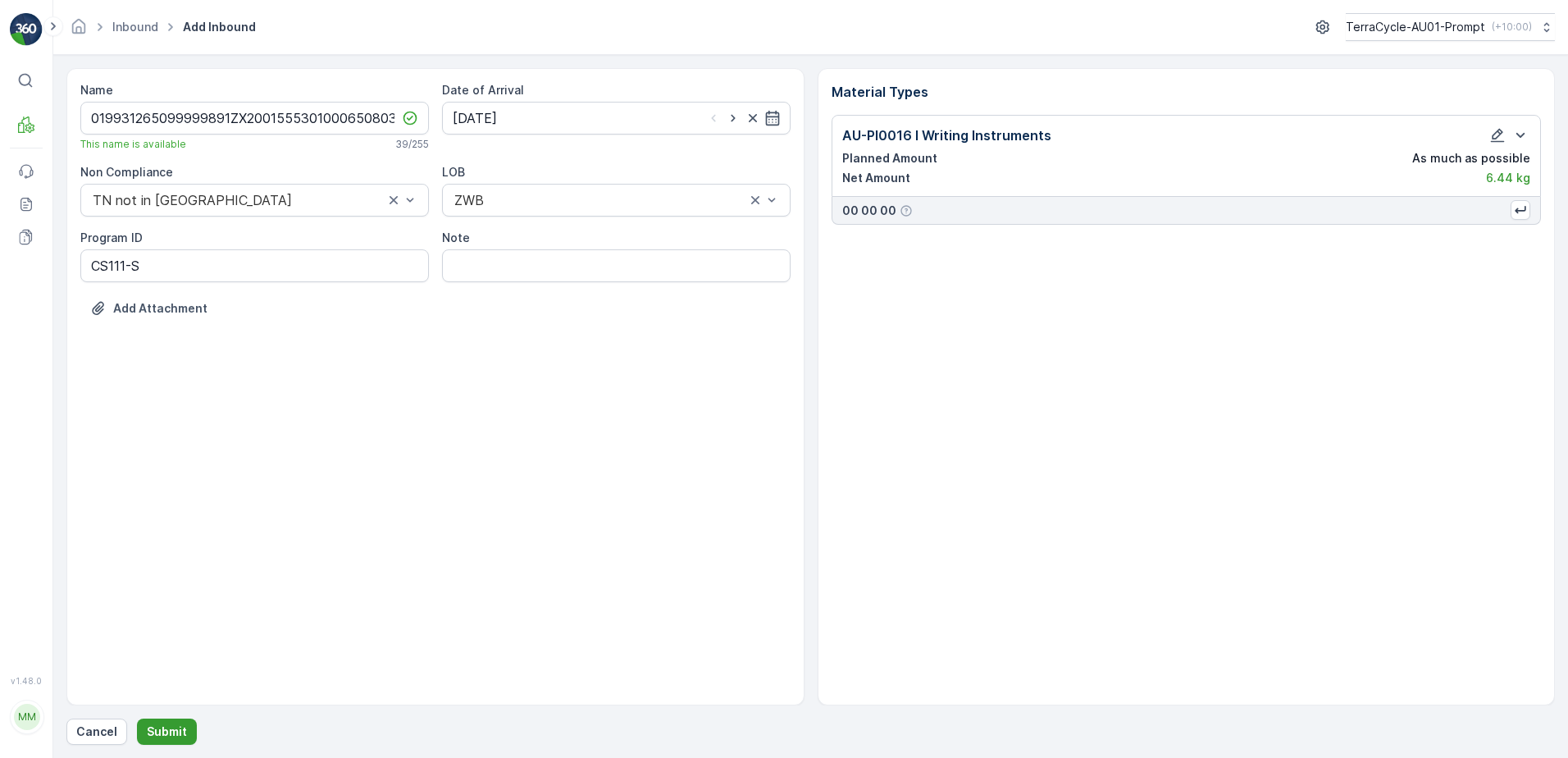
click at [159, 731] on p "Submit" at bounding box center [167, 731] width 40 height 16
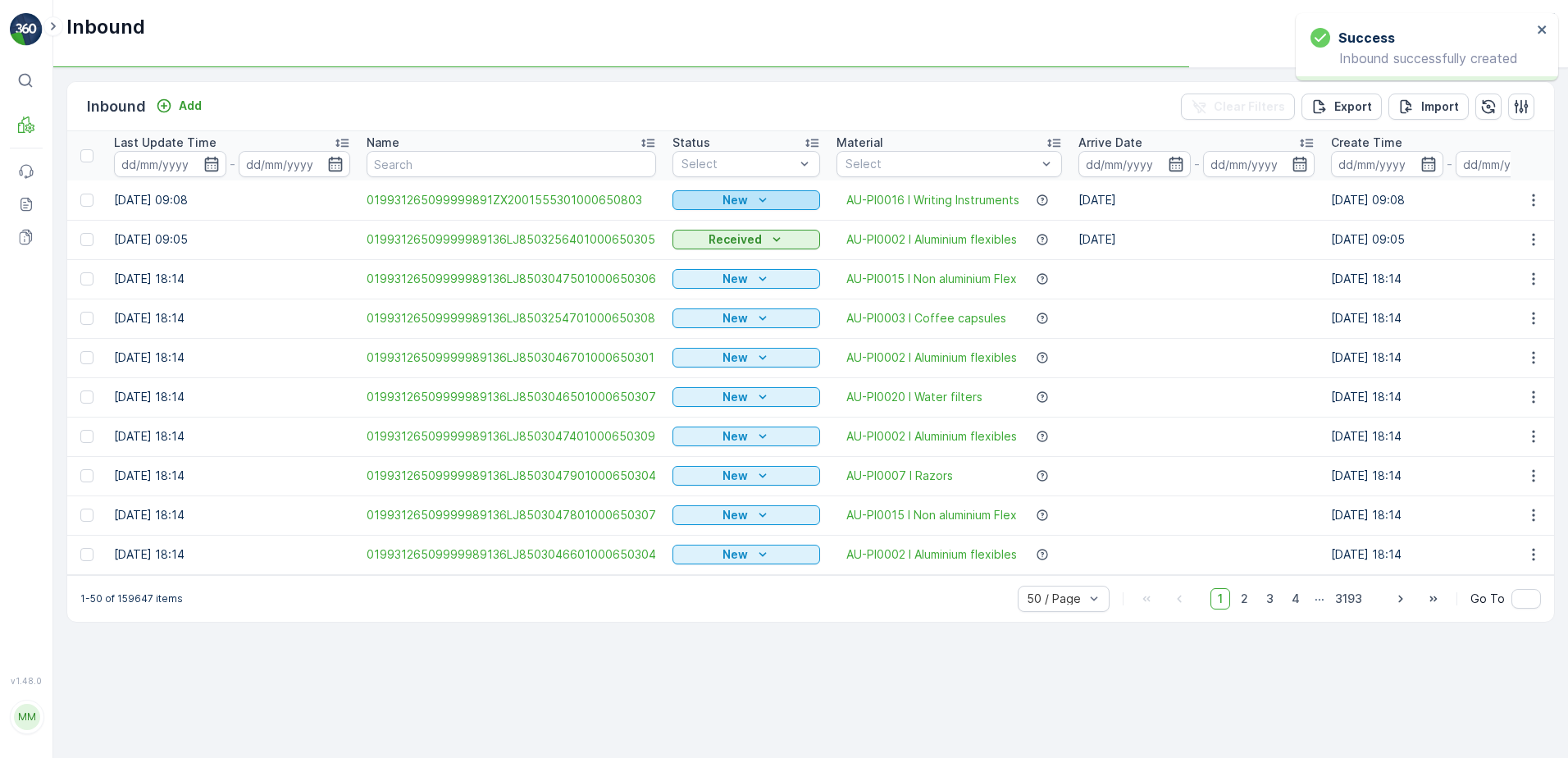
click at [761, 193] on icon "New" at bounding box center [763, 200] width 16 height 16
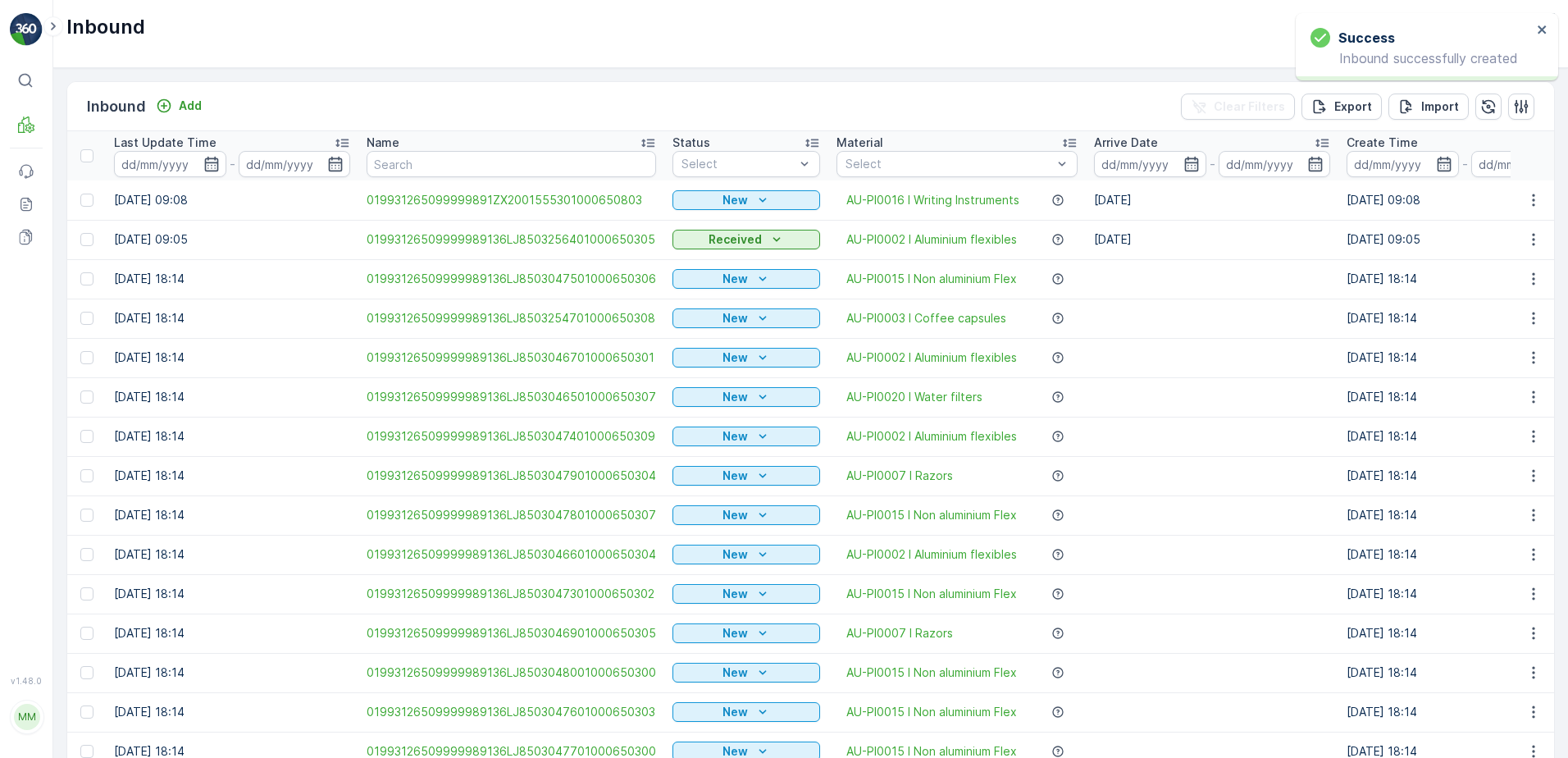
click at [709, 250] on div "Received" at bounding box center [746, 240] width 148 height 23
click at [735, 202] on p "New" at bounding box center [735, 200] width 26 height 16
click at [706, 241] on span "Scanned" at bounding box center [703, 248] width 49 height 16
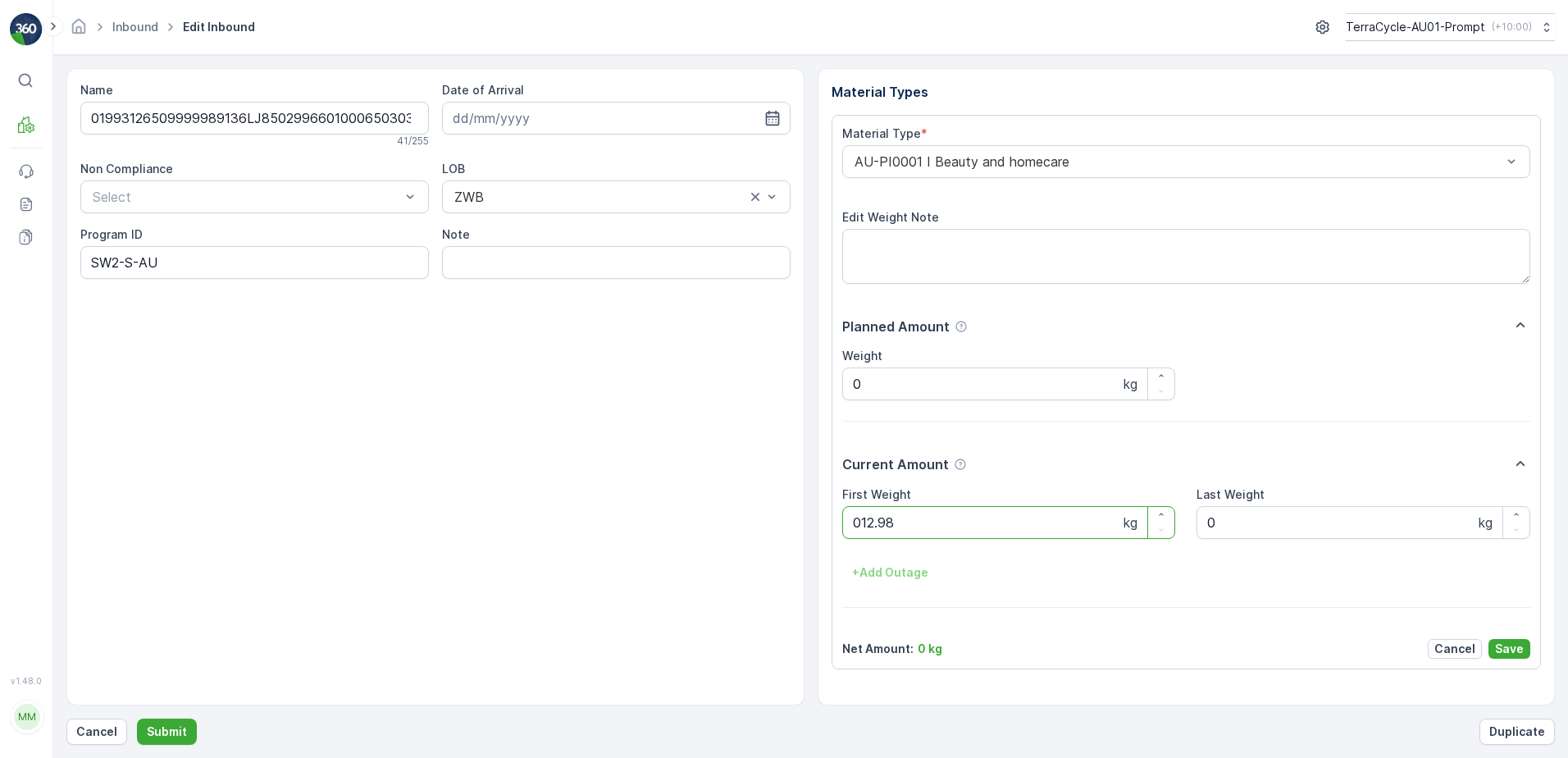
click at [137, 719] on button "Submit" at bounding box center [167, 732] width 60 height 27
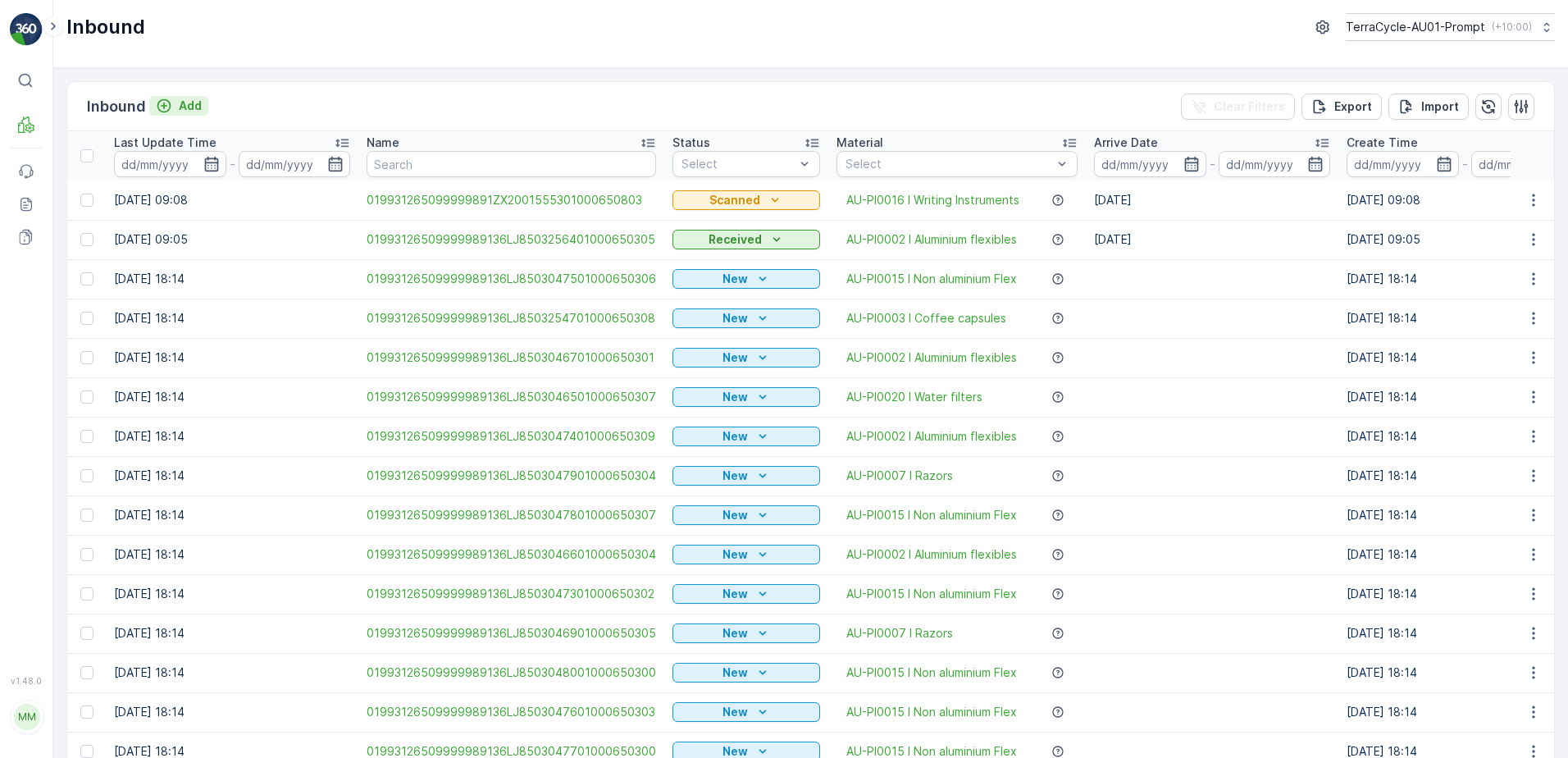
click at [187, 110] on p "Add" at bounding box center [190, 106] width 23 height 16
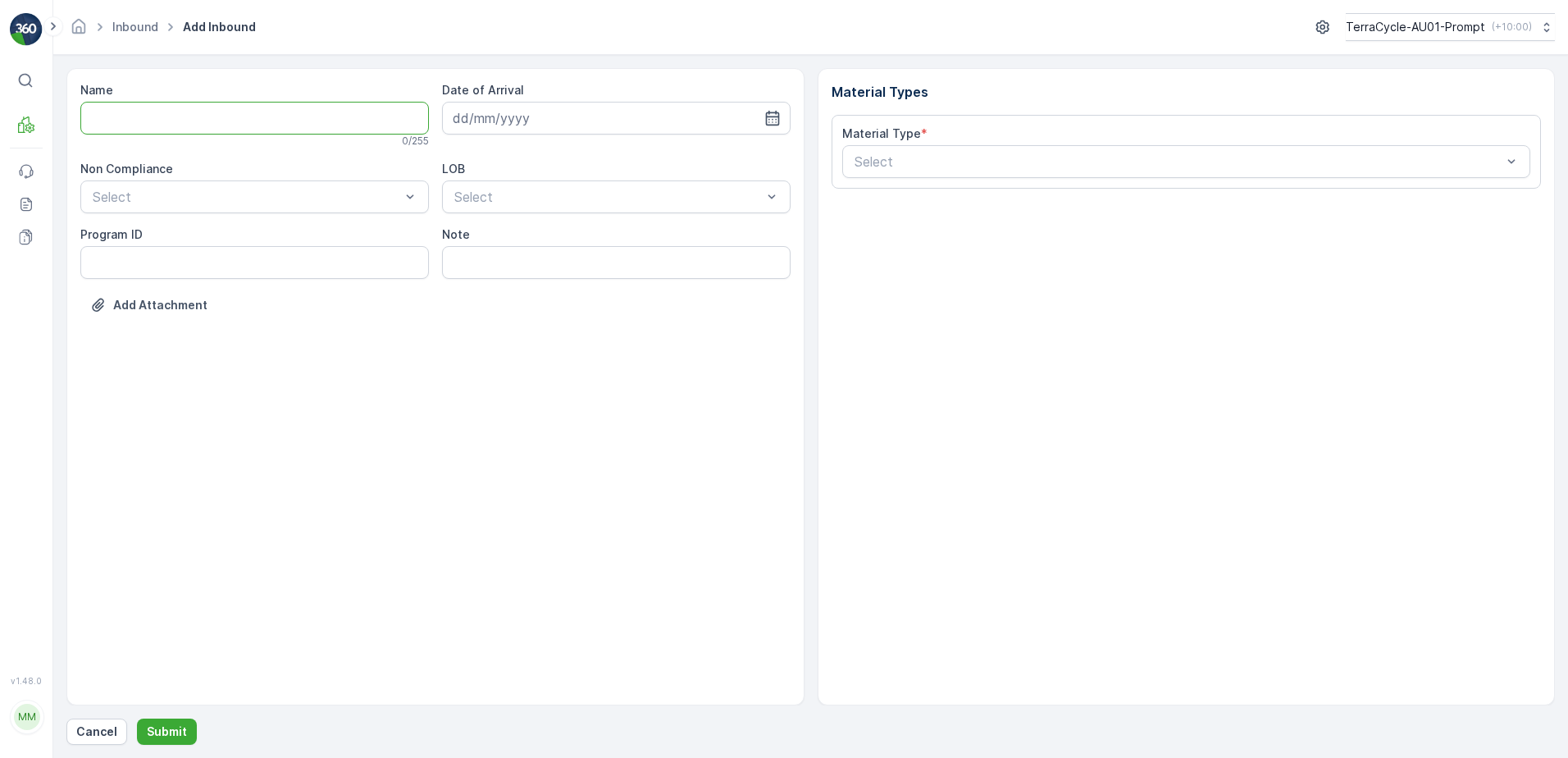
click at [240, 123] on input "Name" at bounding box center [254, 118] width 348 height 32
click at [137, 719] on button "Submit" at bounding box center [167, 732] width 60 height 27
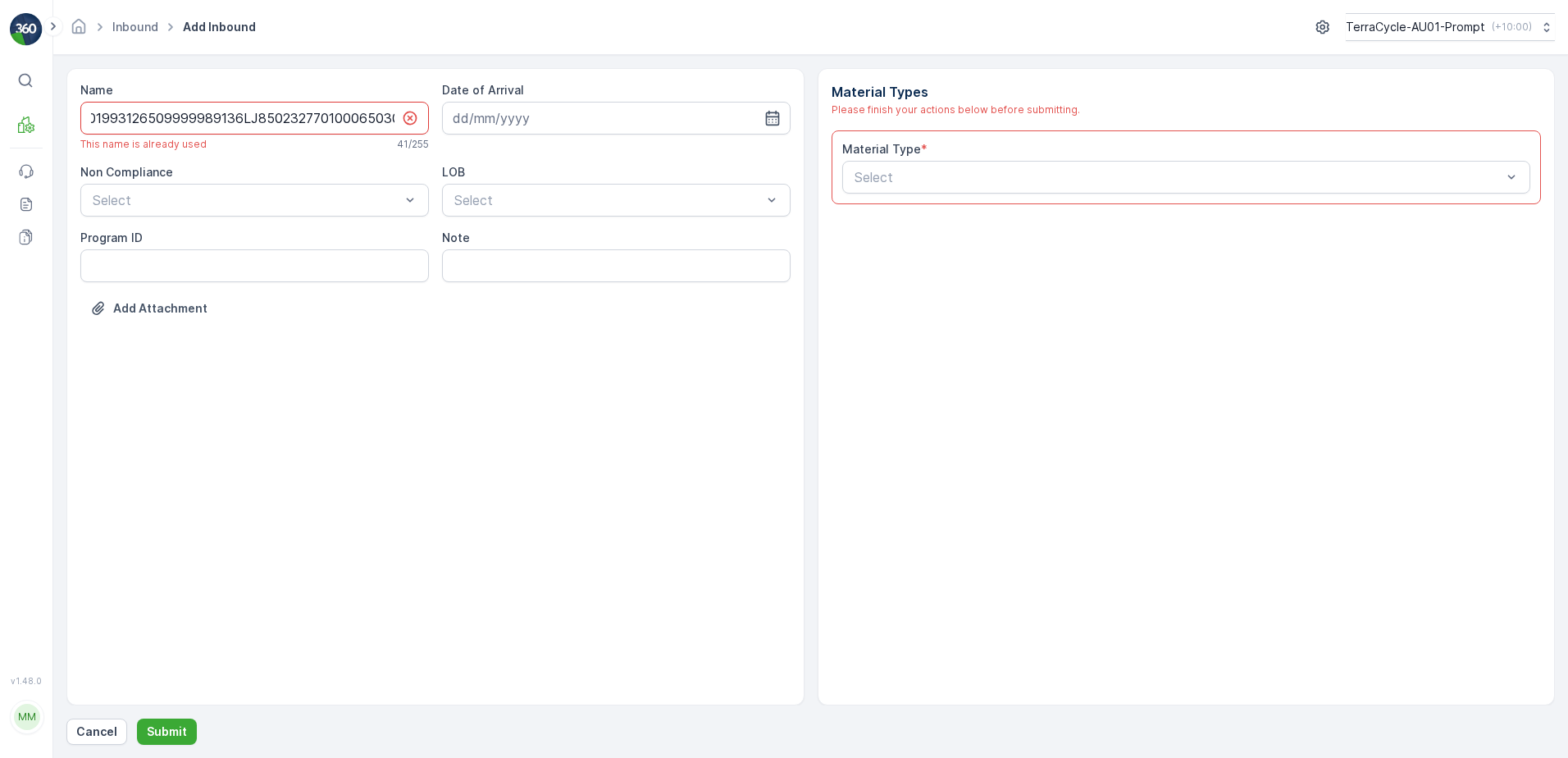
scroll to position [0, 20]
click at [399, 115] on div "01993126509999989136LJ8502327701000650306" at bounding box center [254, 118] width 348 height 32
click at [398, 118] on input "01993126509999989136LJ8502327701000650306" at bounding box center [254, 118] width 348 height 32
type input "01993126509999989136LJ8502327701000650306A"
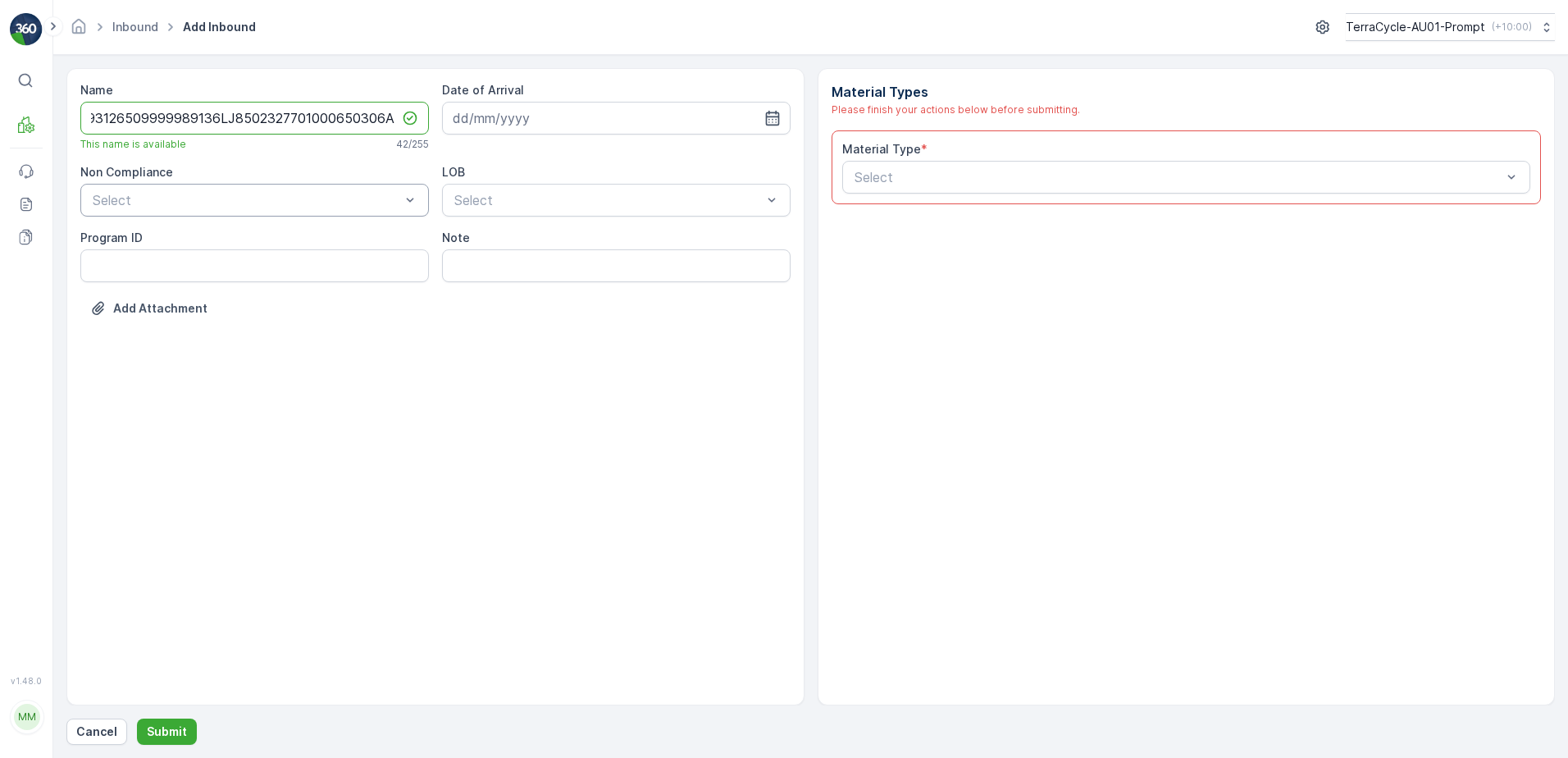
scroll to position [0, 0]
click at [238, 199] on div at bounding box center [247, 200] width 311 height 15
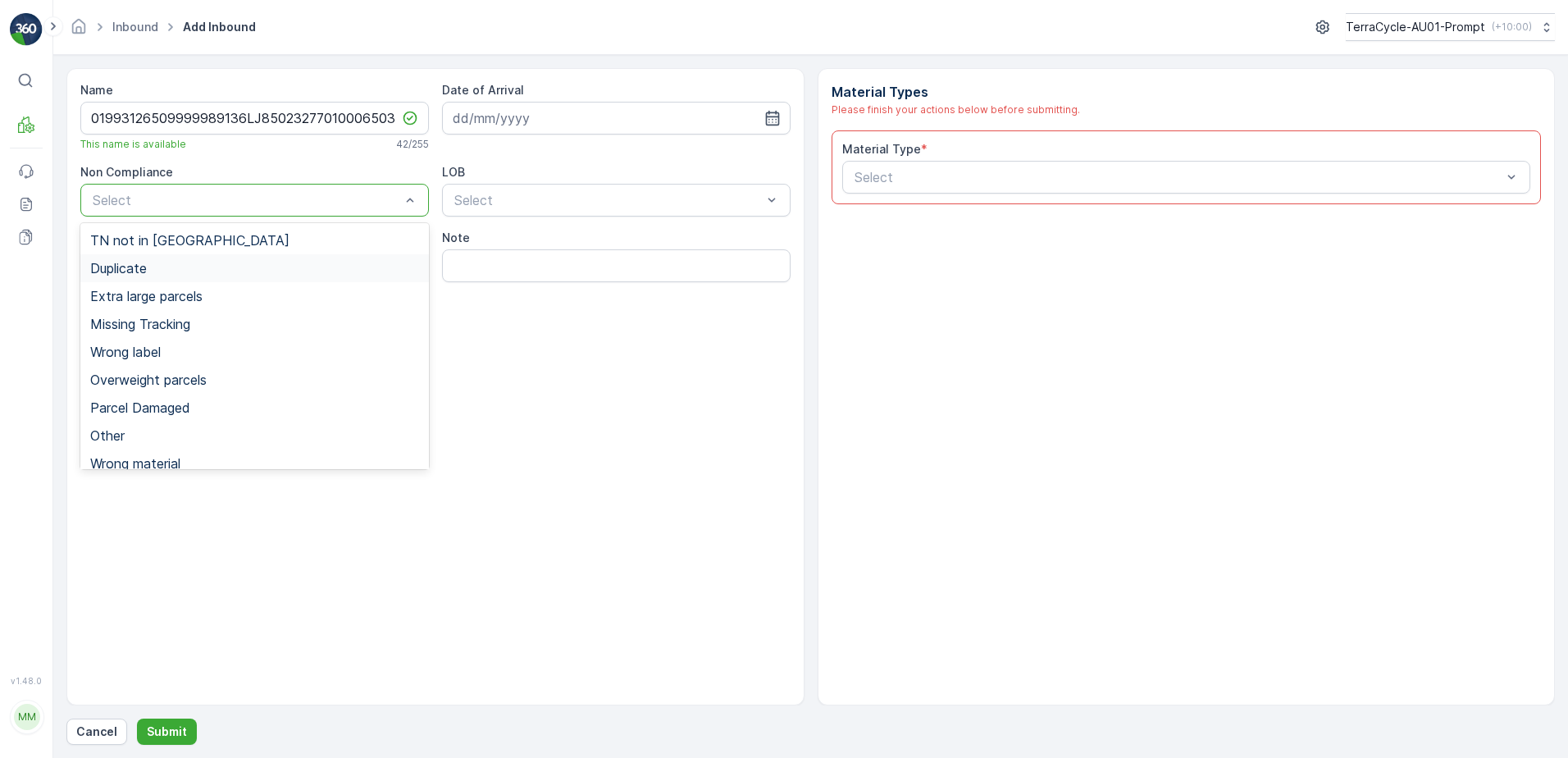
click at [162, 270] on div "Duplicate" at bounding box center [255, 269] width 329 height 15
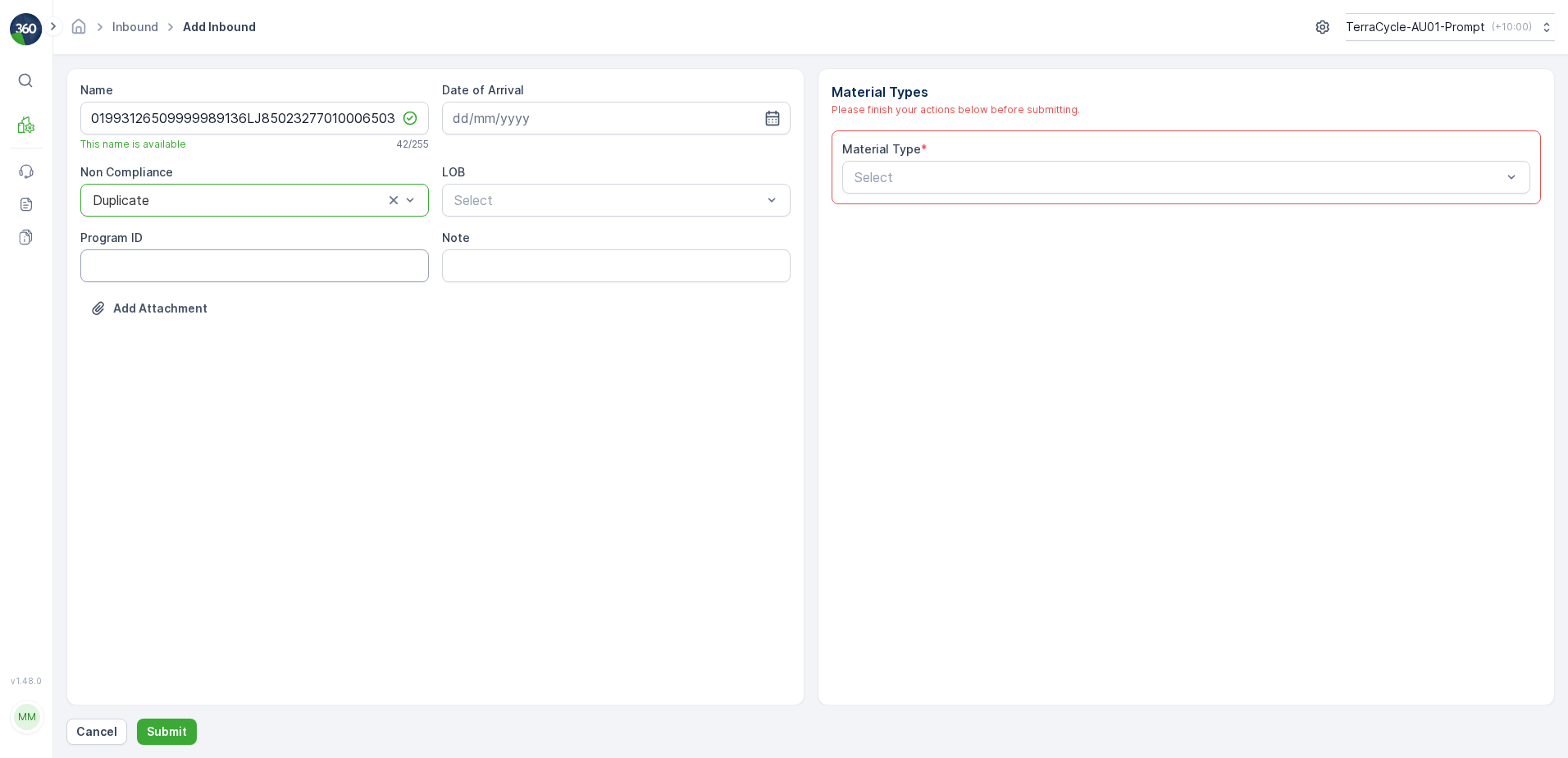
click at [133, 267] on ID "Program ID" at bounding box center [254, 266] width 348 height 32
type ID "2269"
click at [624, 112] on input at bounding box center [616, 118] width 348 height 32
click at [558, 292] on div "13" at bounding box center [559, 289] width 27 height 27
type input "[DATE]"
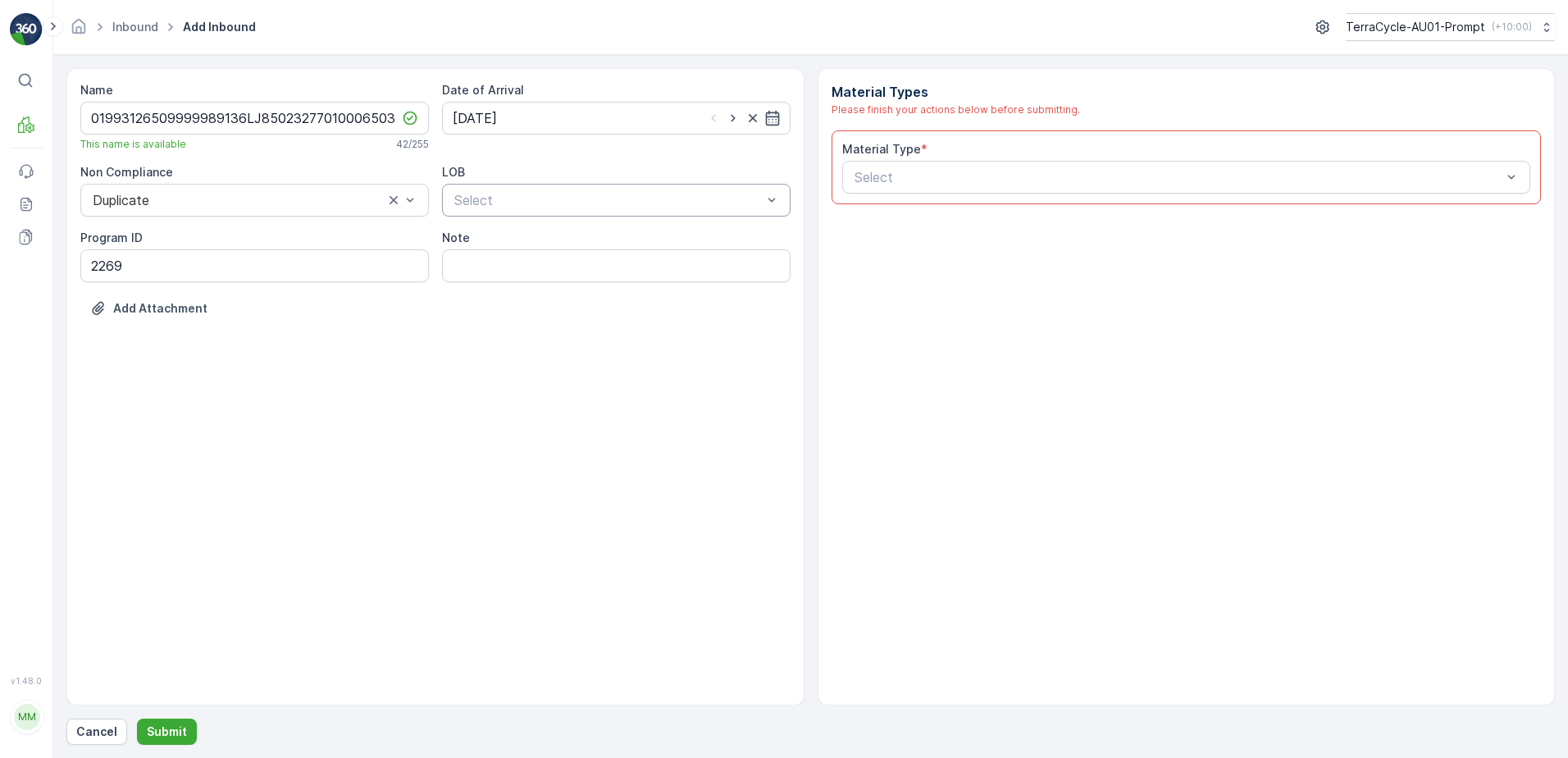
click at [563, 197] on div at bounding box center [608, 200] width 311 height 15
drag, startPoint x: 534, startPoint y: 245, endPoint x: 607, endPoint y: 223, distance: 76.2
click at [536, 245] on div "NRP" at bounding box center [617, 241] width 329 height 15
click at [904, 181] on div at bounding box center [1179, 177] width 651 height 15
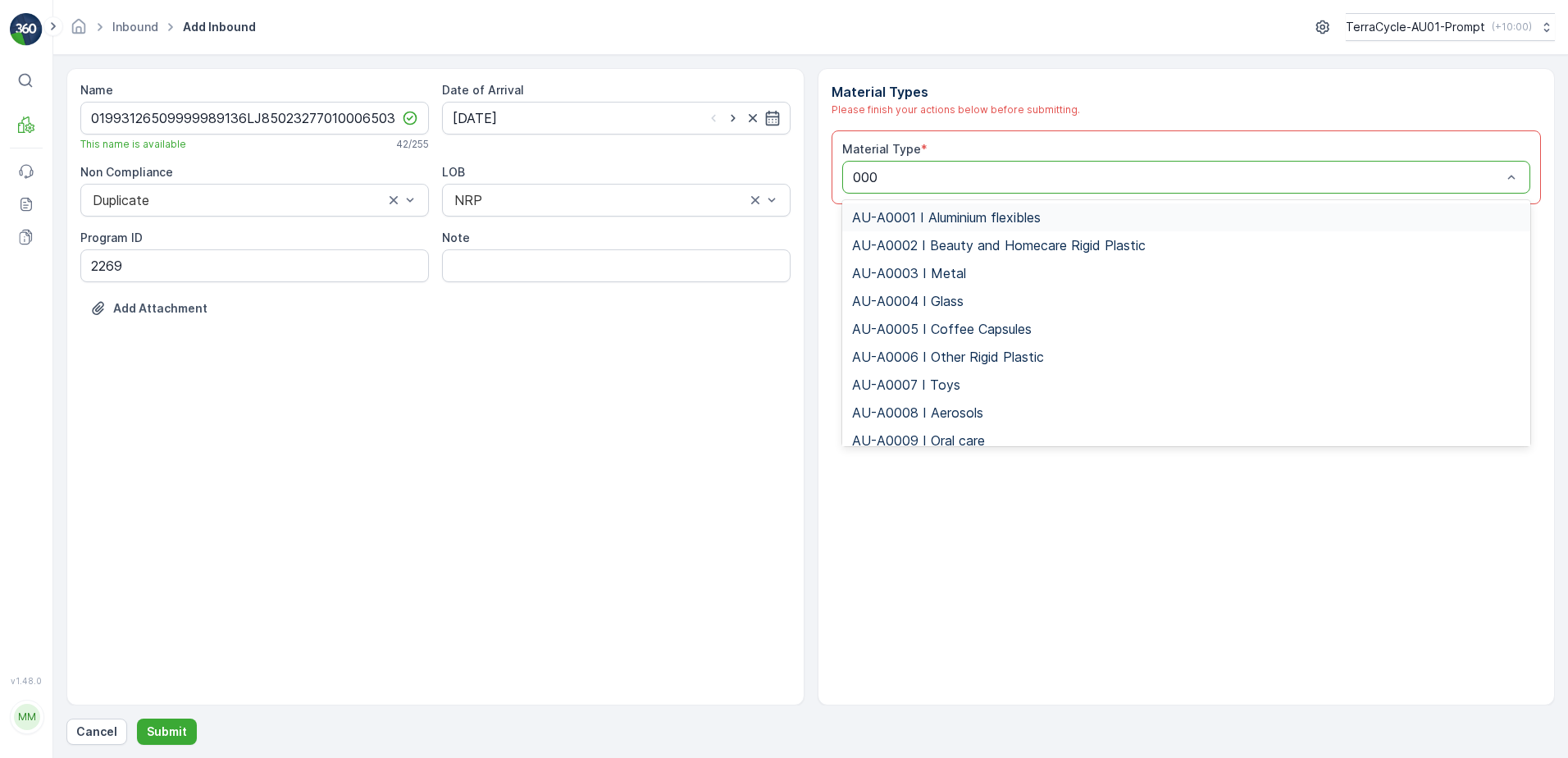
type input "0002"
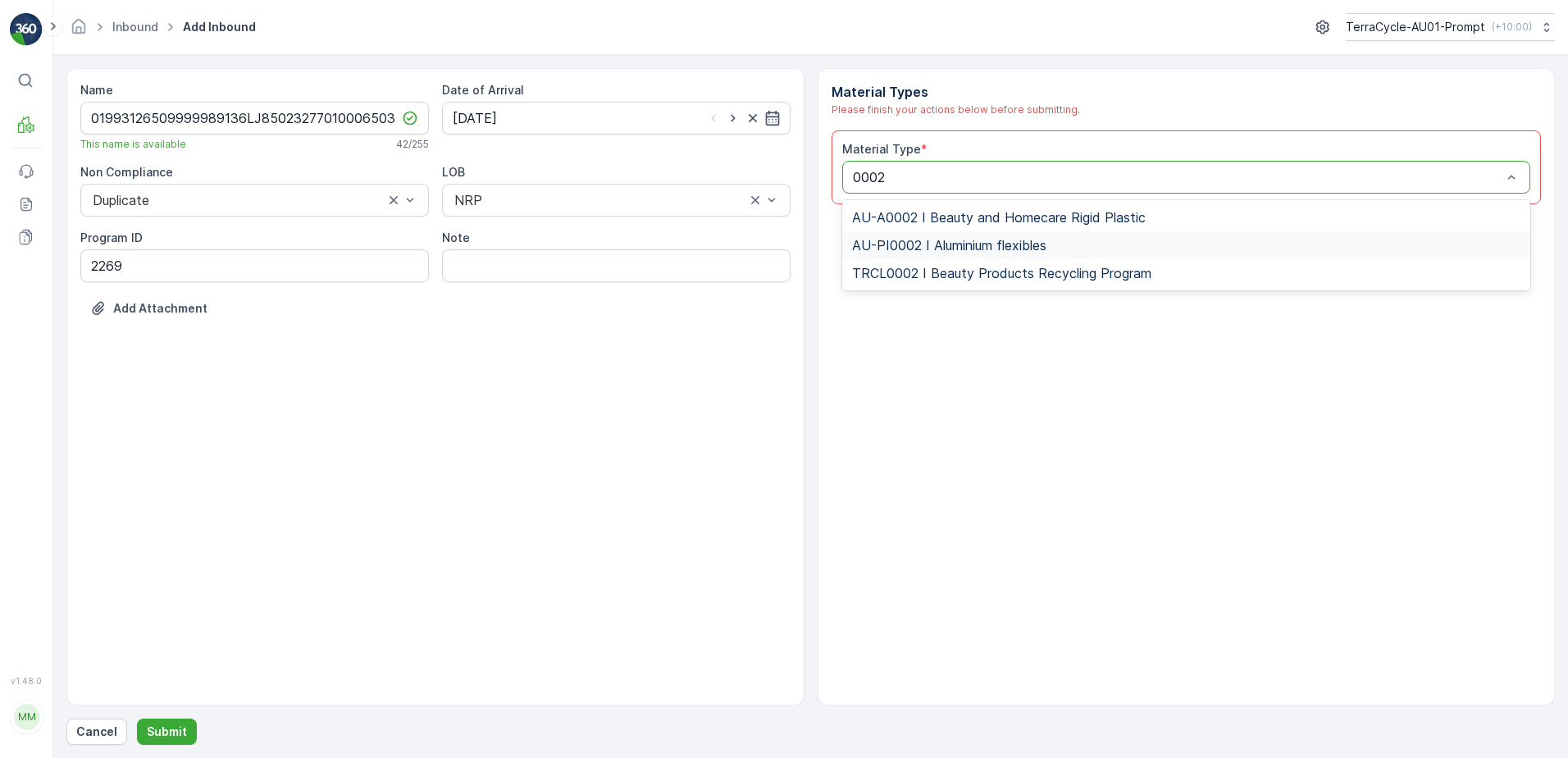
click at [982, 238] on span "AU-PI0002 I Aluminium flexibles" at bounding box center [949, 246] width 194 height 15
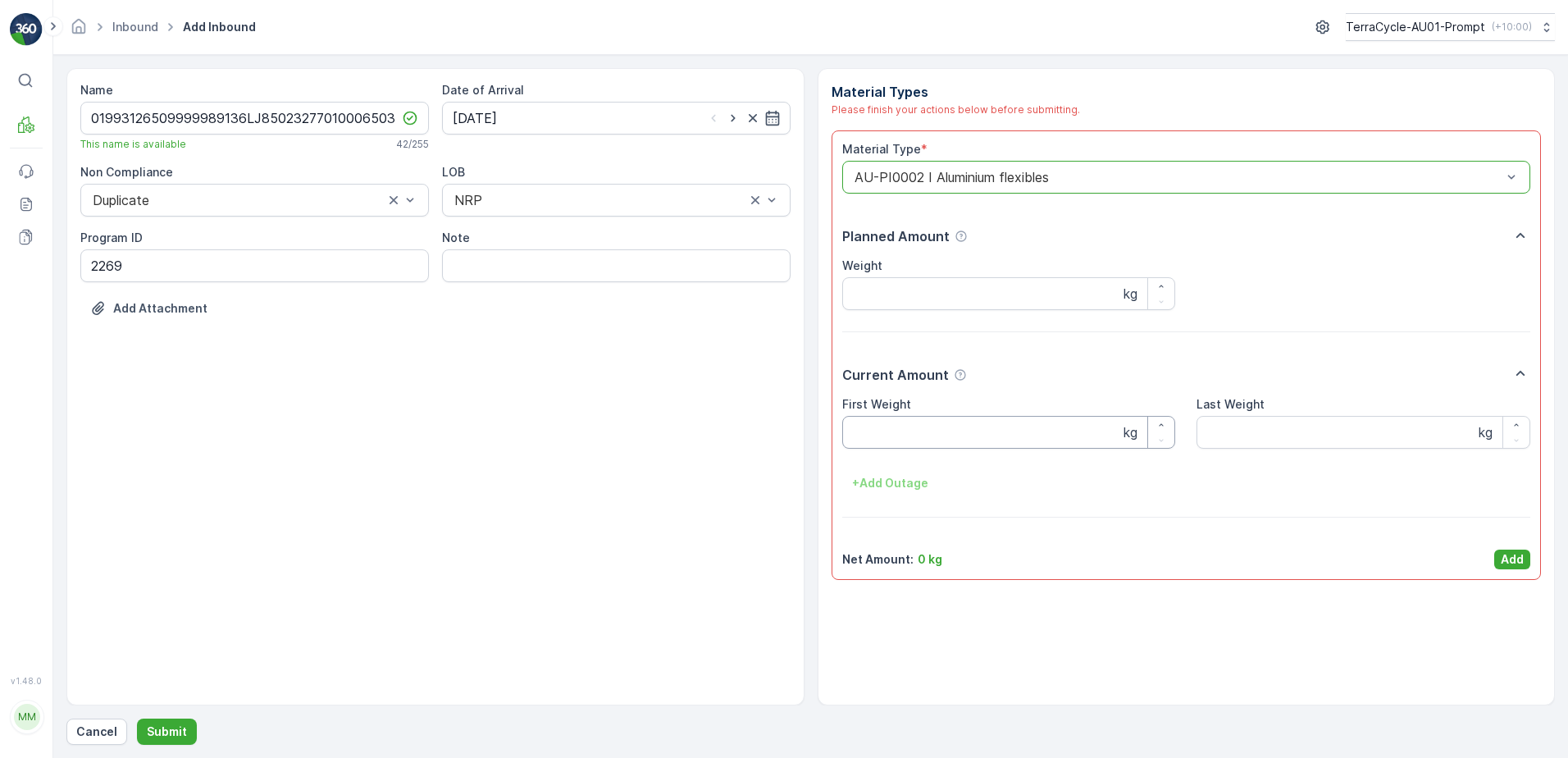
click at [957, 431] on Weight "First Weight" at bounding box center [1009, 432] width 334 height 32
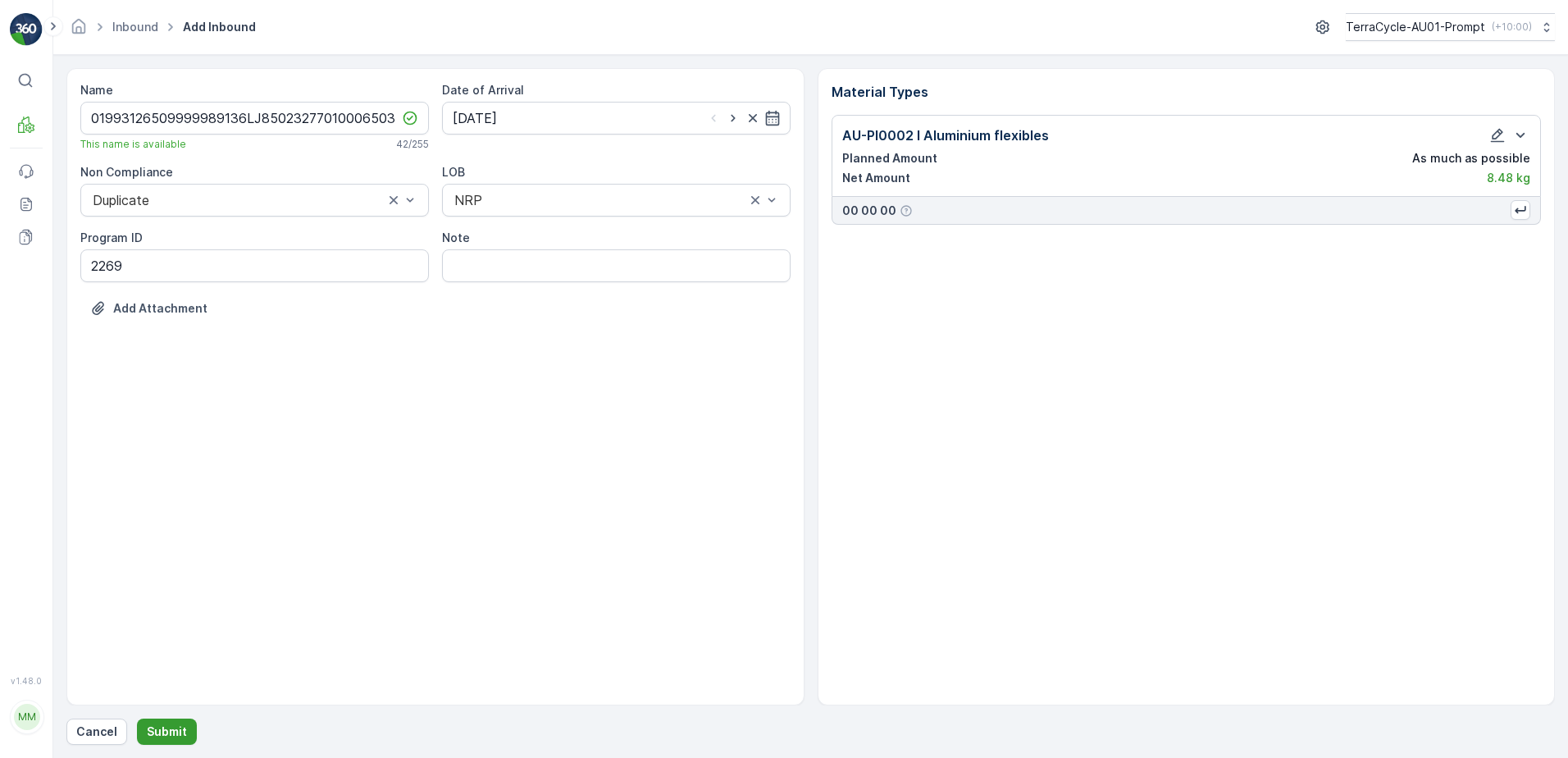
click at [161, 730] on p "Submit" at bounding box center [167, 731] width 40 height 16
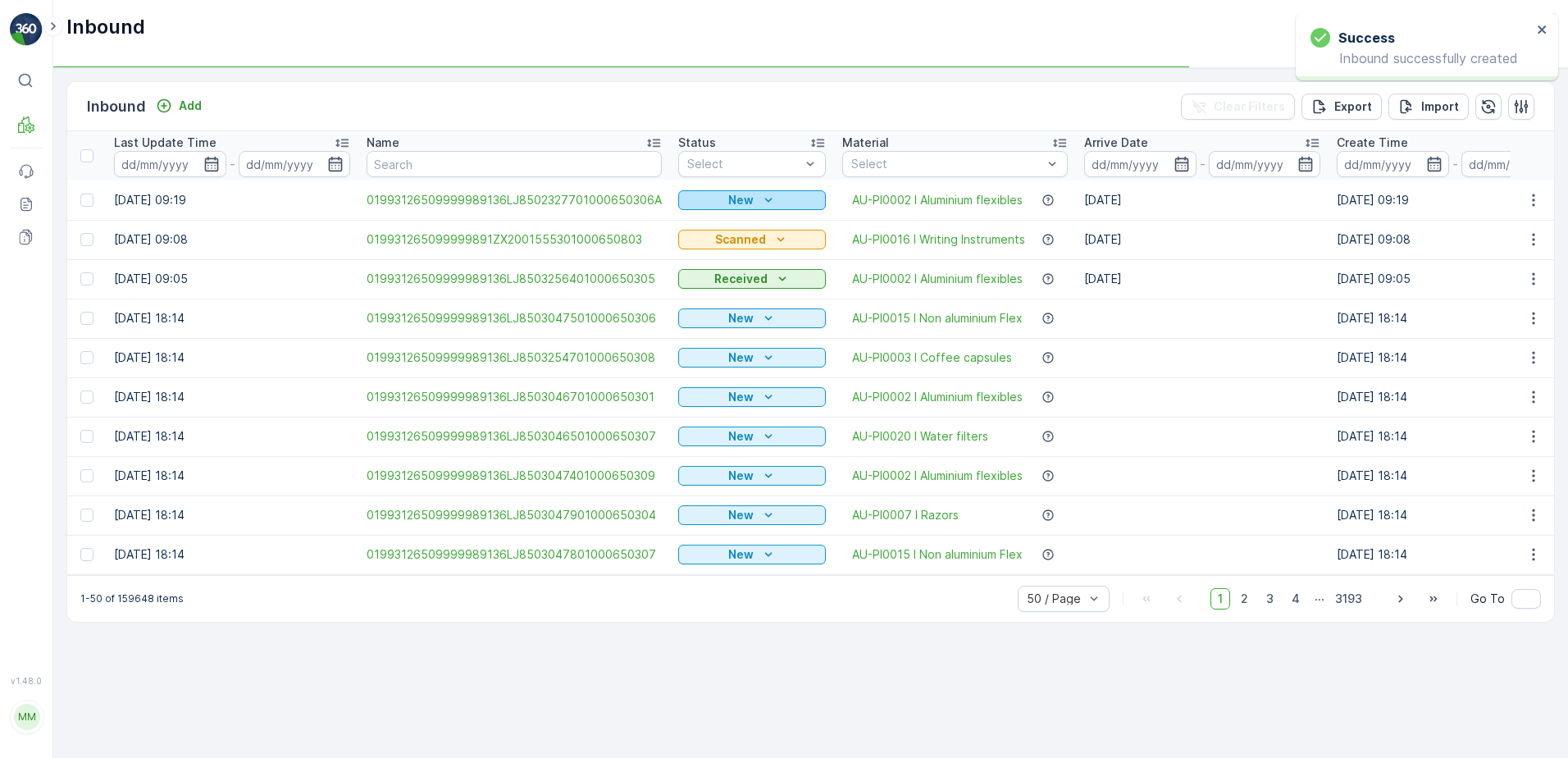
click at [745, 204] on p "New" at bounding box center [741, 200] width 26 height 16
click at [715, 241] on span "Scanned" at bounding box center [707, 248] width 49 height 16
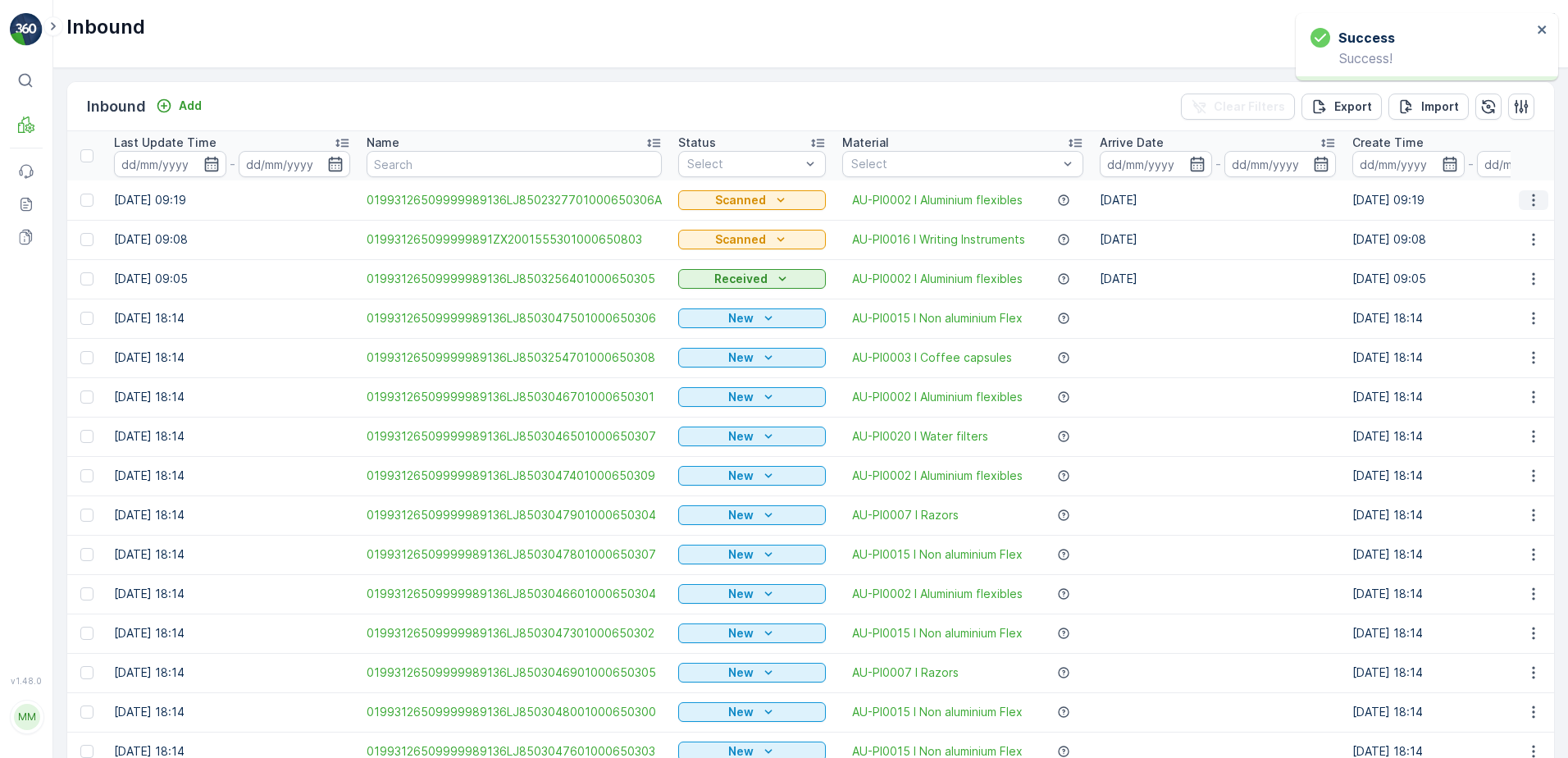
click at [1526, 199] on icon "button" at bounding box center [1534, 200] width 16 height 16
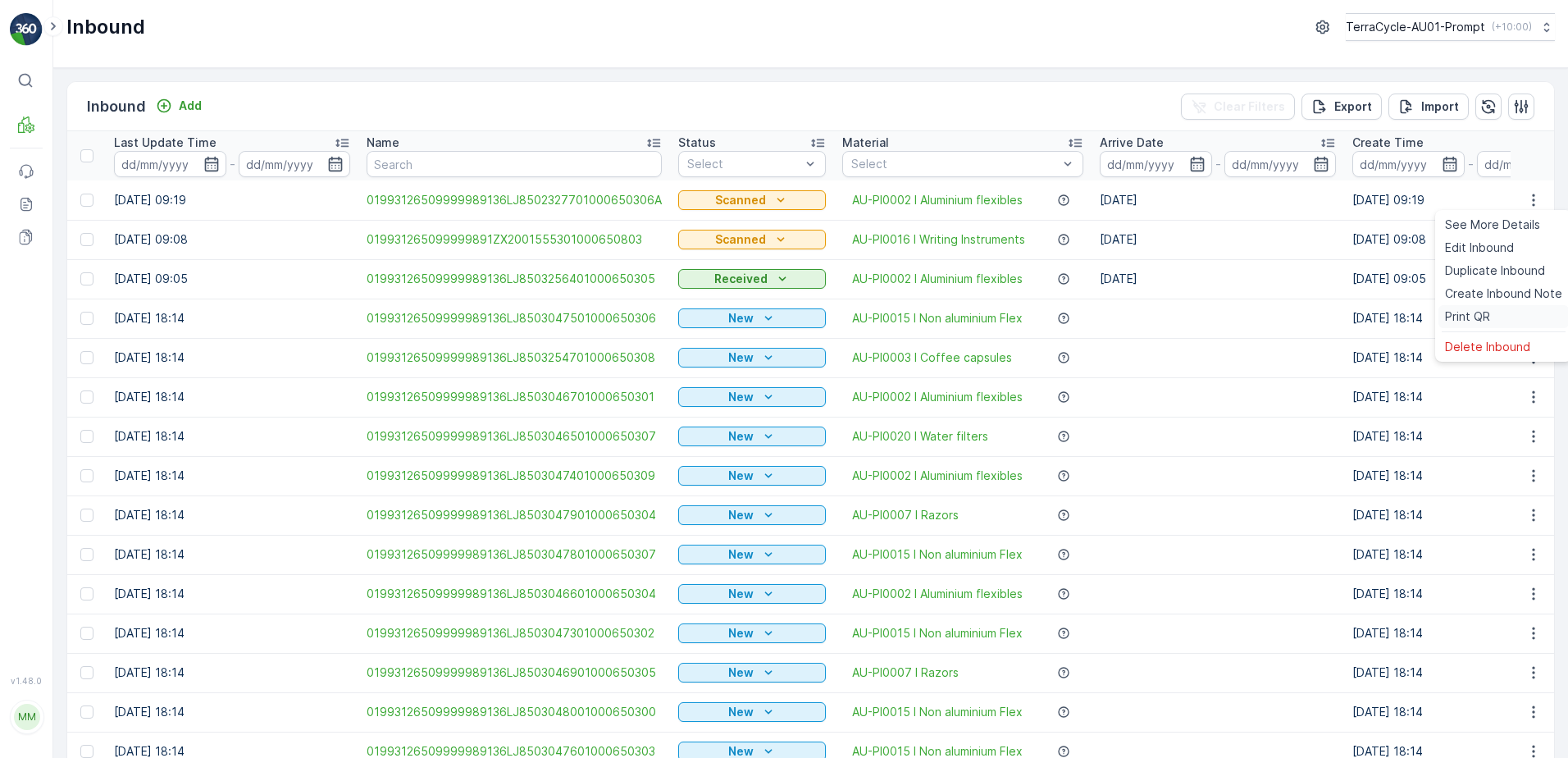
click at [1484, 312] on span "Print QR" at bounding box center [1467, 316] width 45 height 16
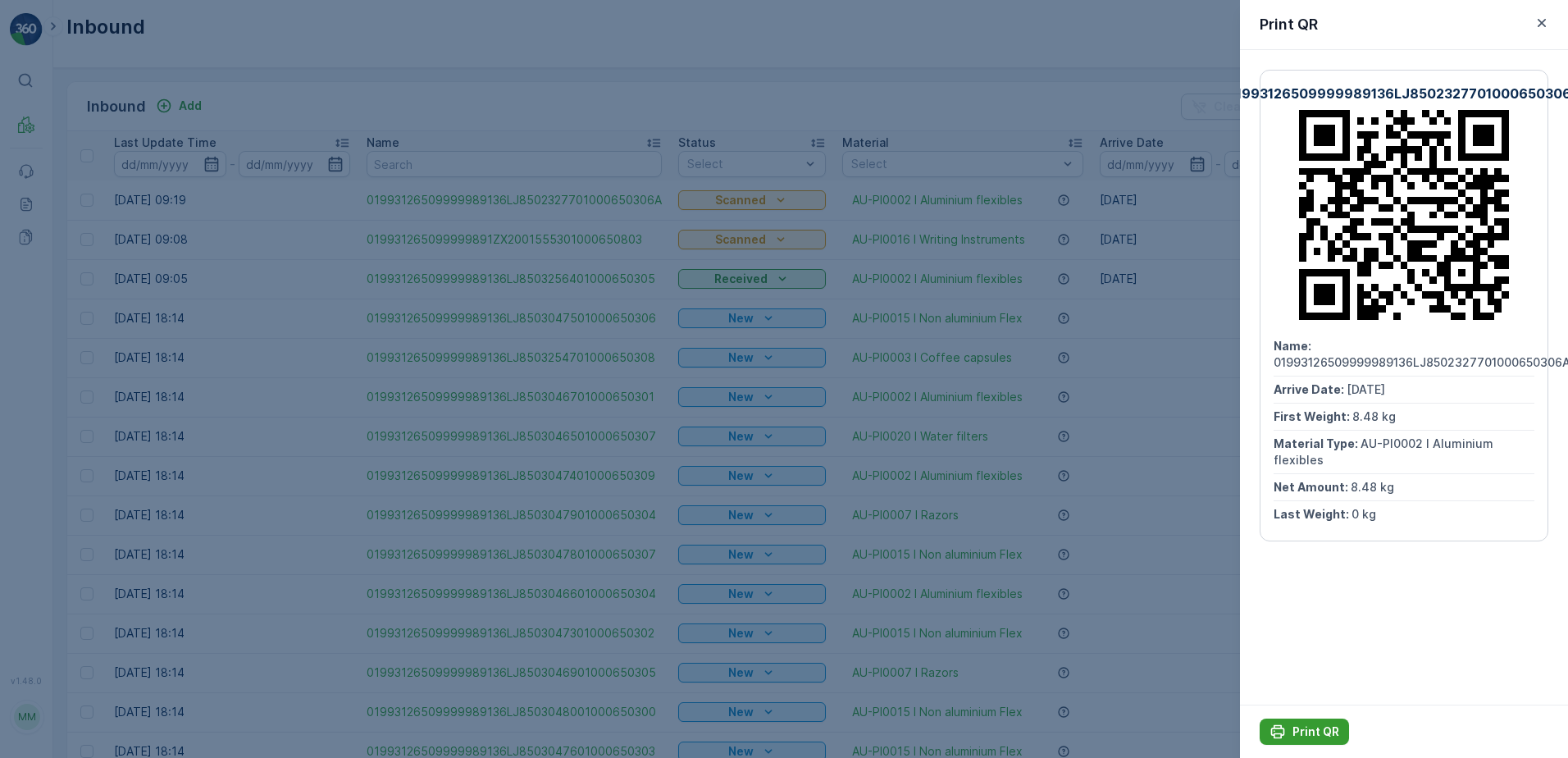
click at [1314, 731] on p "Print QR" at bounding box center [1316, 731] width 47 height 16
click at [1540, 25] on icon "button" at bounding box center [1542, 23] width 9 height 9
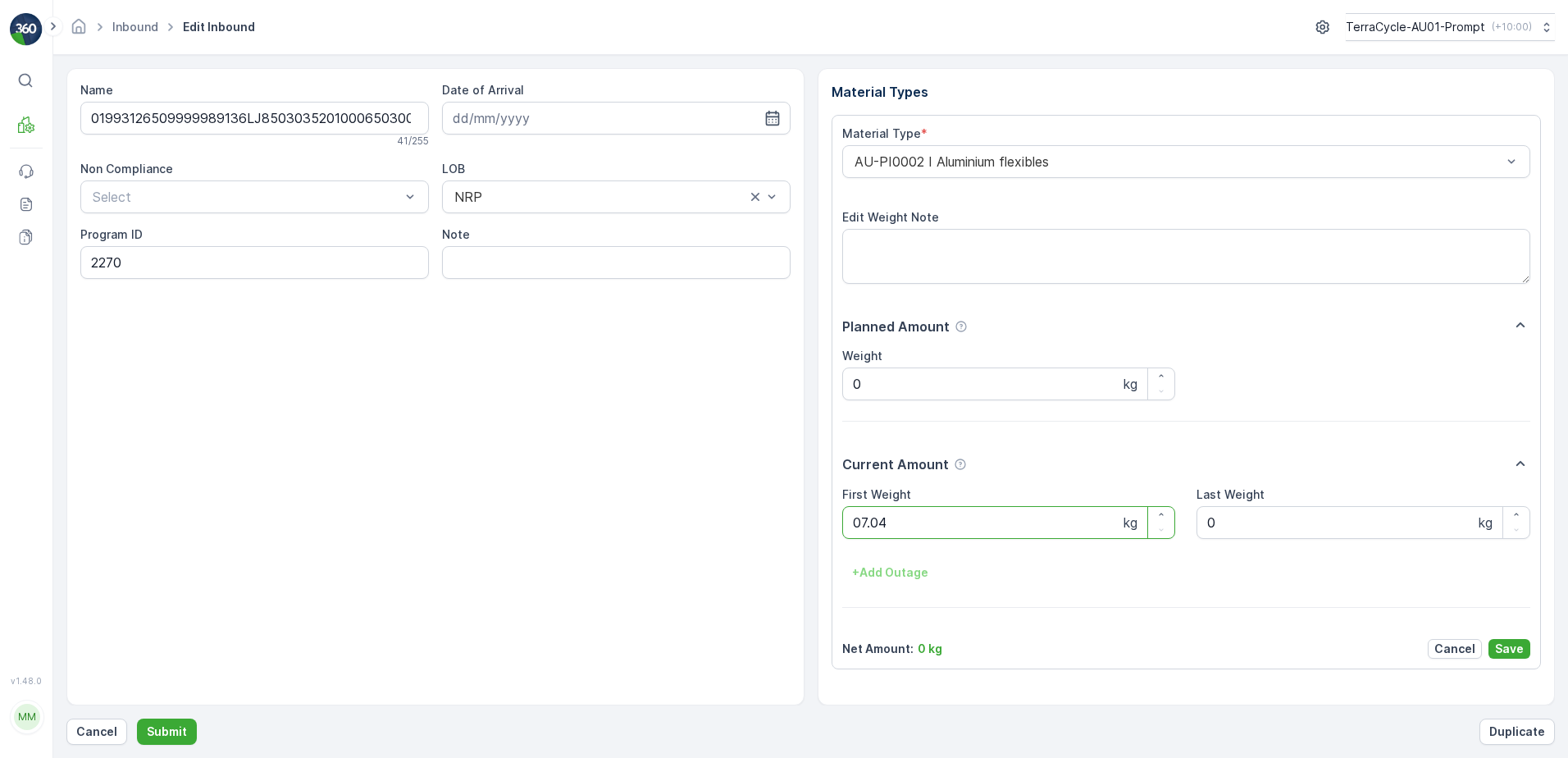
click at [137, 719] on button "Submit" at bounding box center [167, 732] width 60 height 27
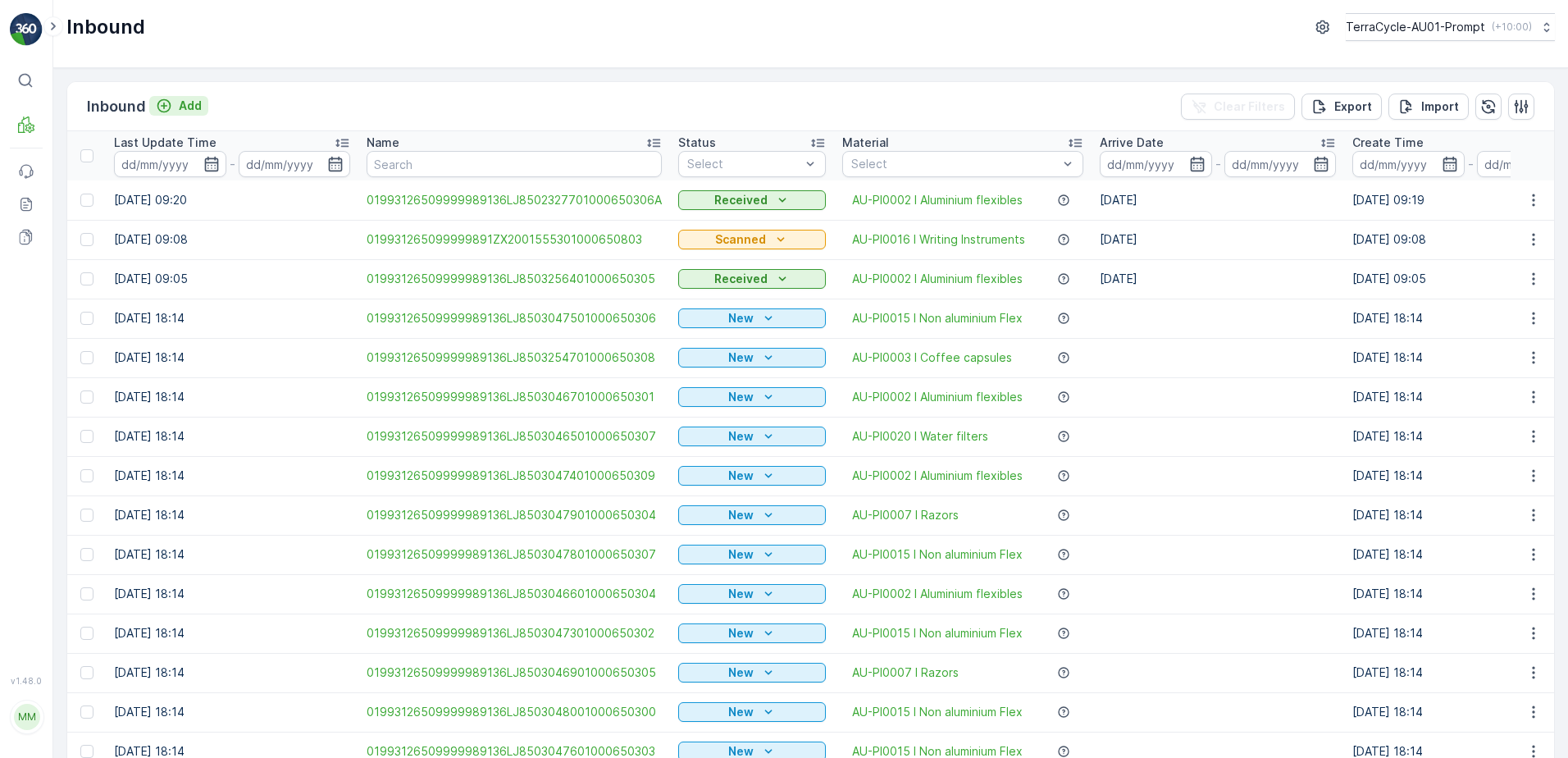
click at [181, 98] on p "Add" at bounding box center [190, 106] width 23 height 16
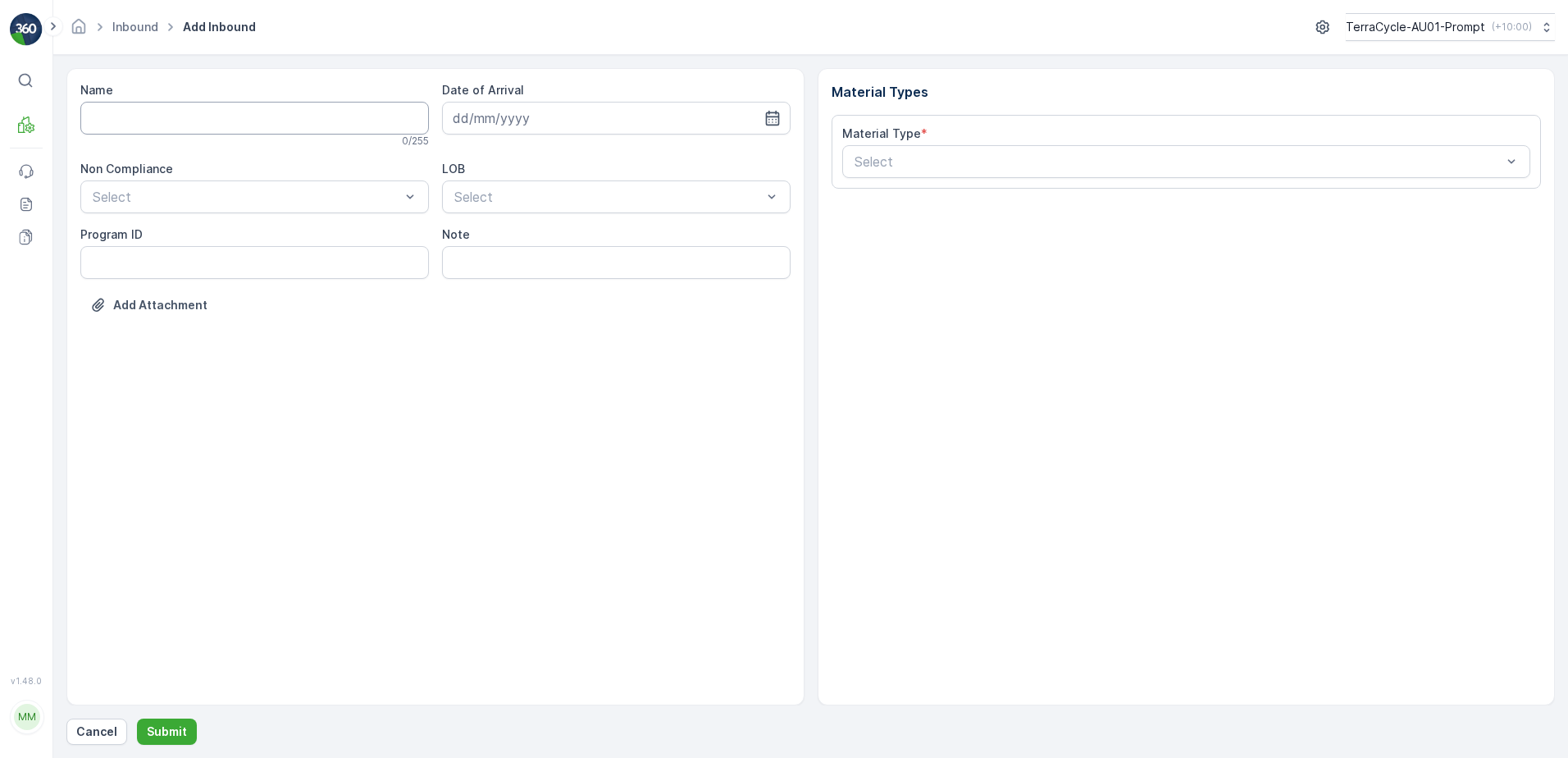
click at [142, 117] on input "Name" at bounding box center [254, 118] width 348 height 32
type input "36LJ8503046601000650304"
click at [207, 202] on div at bounding box center [247, 200] width 311 height 15
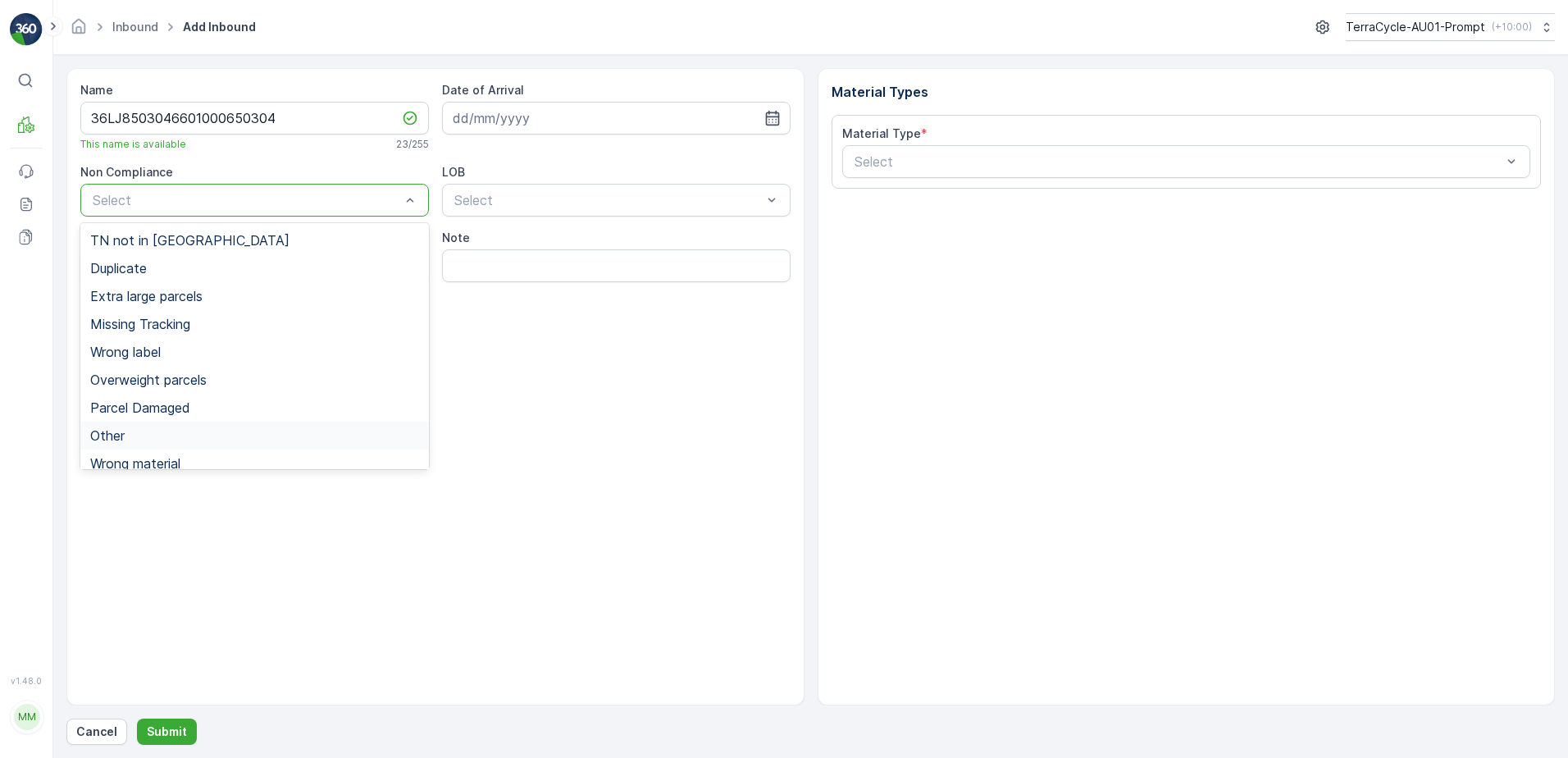
click at [139, 433] on div "Other" at bounding box center [255, 436] width 329 height 15
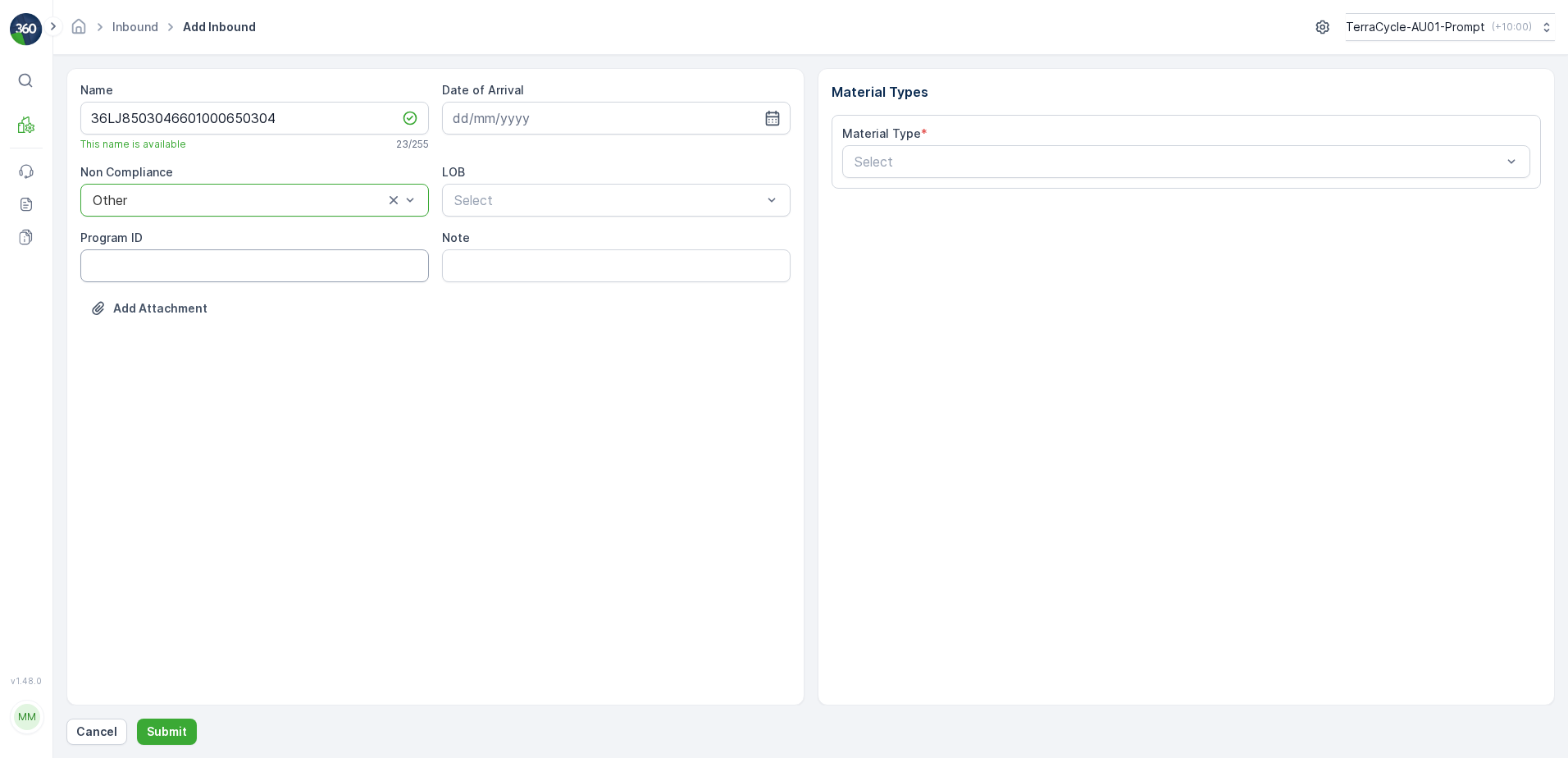
click at [159, 273] on ID "Program ID" at bounding box center [254, 266] width 348 height 32
type ID "2270"
click at [561, 113] on input at bounding box center [616, 118] width 348 height 32
drag, startPoint x: 563, startPoint y: 290, endPoint x: 565, endPoint y: 271, distance: 19.1
click at [564, 289] on div "13" at bounding box center [559, 289] width 27 height 27
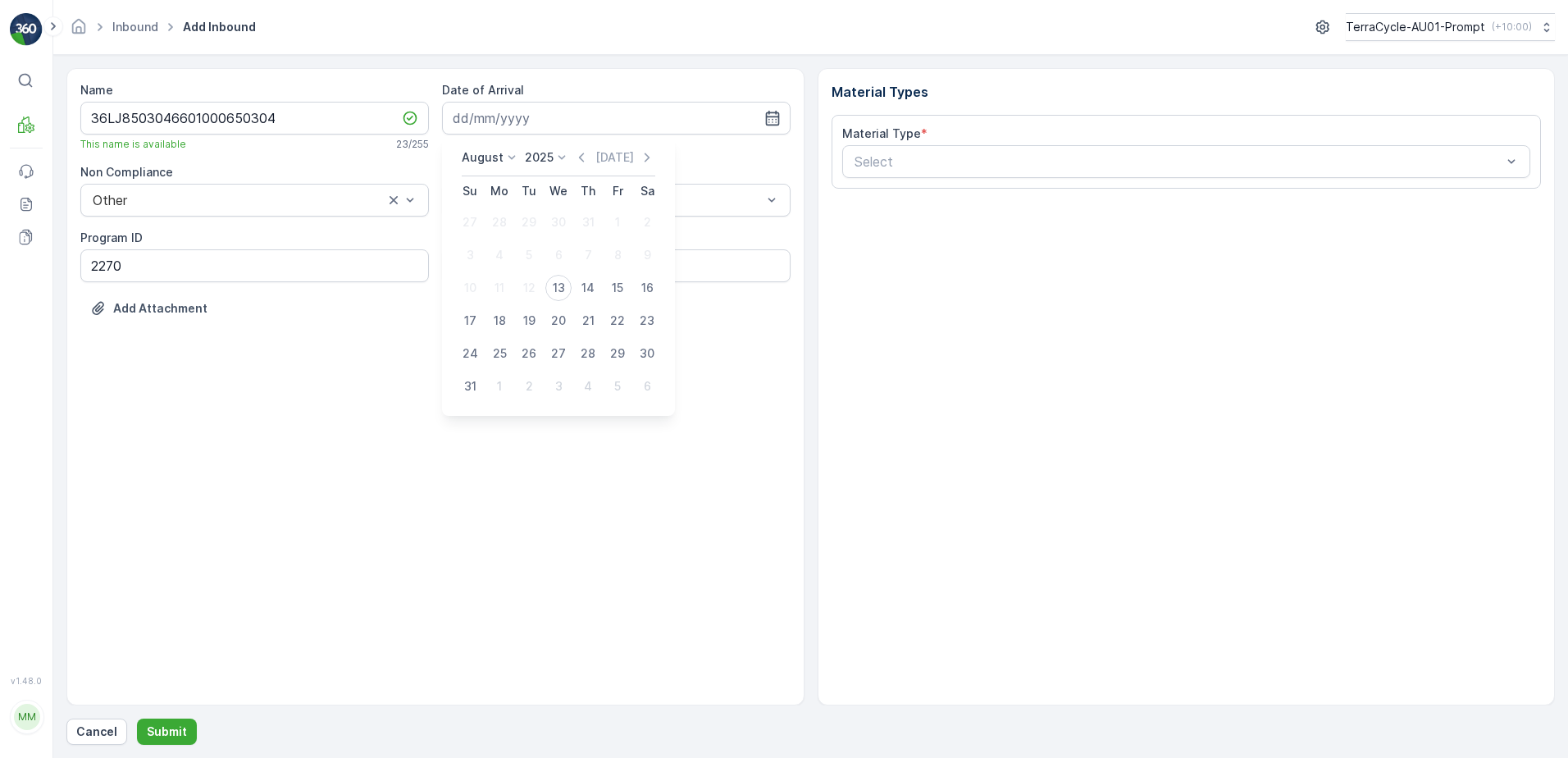
type input "[DATE]"
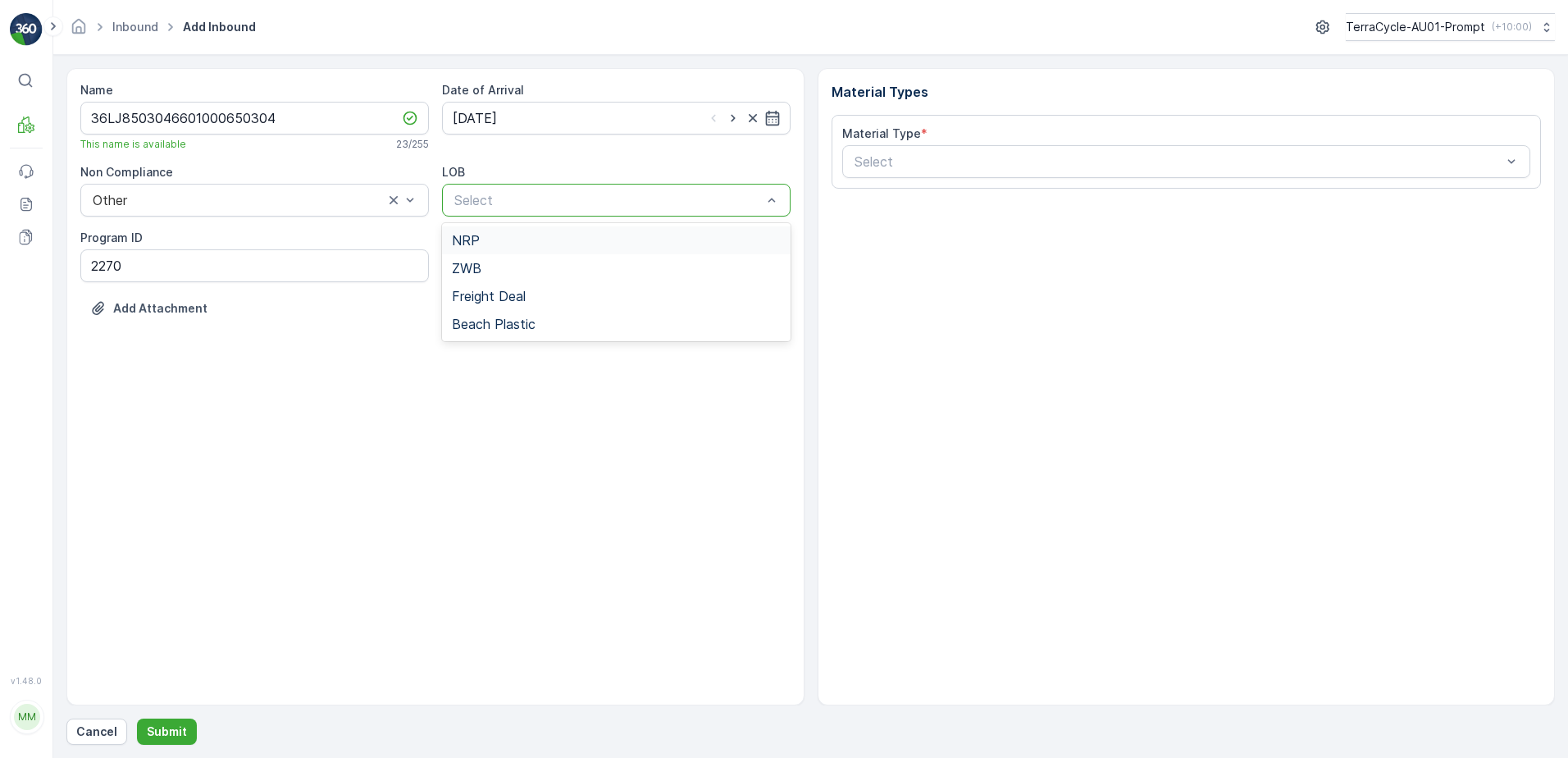
click at [542, 199] on div at bounding box center [608, 200] width 311 height 15
drag, startPoint x: 526, startPoint y: 239, endPoint x: 578, endPoint y: 222, distance: 54.7
click at [527, 238] on div "NRP" at bounding box center [617, 241] width 329 height 15
click at [911, 169] on div at bounding box center [1179, 162] width 651 height 15
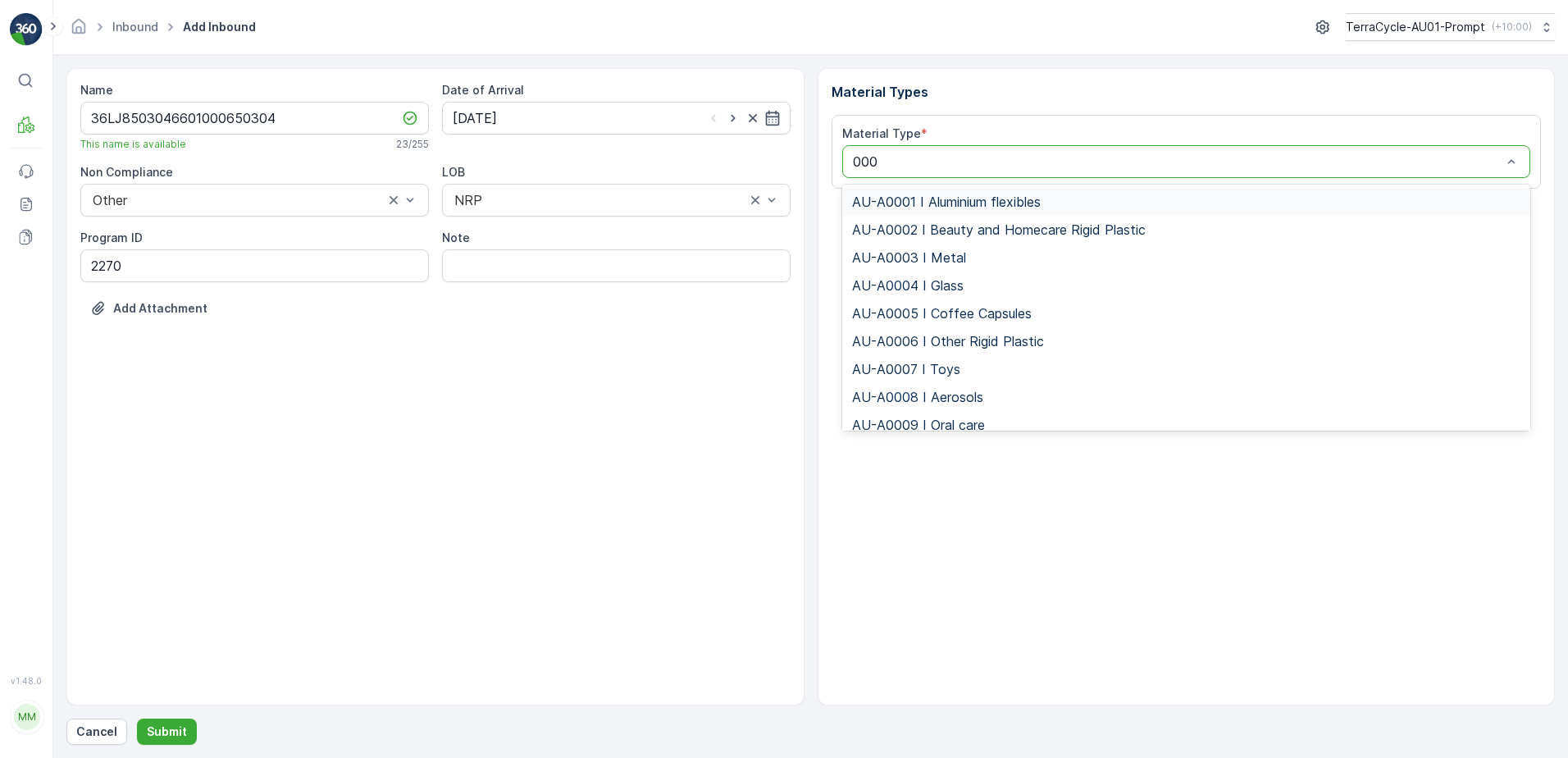
type input "0002"
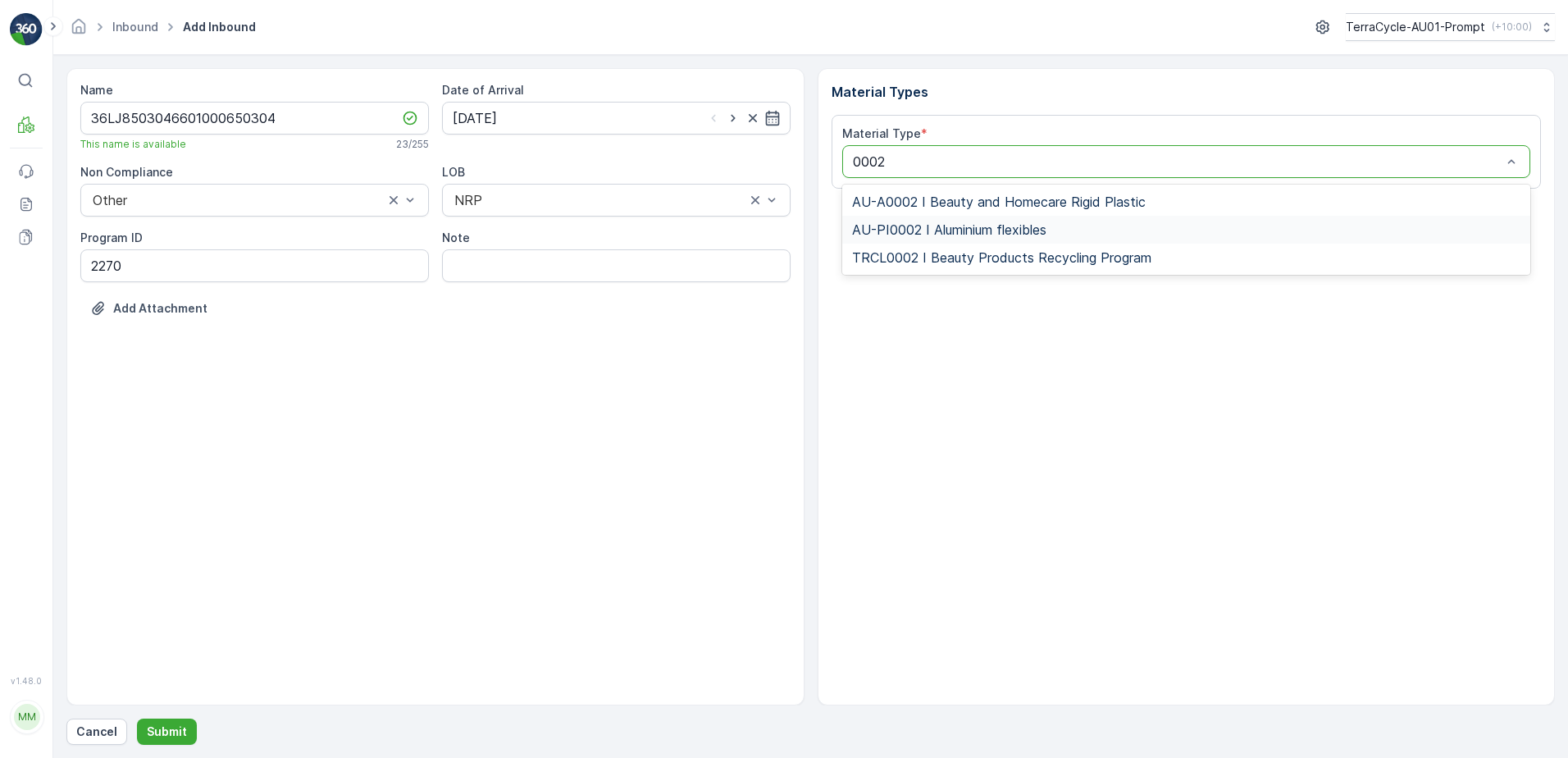
click at [969, 229] on span "AU-PI0002 I Aluminium flexibles" at bounding box center [949, 229] width 194 height 15
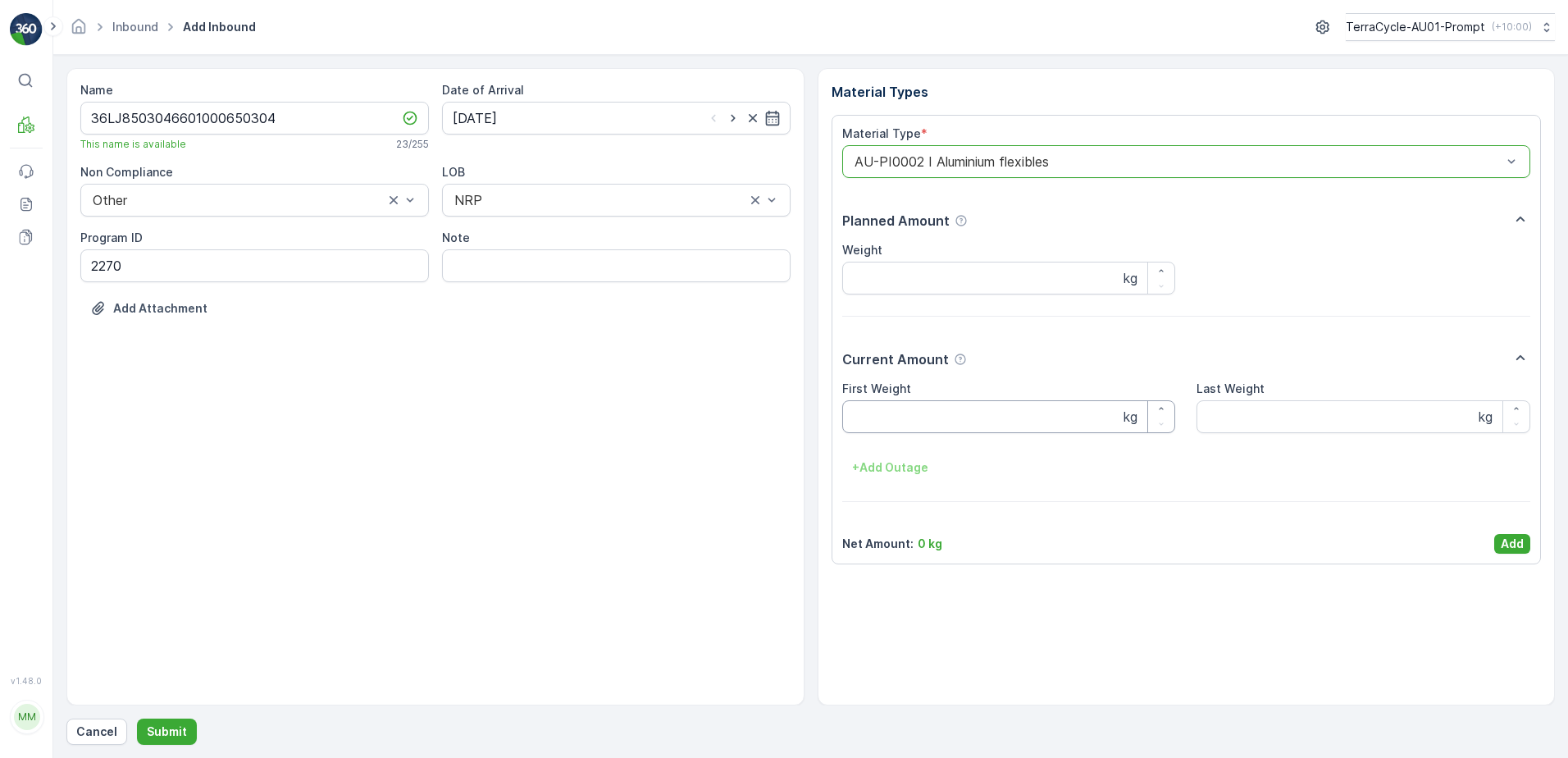
click at [877, 425] on Weight "First Weight" at bounding box center [1009, 416] width 334 height 32
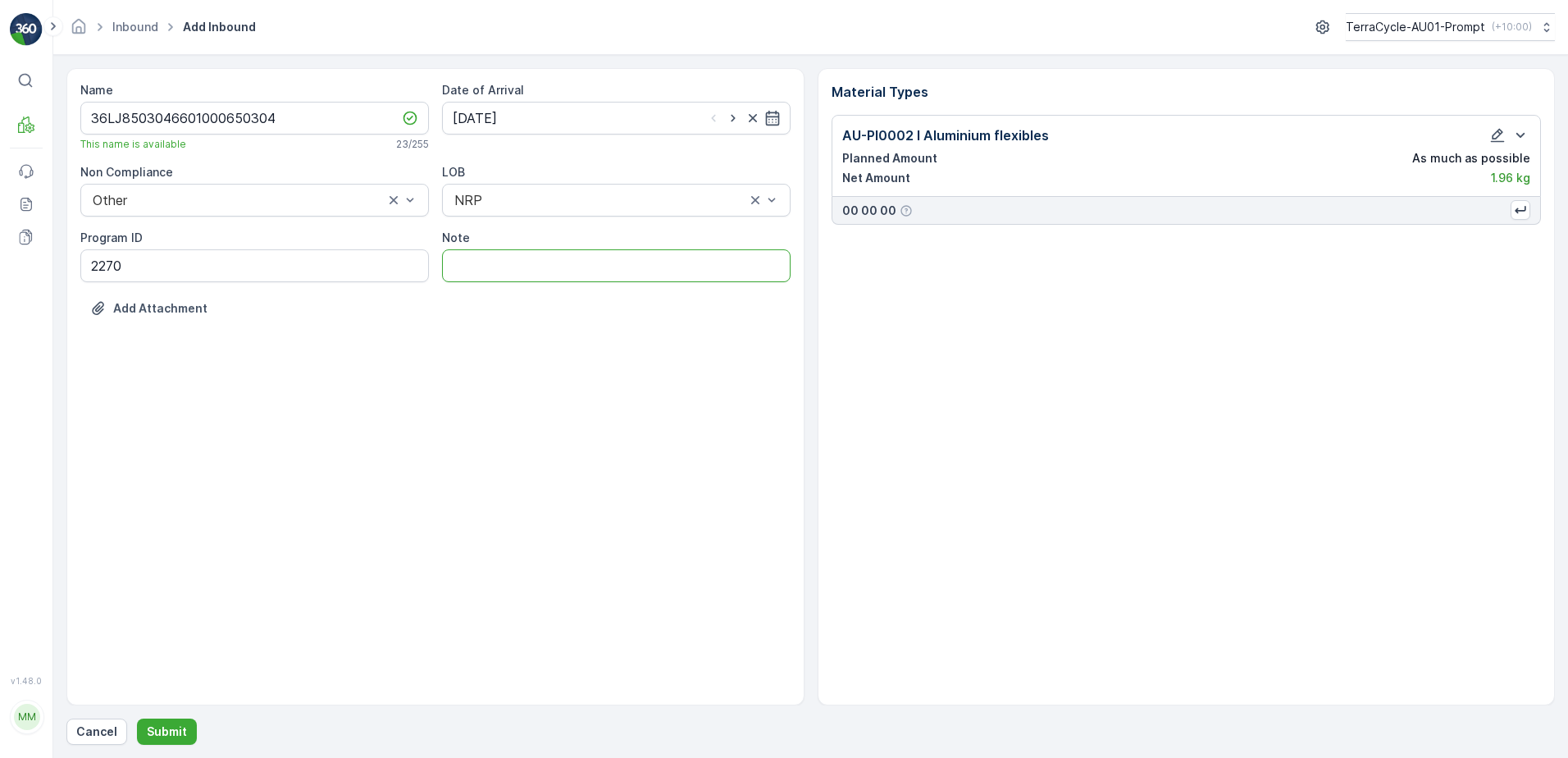
click at [475, 268] on input "Note" at bounding box center [616, 266] width 348 height 32
type input "TN UNREADABLE - PHOTO IN MEDIA FILE"
click at [156, 731] on p "Submit" at bounding box center [167, 731] width 40 height 16
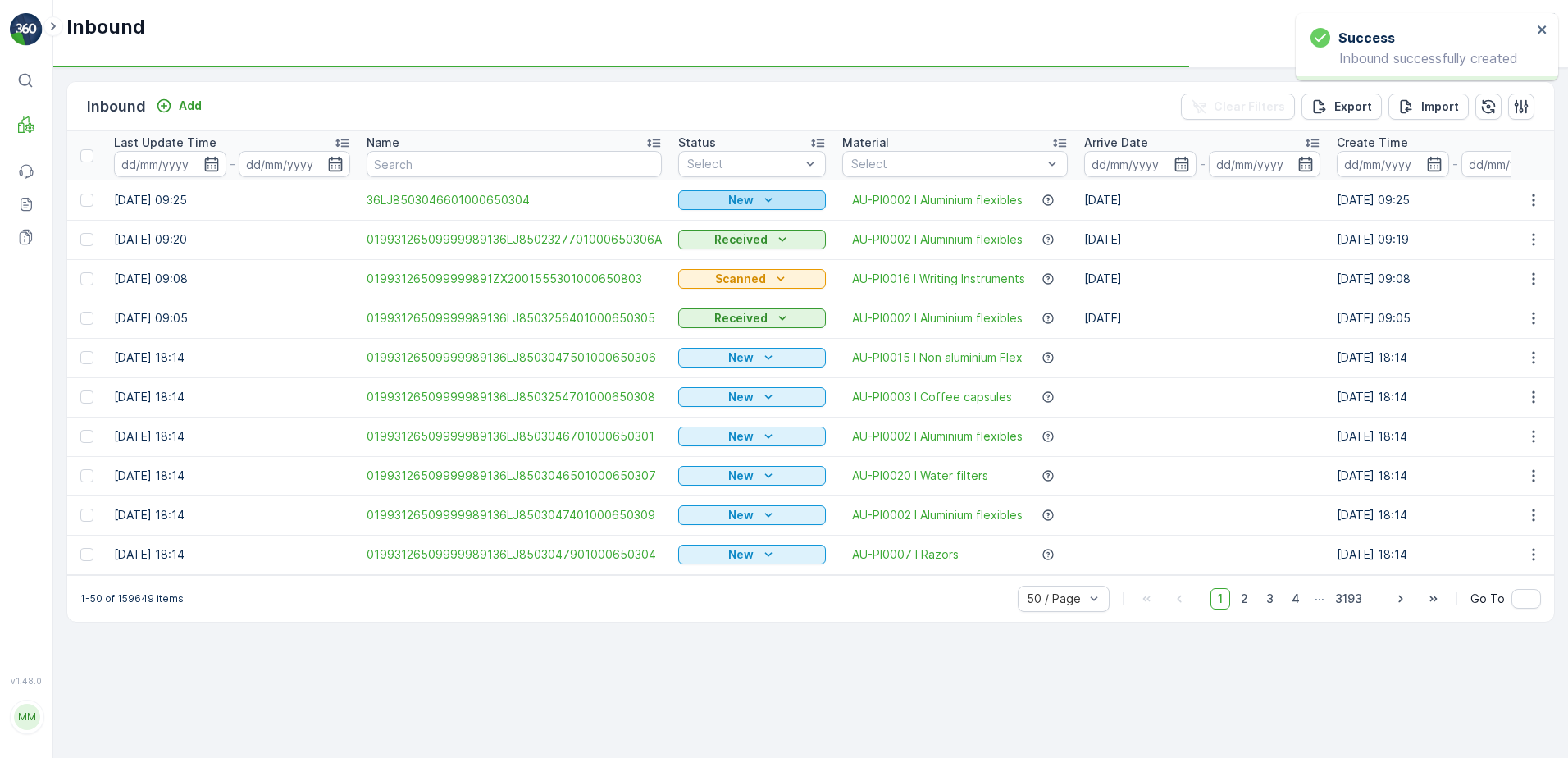
click at [744, 199] on p "New" at bounding box center [741, 200] width 26 height 16
click at [715, 245] on span "Scanned" at bounding box center [707, 248] width 49 height 16
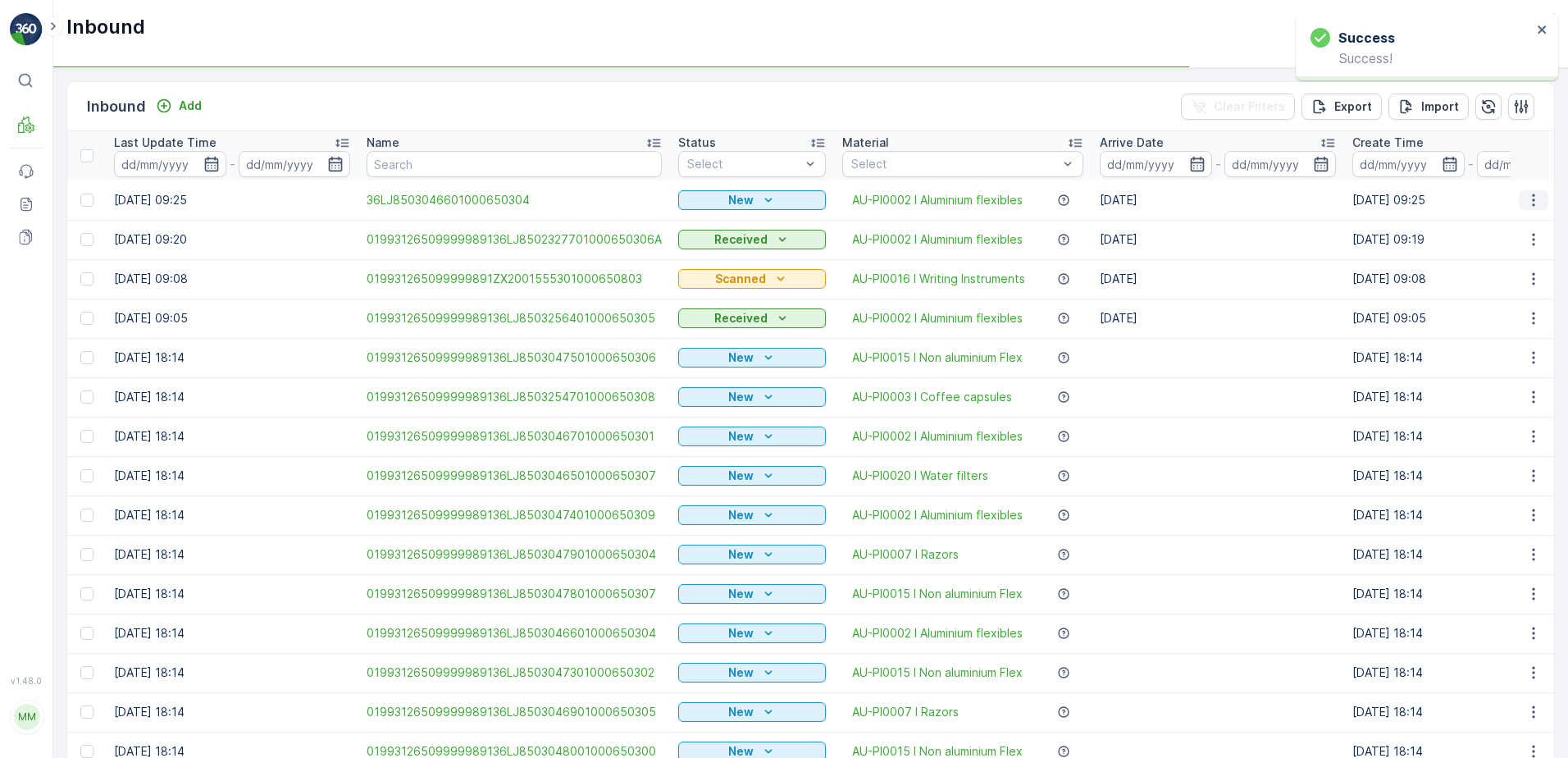
click at [1532, 196] on icon "button" at bounding box center [1534, 200] width 16 height 16
click at [1468, 315] on td "[DATE] 09:05" at bounding box center [1470, 318] width 252 height 39
click at [1532, 199] on icon "button" at bounding box center [1533, 199] width 3 height 12
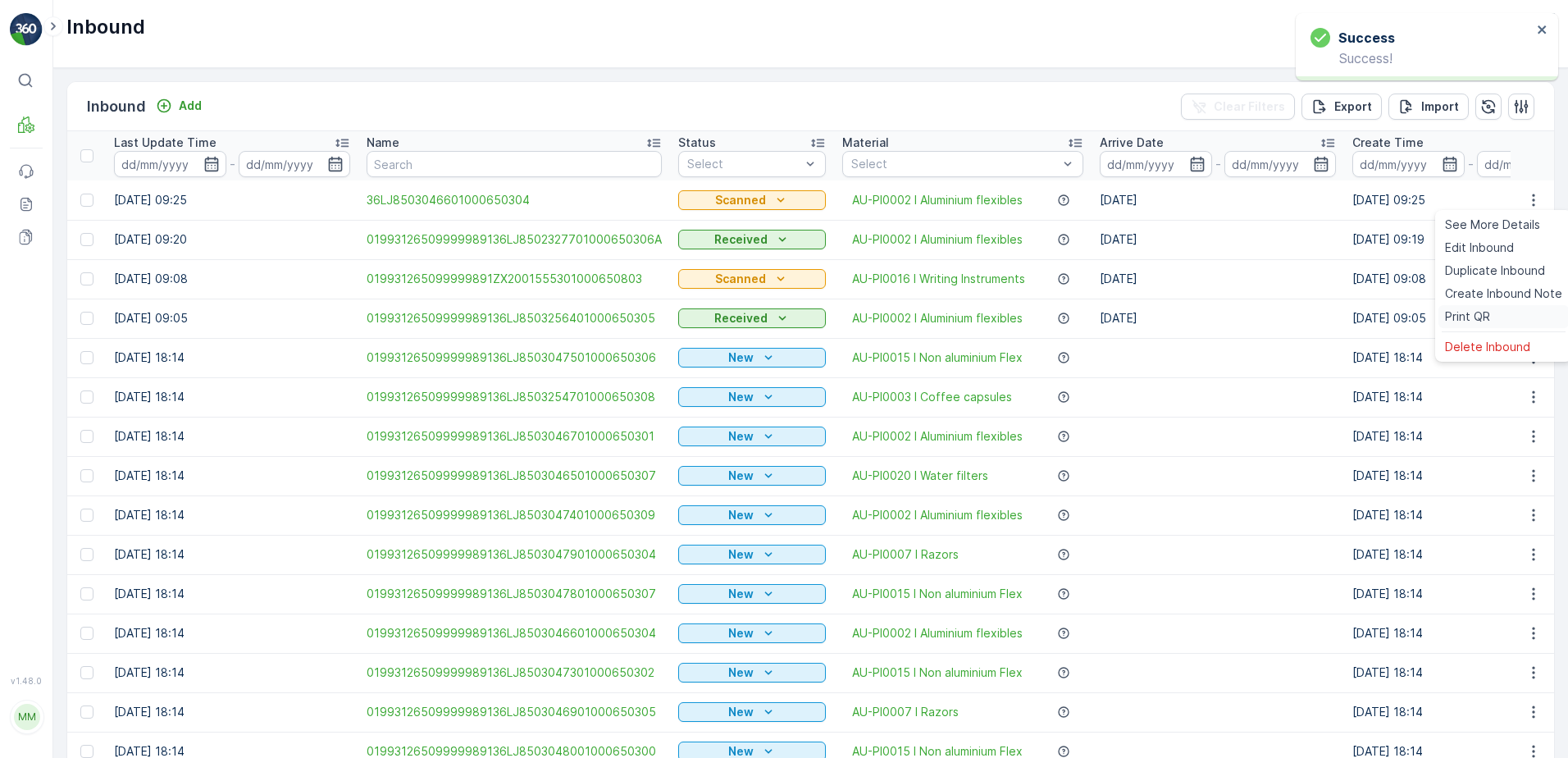
click at [1486, 323] on span "Print QR" at bounding box center [1467, 316] width 45 height 16
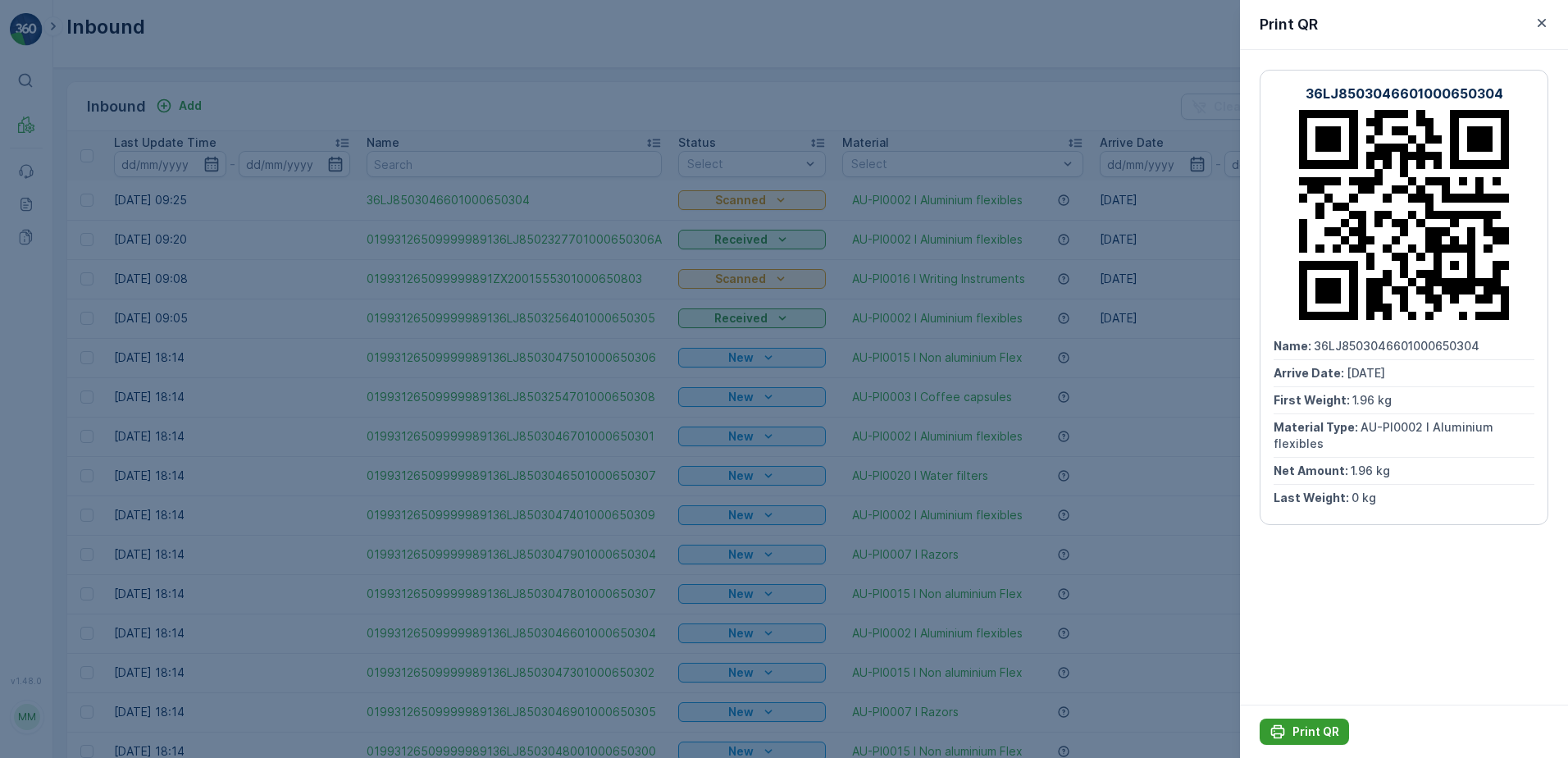
click at [1311, 732] on p "Print QR" at bounding box center [1316, 731] width 47 height 16
click at [1546, 27] on icon "button" at bounding box center [1541, 23] width 16 height 16
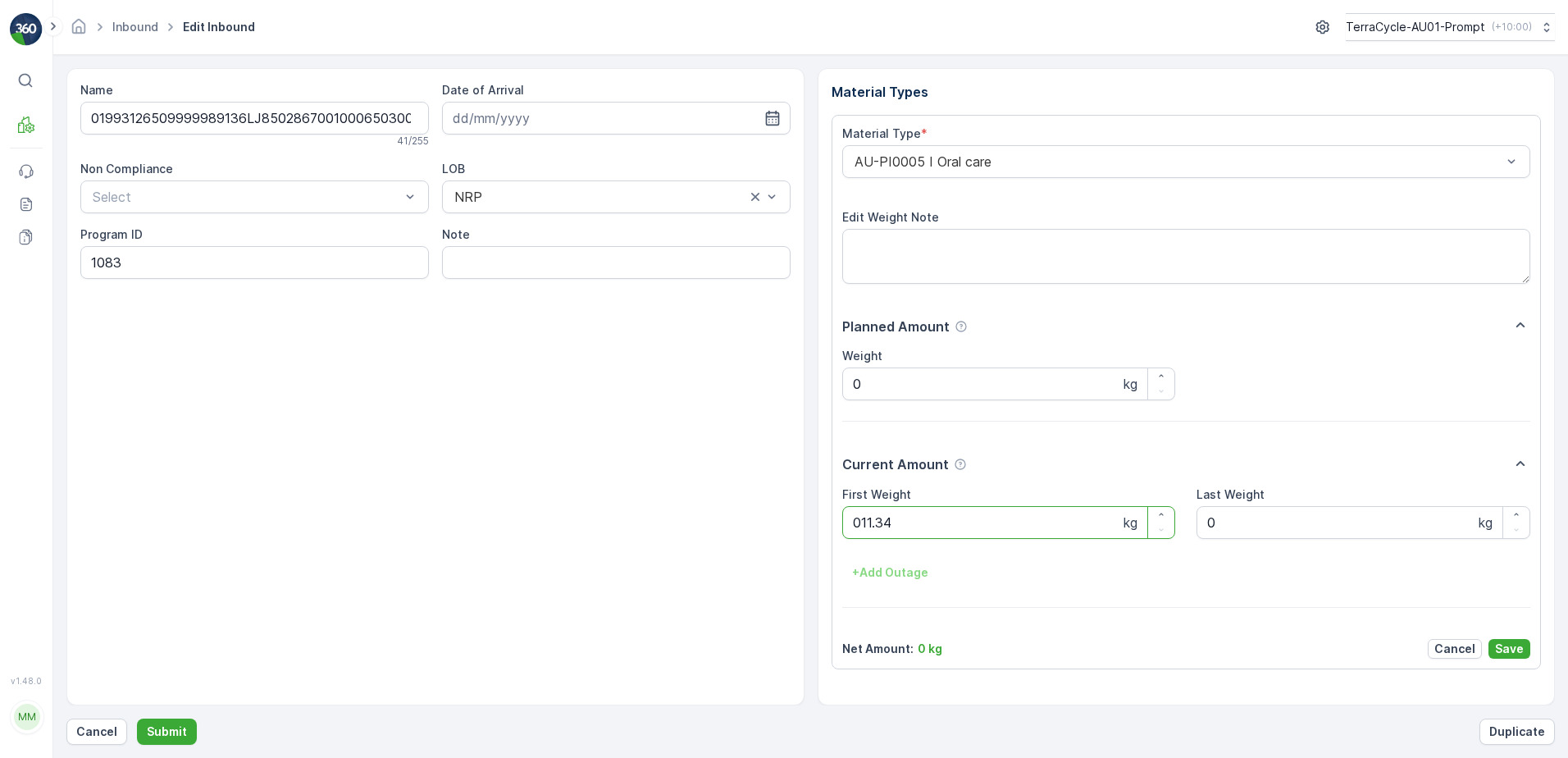
click at [137, 719] on button "Submit" at bounding box center [167, 732] width 60 height 27
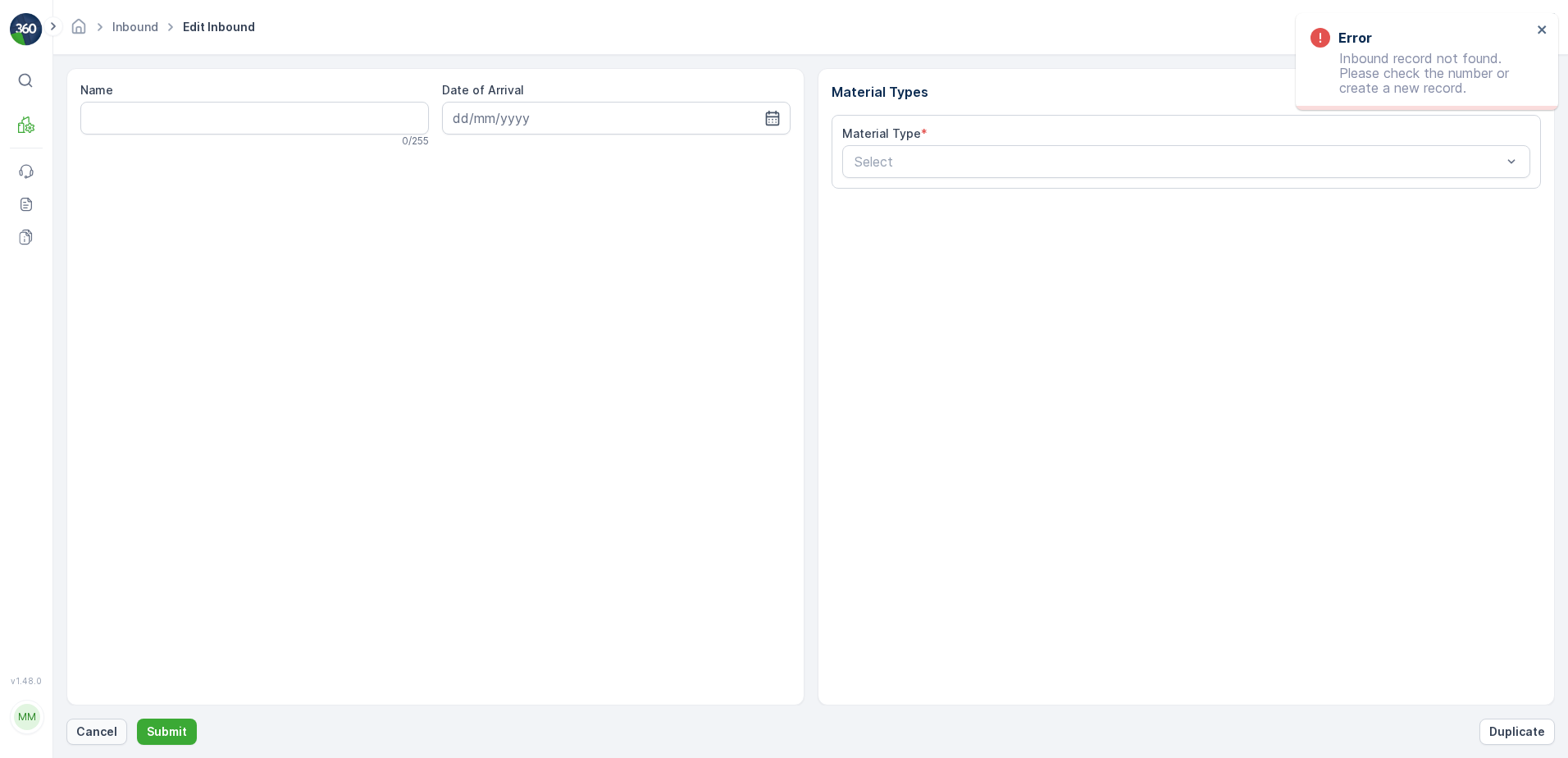
click at [104, 731] on p "Cancel" at bounding box center [96, 731] width 41 height 16
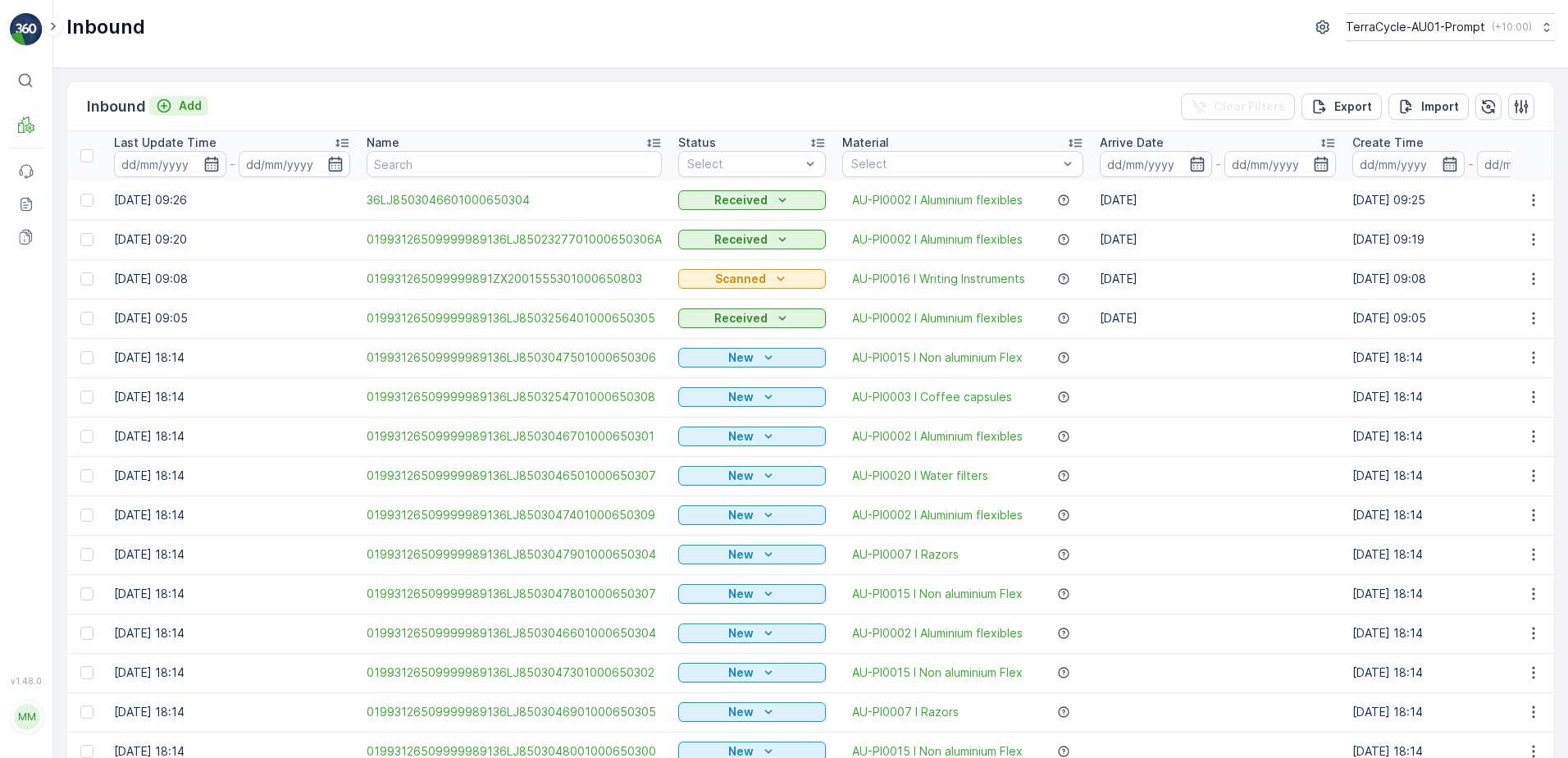
click at [199, 107] on p "Add" at bounding box center [190, 106] width 23 height 16
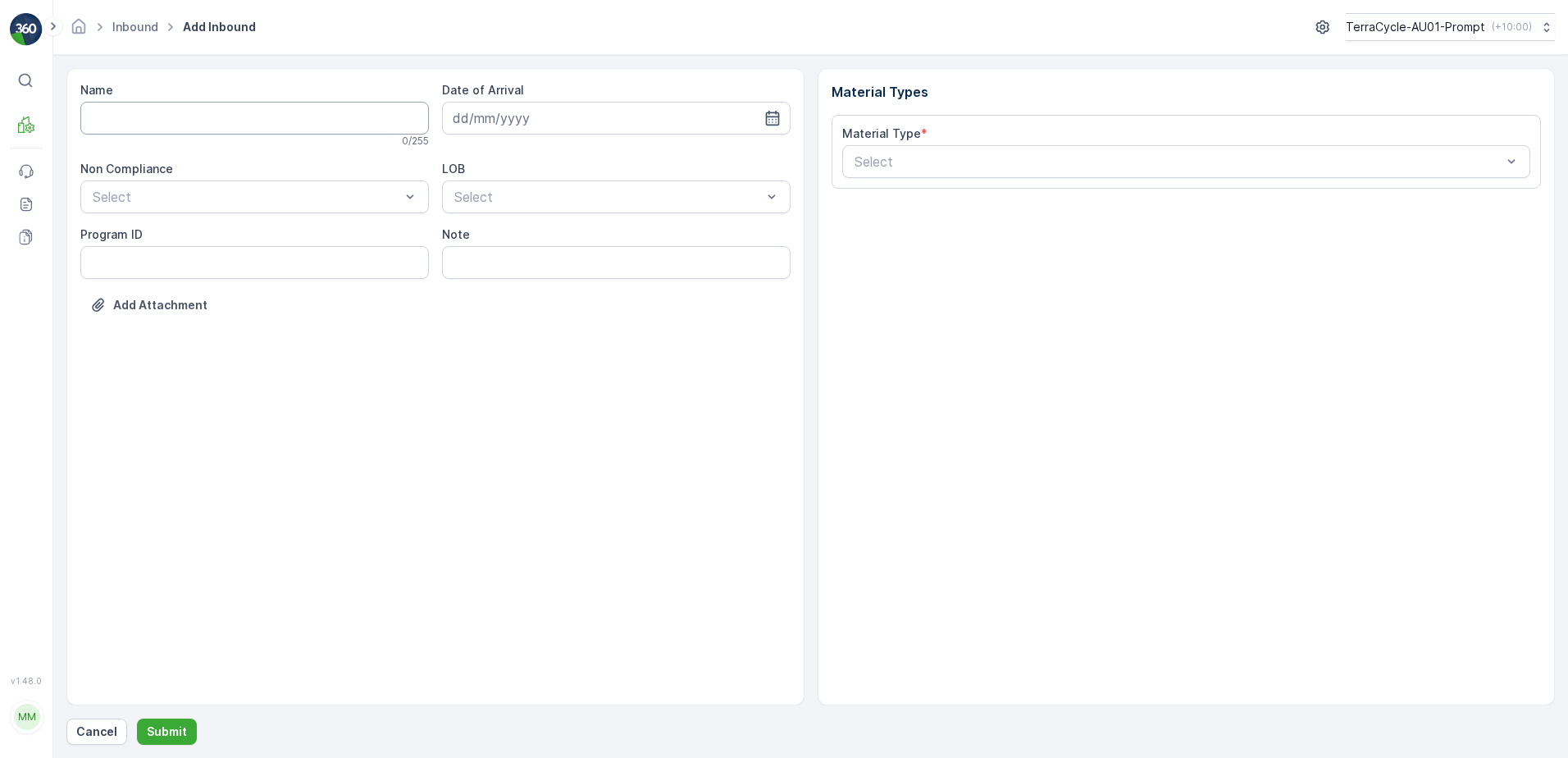
click at [192, 116] on input "Name" at bounding box center [254, 118] width 348 height 32
type input "01993126509999989136LJ8503256501000650302"
click at [137, 719] on button "Submit" at bounding box center [167, 732] width 60 height 27
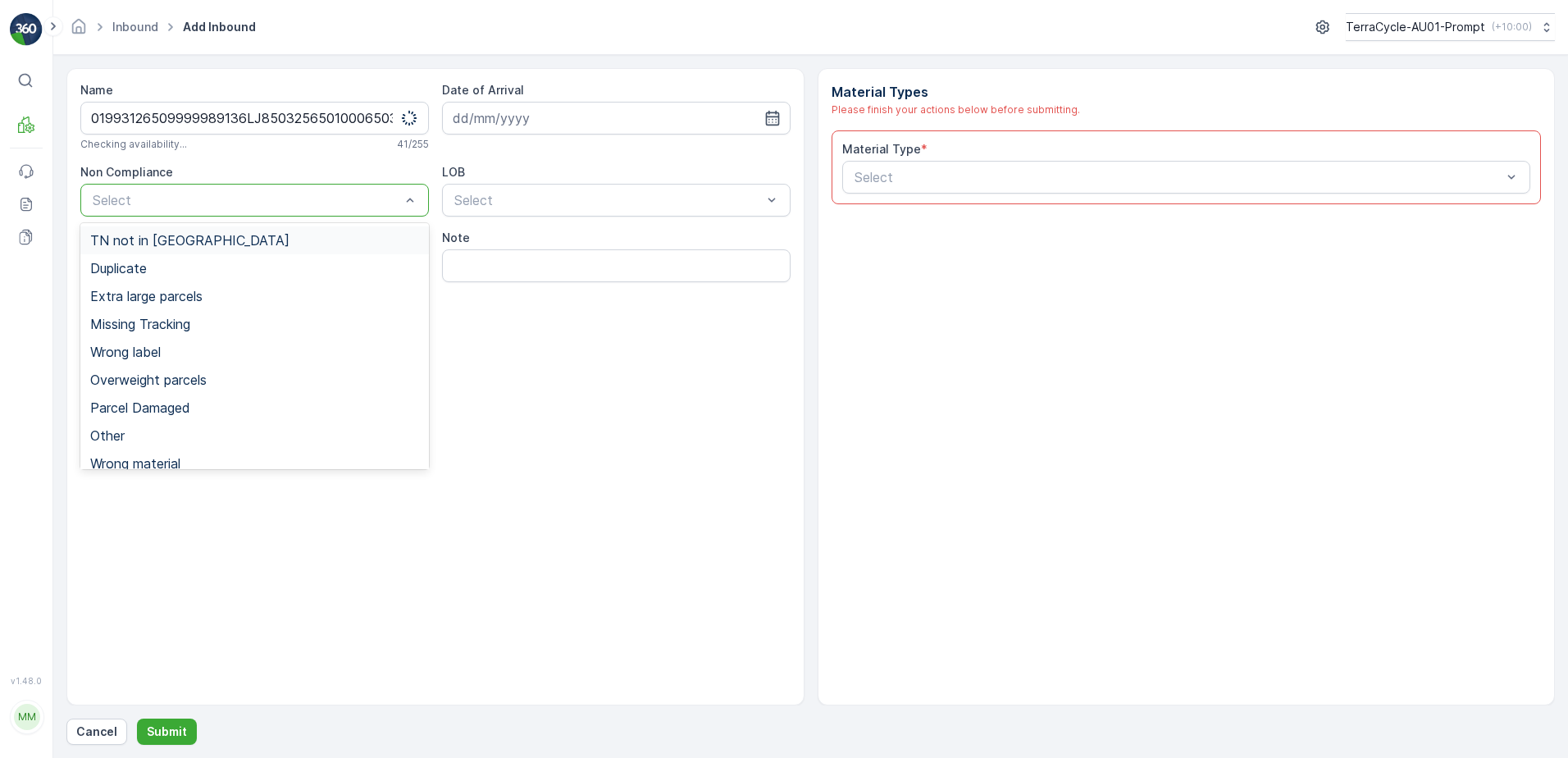
click at [188, 200] on div at bounding box center [247, 200] width 311 height 15
click at [181, 240] on span "TN not in [GEOGRAPHIC_DATA]" at bounding box center [189, 241] width 199 height 15
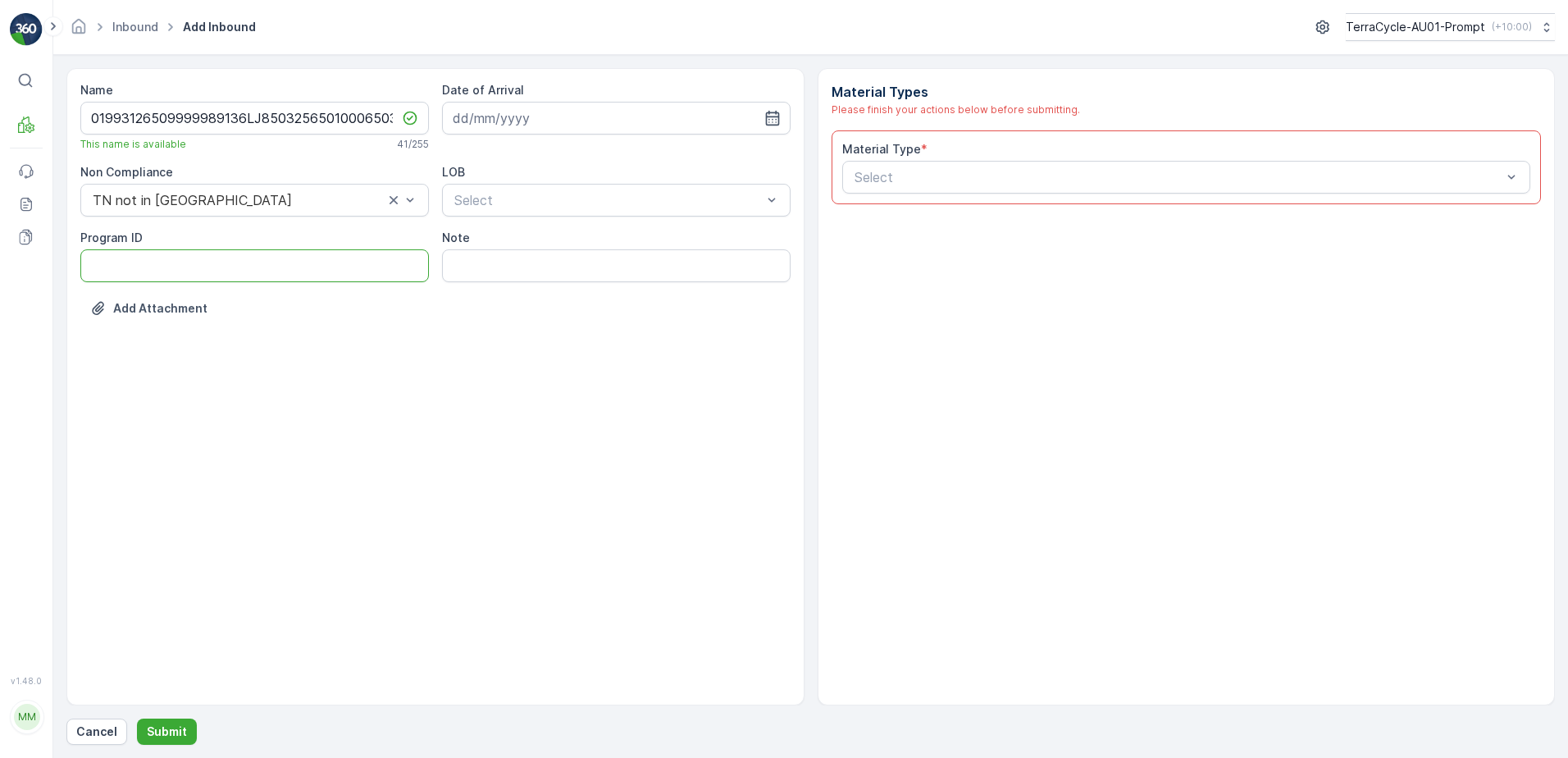
click at [151, 266] on ID "Program ID" at bounding box center [254, 266] width 348 height 32
type ID "2269"
drag, startPoint x: 532, startPoint y: 115, endPoint x: 628, endPoint y: 135, distance: 98.1
click at [533, 115] on input at bounding box center [616, 118] width 348 height 32
drag, startPoint x: 561, startPoint y: 289, endPoint x: 564, endPoint y: 279, distance: 10.4
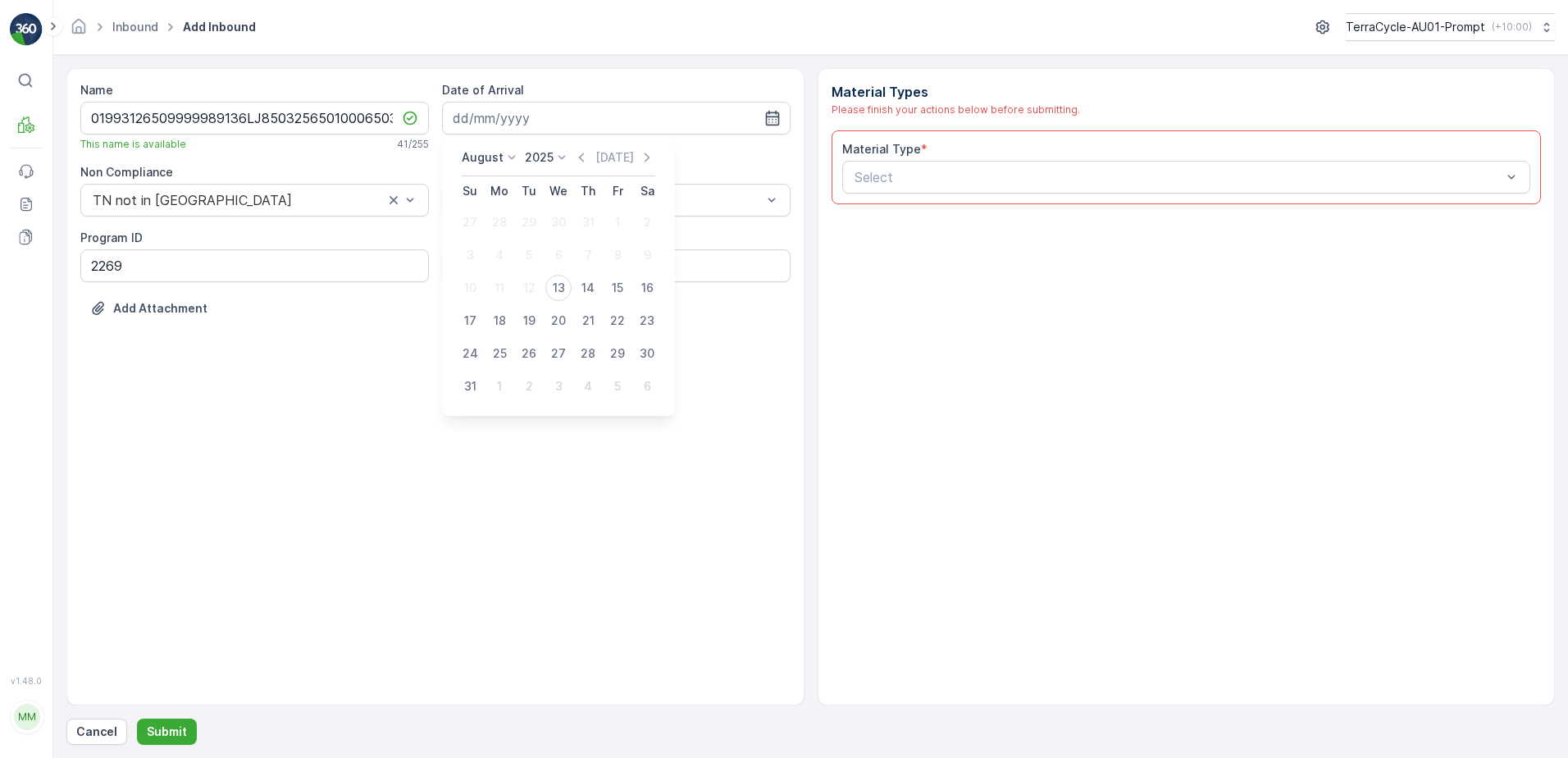
click at [562, 287] on div "13" at bounding box center [559, 289] width 27 height 27
type input "[DATE]"
click at [582, 204] on div at bounding box center [608, 200] width 311 height 15
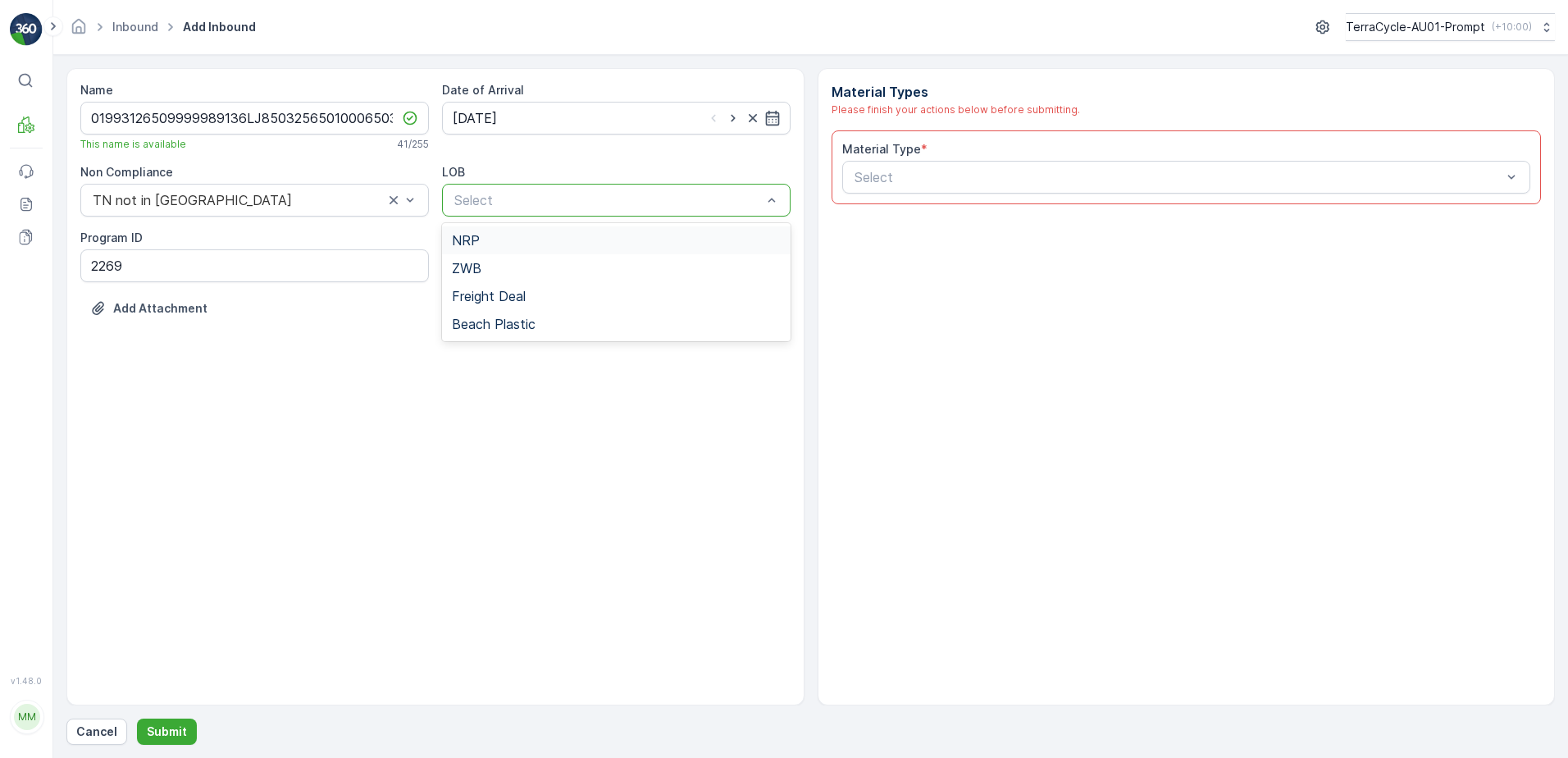
click at [548, 246] on div "NRP" at bounding box center [617, 241] width 329 height 15
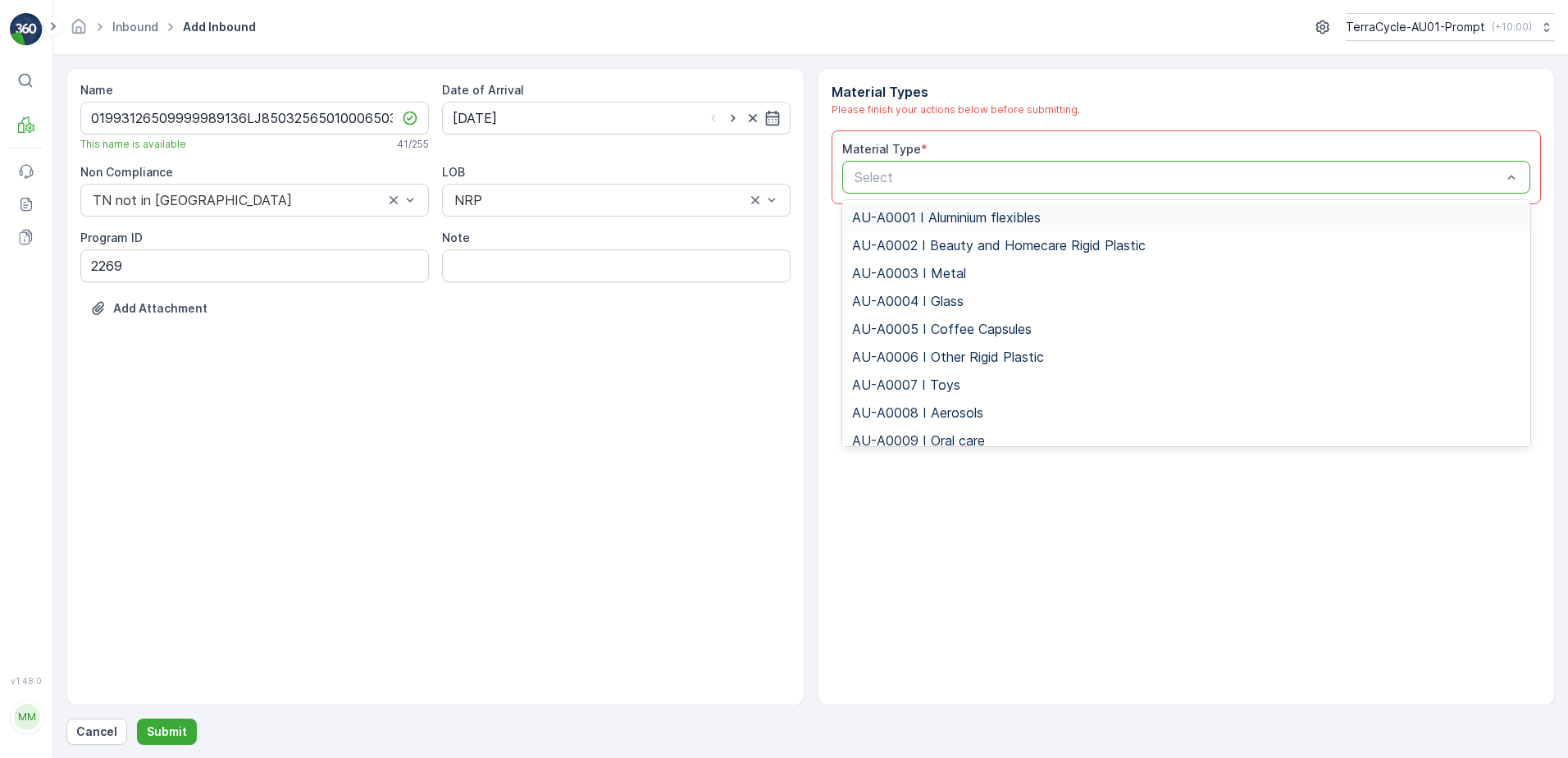
click at [863, 170] on div at bounding box center [1179, 177] width 651 height 15
type input "0002"
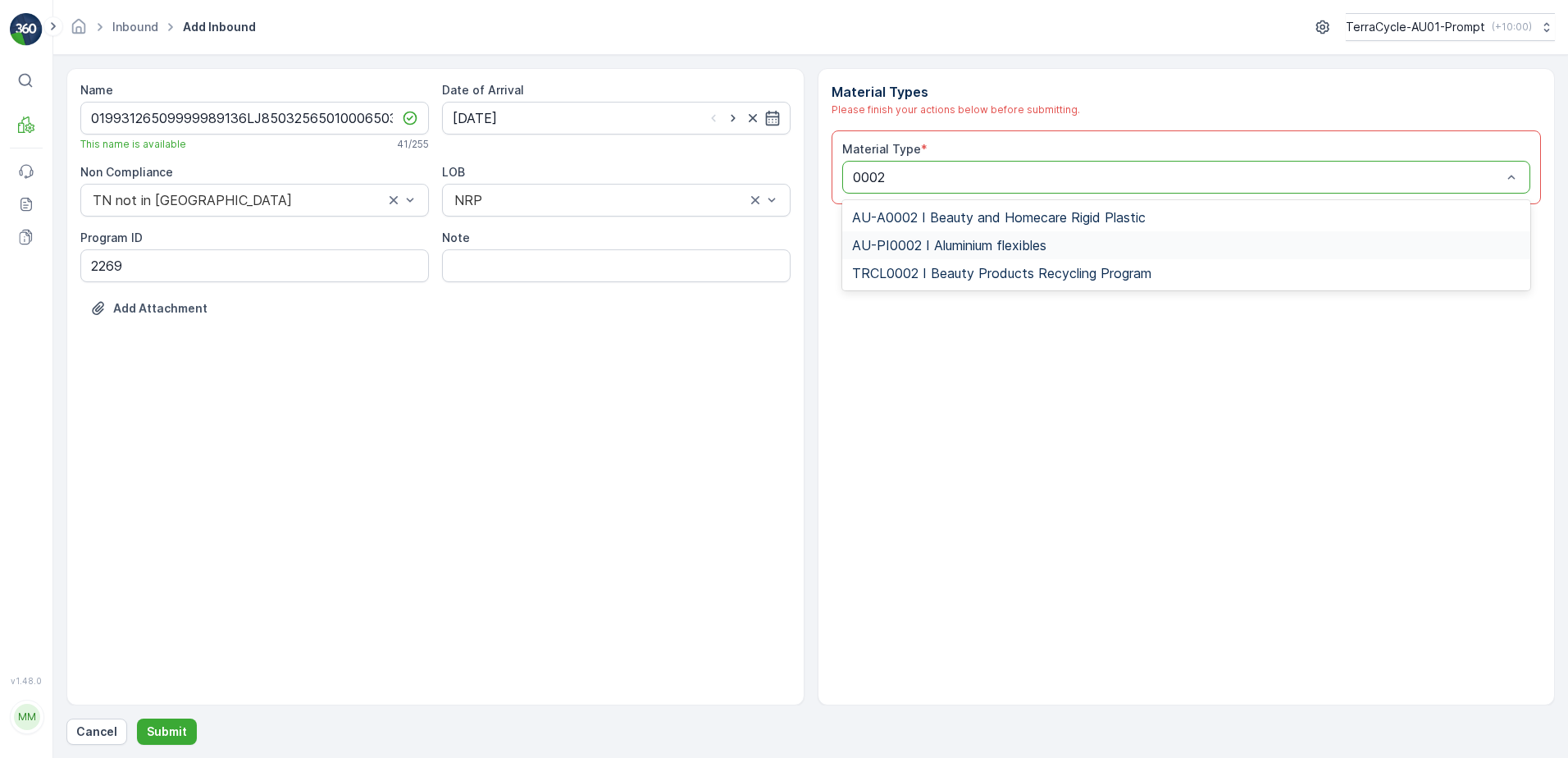
click at [956, 246] on span "AU-PI0002 I Aluminium flexibles" at bounding box center [949, 246] width 194 height 15
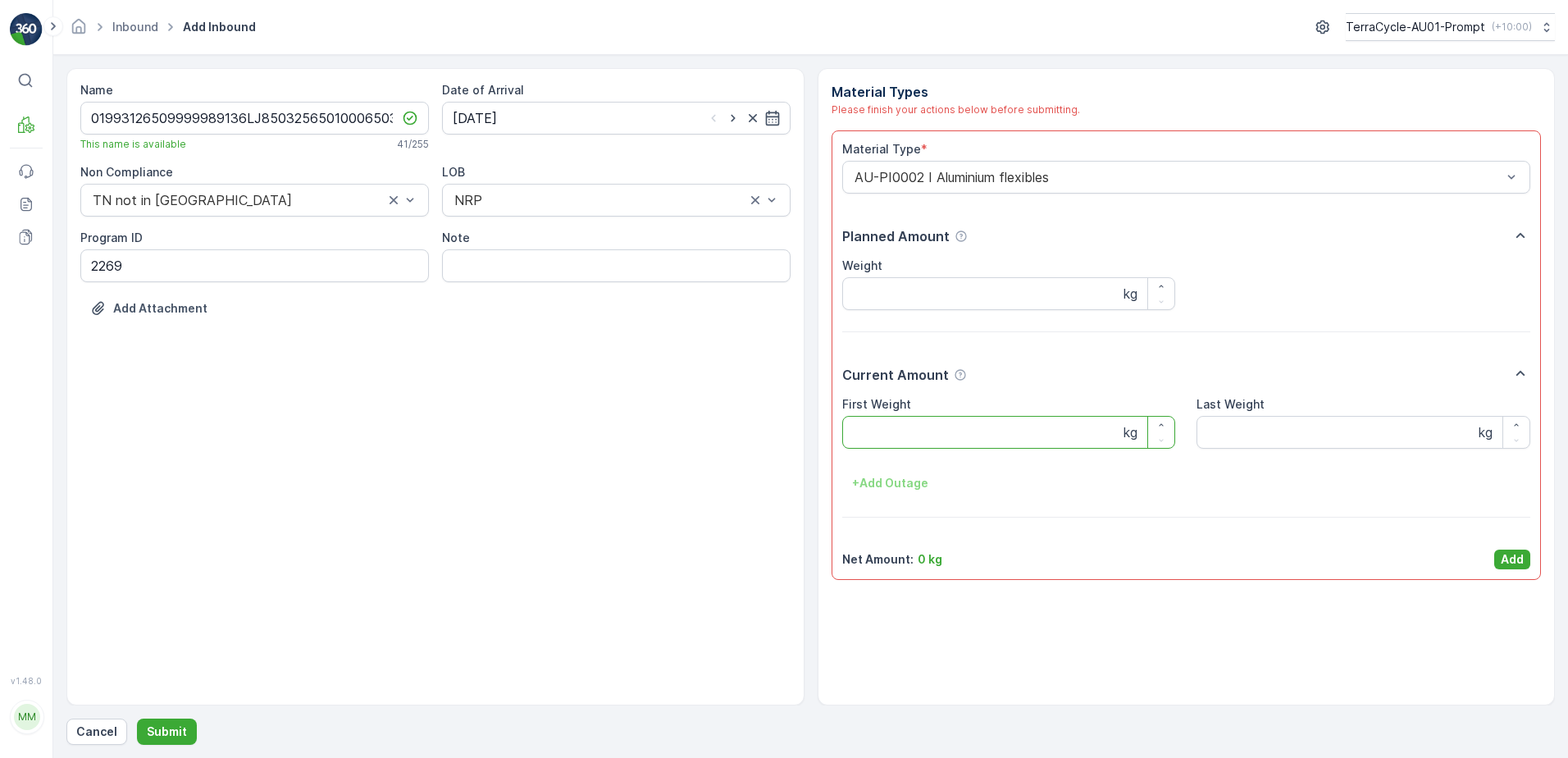
click at [886, 443] on Weight "First Weight" at bounding box center [1009, 432] width 334 height 32
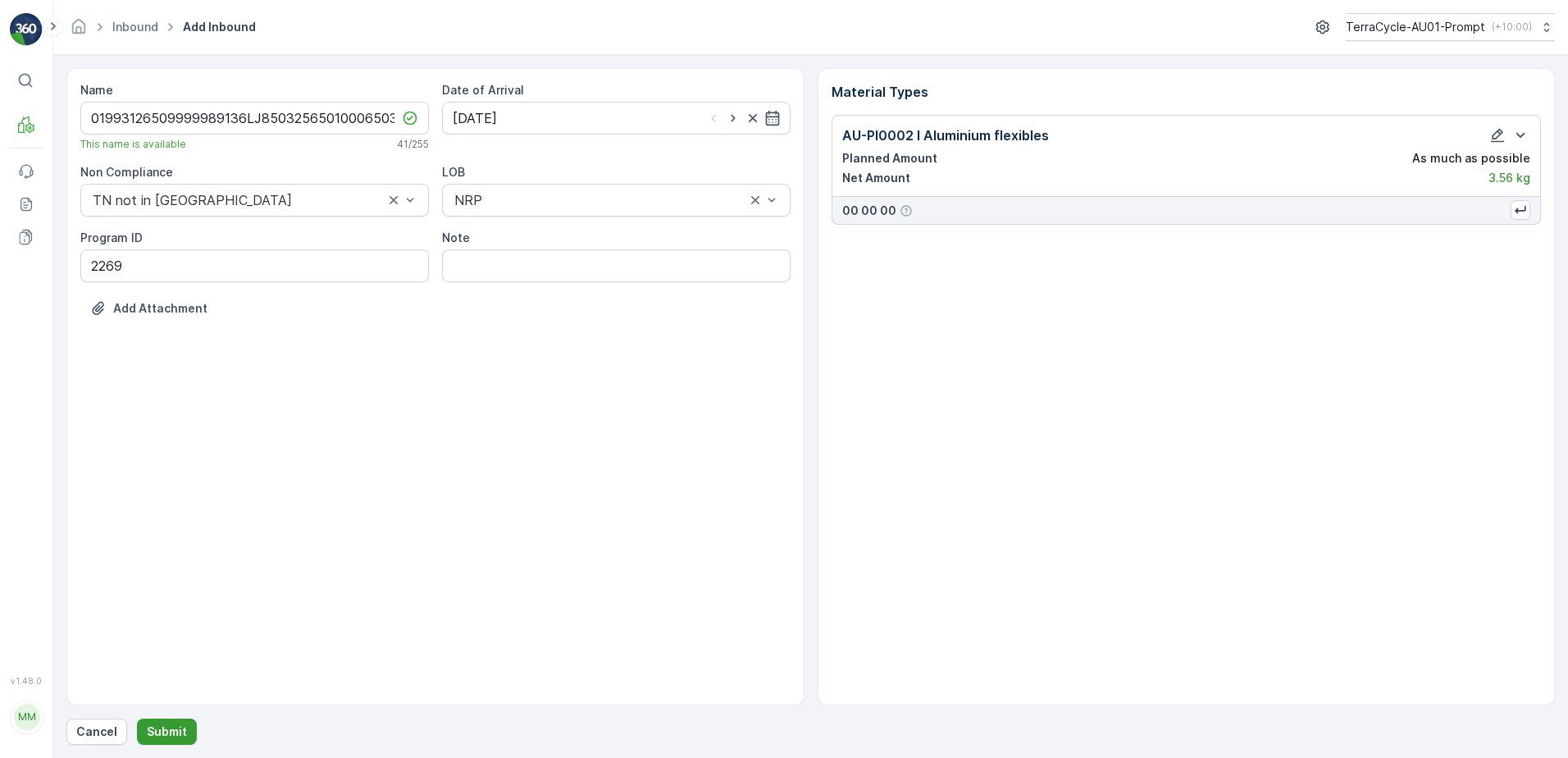
click at [152, 729] on p "Submit" at bounding box center [167, 731] width 40 height 16
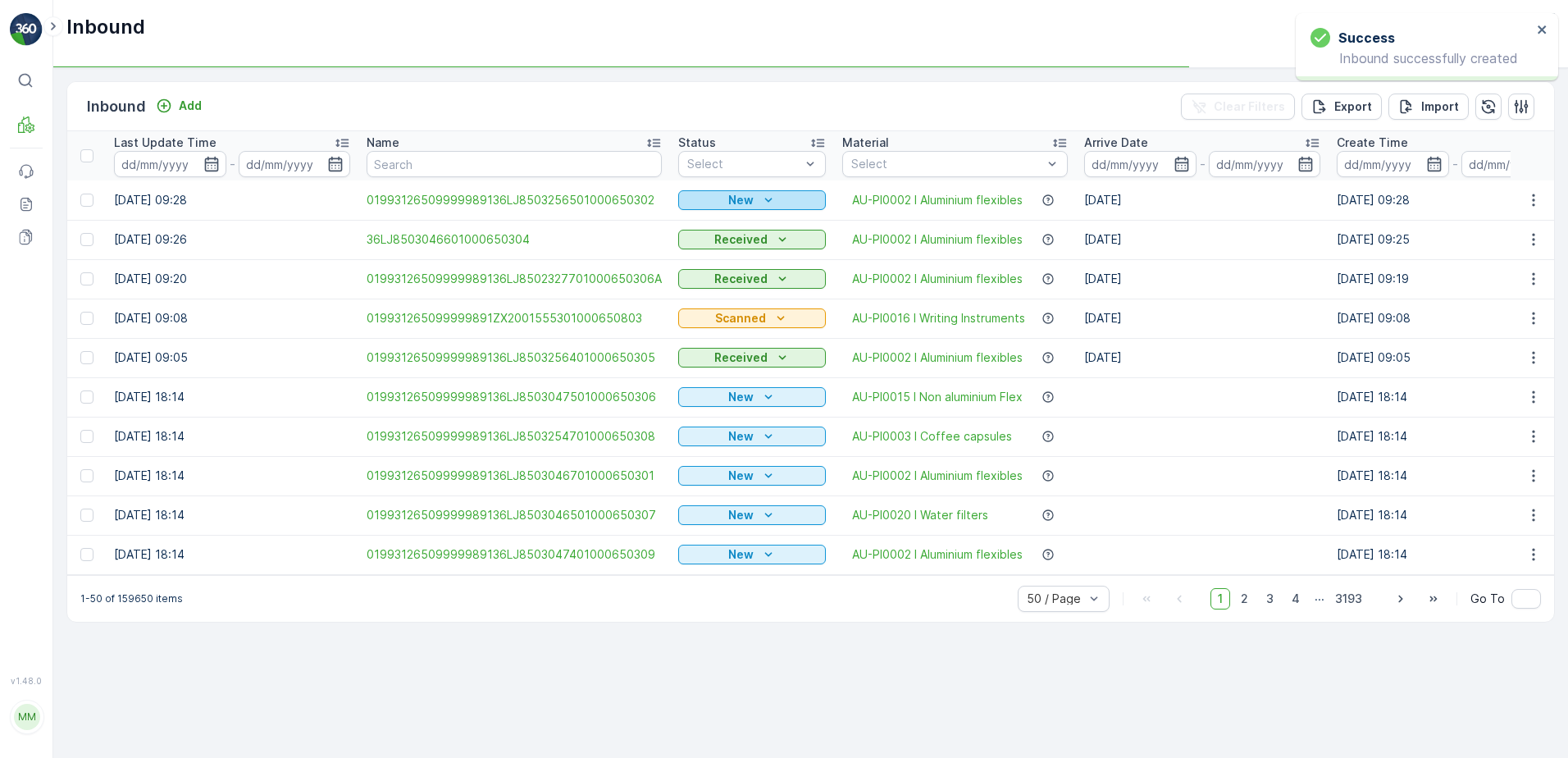
click at [744, 197] on p "New" at bounding box center [741, 200] width 26 height 16
drag, startPoint x: 708, startPoint y: 250, endPoint x: 739, endPoint y: 232, distance: 35.8
click at [708, 249] on span "Scanned" at bounding box center [707, 248] width 49 height 16
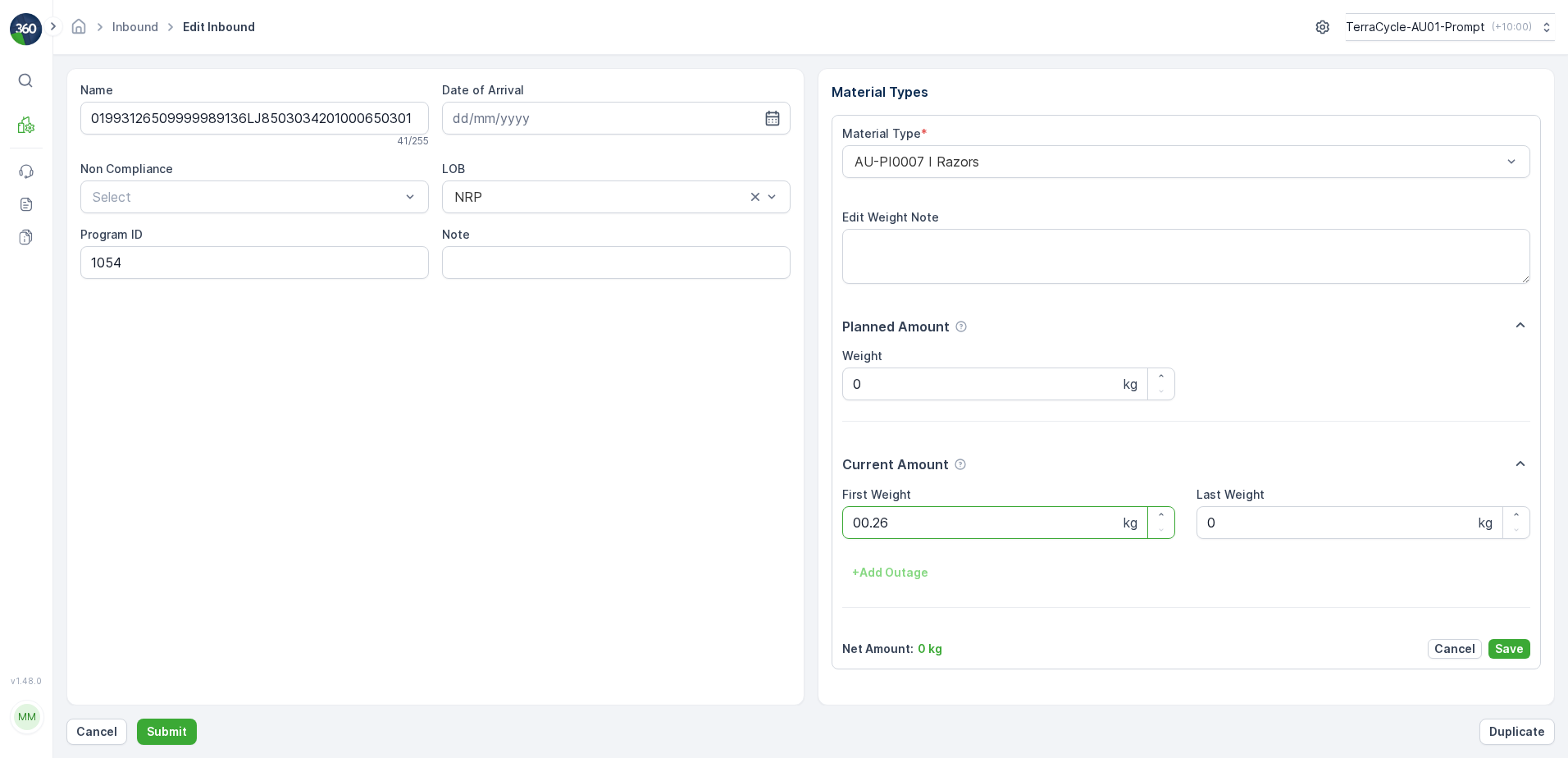
click at [137, 719] on button "Submit" at bounding box center [167, 732] width 60 height 27
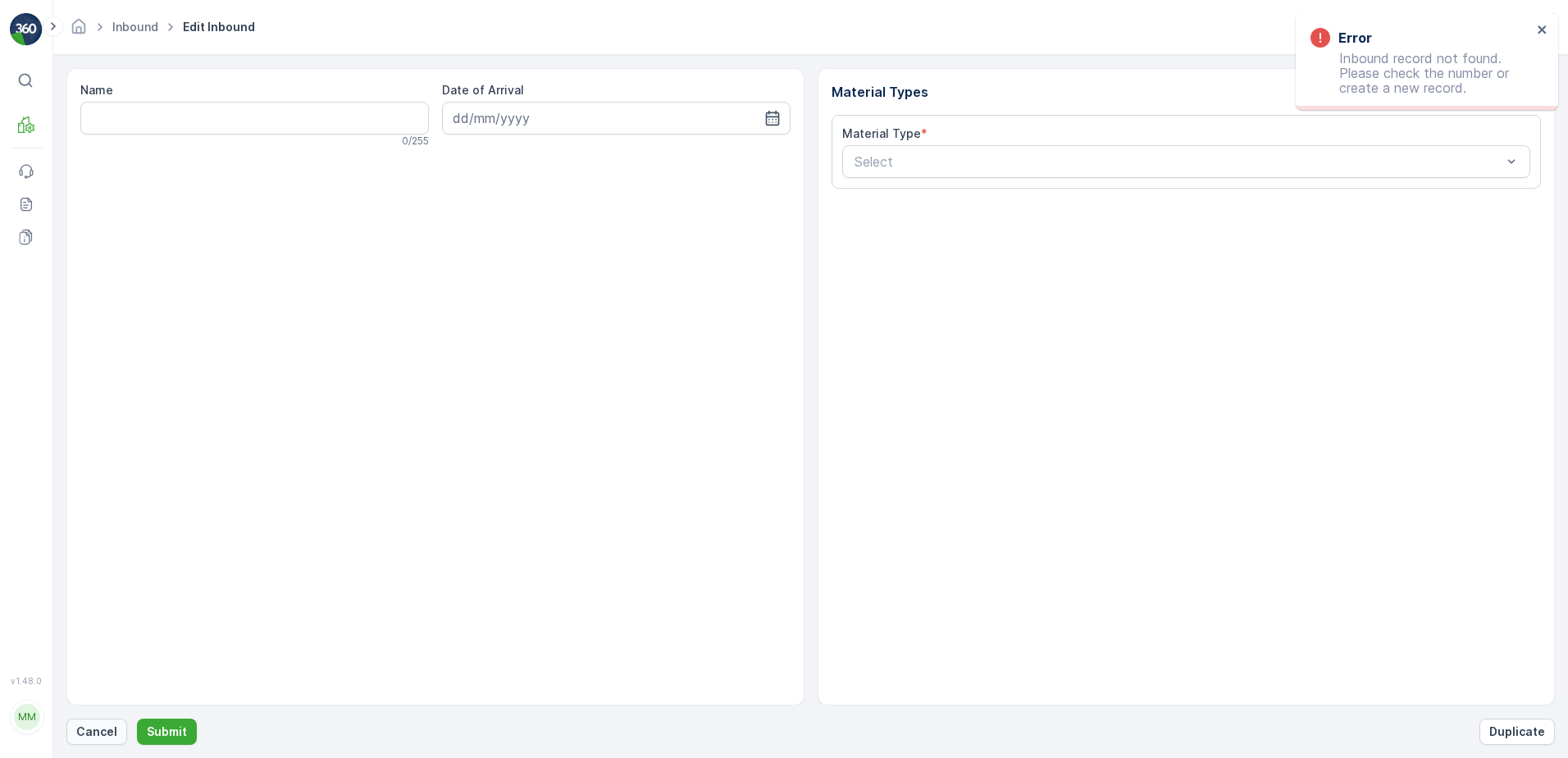
click at [124, 732] on button "Cancel" at bounding box center [97, 732] width 61 height 27
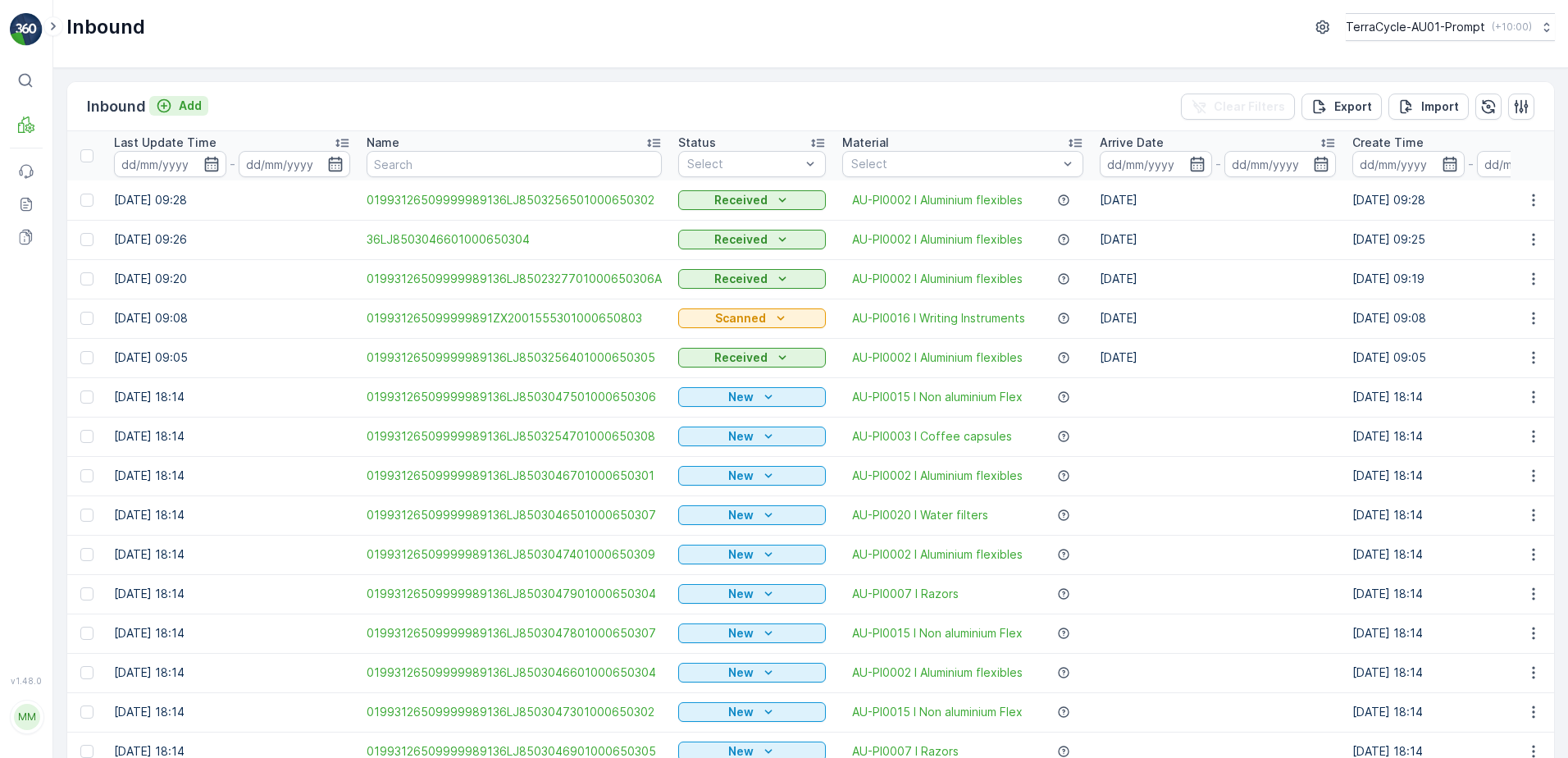
click at [186, 110] on p "Add" at bounding box center [190, 106] width 23 height 16
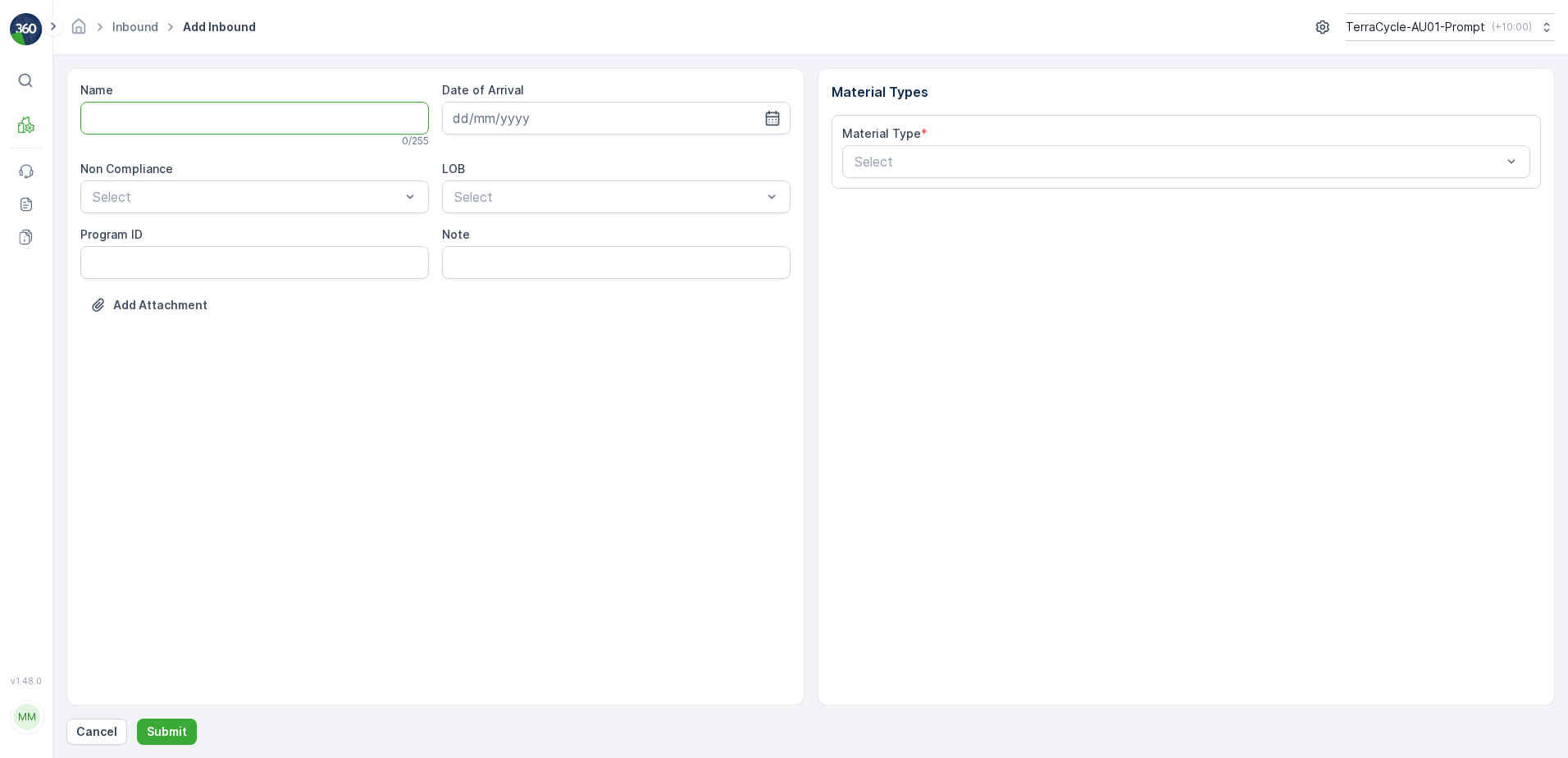
click at [186, 110] on input "Name" at bounding box center [254, 118] width 348 height 32
type input "01993126509999989136LJ8503257401000650304"
click at [137, 719] on button "Submit" at bounding box center [167, 732] width 60 height 27
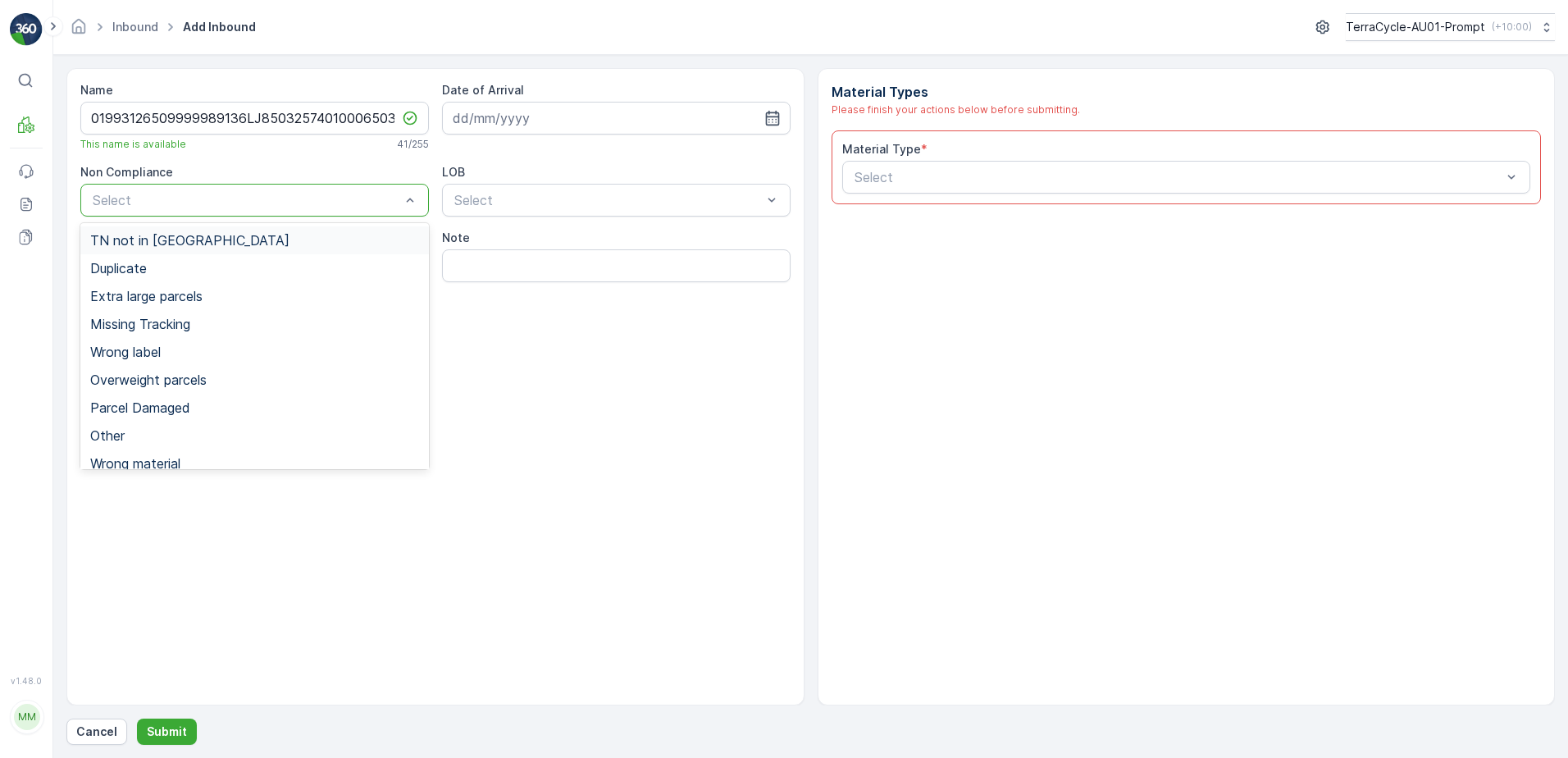
click at [194, 247] on div "TN not in [GEOGRAPHIC_DATA]" at bounding box center [254, 240] width 348 height 28
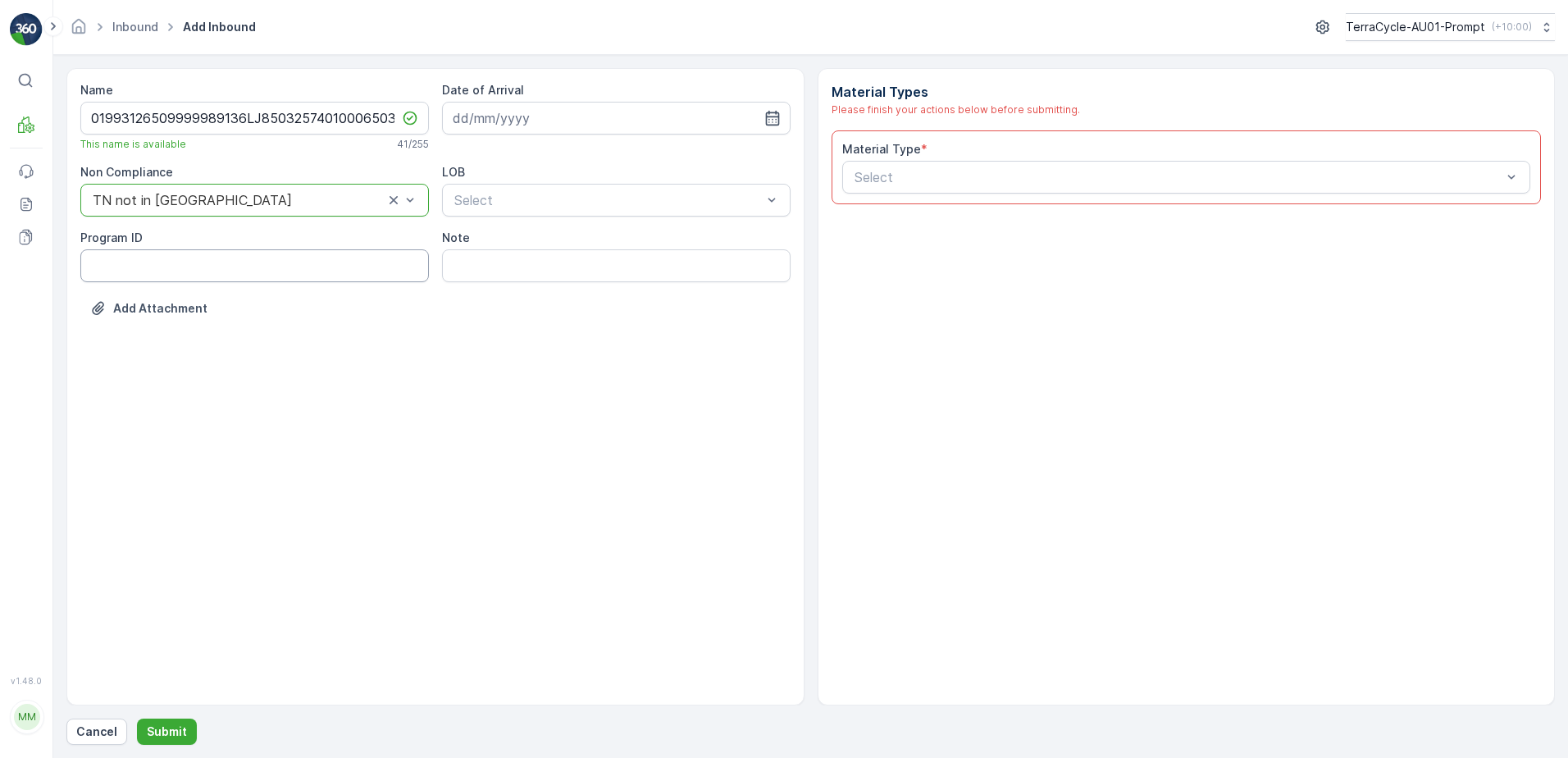
click at [144, 269] on ID "Program ID" at bounding box center [254, 266] width 348 height 32
type ID "2269"
click at [494, 110] on input at bounding box center [616, 118] width 348 height 32
click at [566, 296] on div "13" at bounding box center [559, 289] width 27 height 27
type input "[DATE]"
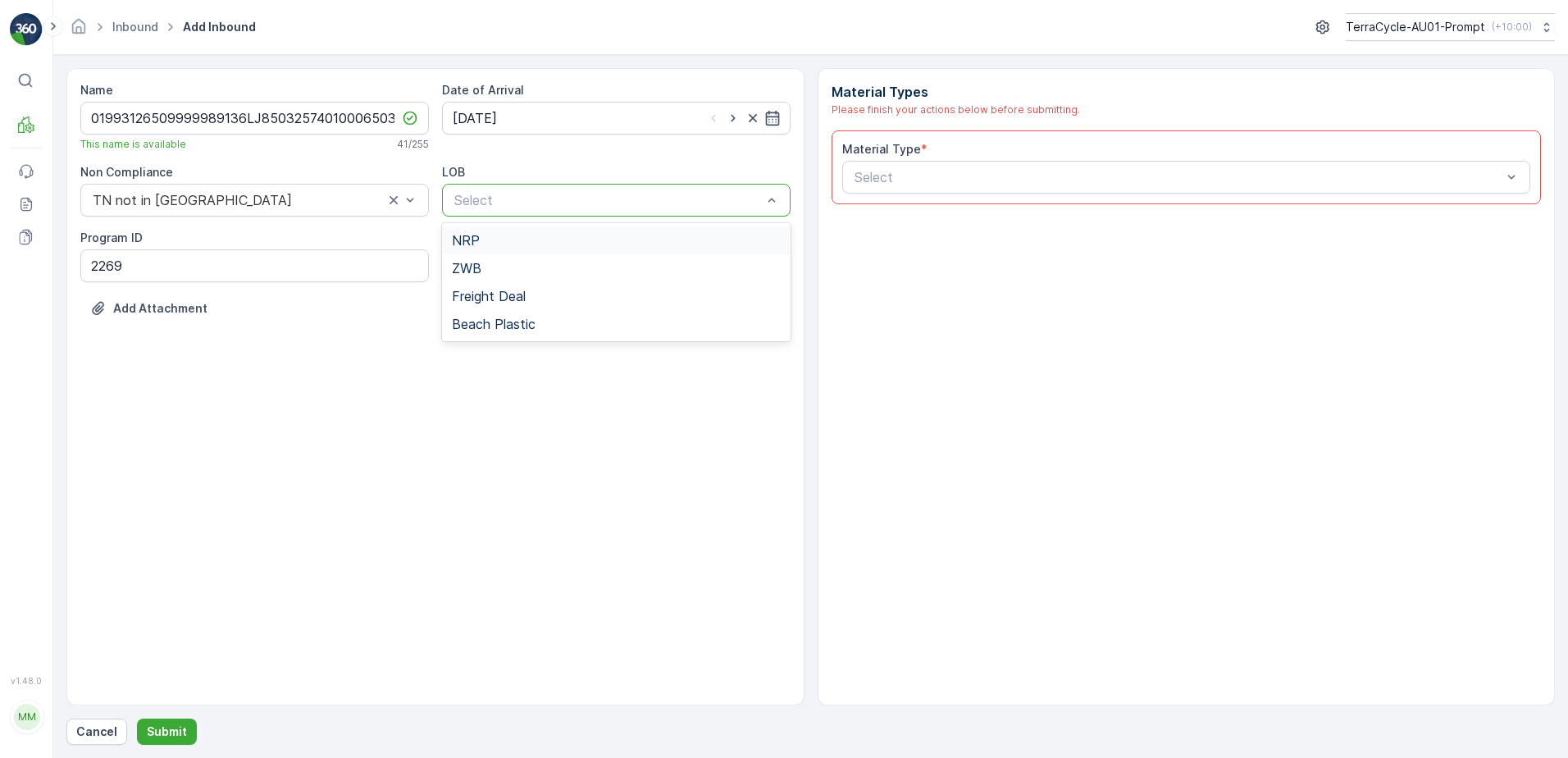
click at [584, 193] on div at bounding box center [608, 200] width 311 height 15
drag, startPoint x: 555, startPoint y: 244, endPoint x: 690, endPoint y: 212, distance: 138.7
click at [556, 243] on div "NRP" at bounding box center [617, 241] width 329 height 15
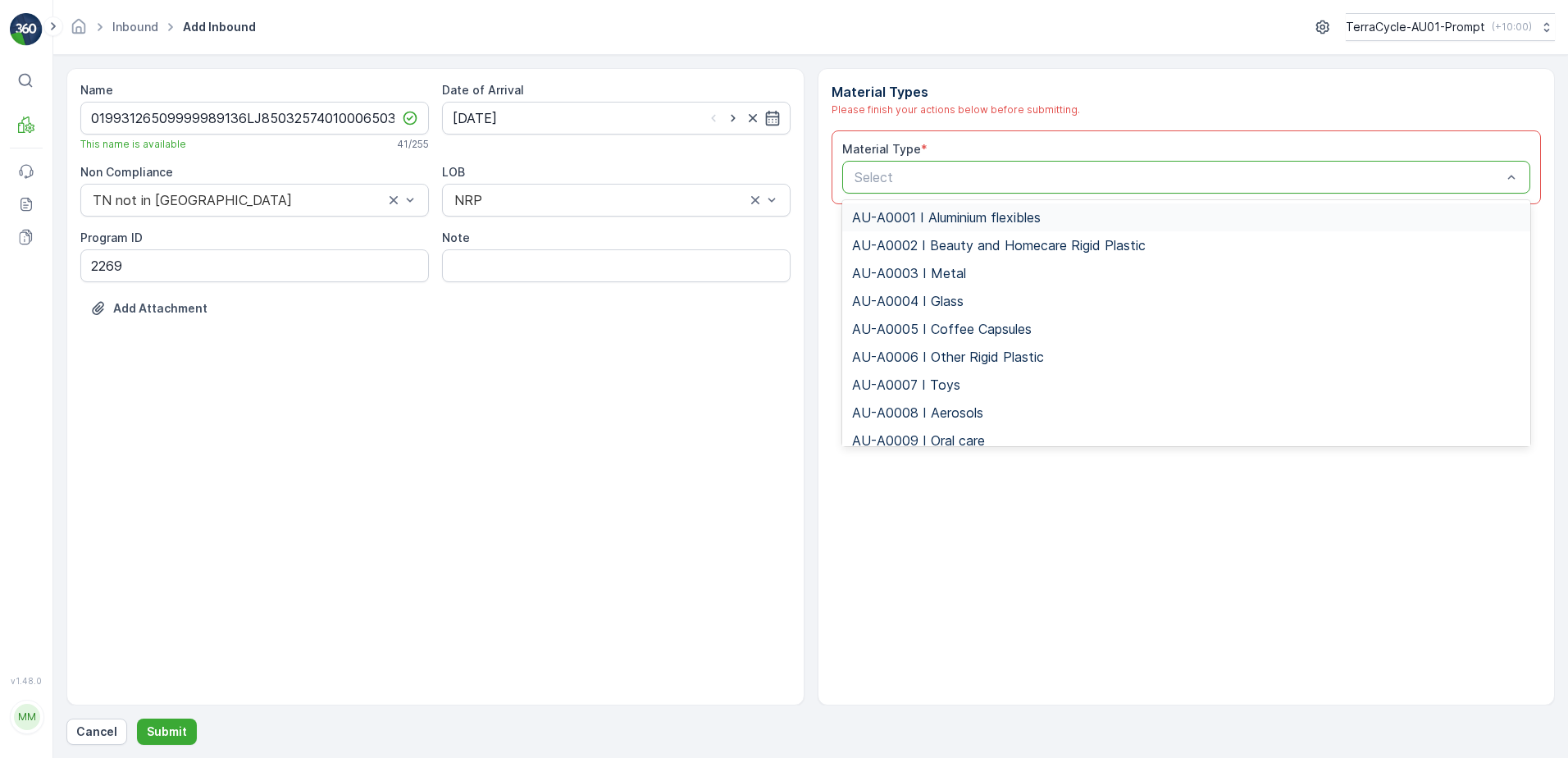
click at [881, 171] on div at bounding box center [1179, 177] width 651 height 15
type input "0002"
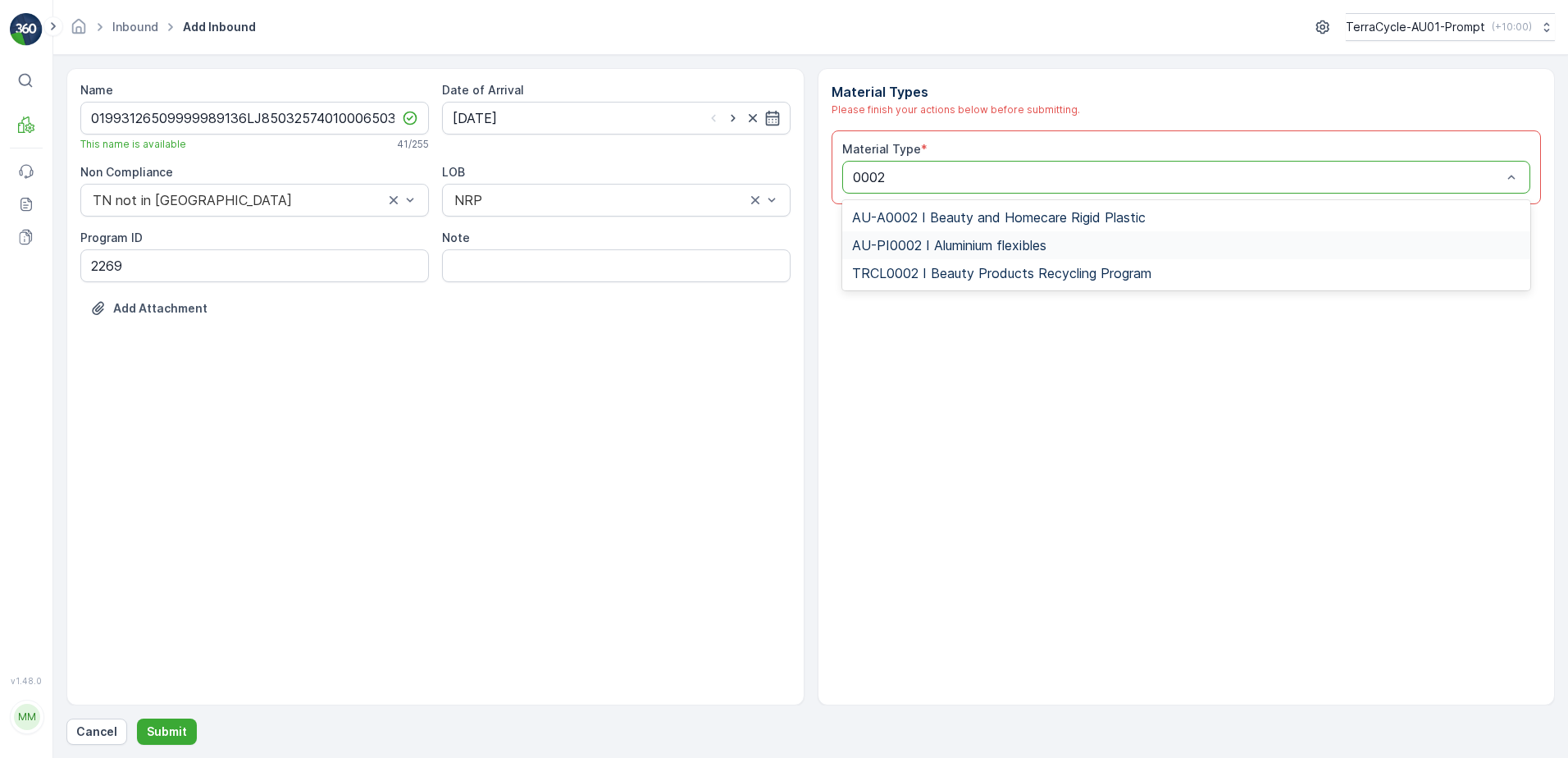
click at [943, 245] on span "AU-PI0002 I Aluminium flexibles" at bounding box center [949, 246] width 194 height 15
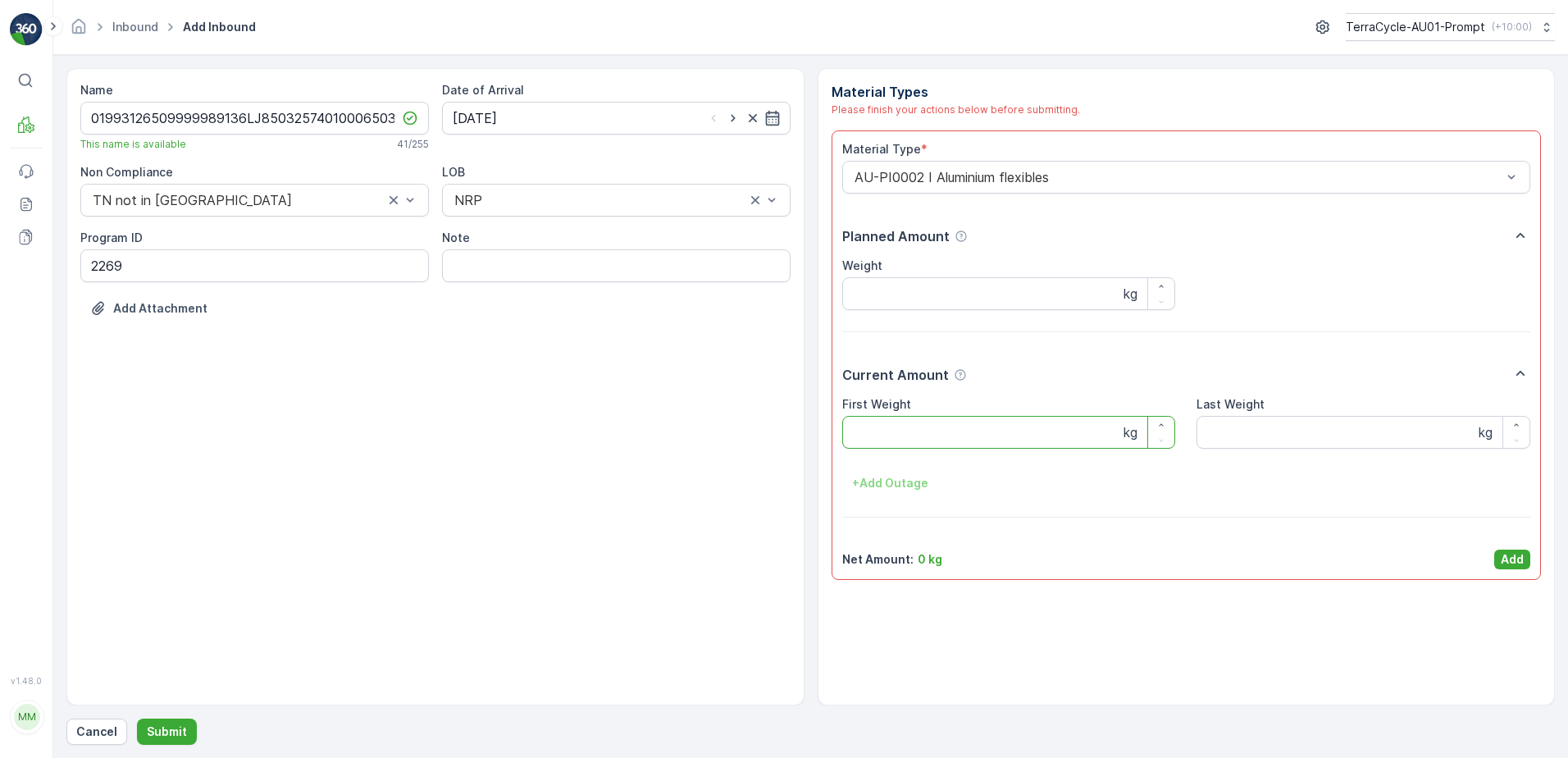
click at [972, 433] on Weight "First Weight" at bounding box center [1009, 432] width 334 height 32
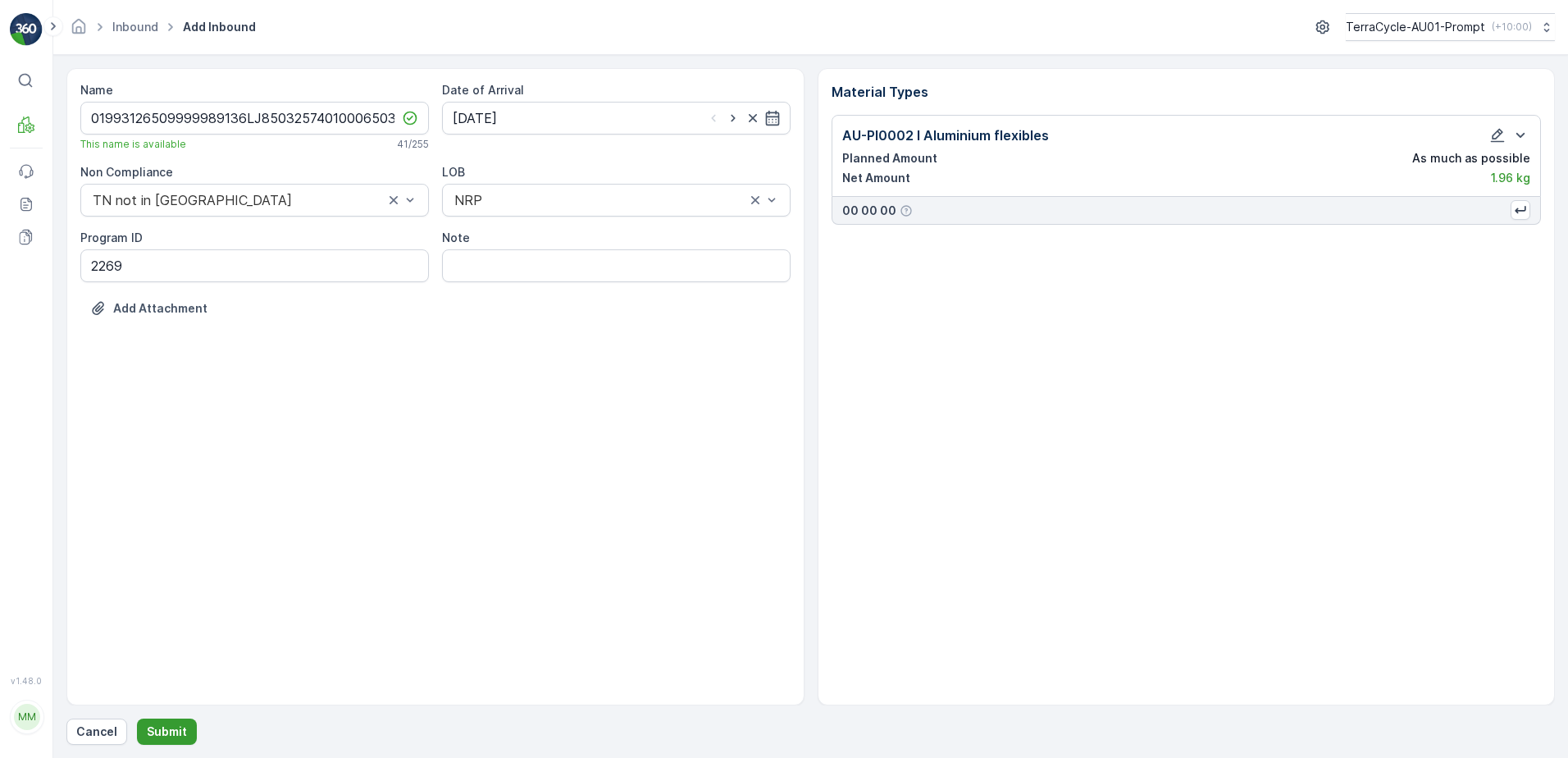
click at [167, 732] on p "Submit" at bounding box center [167, 731] width 40 height 16
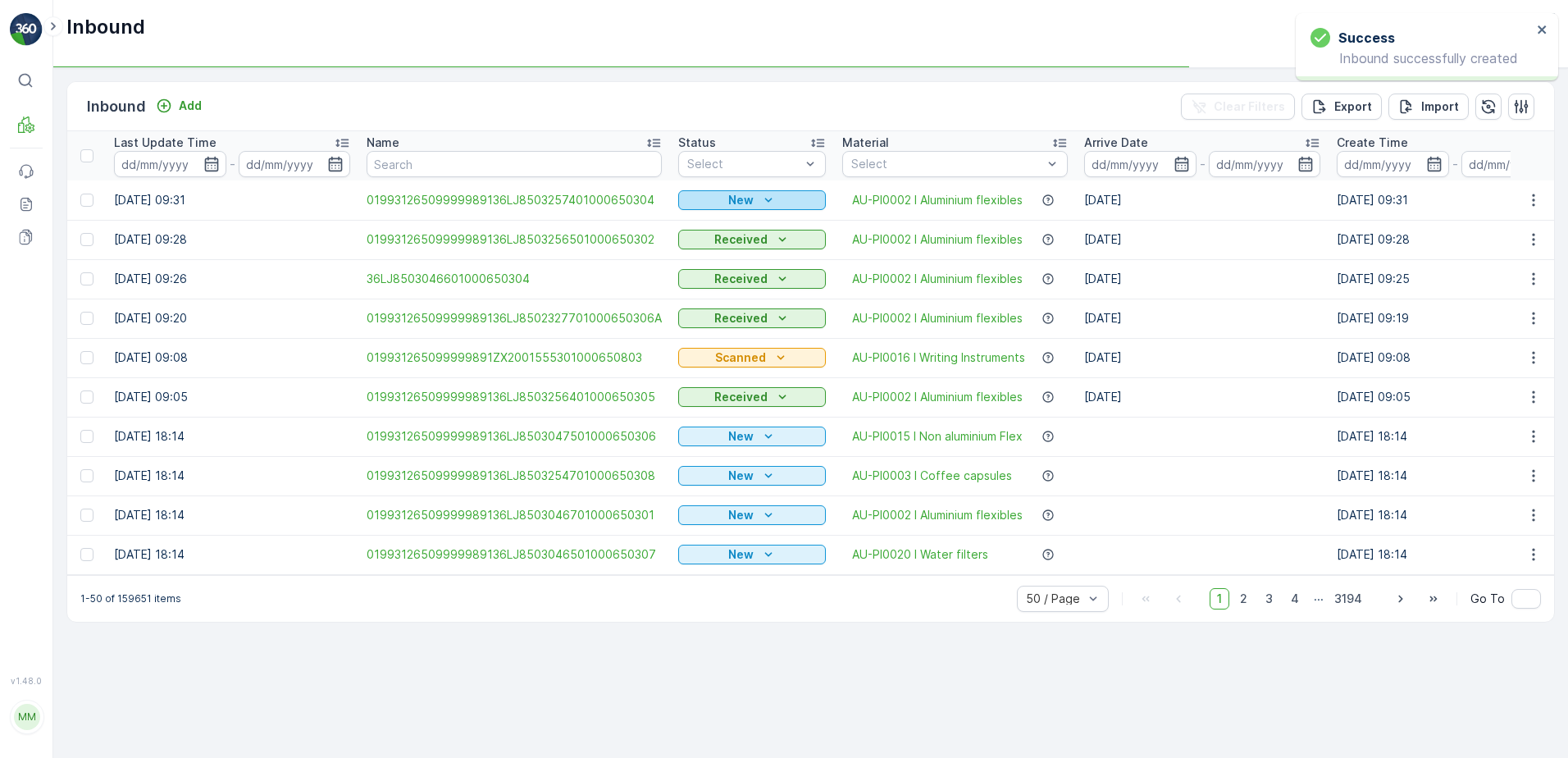
click at [732, 204] on p "New" at bounding box center [741, 200] width 26 height 16
drag, startPoint x: 705, startPoint y: 255, endPoint x: 714, endPoint y: 247, distance: 12.0
click at [706, 252] on span "Scanned" at bounding box center [707, 248] width 49 height 16
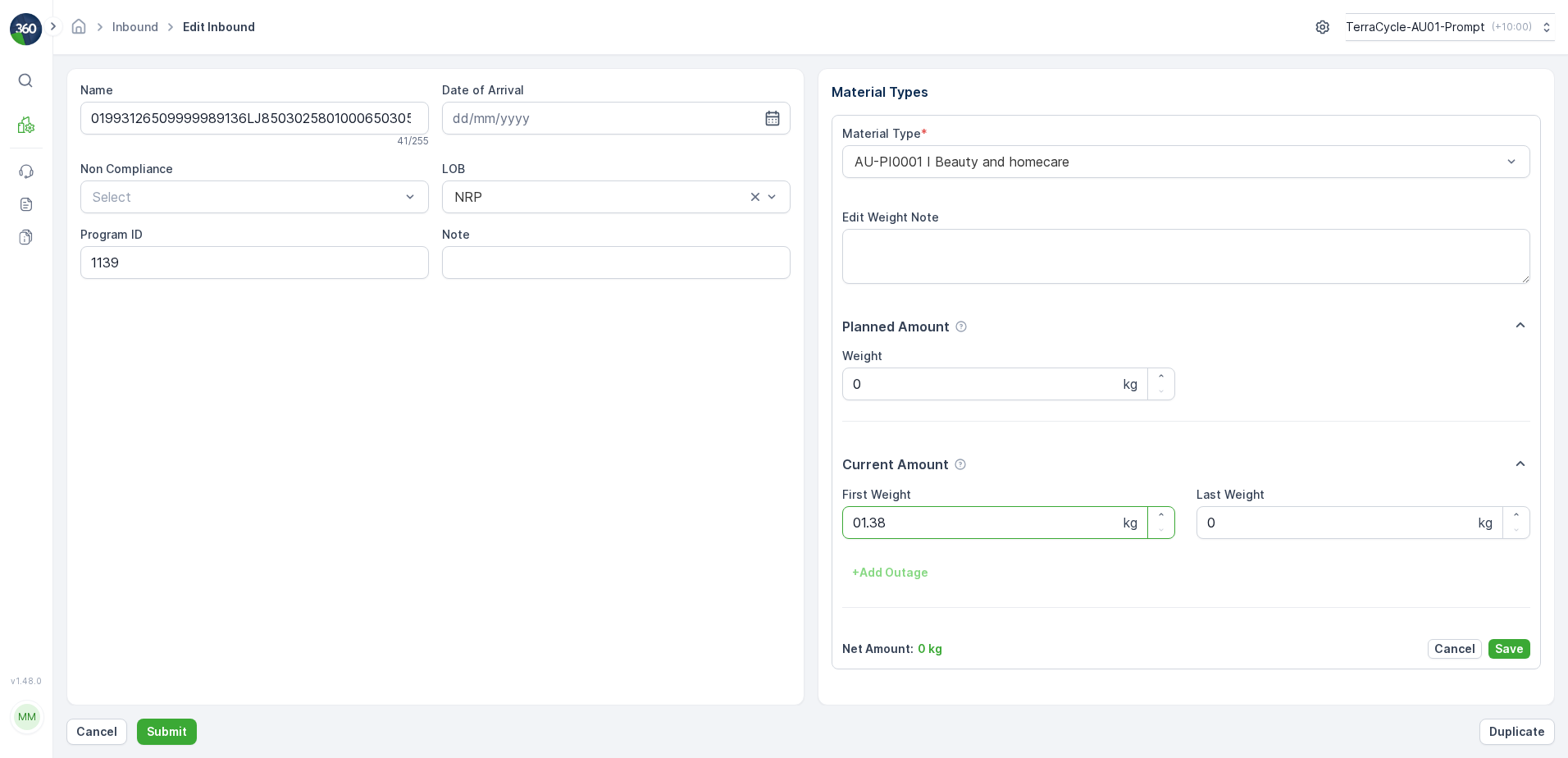
click at [137, 719] on button "Submit" at bounding box center [167, 732] width 60 height 27
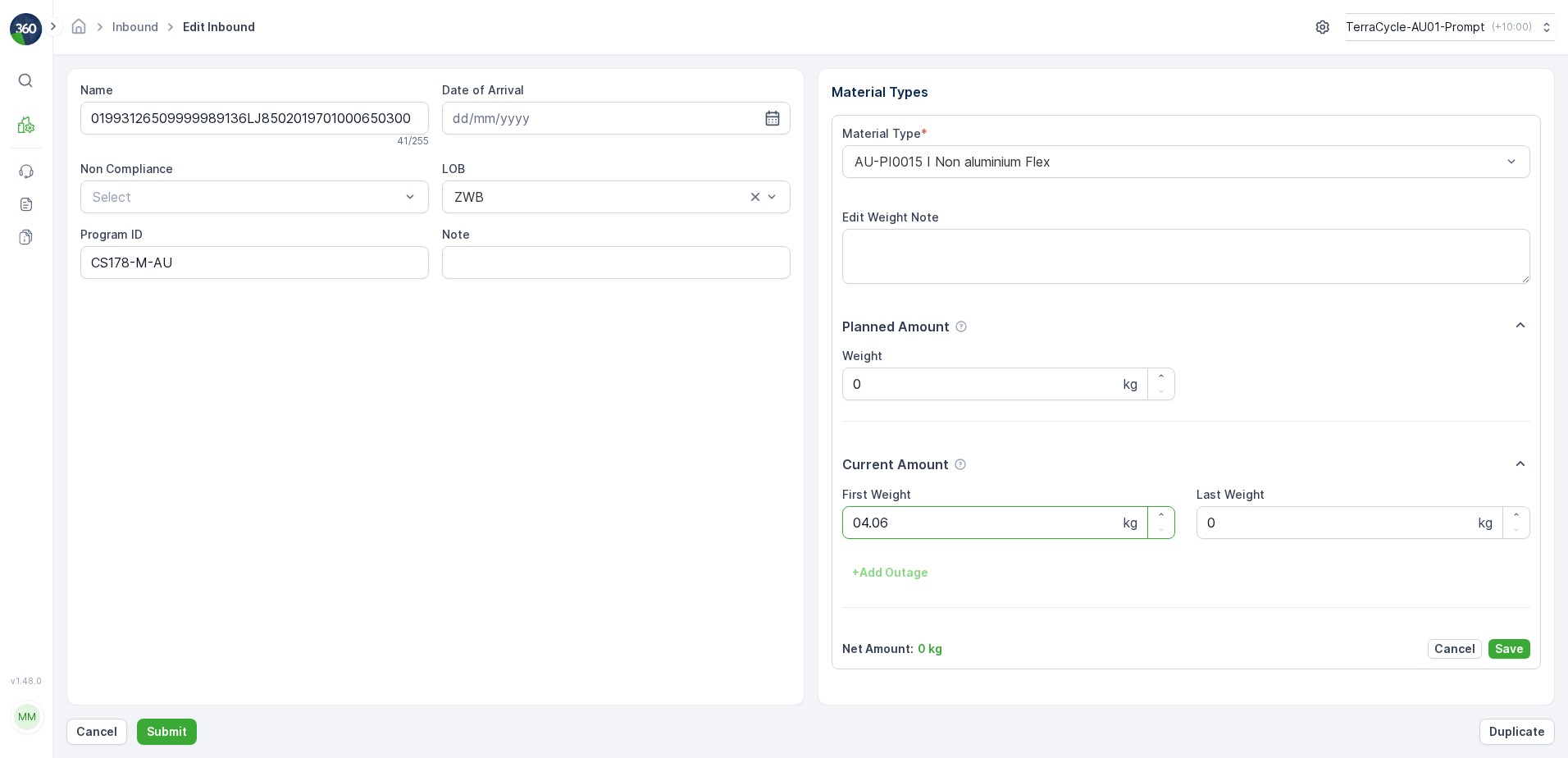
click at [137, 719] on button "Submit" at bounding box center [167, 732] width 60 height 27
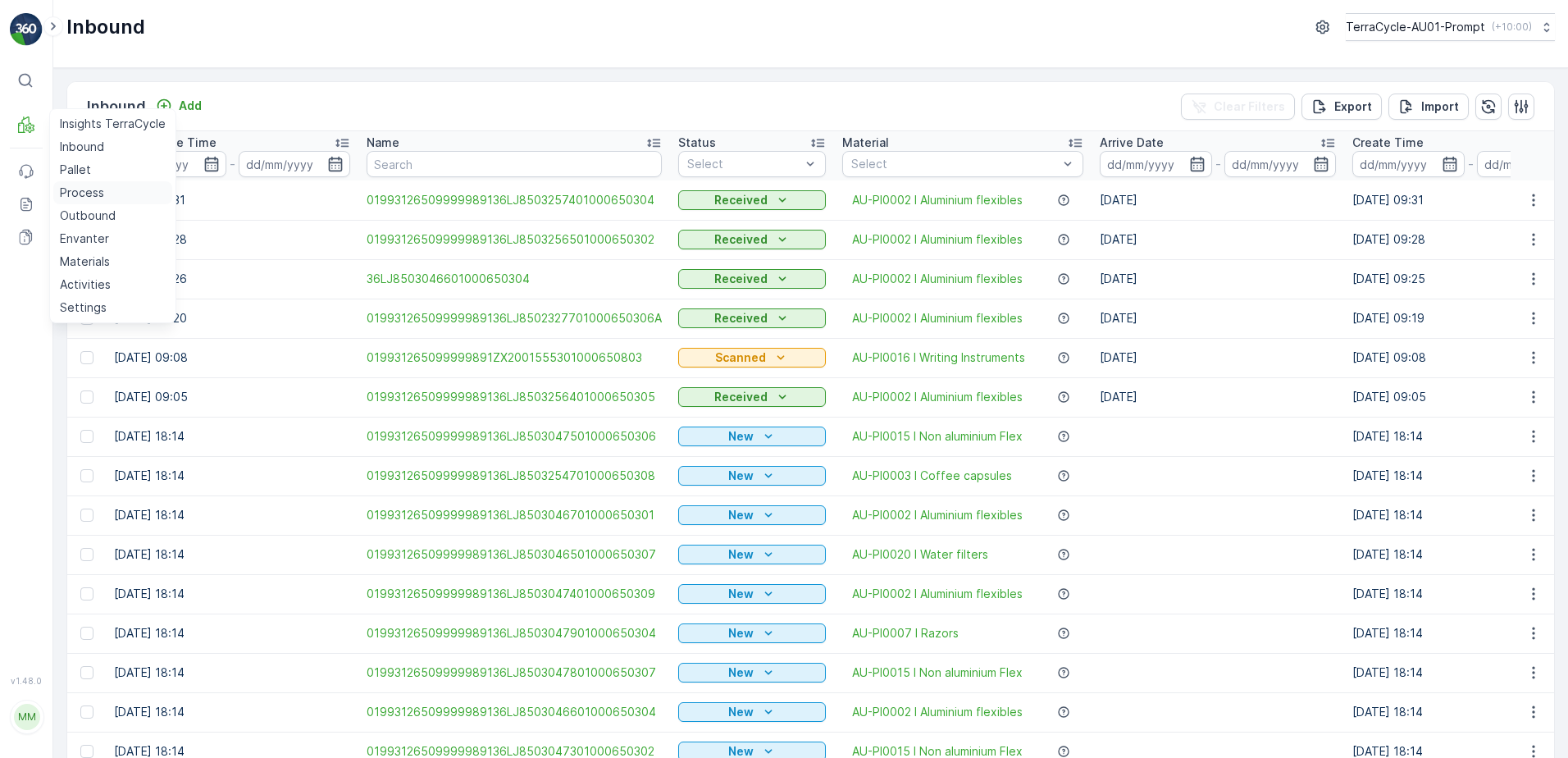
drag, startPoint x: 109, startPoint y: 216, endPoint x: 145, endPoint y: 204, distance: 37.9
click at [109, 215] on p "Outbound" at bounding box center [88, 215] width 56 height 16
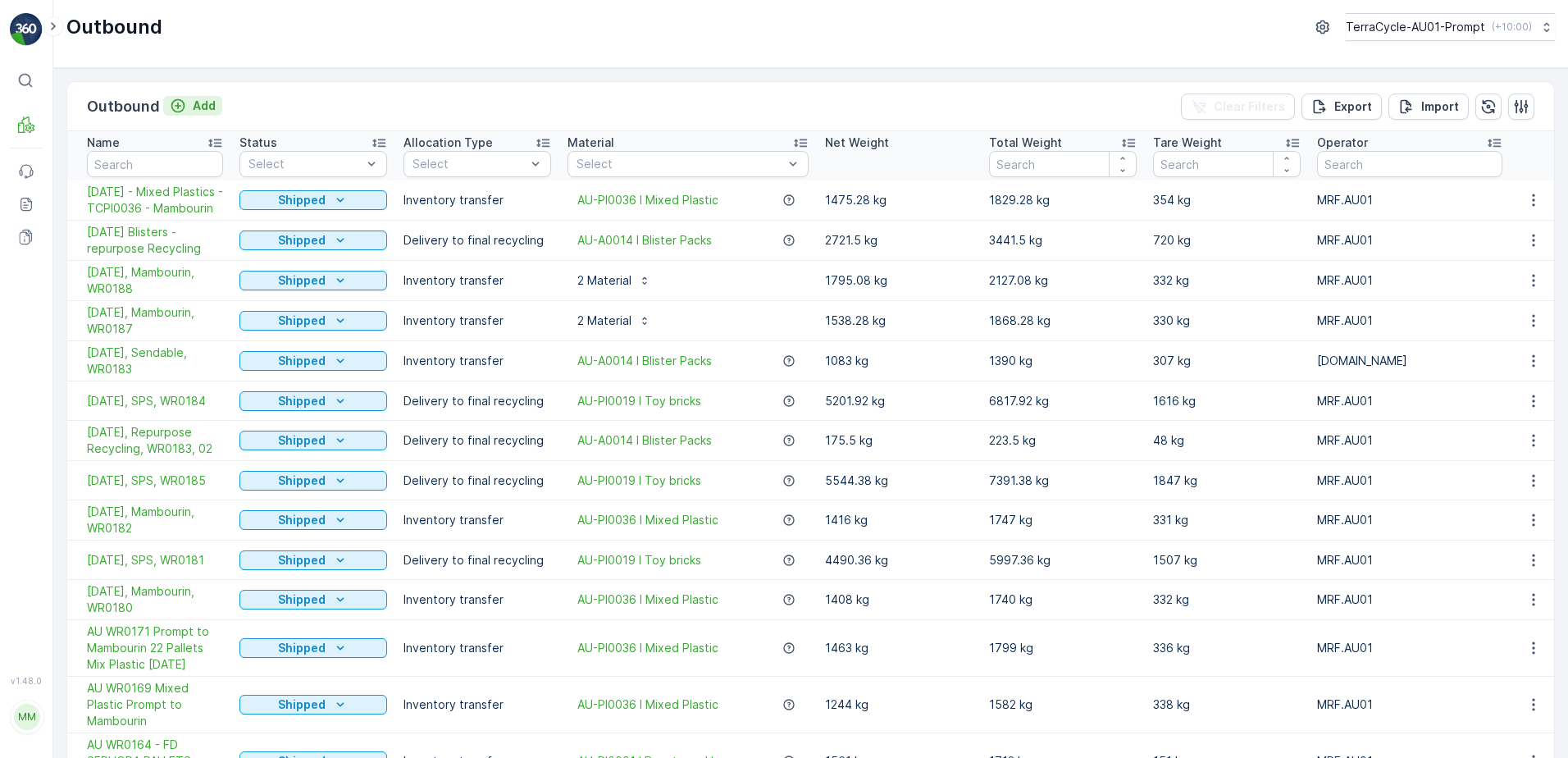
click at [202, 109] on p "Add" at bounding box center [204, 106] width 23 height 16
